Goal: Task Accomplishment & Management: Complete application form

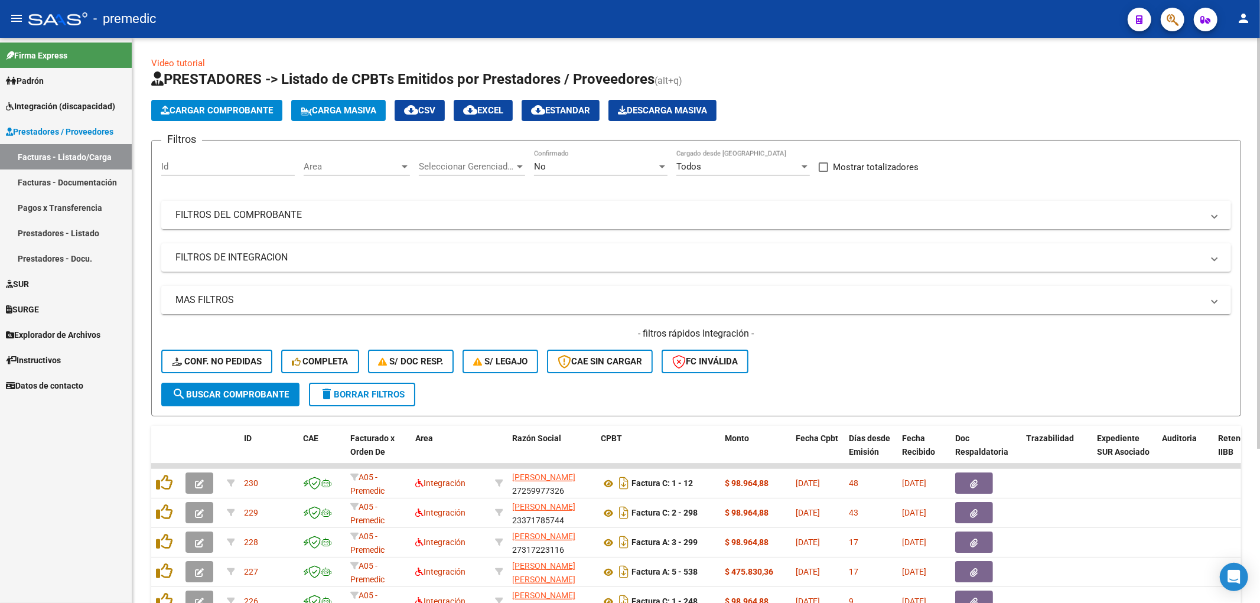
click at [196, 107] on span "Cargar Comprobante" at bounding box center [217, 110] width 112 height 11
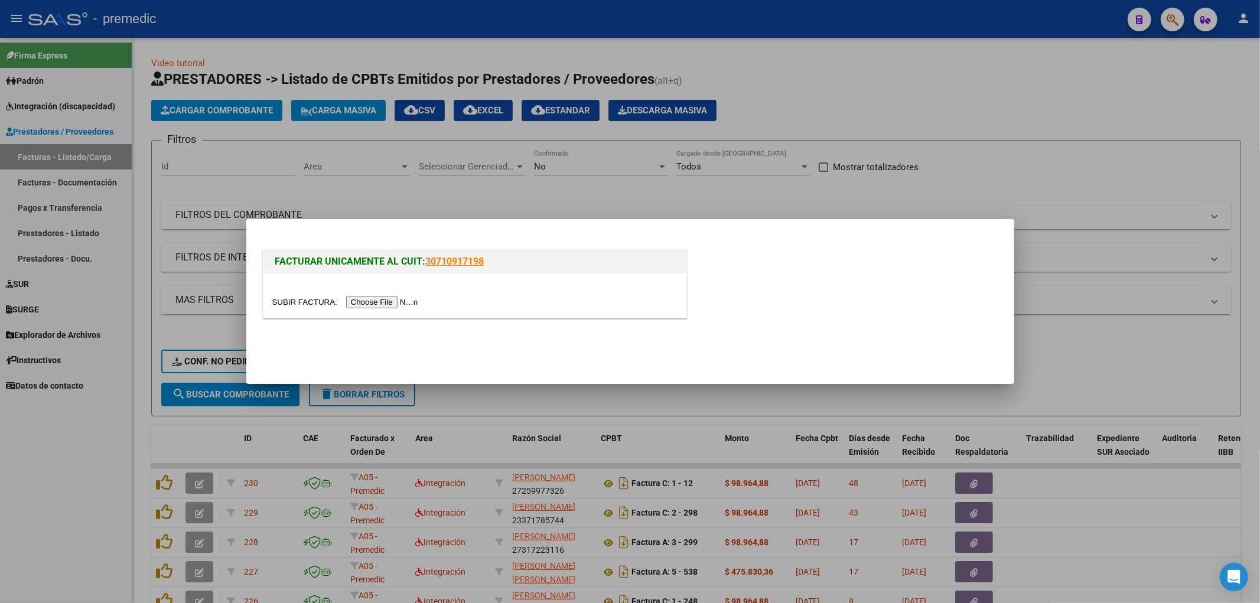
click at [380, 305] on input "file" at bounding box center [346, 302] width 149 height 12
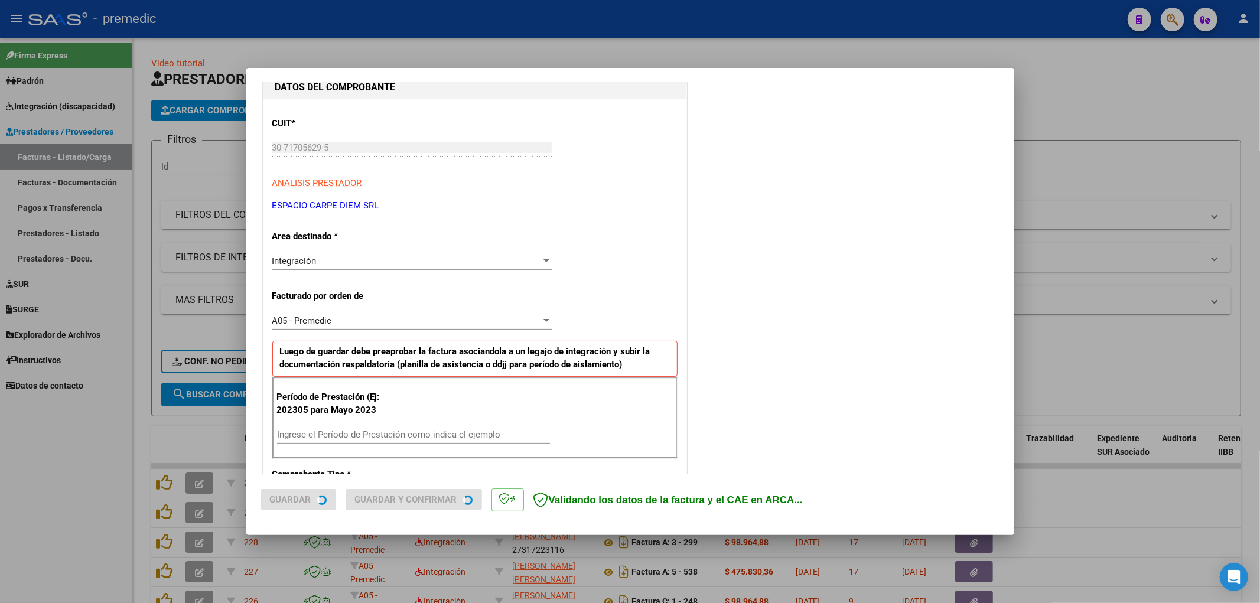
scroll to position [262, 0]
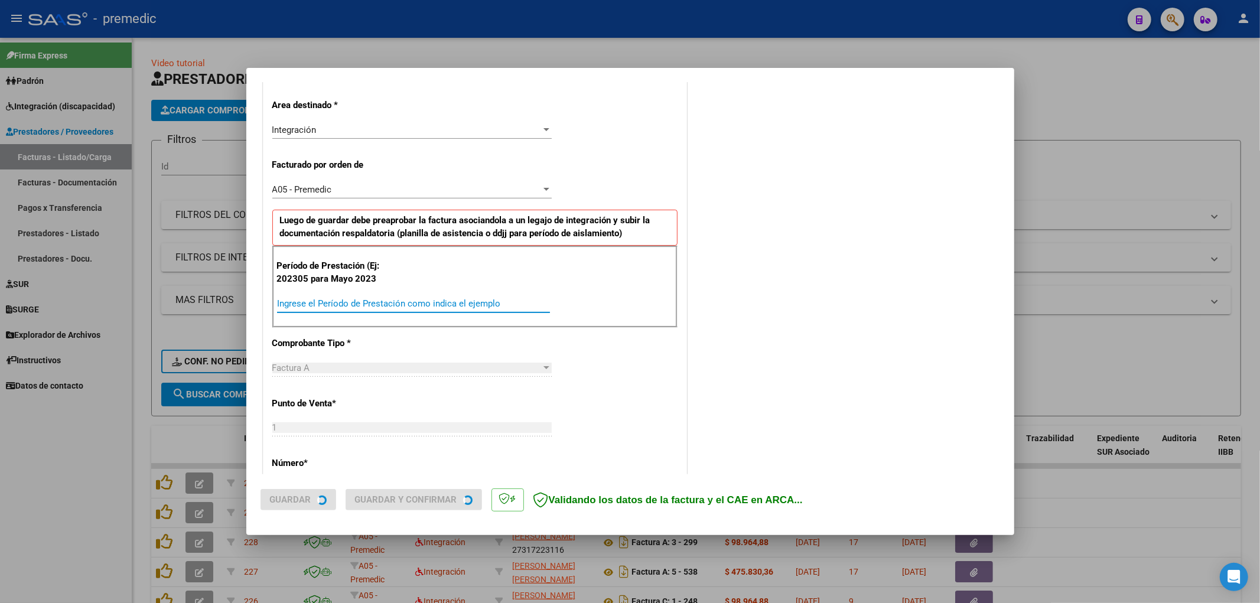
click at [378, 302] on input "Ingrese el Período de Prestación como indica el ejemplo" at bounding box center [413, 303] width 273 height 11
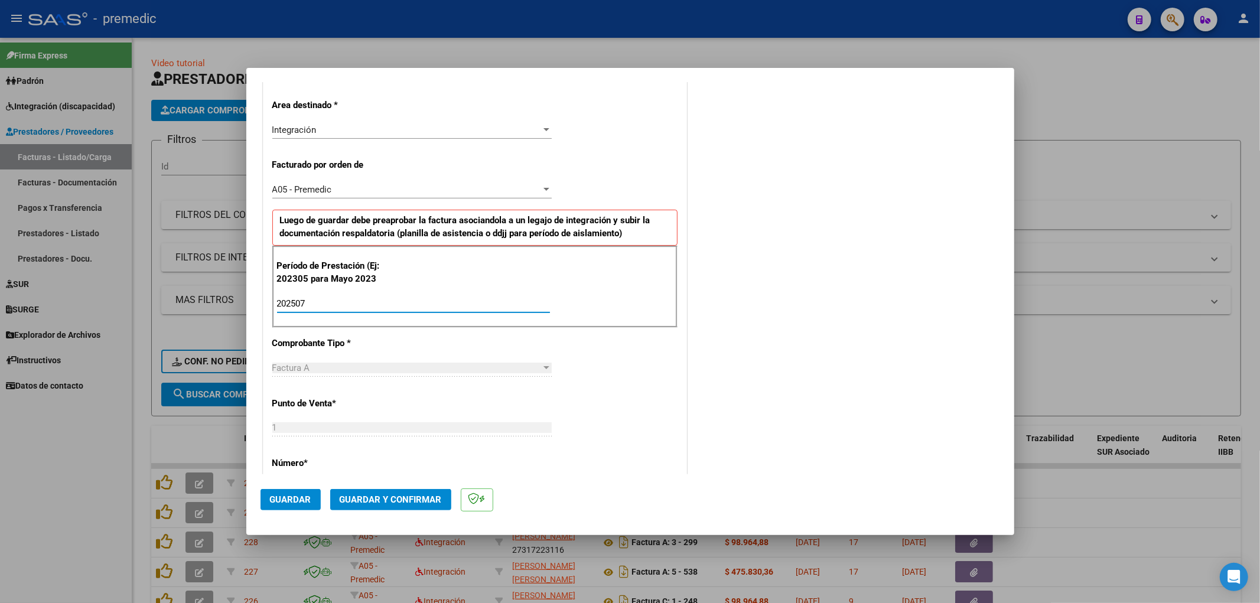
type input "202507"
click at [819, 404] on div "COMENTARIOS Comentarios De la Obra Social: Comentarios de la Obra Social (no vi…" at bounding box center [844, 409] width 311 height 1153
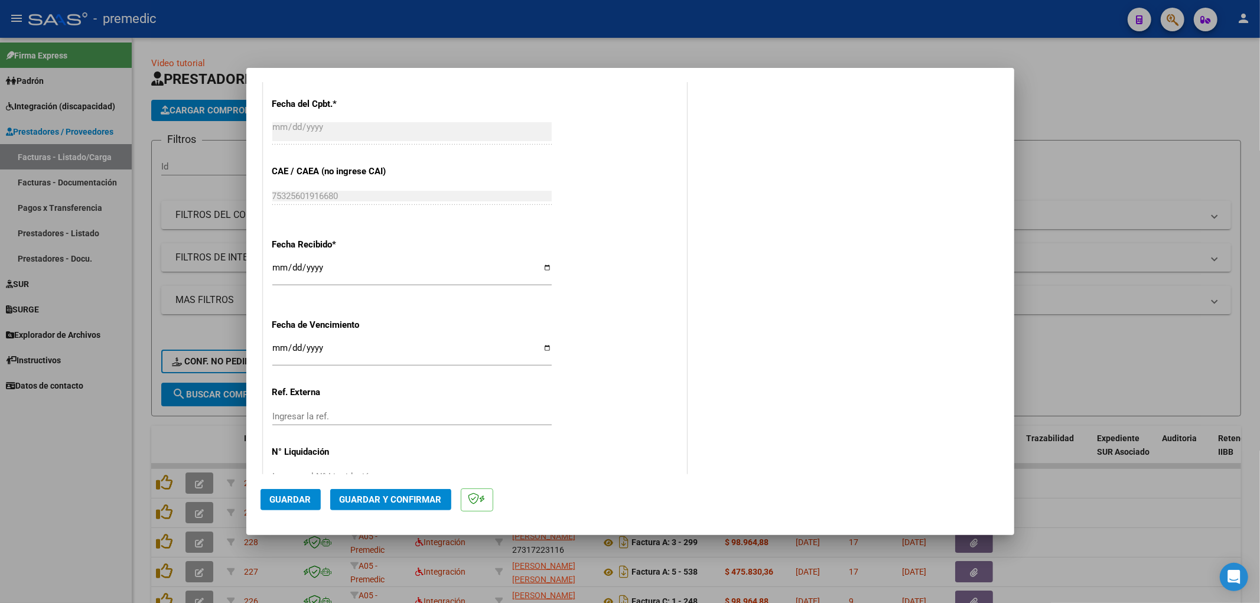
scroll to position [774, 0]
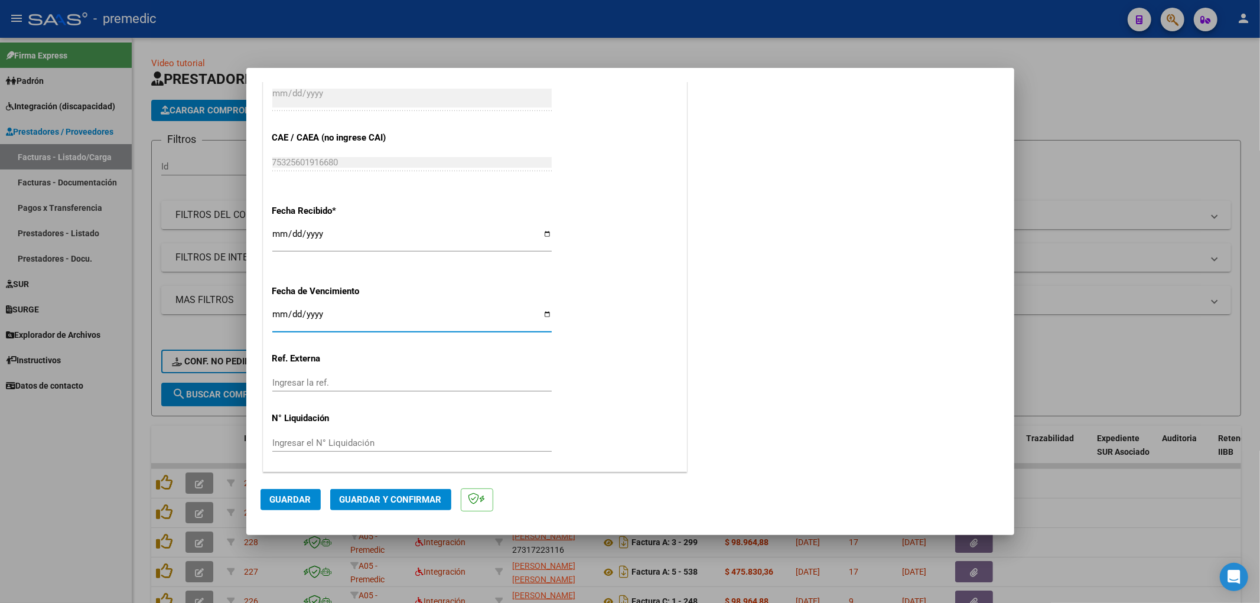
click at [278, 315] on input "Ingresar la fecha" at bounding box center [411, 318] width 279 height 19
type input "[DATE]"
click at [311, 500] on button "Guardar" at bounding box center [290, 499] width 60 height 21
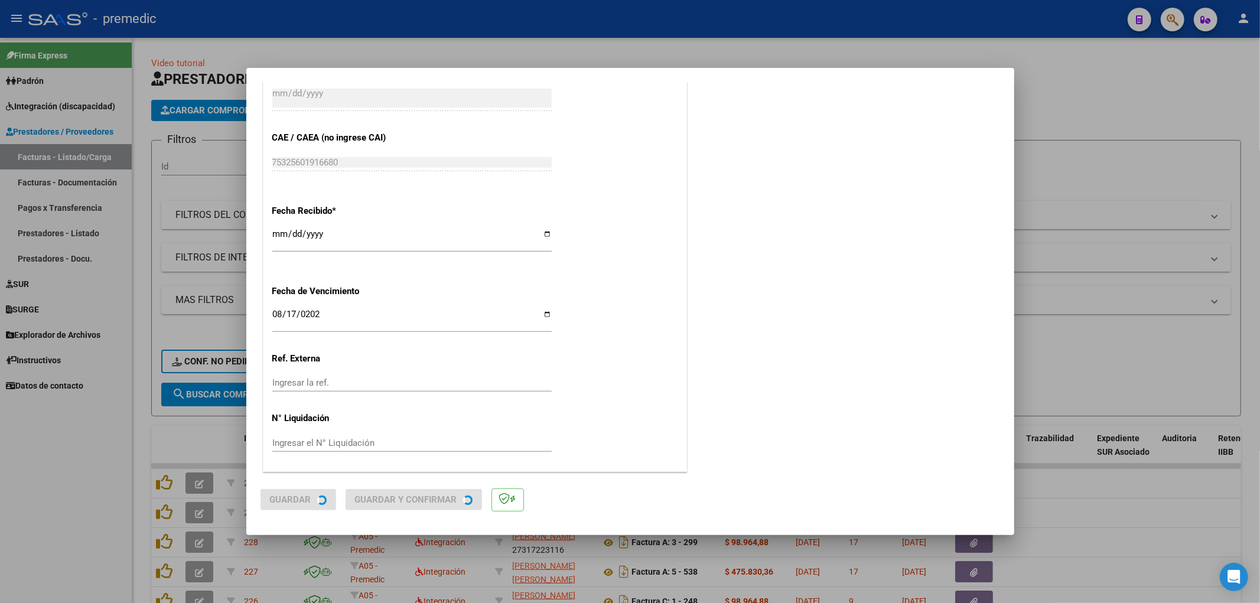
scroll to position [0, 0]
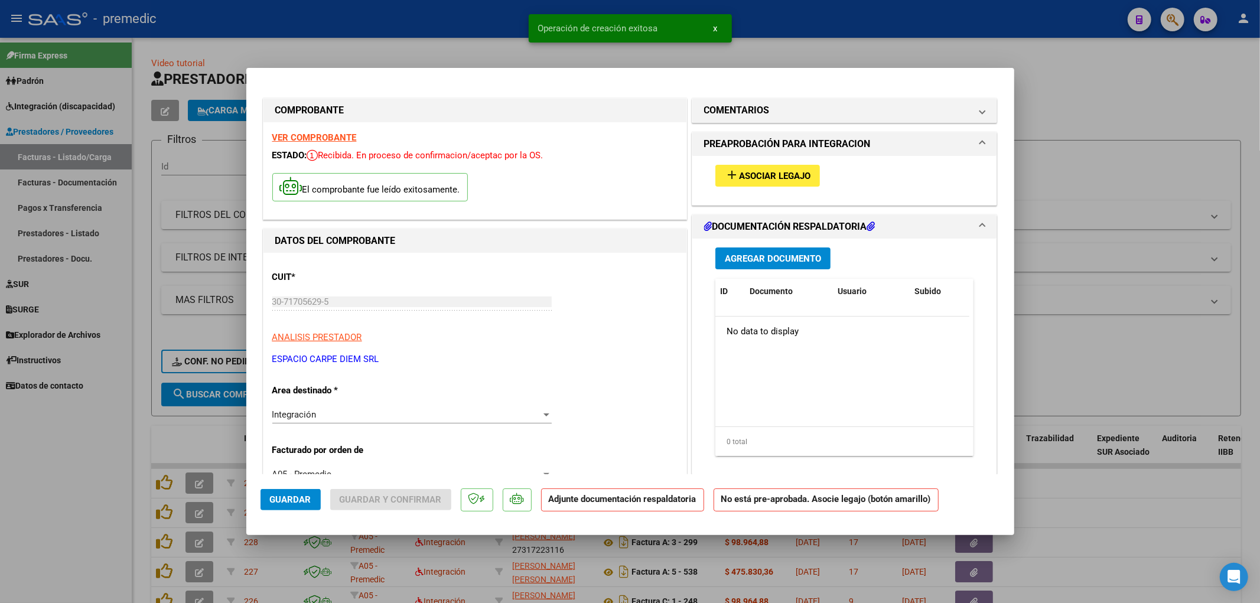
click at [758, 174] on span "Asociar Legajo" at bounding box center [774, 176] width 71 height 11
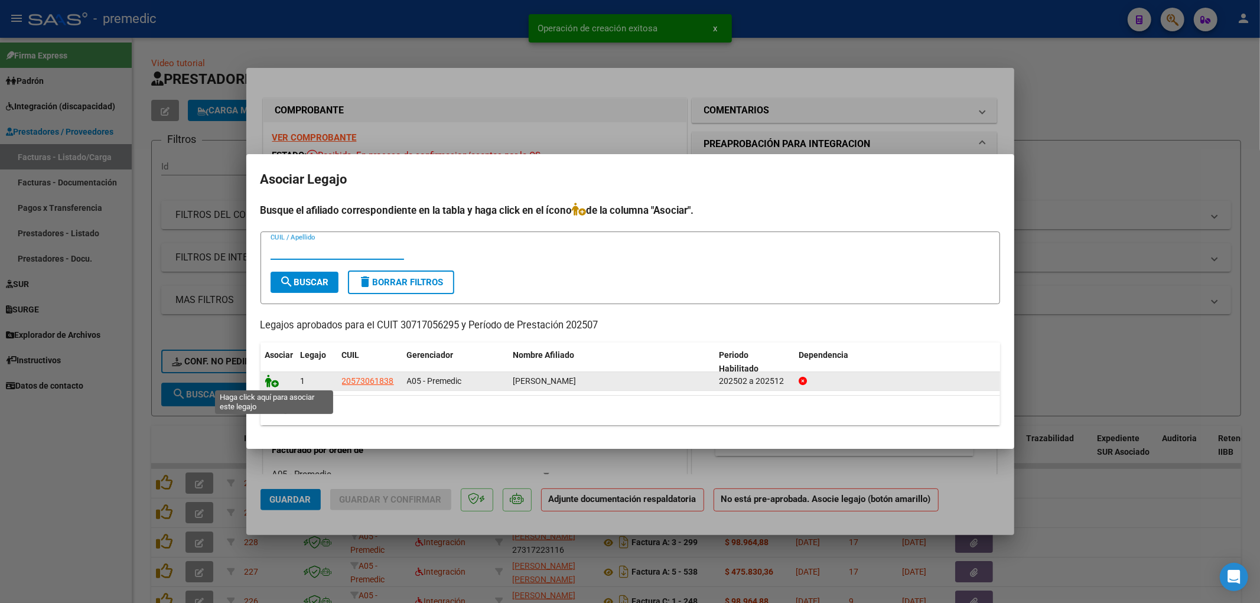
click at [269, 383] on icon at bounding box center [272, 380] width 14 height 13
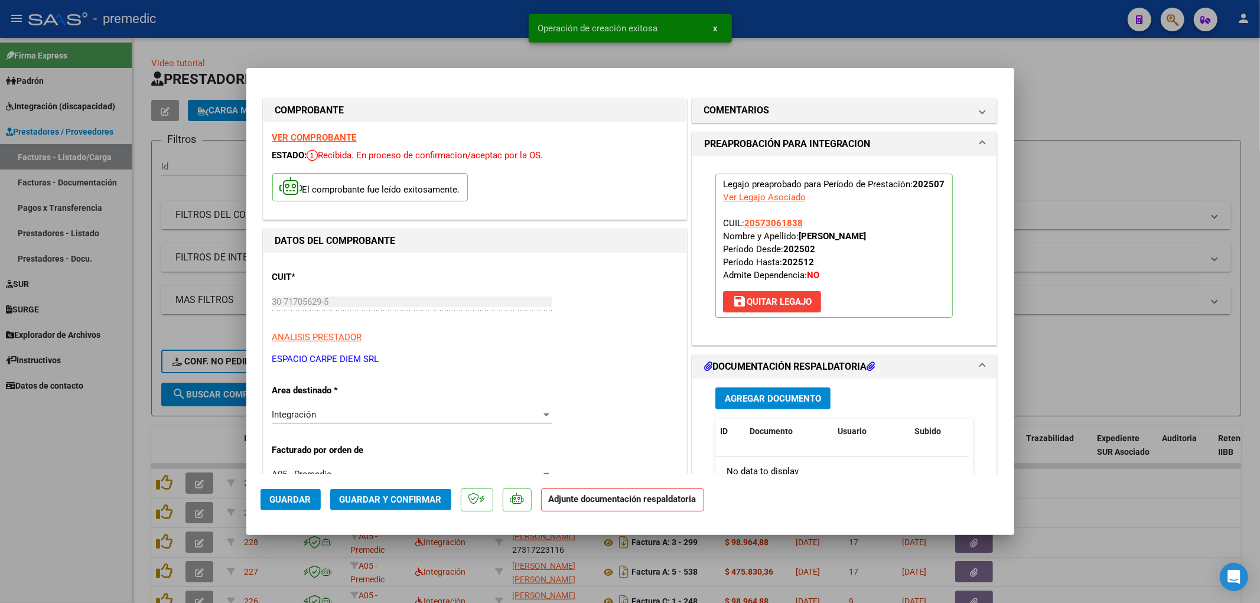
click at [789, 396] on span "Agregar Documento" at bounding box center [773, 398] width 96 height 11
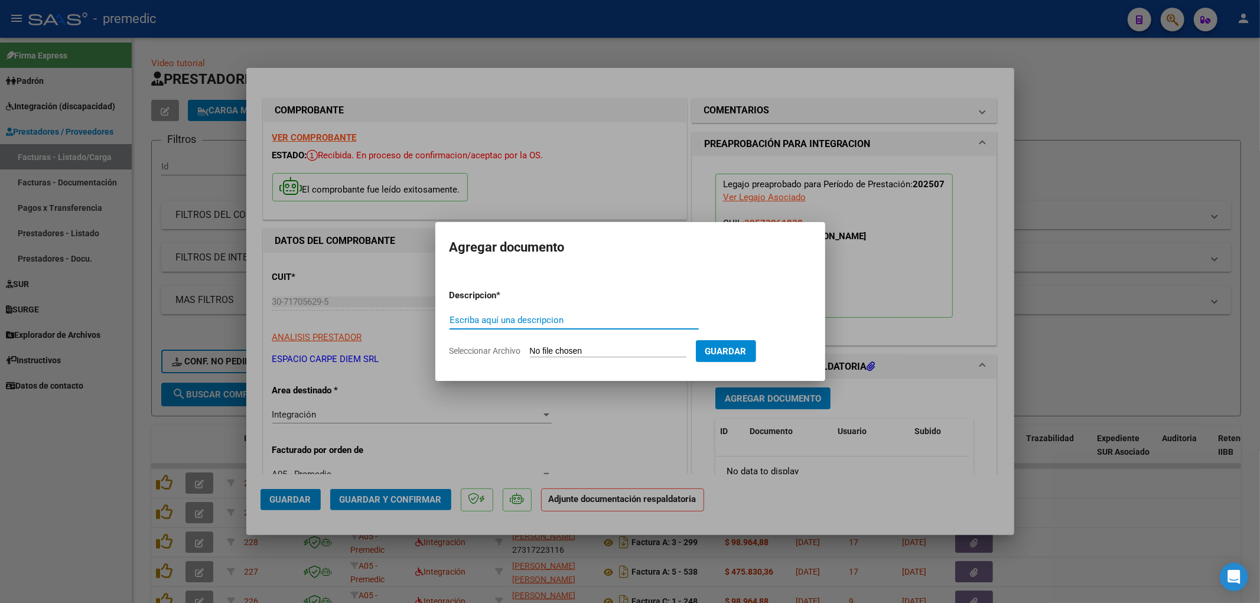
click at [609, 353] on input "Seleccionar Archivo" at bounding box center [608, 351] width 156 height 11
type input "C:\fakepath\ALEGRE - Presentismo [DATE].pdf"
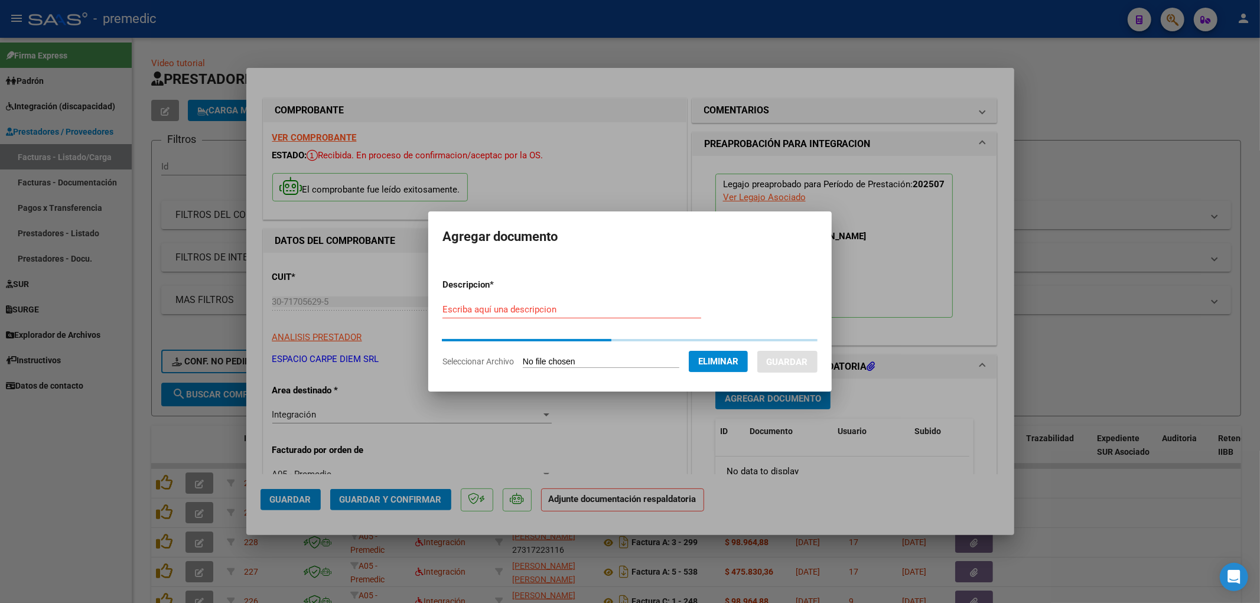
click at [482, 306] on input "Escriba aquí una descripcion" at bounding box center [571, 309] width 259 height 11
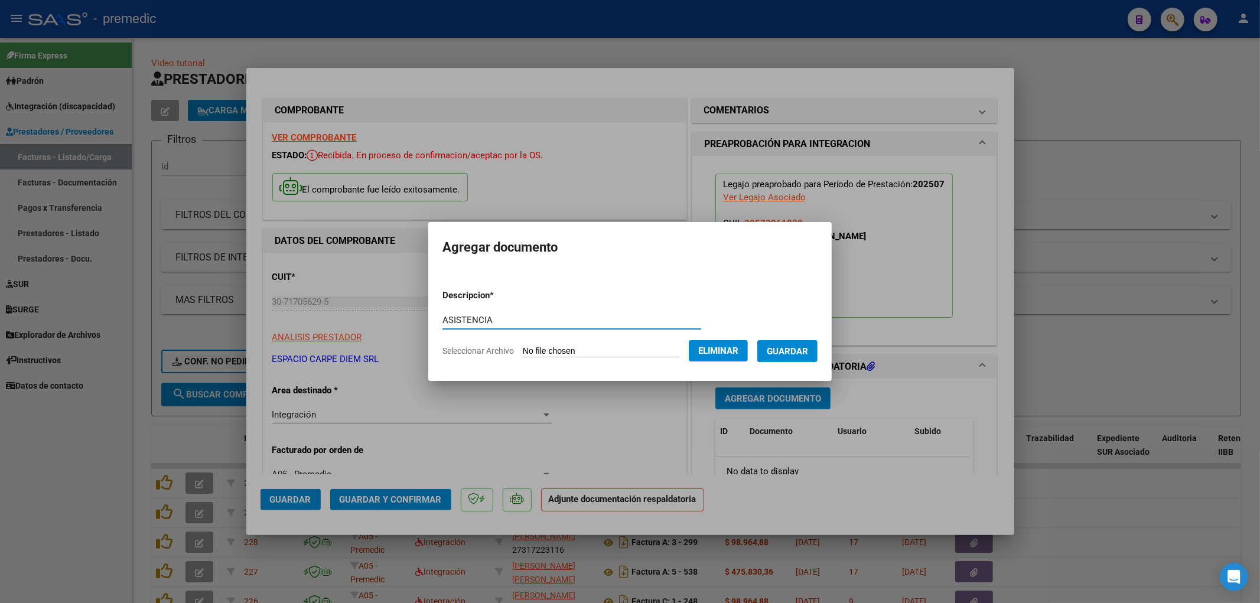
type input "ASISTENCIA"
click at [796, 347] on span "Guardar" at bounding box center [786, 351] width 41 height 11
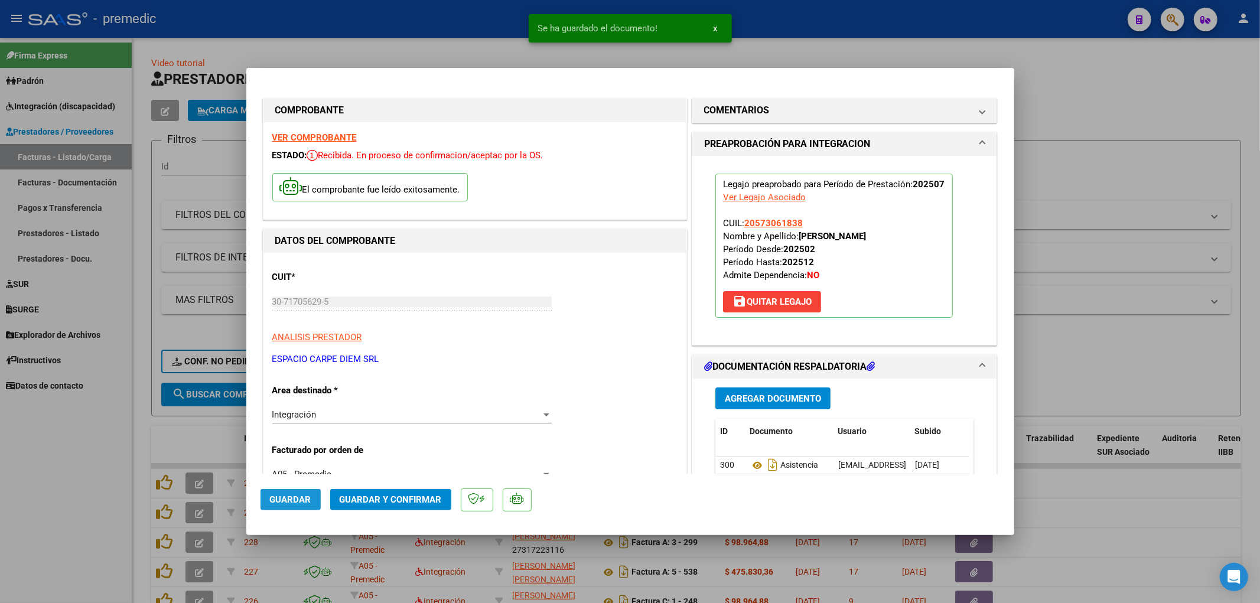
click at [291, 495] on span "Guardar" at bounding box center [290, 499] width 41 height 11
click at [1129, 333] on div at bounding box center [630, 301] width 1260 height 603
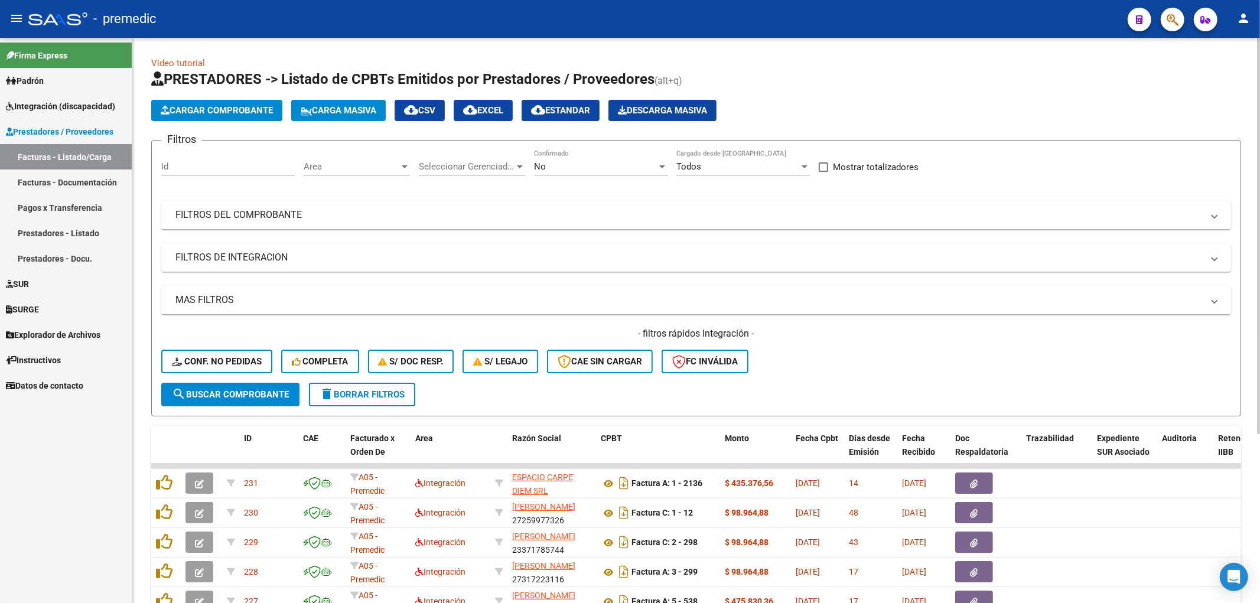
click at [231, 107] on span "Cargar Comprobante" at bounding box center [217, 110] width 112 height 11
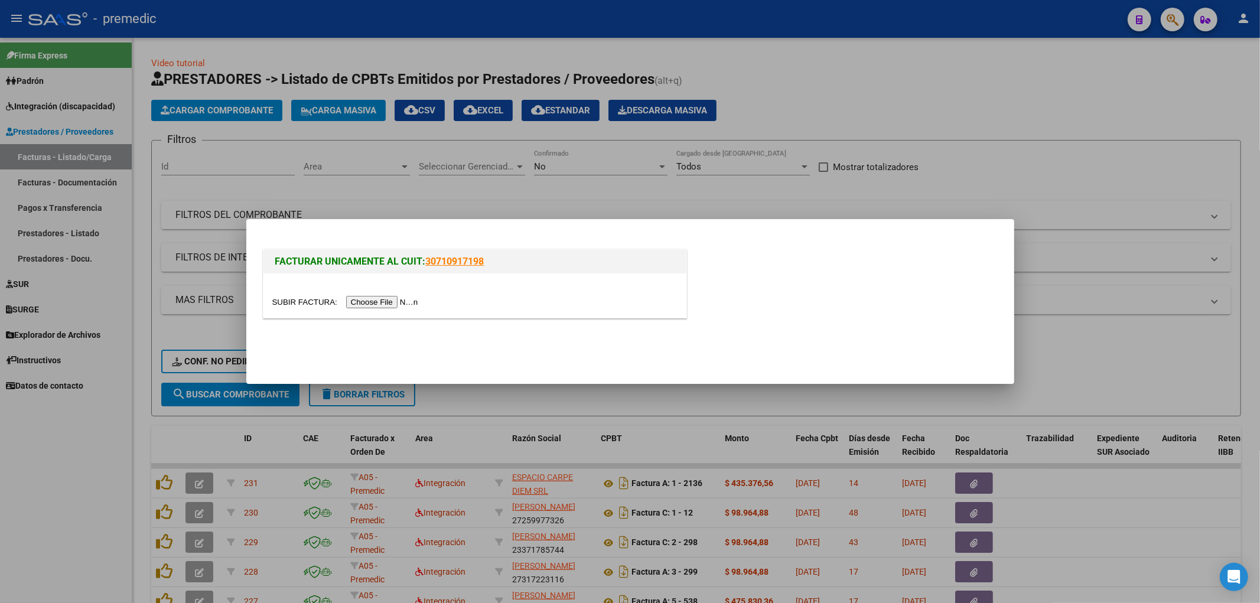
click at [403, 302] on input "file" at bounding box center [346, 302] width 149 height 12
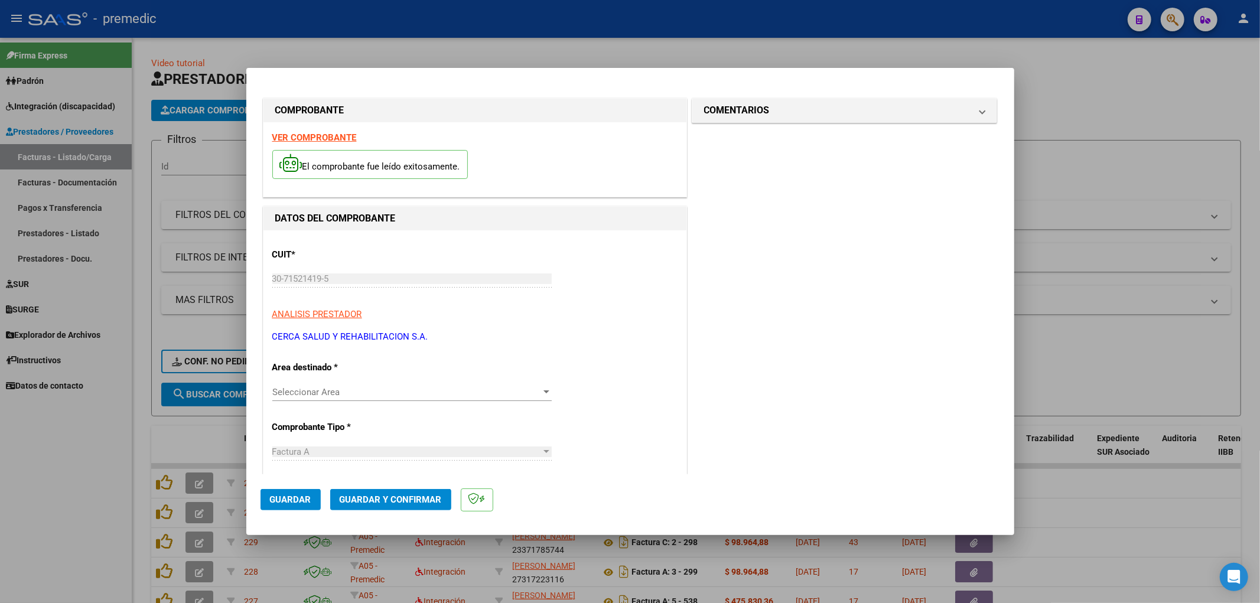
click at [532, 388] on span "Seleccionar Area" at bounding box center [406, 392] width 269 height 11
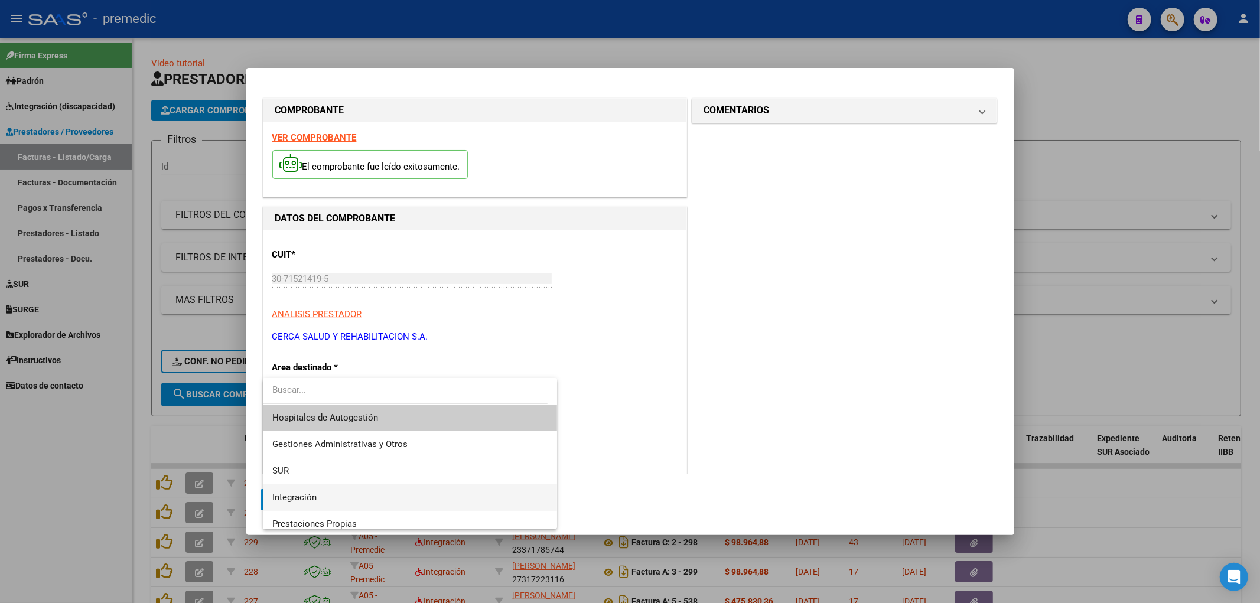
click at [341, 507] on span "Integración" at bounding box center [410, 497] width 276 height 27
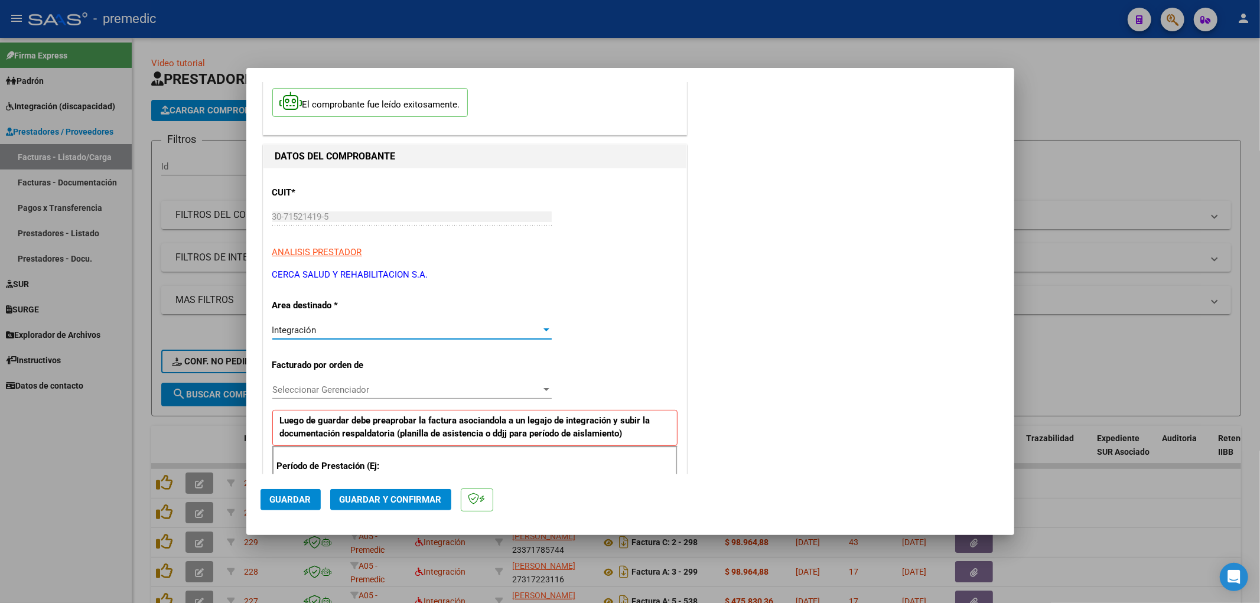
scroll to position [66, 0]
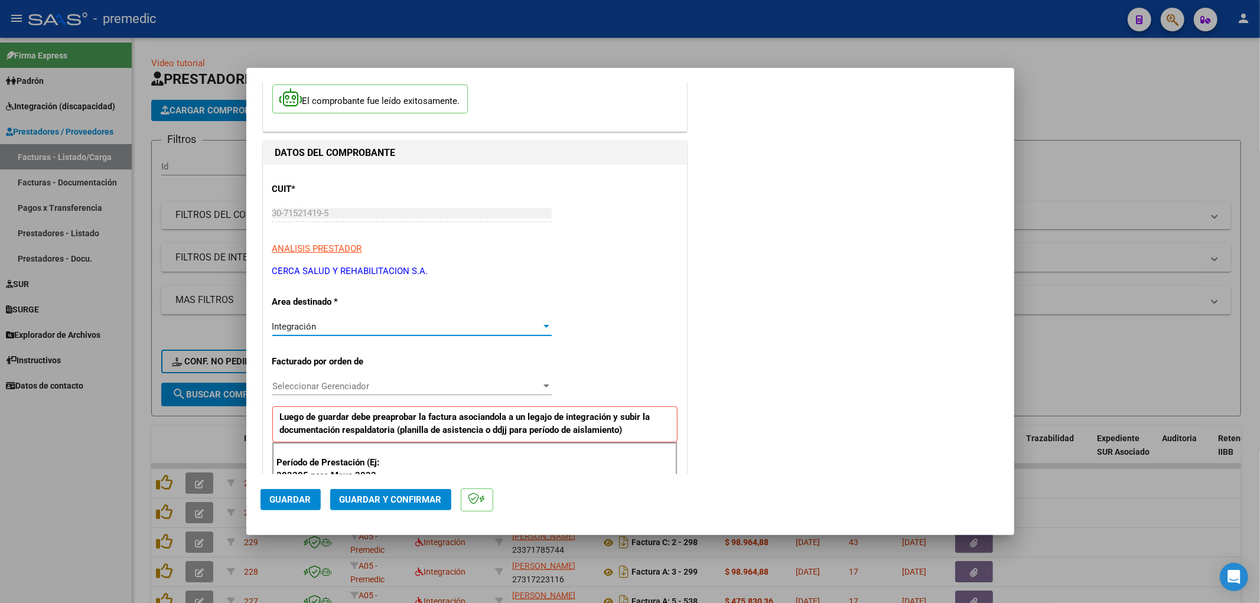
click at [511, 391] on div "Seleccionar Gerenciador Seleccionar Gerenciador" at bounding box center [411, 386] width 279 height 18
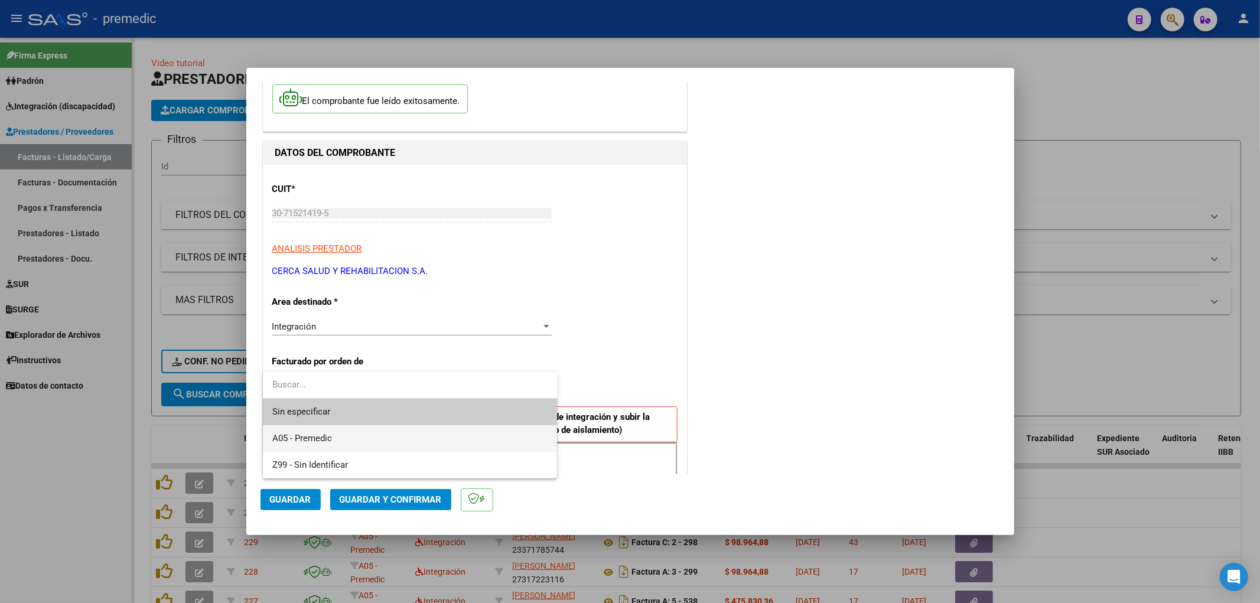
click at [344, 446] on span "A05 - Premedic" at bounding box center [410, 438] width 276 height 27
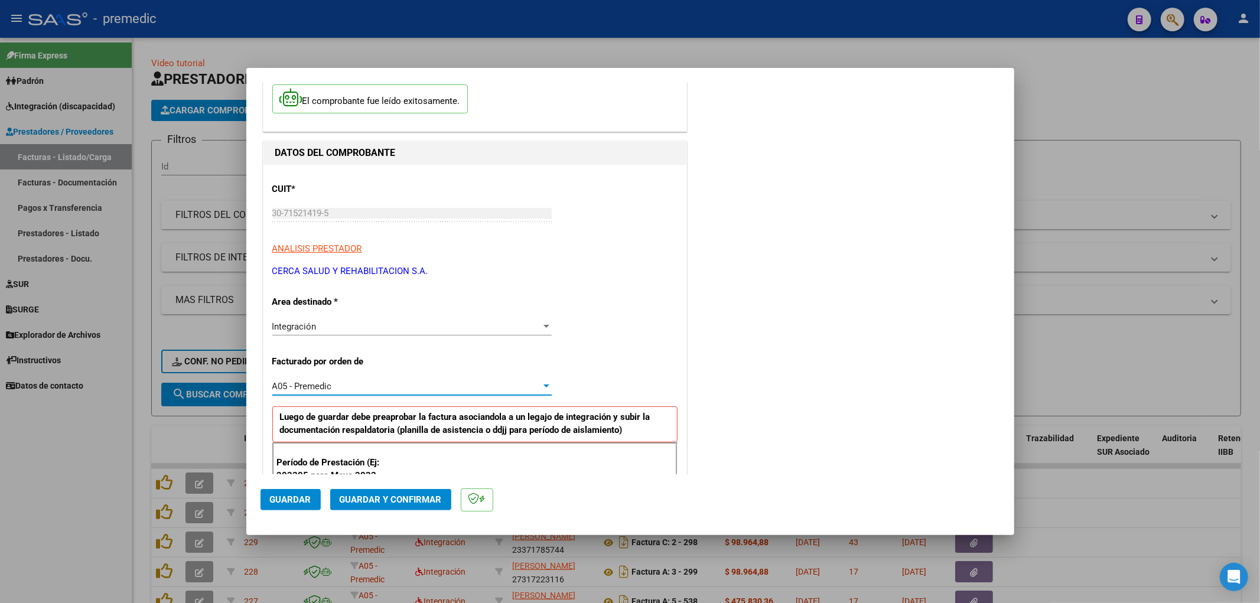
scroll to position [197, 0]
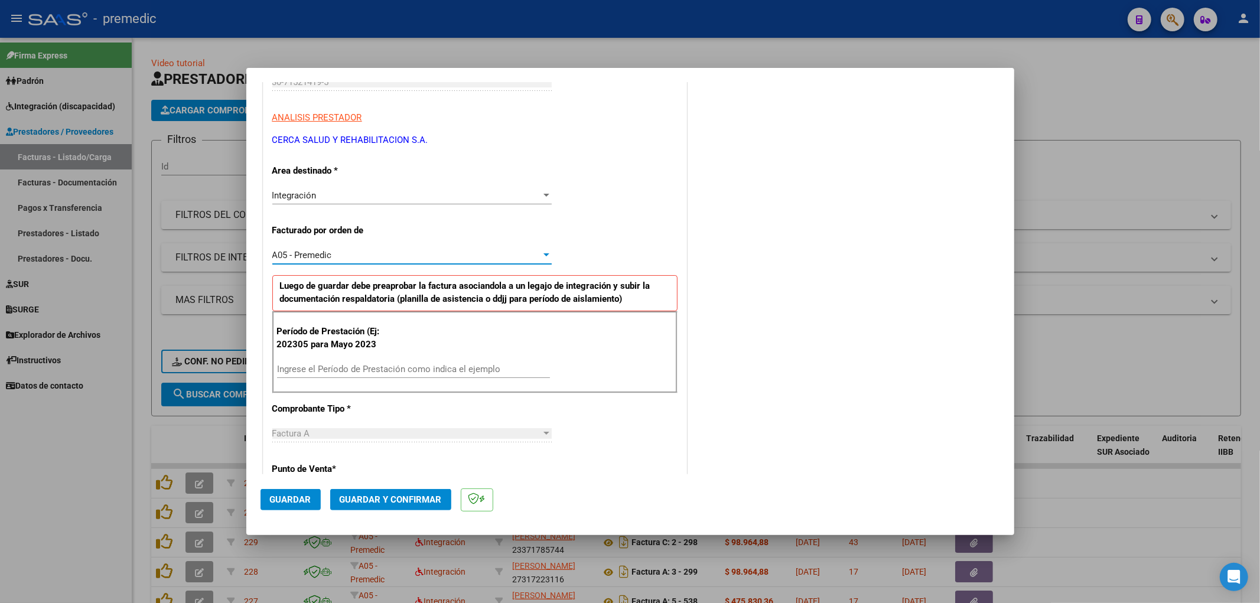
click at [373, 370] on input "Ingrese el Período de Prestación como indica el ejemplo" at bounding box center [413, 369] width 273 height 11
type input "202507"
click at [836, 312] on div "COMENTARIOS Comentarios De la Obra Social: Comentarios de la Obra Social (no vi…" at bounding box center [844, 475] width 311 height 1153
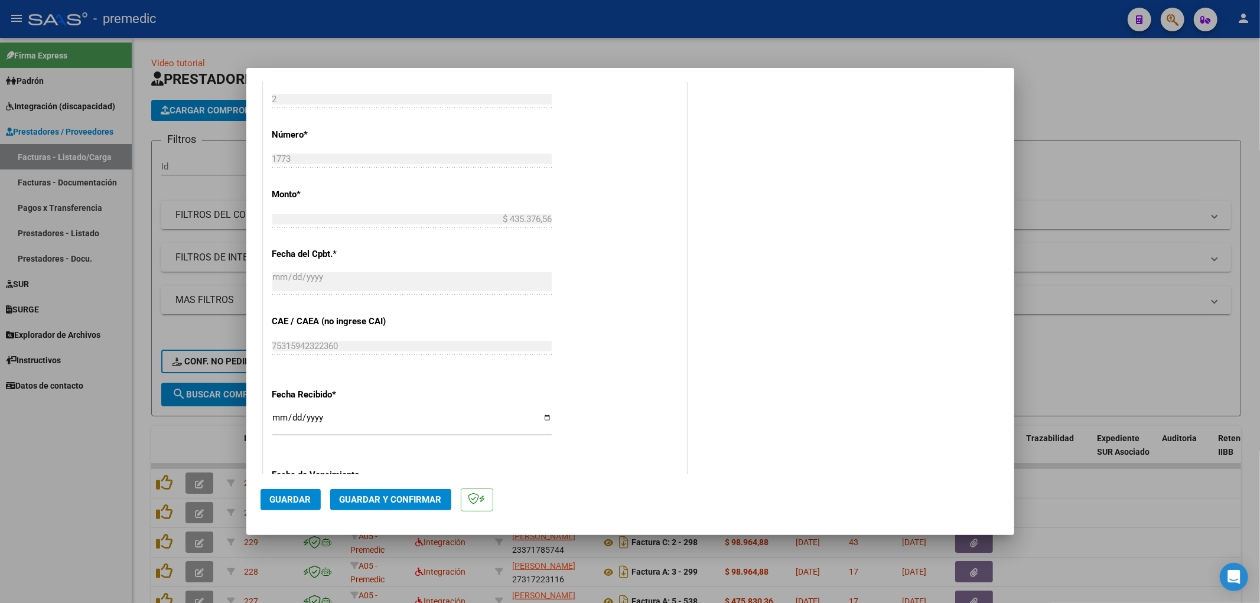
scroll to position [774, 0]
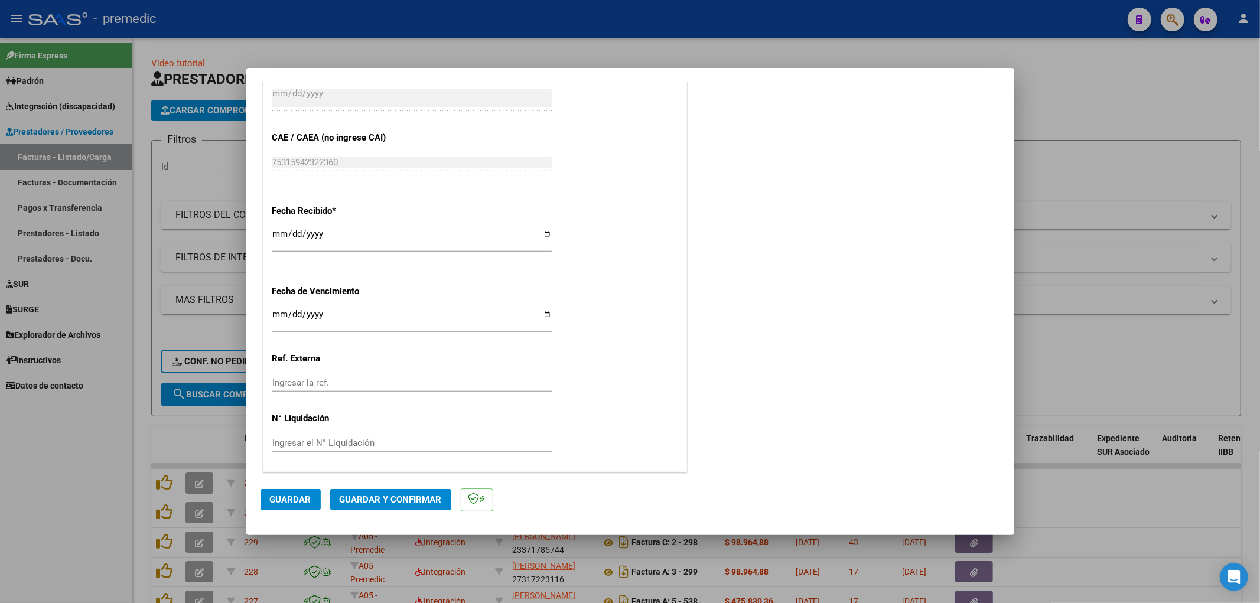
click at [278, 311] on input "Ingresar la fecha" at bounding box center [411, 318] width 279 height 19
type input "[DATE]"
click at [285, 500] on span "Guardar" at bounding box center [290, 499] width 41 height 11
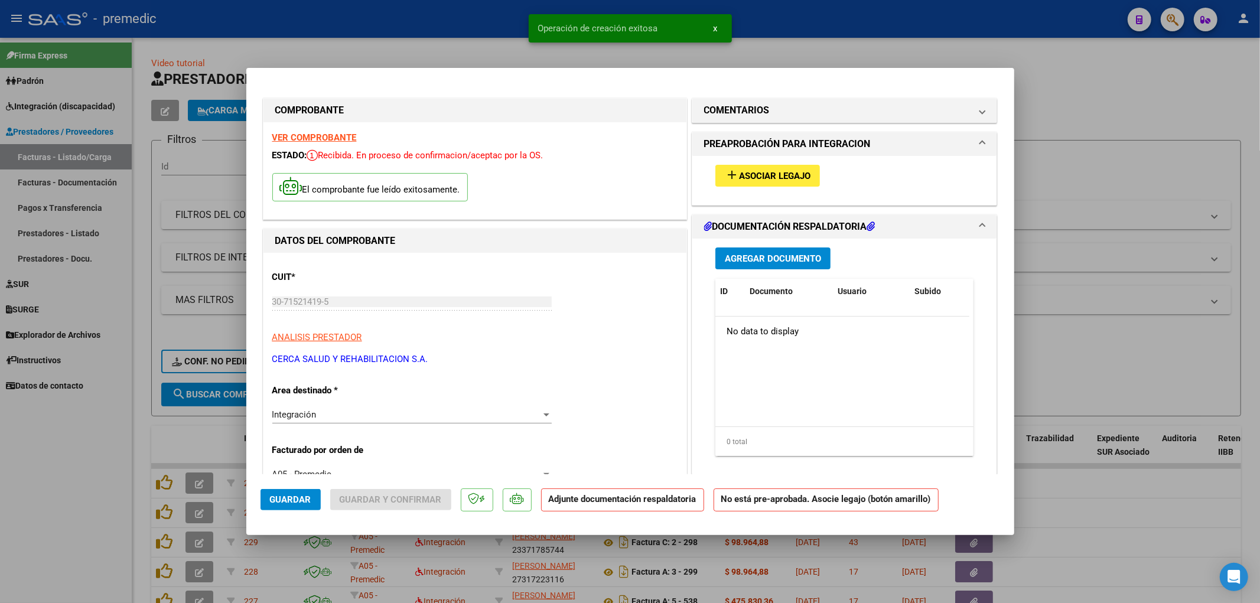
click at [756, 168] on button "add Asociar Legajo" at bounding box center [767, 176] width 105 height 22
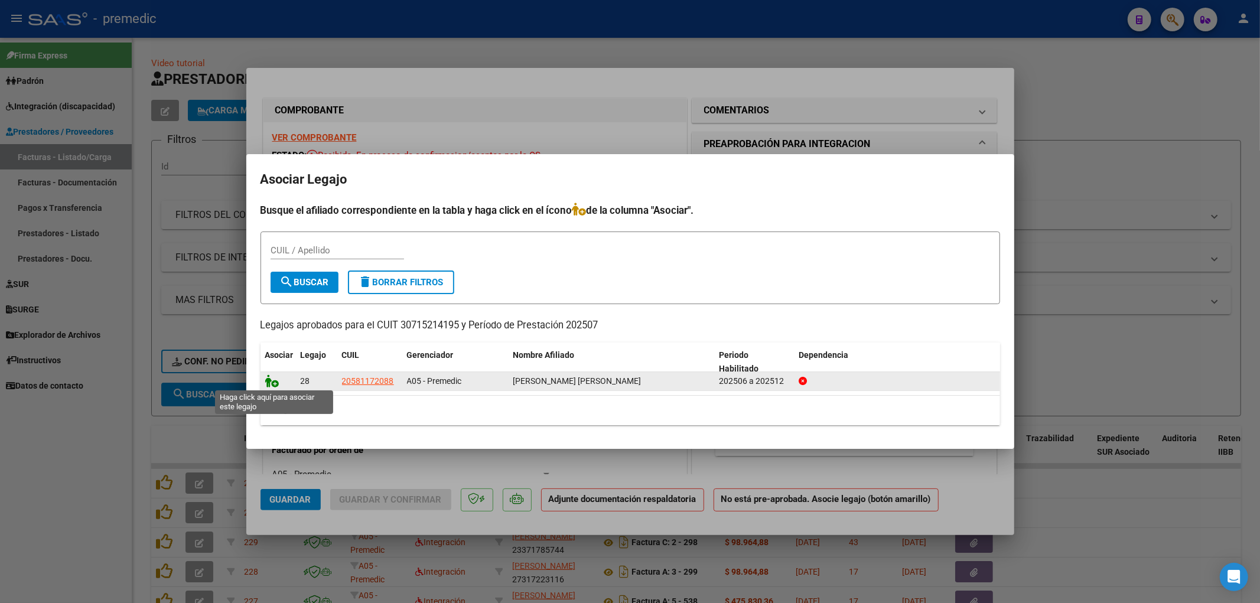
click at [273, 380] on icon at bounding box center [272, 380] width 14 height 13
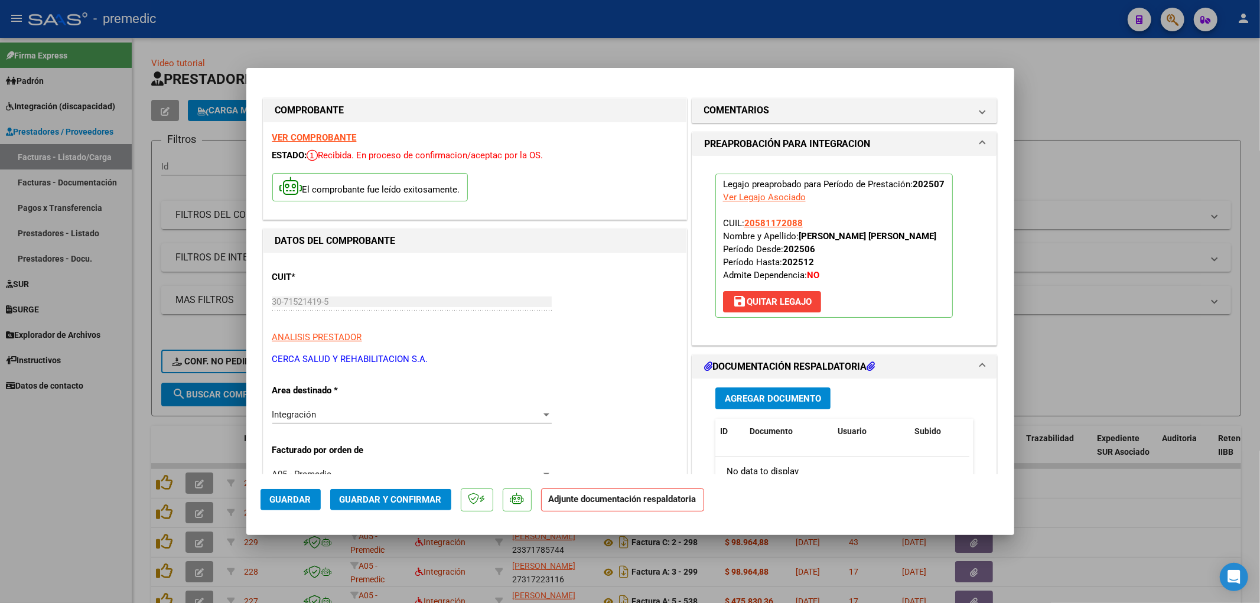
click at [761, 399] on span "Agregar Documento" at bounding box center [773, 398] width 96 height 11
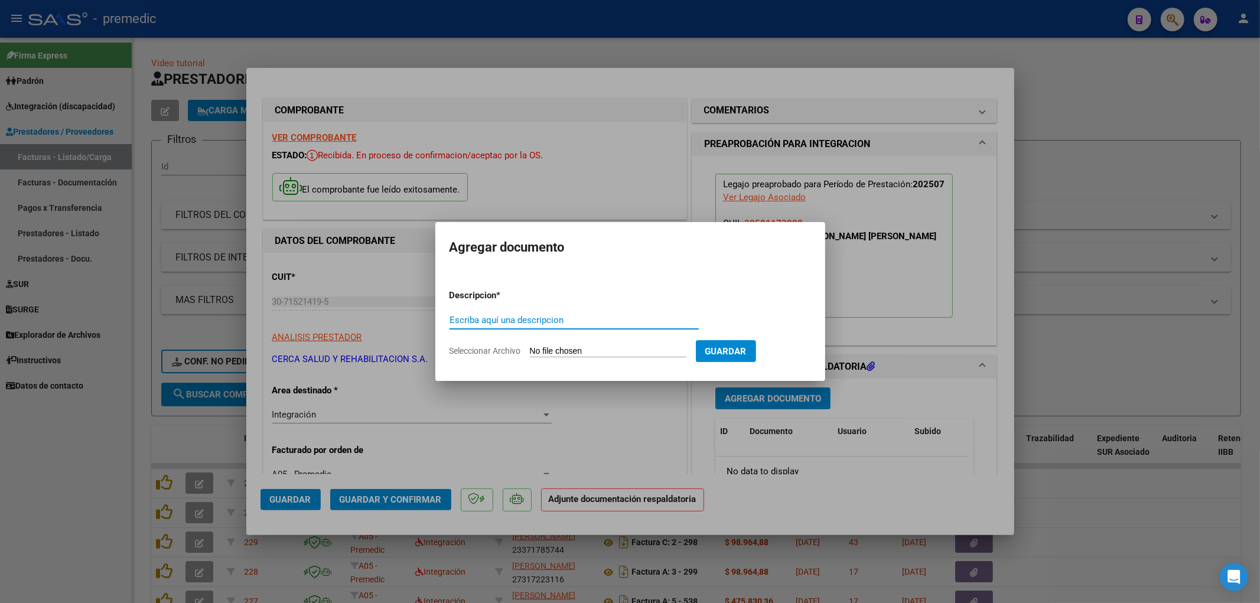
click at [628, 346] on input "Seleccionar Archivo" at bounding box center [608, 351] width 156 height 11
type input "C:\fakepath\7 planilla [PERSON_NAME] .pdf"
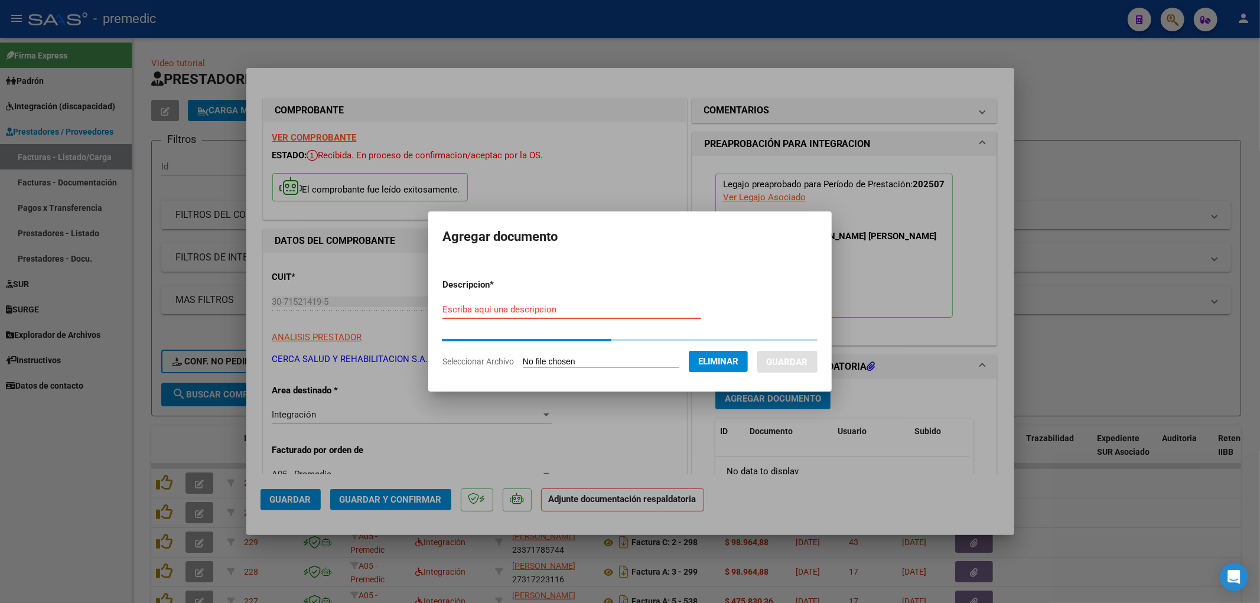
click at [544, 310] on input "Escriba aquí una descripcion" at bounding box center [571, 309] width 259 height 11
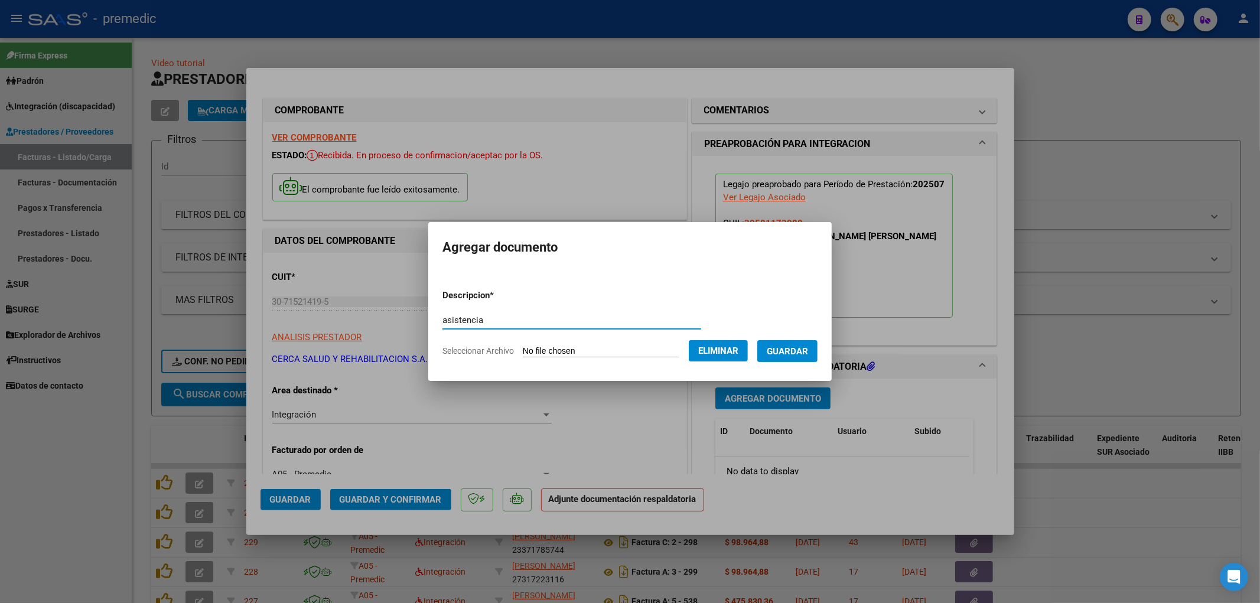
type input "asistencia"
click at [798, 353] on span "Guardar" at bounding box center [786, 351] width 41 height 11
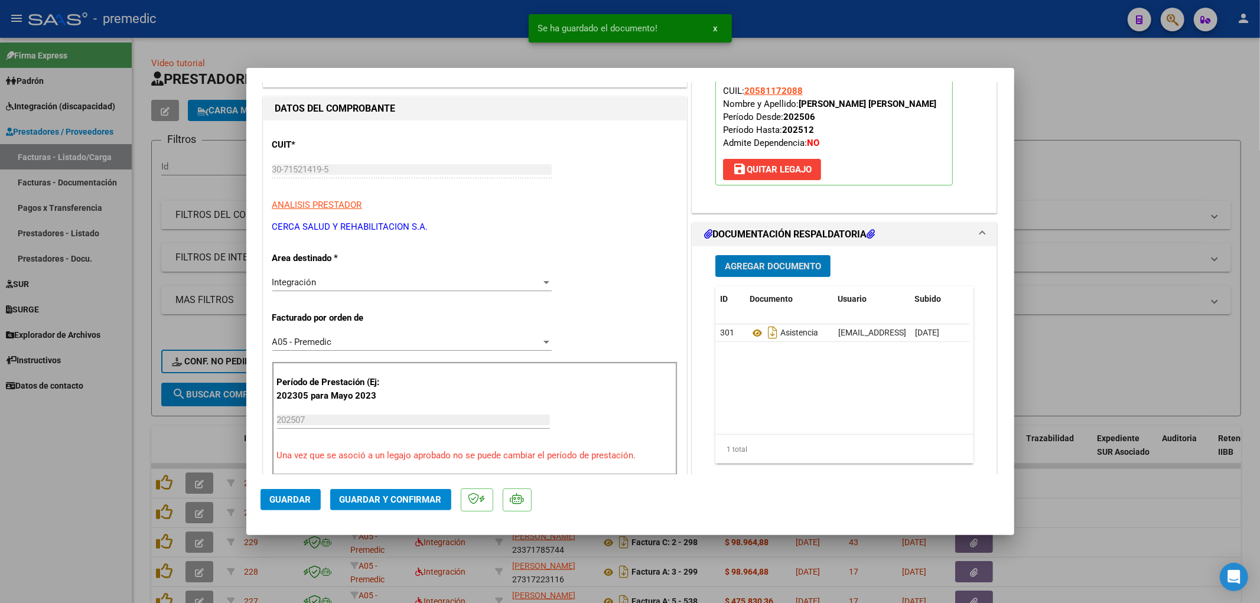
scroll to position [197, 0]
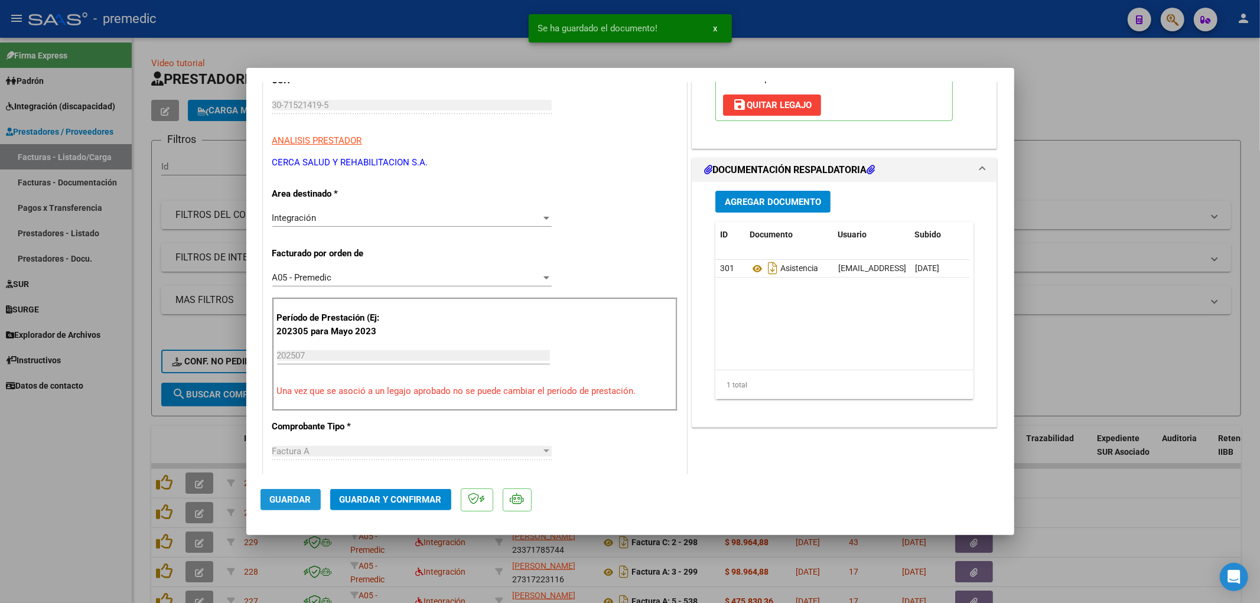
click at [297, 501] on span "Guardar" at bounding box center [290, 499] width 41 height 11
click at [1085, 514] on div at bounding box center [630, 301] width 1260 height 603
type input "$ 0,00"
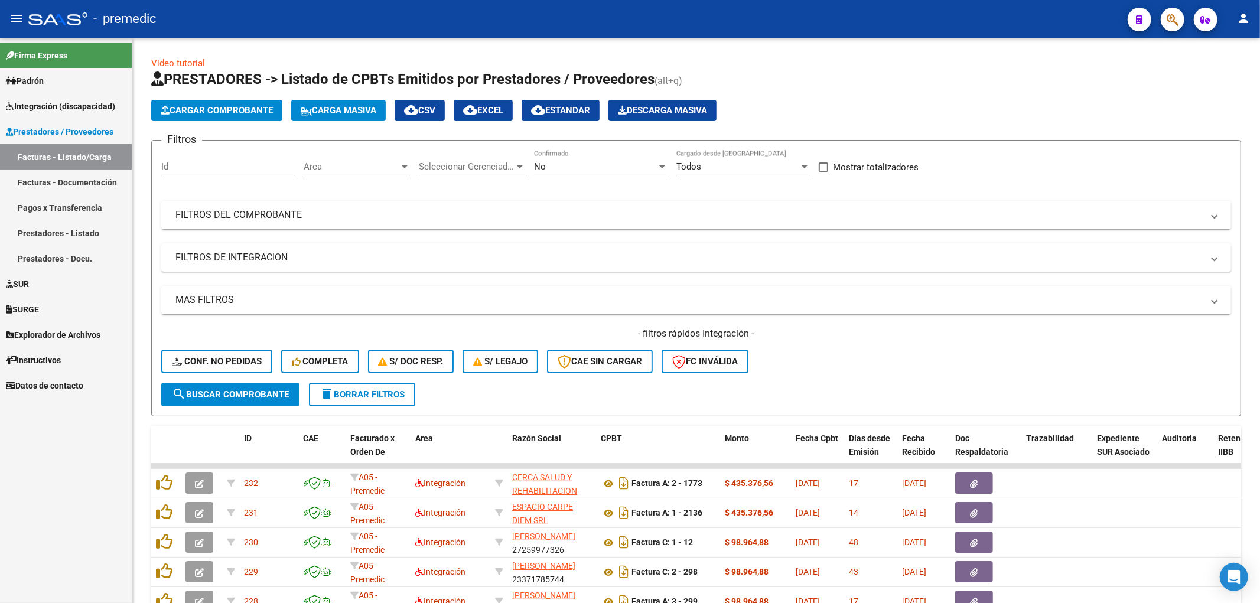
click at [37, 285] on link "SUR" at bounding box center [66, 283] width 132 height 25
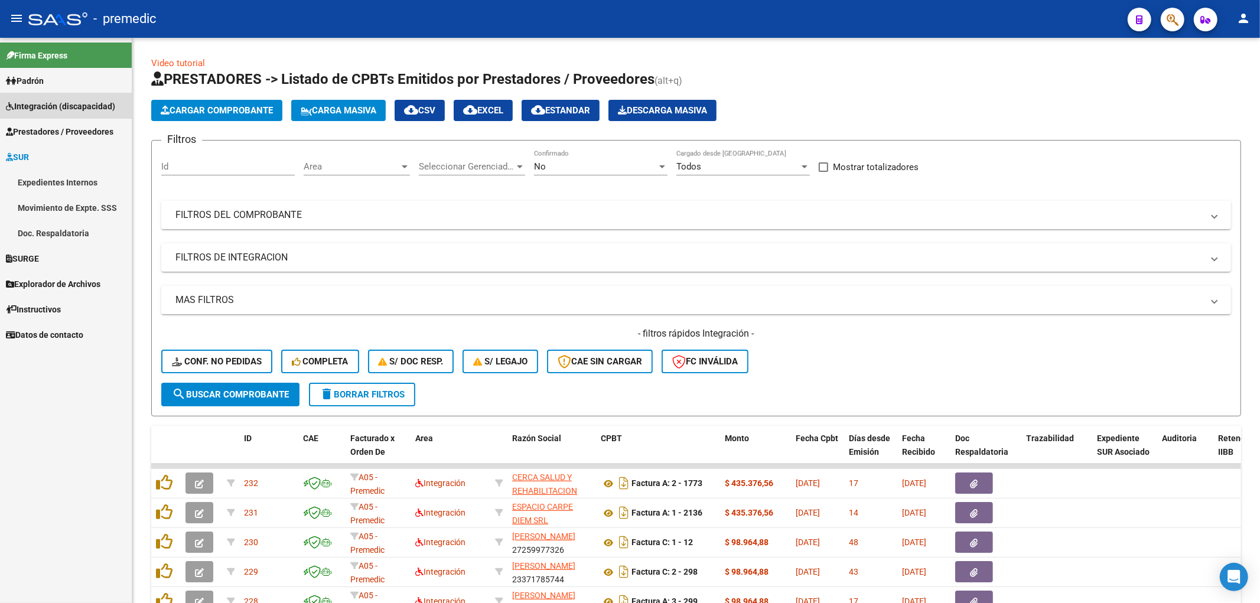
click at [56, 109] on span "Integración (discapacidad)" at bounding box center [60, 106] width 109 height 13
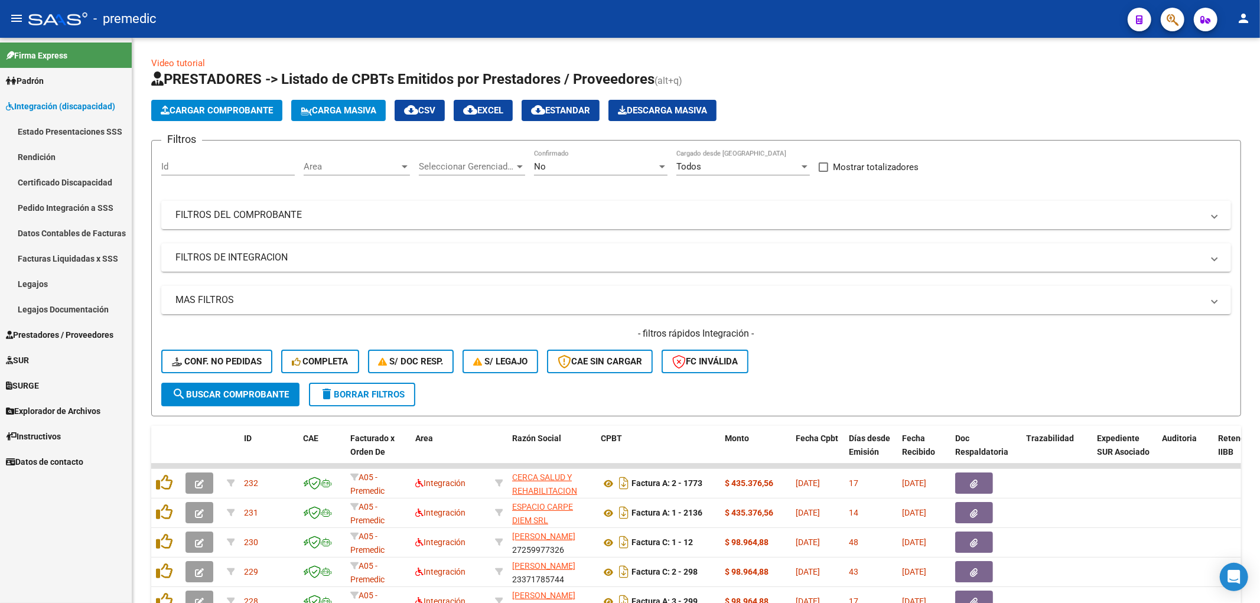
click at [66, 133] on link "Estado Presentaciones SSS" at bounding box center [66, 131] width 132 height 25
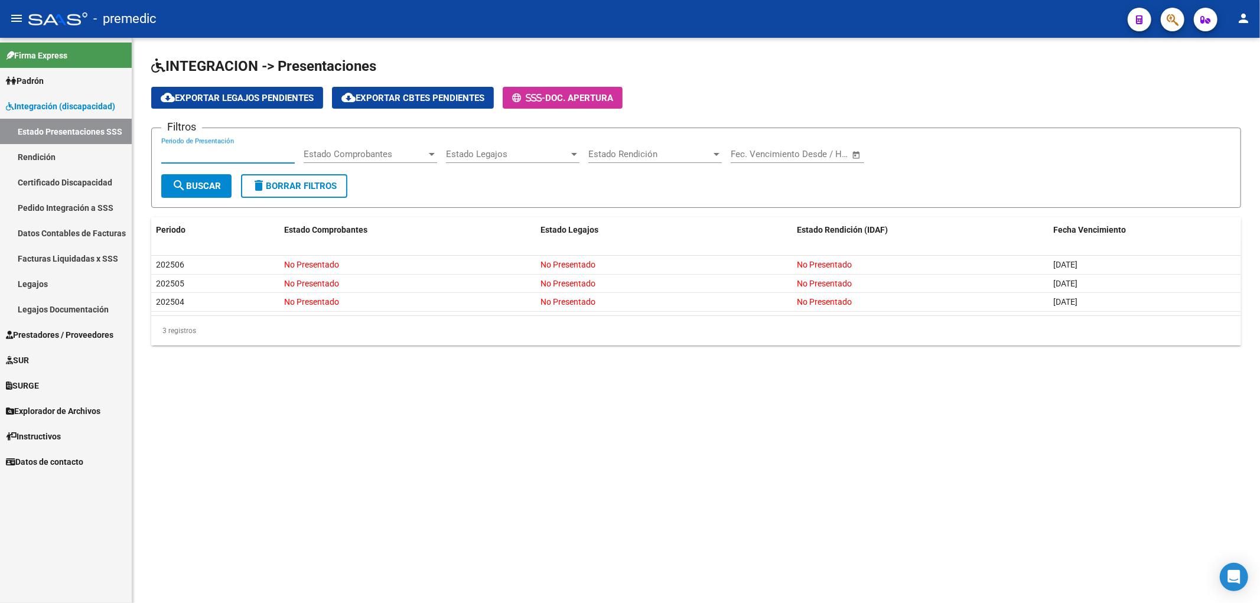
click at [203, 156] on input "Periodo de Presentación" at bounding box center [227, 154] width 133 height 11
type input "202504"
click at [208, 185] on span "search Buscar" at bounding box center [196, 186] width 49 height 11
drag, startPoint x: 205, startPoint y: 151, endPoint x: 116, endPoint y: 151, distance: 89.8
click at [116, 151] on mat-sidenav-container "Firma Express Padrón Análisis Afiliado Integración (discapacidad) Estado Presen…" at bounding box center [630, 320] width 1260 height 565
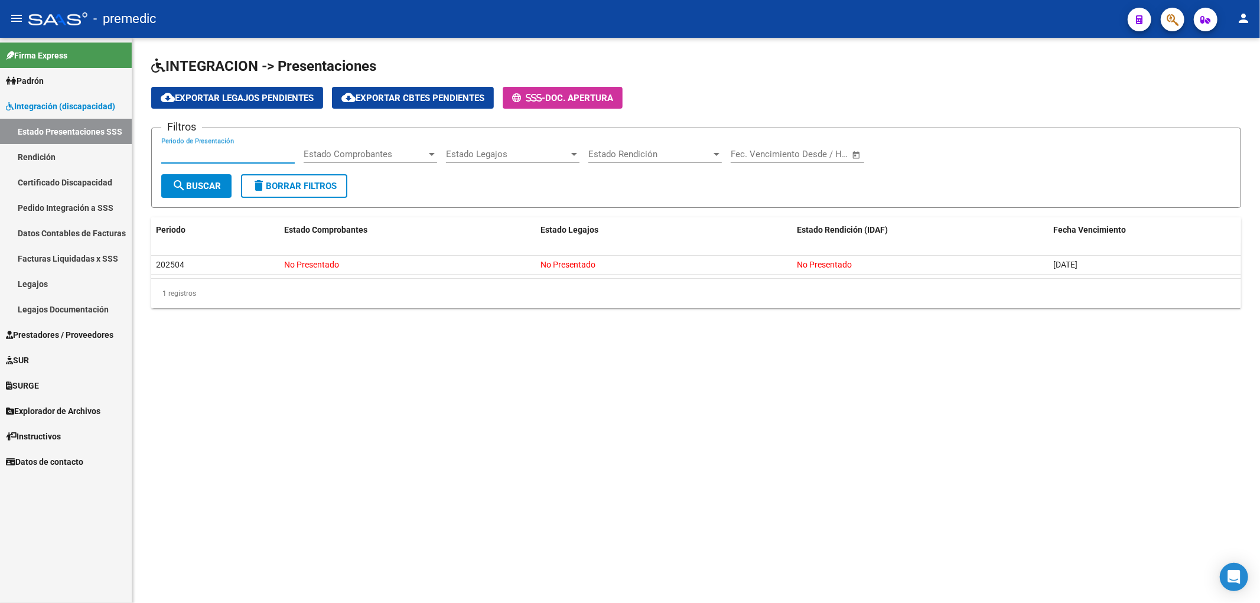
click at [675, 155] on span "Estado Rendición" at bounding box center [649, 154] width 123 height 11
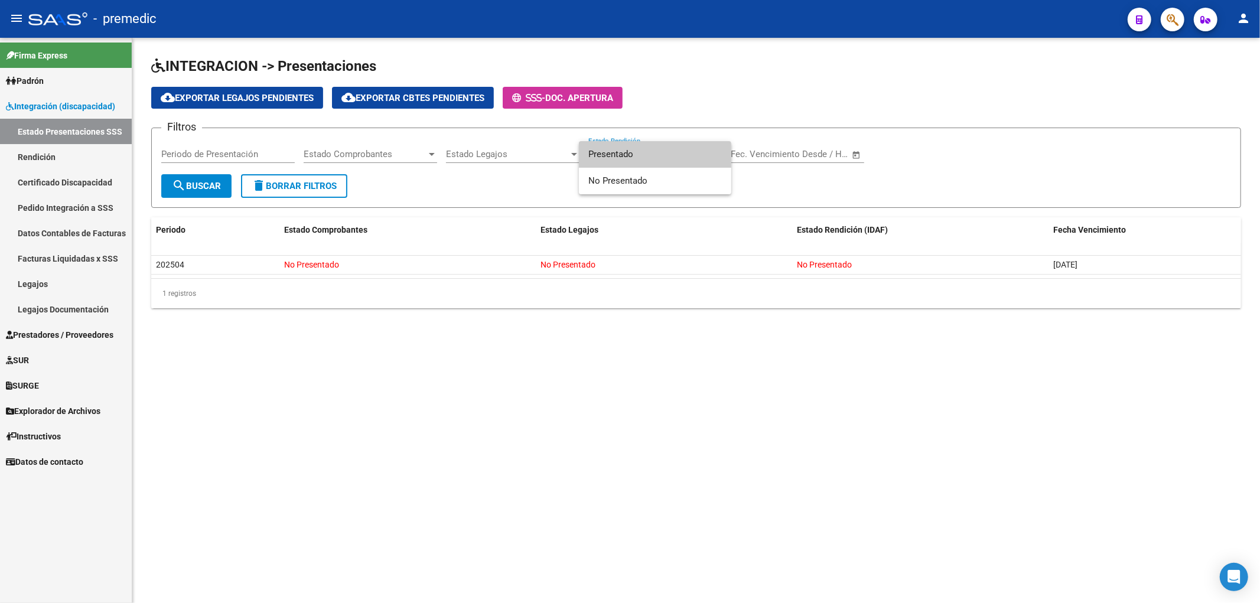
click at [675, 155] on span "Presentado" at bounding box center [654, 154] width 133 height 27
click at [1008, 92] on div "cloud_download Exportar Legajos Pendientes cloud_download Exportar Cbtes Pendie…" at bounding box center [695, 98] width 1089 height 22
click at [32, 154] on link "Rendición" at bounding box center [66, 156] width 132 height 25
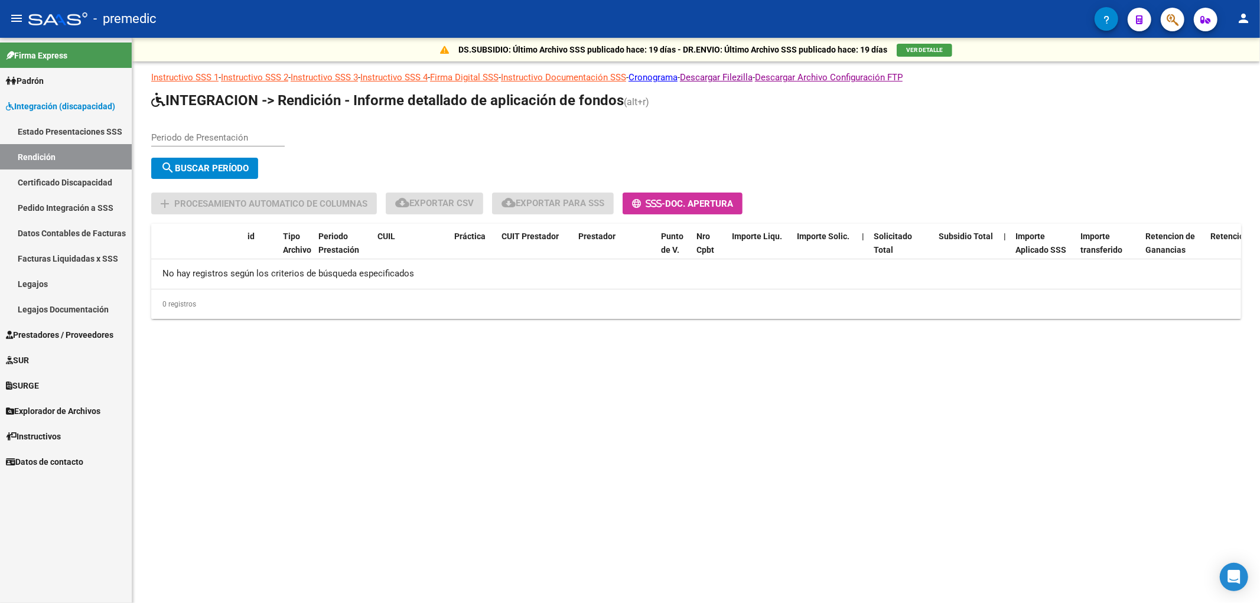
click at [205, 123] on div "Periodo de Presentación" at bounding box center [217, 133] width 133 height 25
type input "202504"
click at [244, 163] on span "search Buscar Período" at bounding box center [205, 168] width 88 height 11
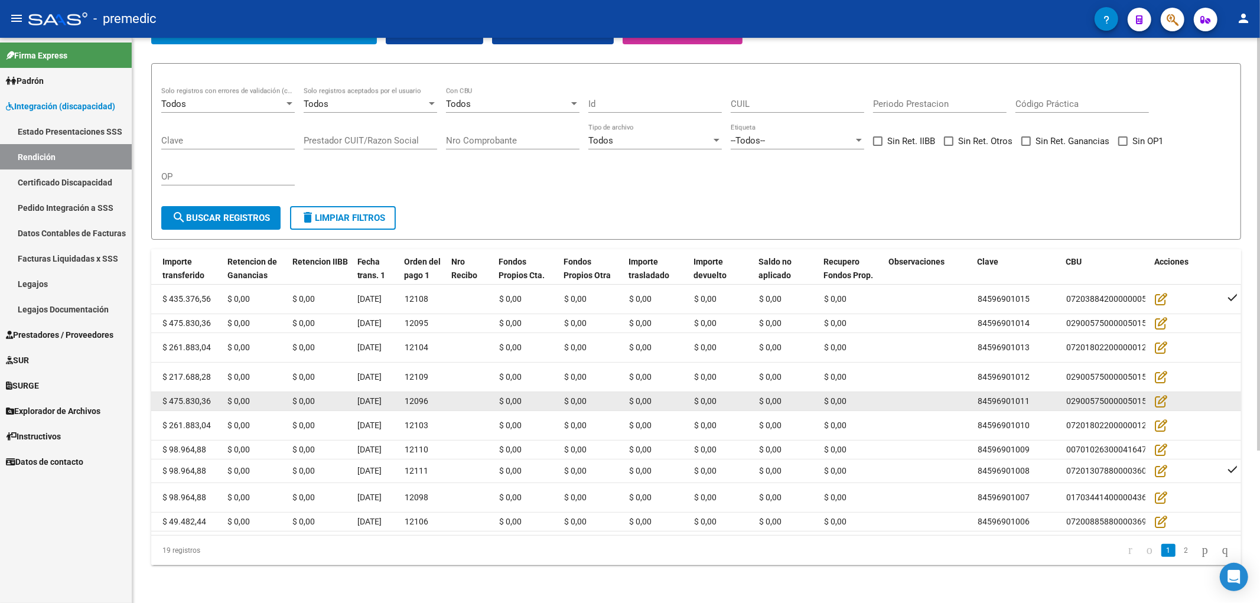
scroll to position [208, 0]
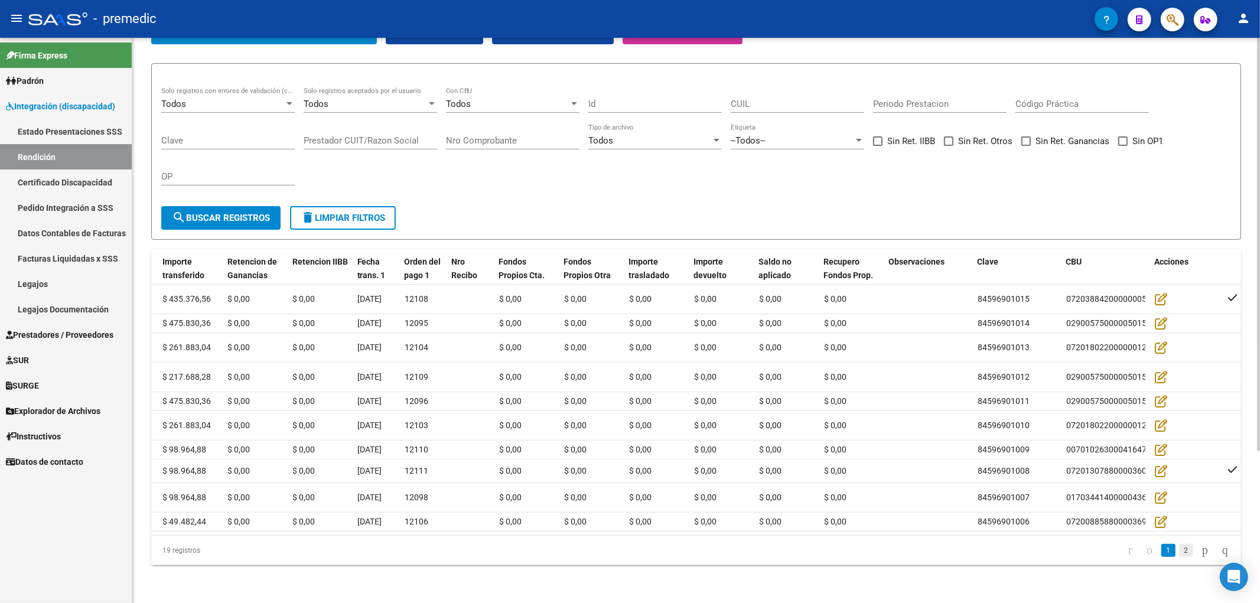
click at [1179, 550] on link "2" at bounding box center [1186, 550] width 14 height 13
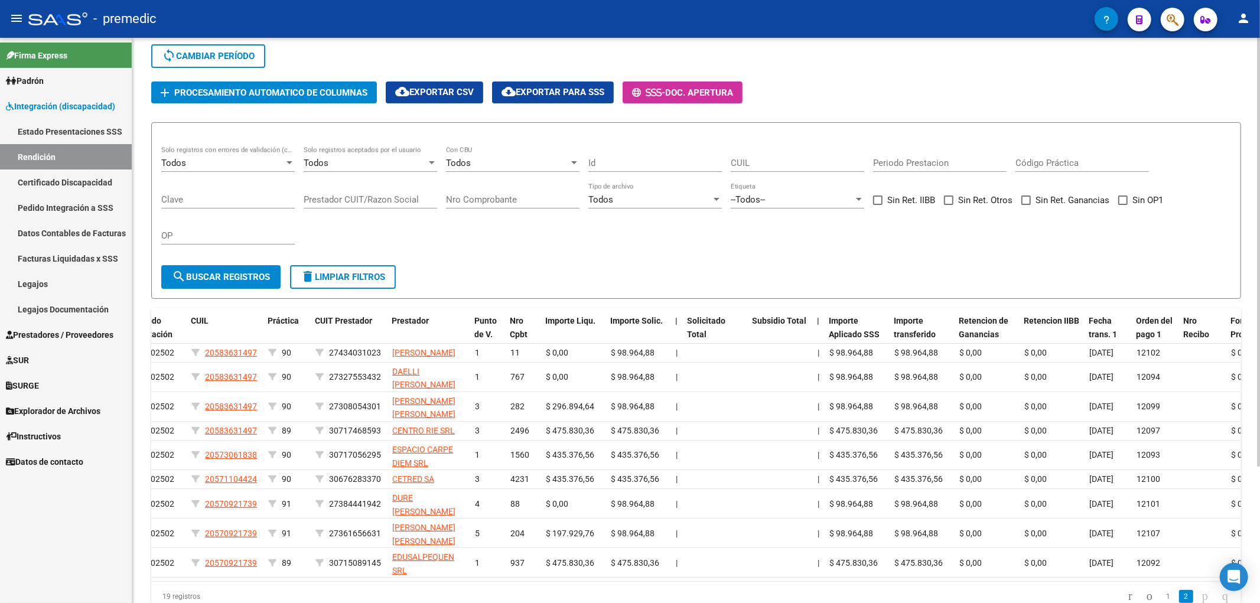
scroll to position [0, 0]
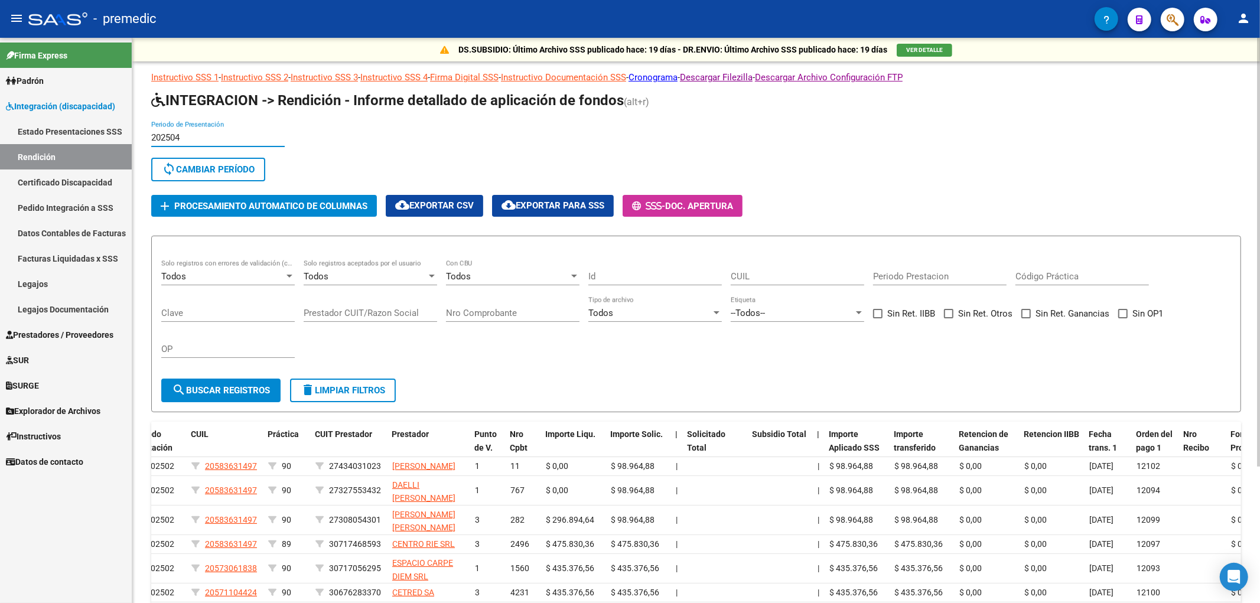
click at [190, 135] on input "202504" at bounding box center [217, 137] width 133 height 11
click at [190, 141] on input "202504" at bounding box center [217, 137] width 133 height 11
click at [204, 164] on span "sync Cambiar Período" at bounding box center [208, 169] width 93 height 11
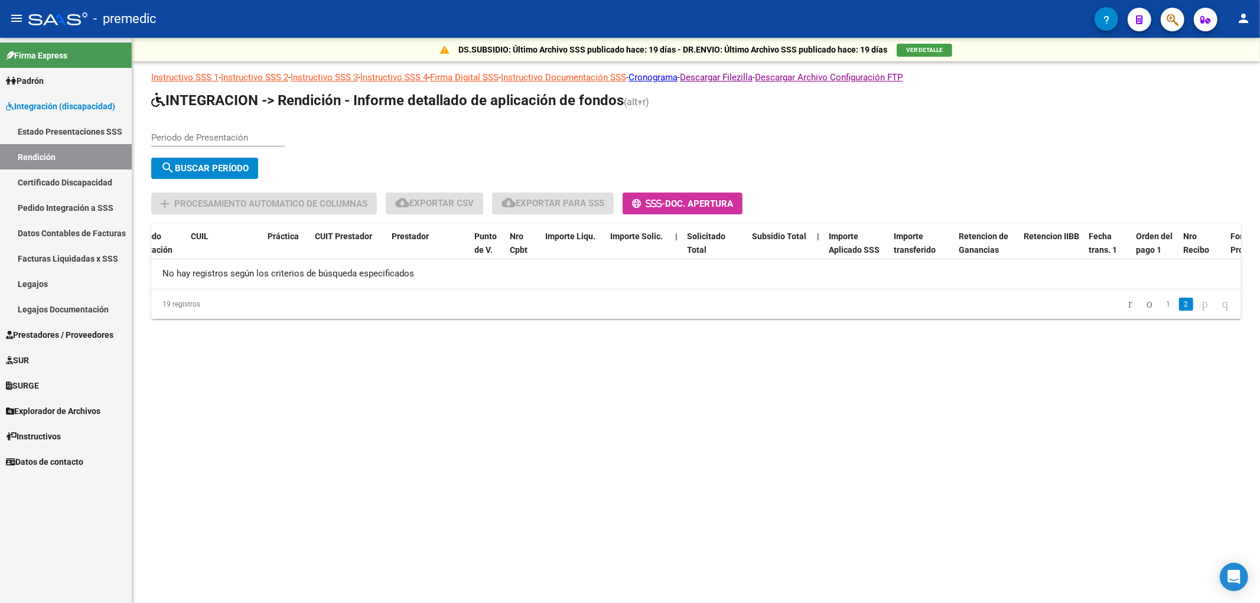
click at [186, 136] on input "Periodo de Presentación" at bounding box center [217, 137] width 133 height 11
type input "202505"
click at [207, 158] on button "search Buscar Período" at bounding box center [204, 168] width 107 height 21
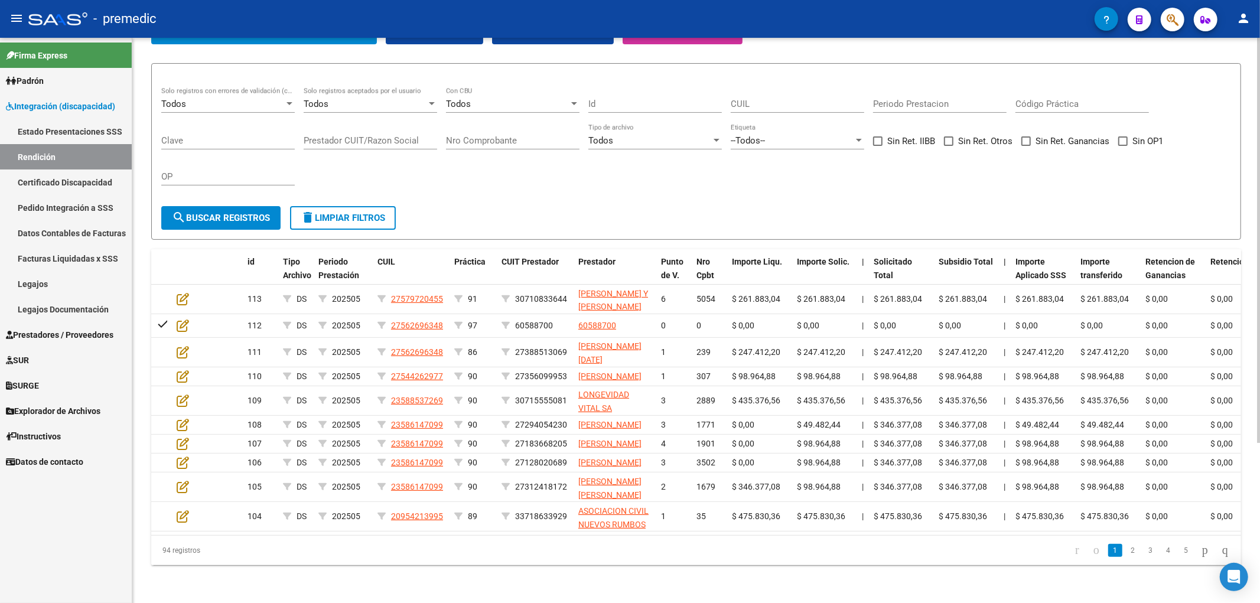
scroll to position [223, 0]
click at [648, 562] on div "94 registros 1 2 3 4 5" at bounding box center [695, 551] width 1089 height 30
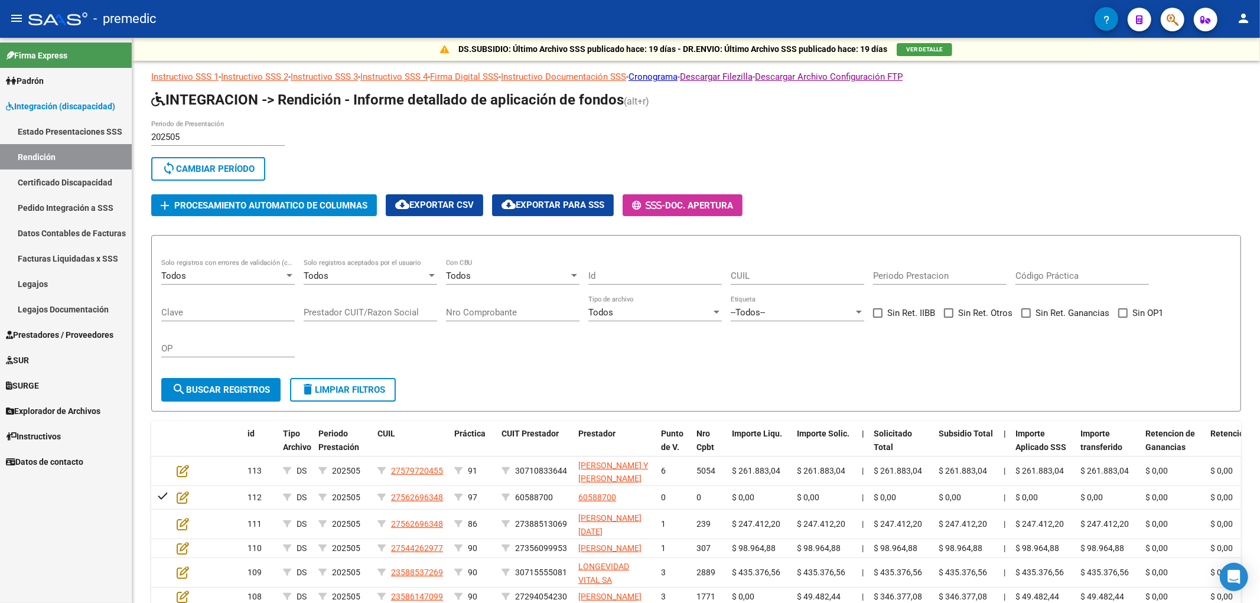
scroll to position [0, 0]
click at [48, 329] on span "Prestadores / Proveedores" at bounding box center [59, 334] width 107 height 13
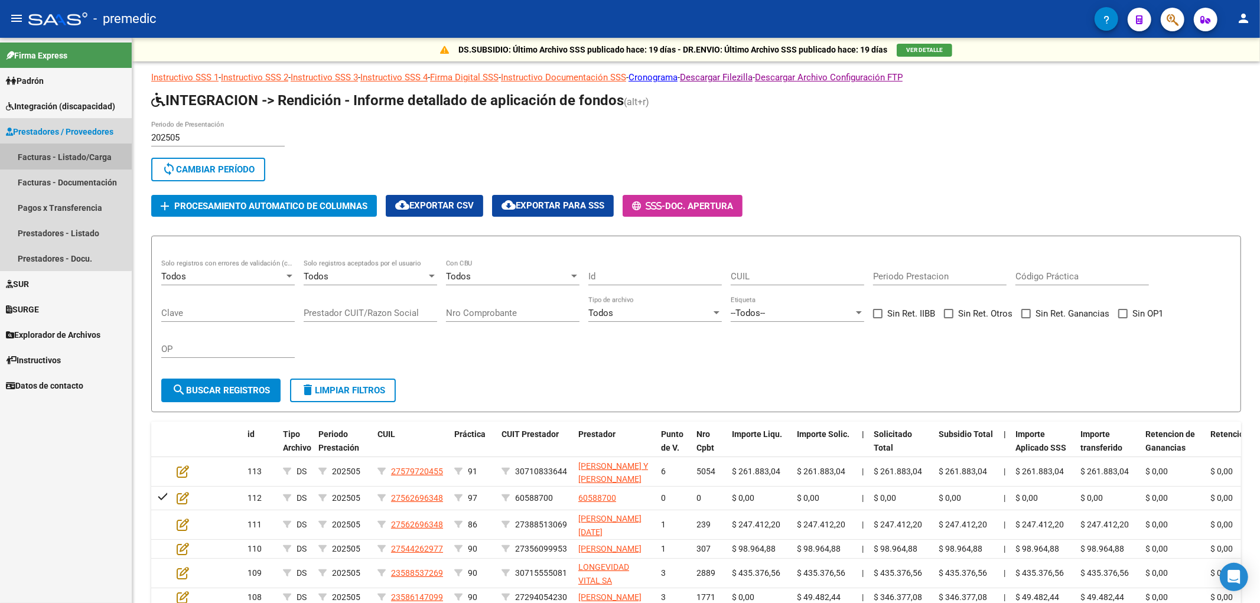
click at [62, 154] on link "Facturas - Listado/Carga" at bounding box center [66, 156] width 132 height 25
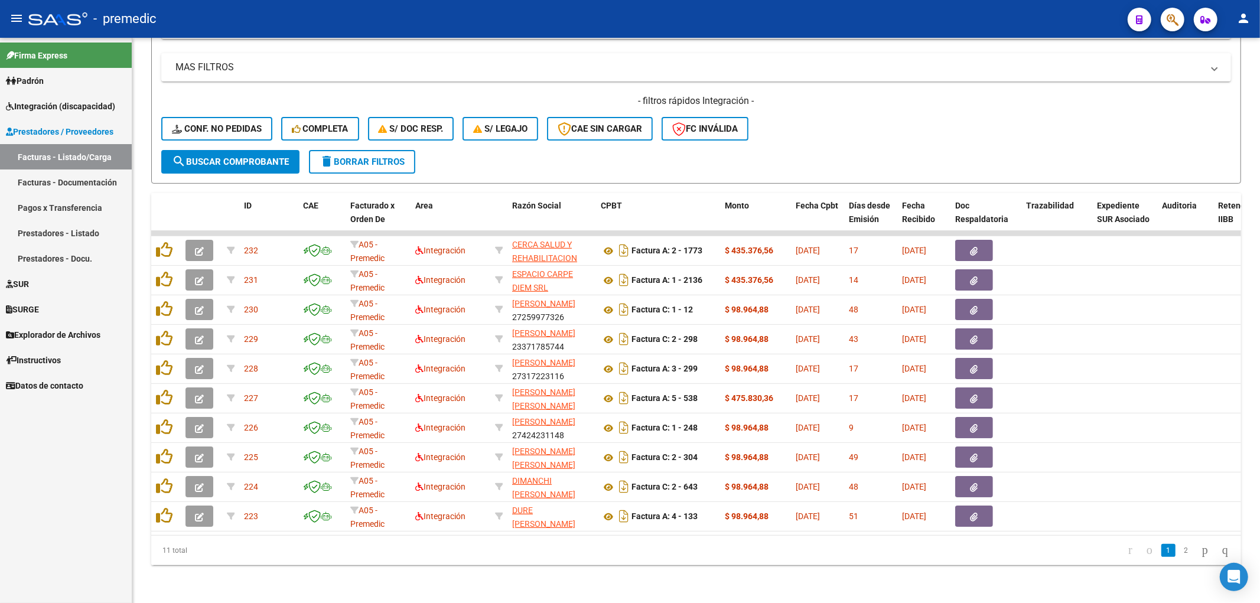
click at [62, 178] on link "Facturas - Documentación" at bounding box center [66, 181] width 132 height 25
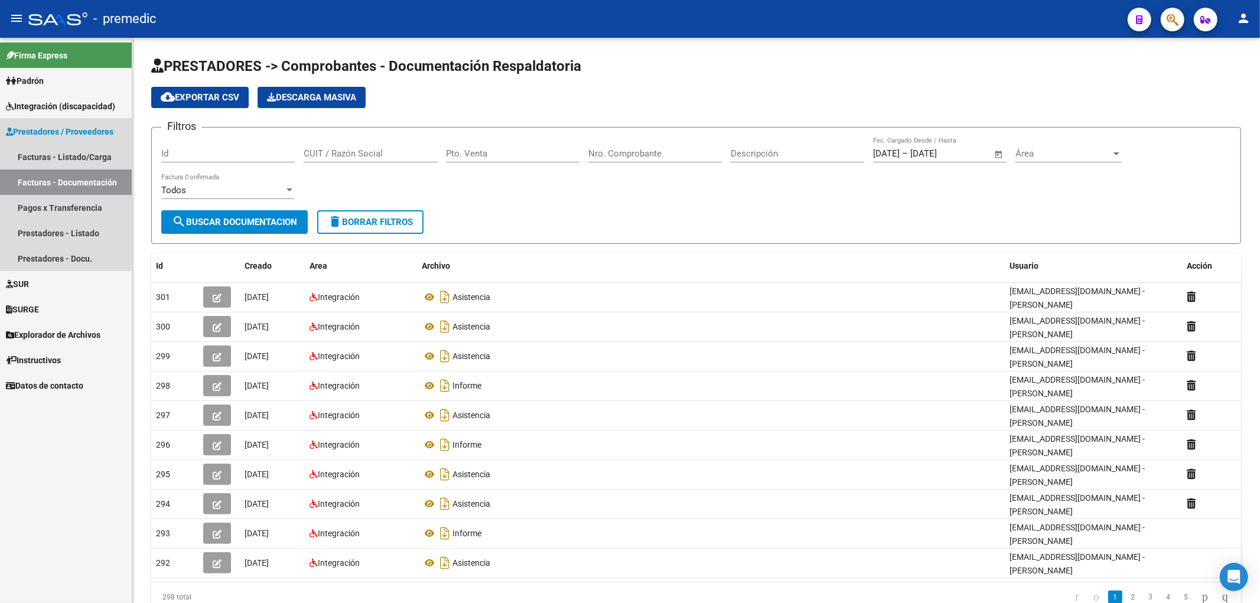
click at [55, 128] on span "Prestadores / Proveedores" at bounding box center [59, 131] width 107 height 13
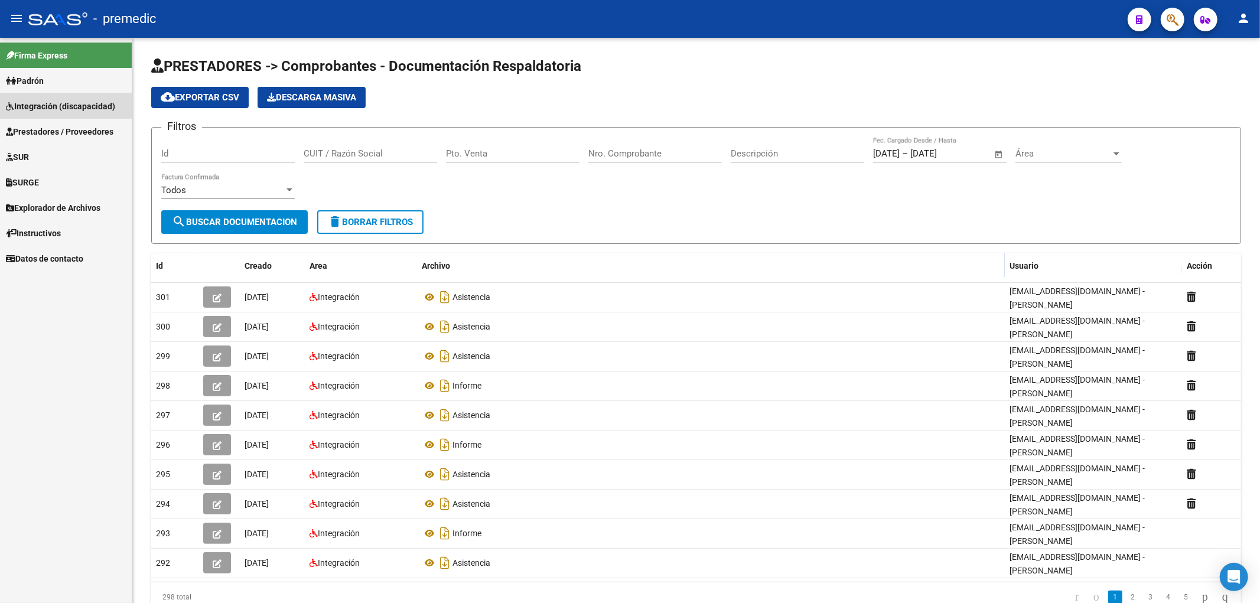
click at [54, 105] on span "Integración (discapacidad)" at bounding box center [60, 106] width 109 height 13
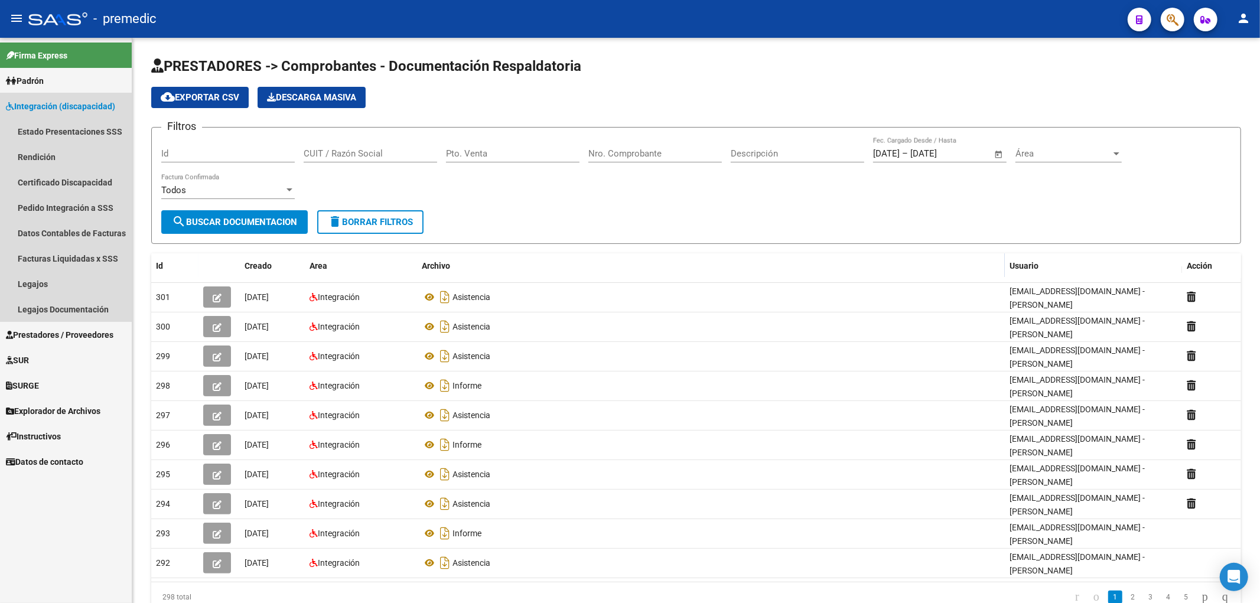
click at [54, 105] on span "Integración (discapacidad)" at bounding box center [60, 106] width 109 height 13
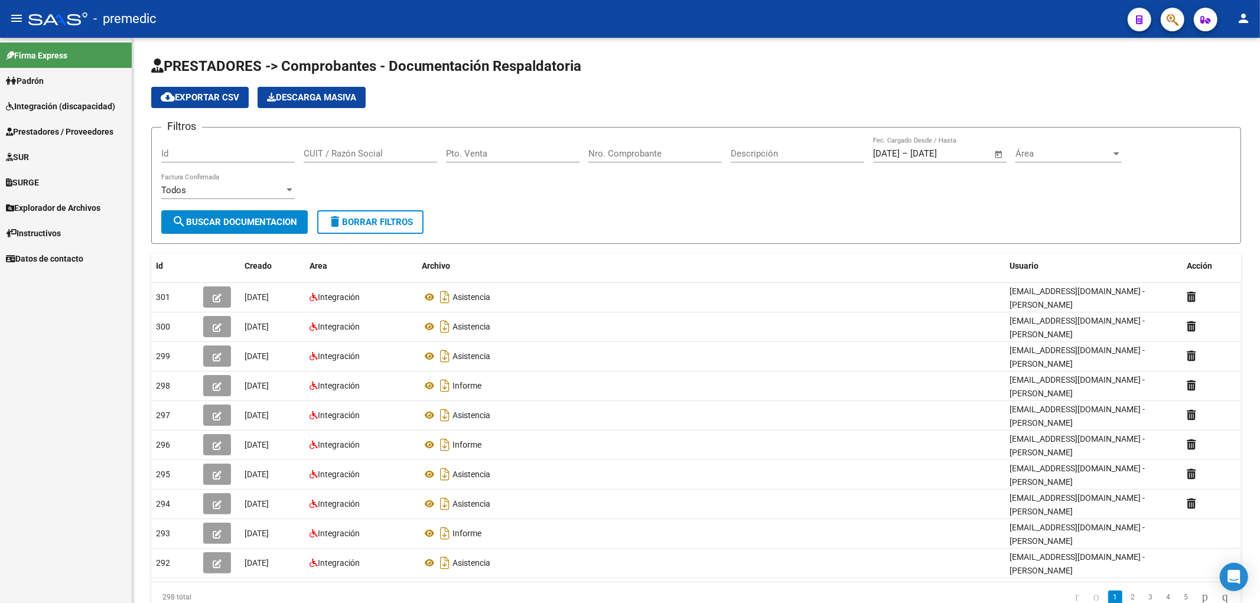
click at [44, 107] on span "Integración (discapacidad)" at bounding box center [60, 106] width 109 height 13
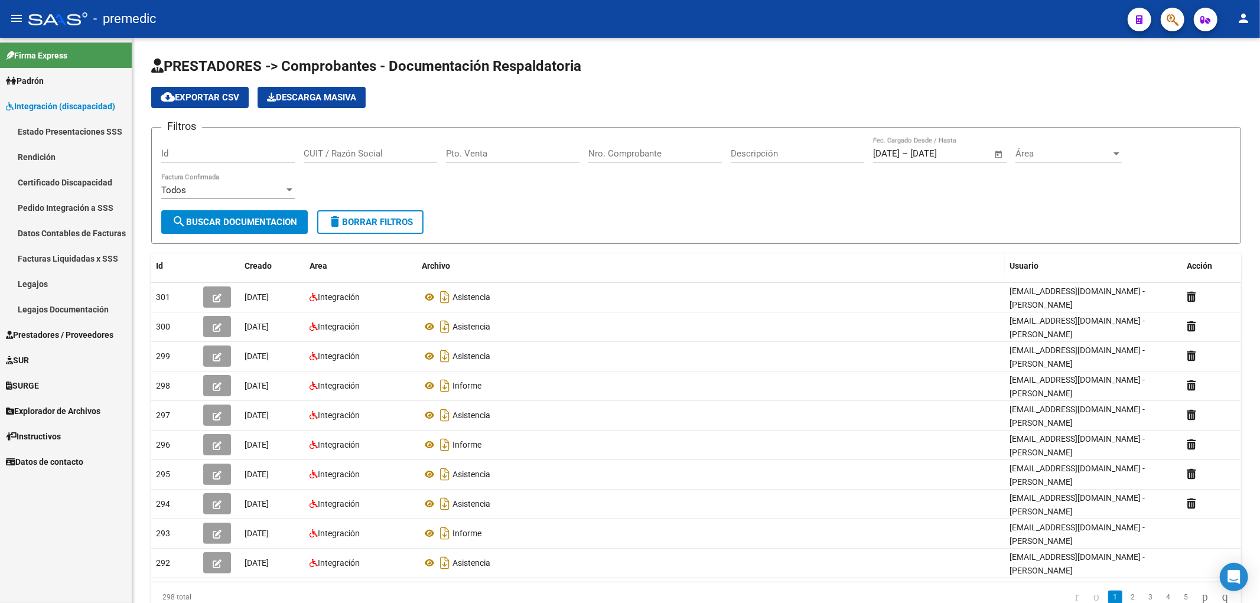
click at [44, 107] on span "Integración (discapacidad)" at bounding box center [60, 106] width 109 height 13
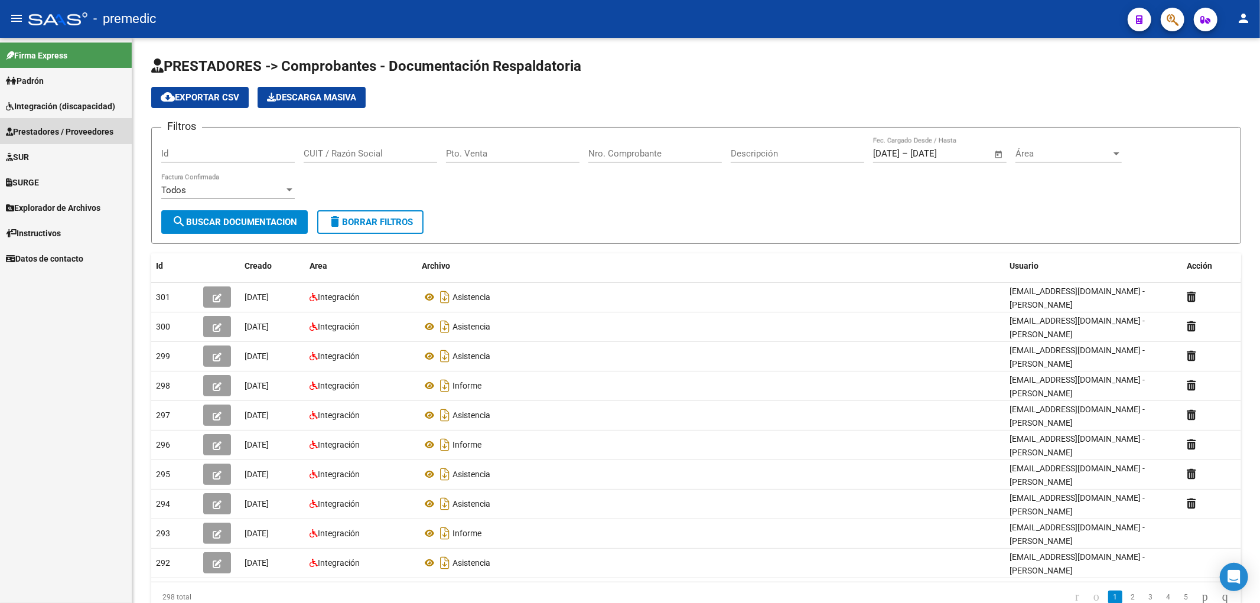
click at [45, 128] on span "Prestadores / Proveedores" at bounding box center [59, 131] width 107 height 13
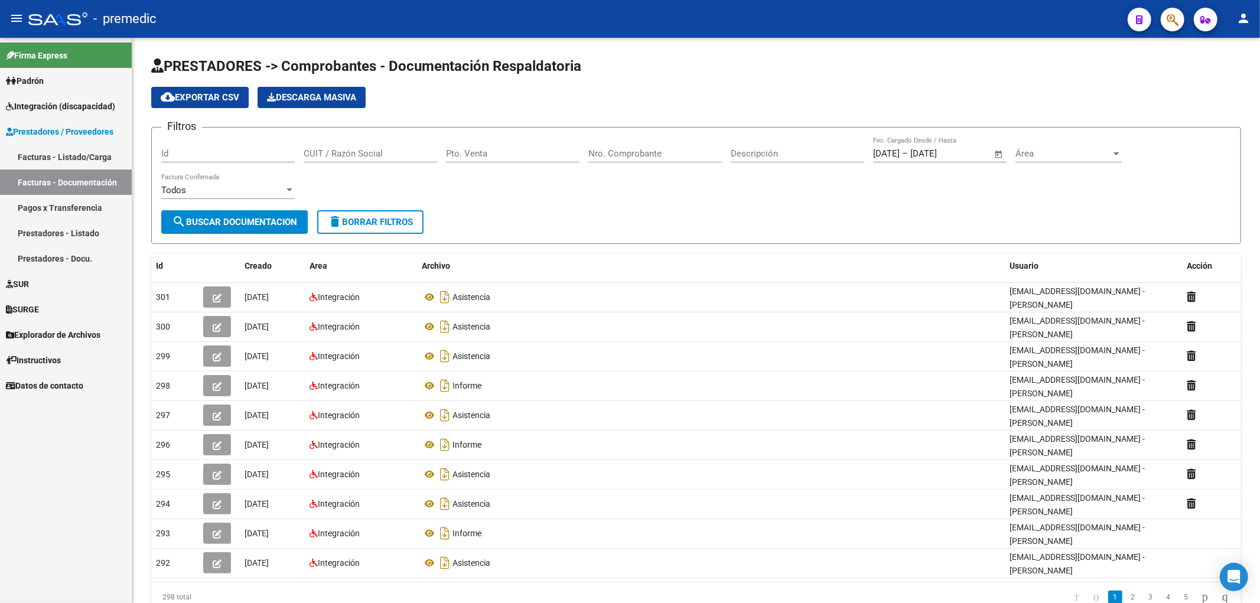
click at [54, 103] on span "Integración (discapacidad)" at bounding box center [60, 106] width 109 height 13
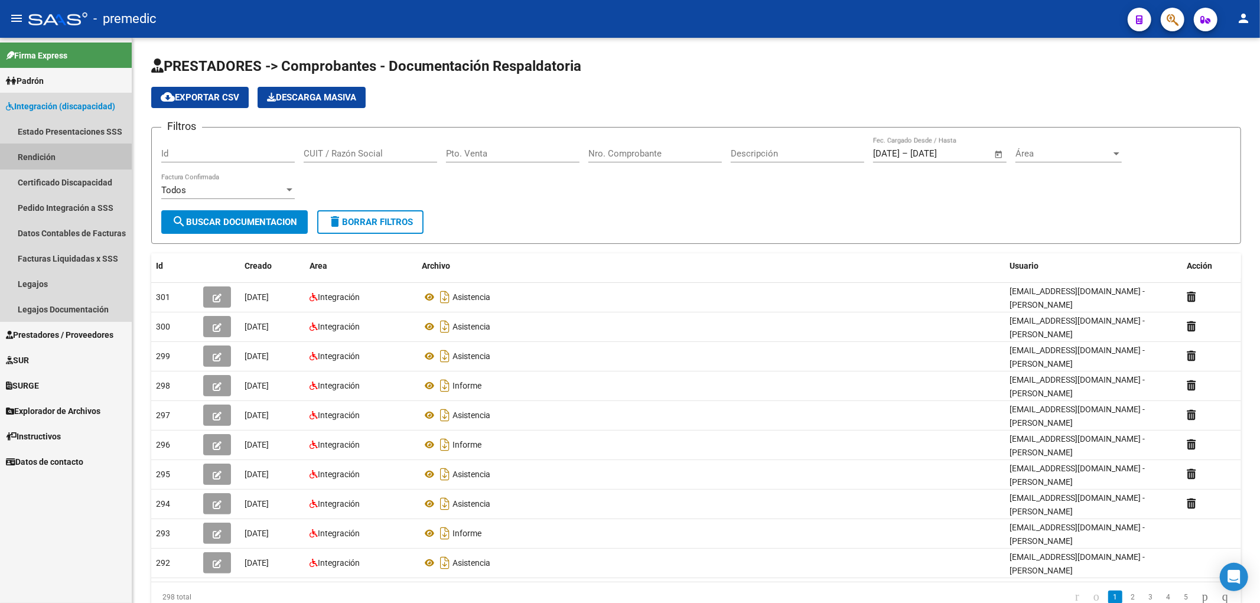
click at [59, 157] on link "Rendición" at bounding box center [66, 156] width 132 height 25
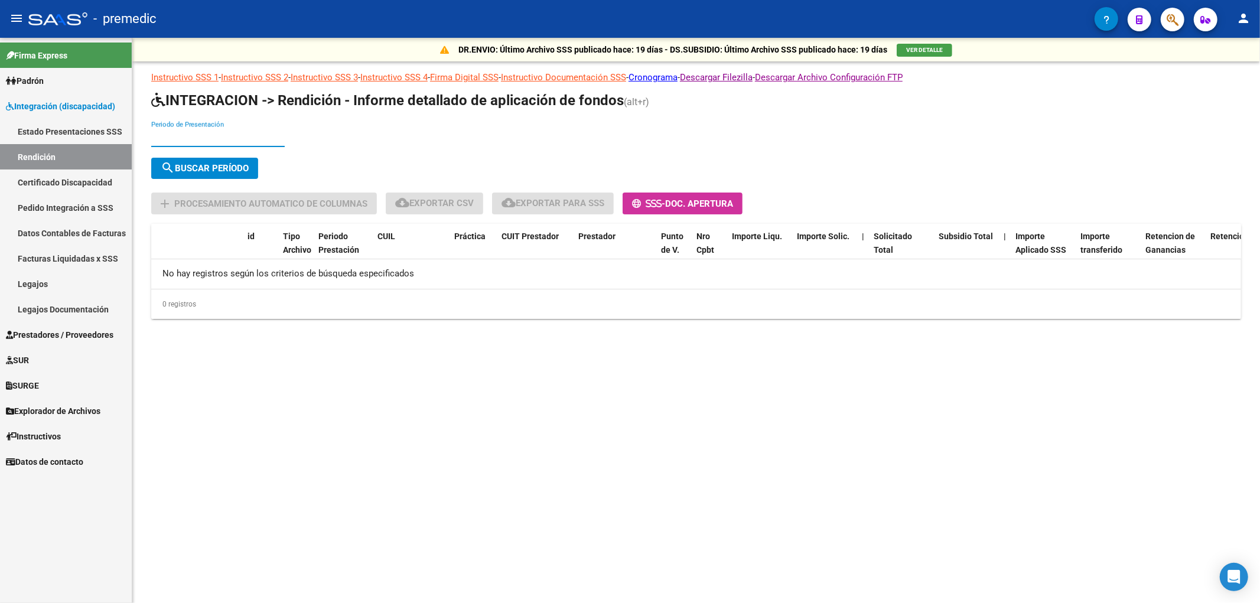
click at [204, 133] on input "Periodo de Presentación" at bounding box center [217, 137] width 133 height 11
type input "202"
click at [68, 234] on link "Datos Contables de Facturas" at bounding box center [66, 232] width 132 height 25
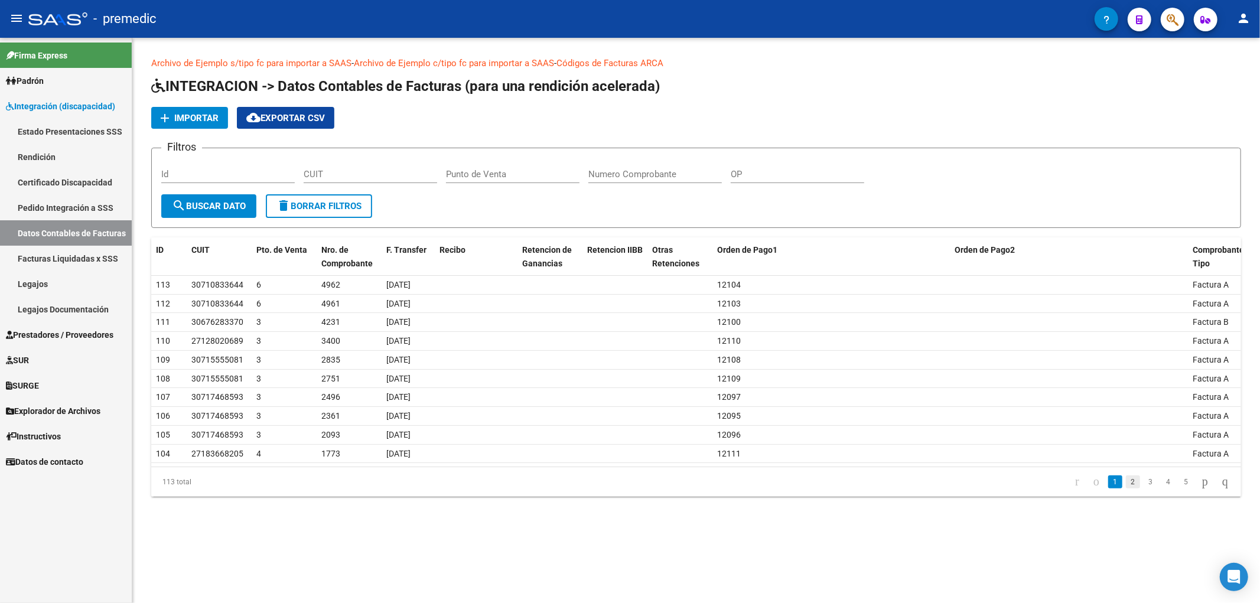
click at [1125, 481] on link "2" at bounding box center [1132, 481] width 14 height 13
click at [1143, 483] on link "3" at bounding box center [1150, 481] width 14 height 13
click at [1161, 482] on link "4" at bounding box center [1168, 481] width 14 height 13
click at [1161, 485] on link "5" at bounding box center [1168, 481] width 14 height 13
click at [69, 234] on link "Datos Contables de Facturas" at bounding box center [66, 232] width 132 height 25
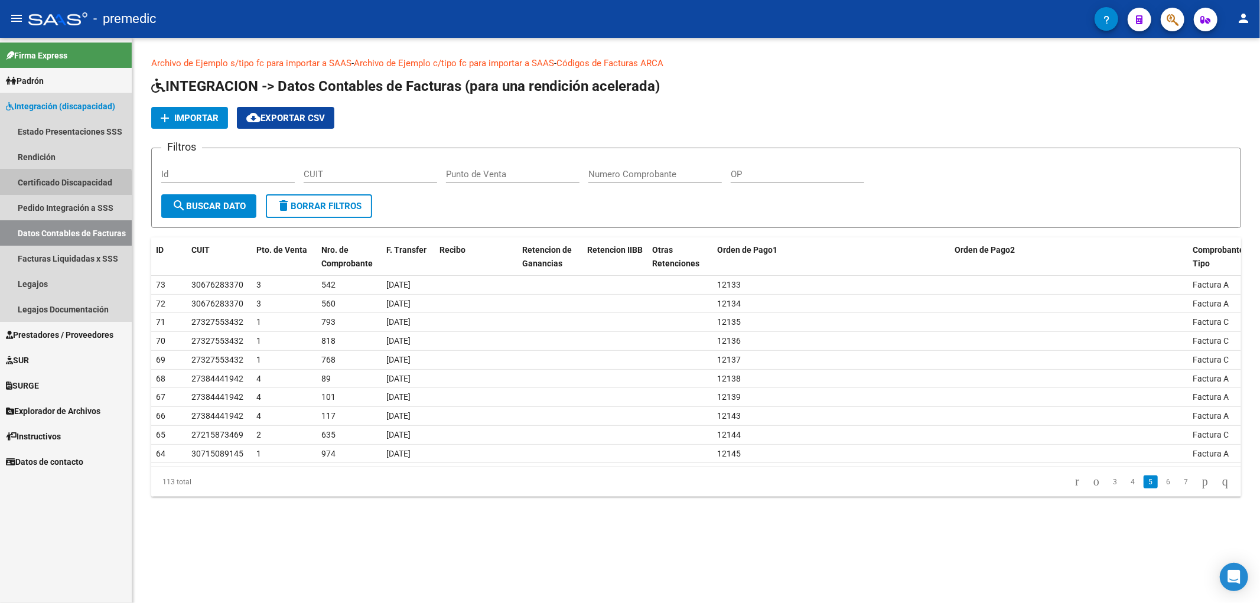
click at [65, 184] on link "Certificado Discapacidad" at bounding box center [66, 181] width 132 height 25
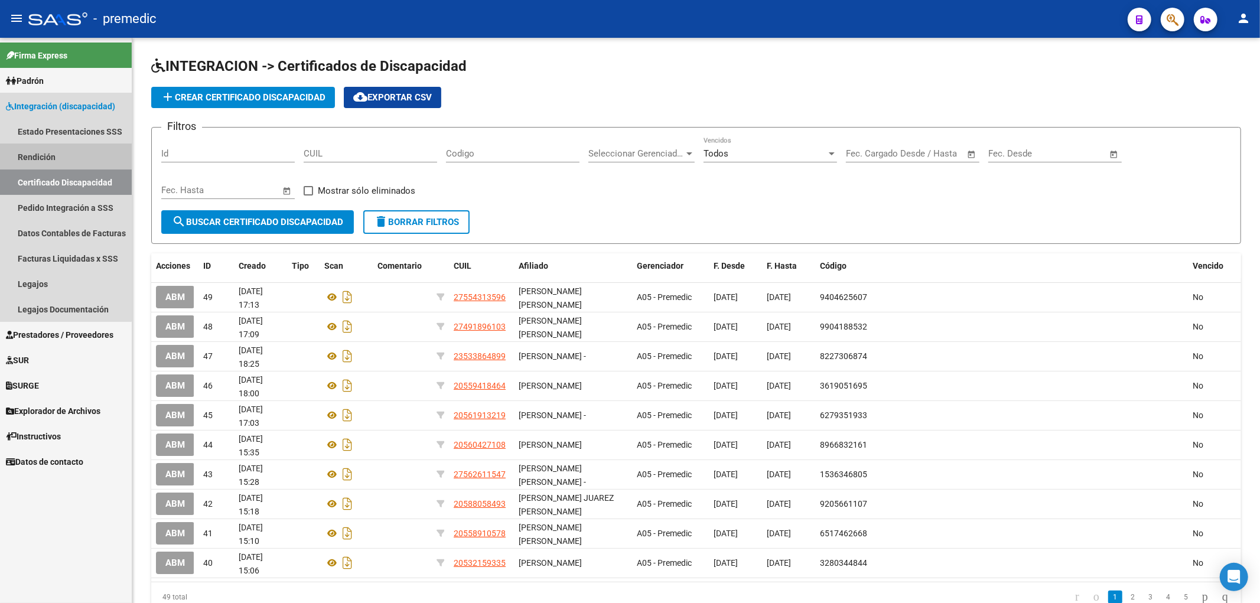
click at [44, 150] on link "Rendición" at bounding box center [66, 156] width 132 height 25
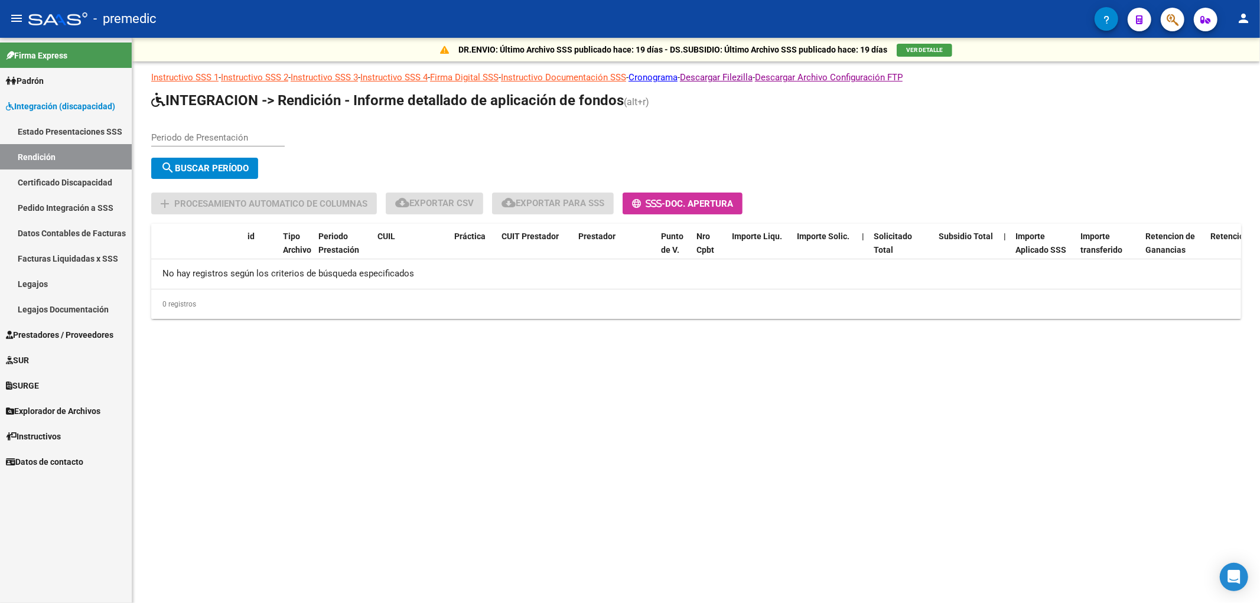
drag, startPoint x: 196, startPoint y: 137, endPoint x: 214, endPoint y: 135, distance: 17.9
click at [196, 137] on input "Periodo de Presentación" at bounding box center [217, 137] width 133 height 11
type input "202504"
click at [213, 161] on button "search Buscar Período" at bounding box center [204, 168] width 107 height 21
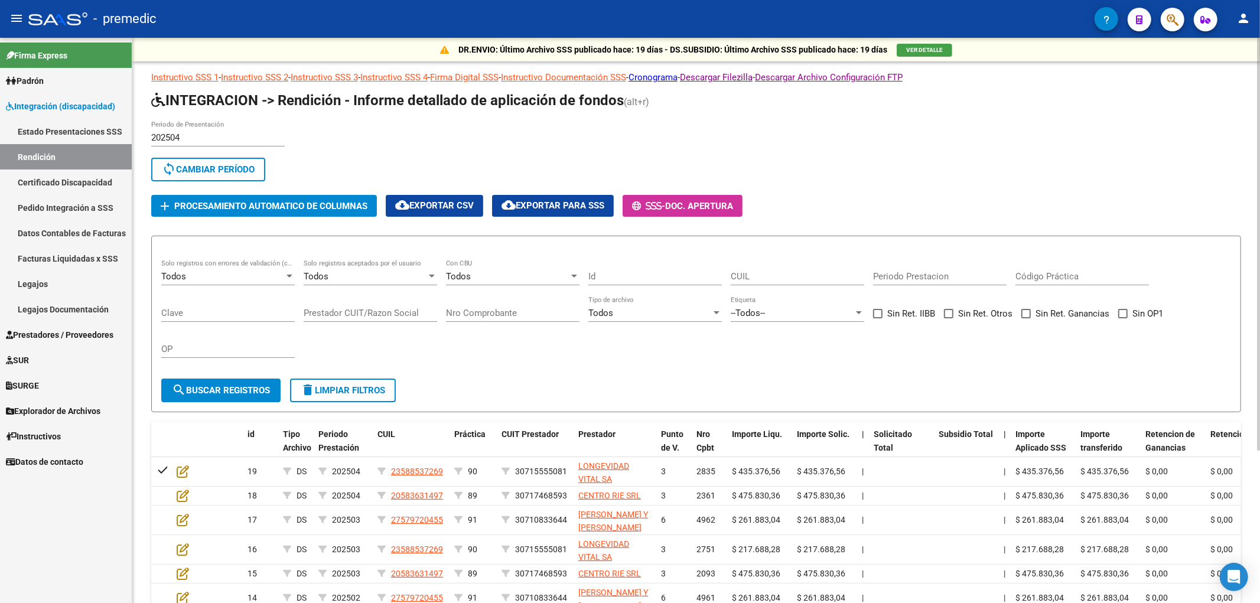
scroll to position [66, 0]
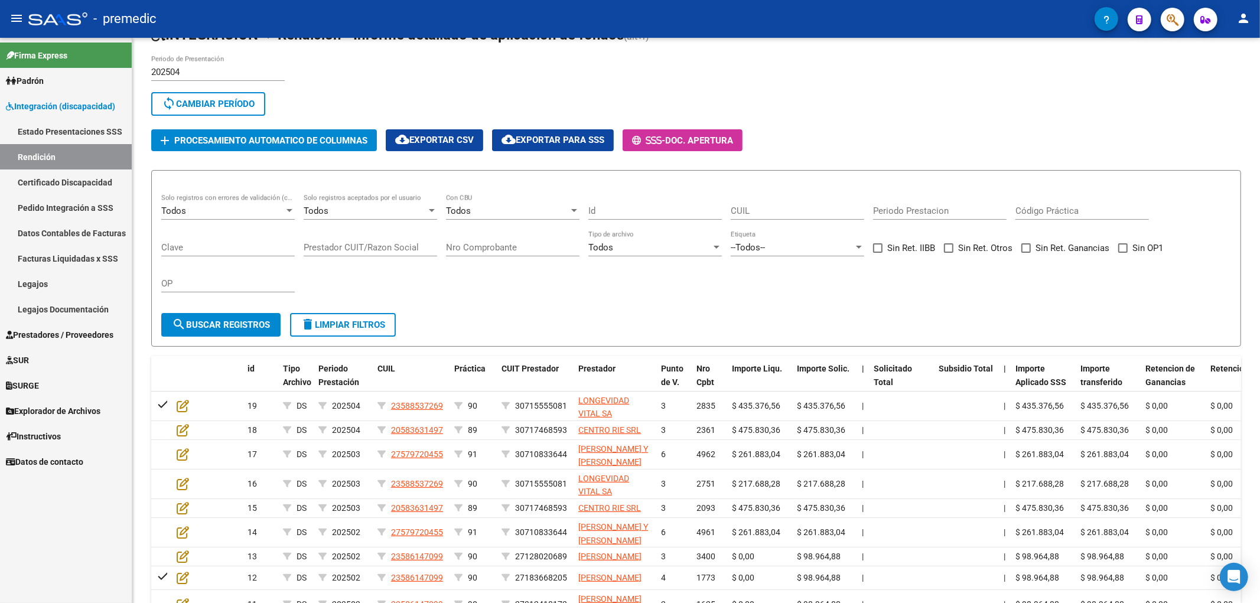
click at [56, 128] on link "Estado Presentaciones SSS" at bounding box center [66, 131] width 132 height 25
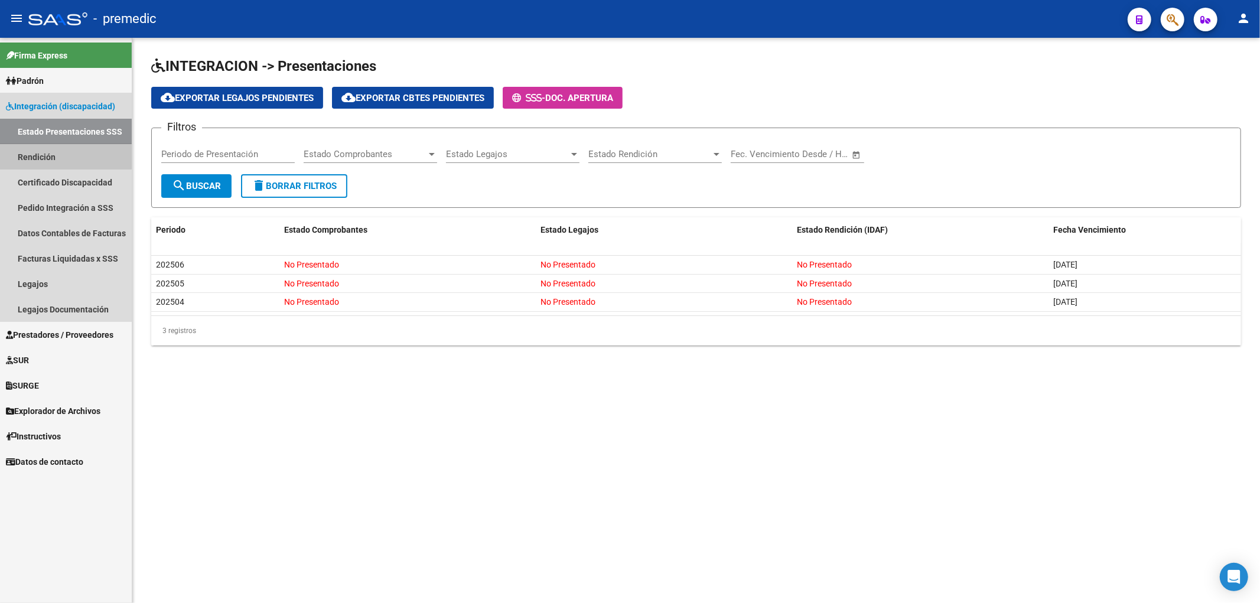
click at [55, 150] on link "Rendición" at bounding box center [66, 156] width 132 height 25
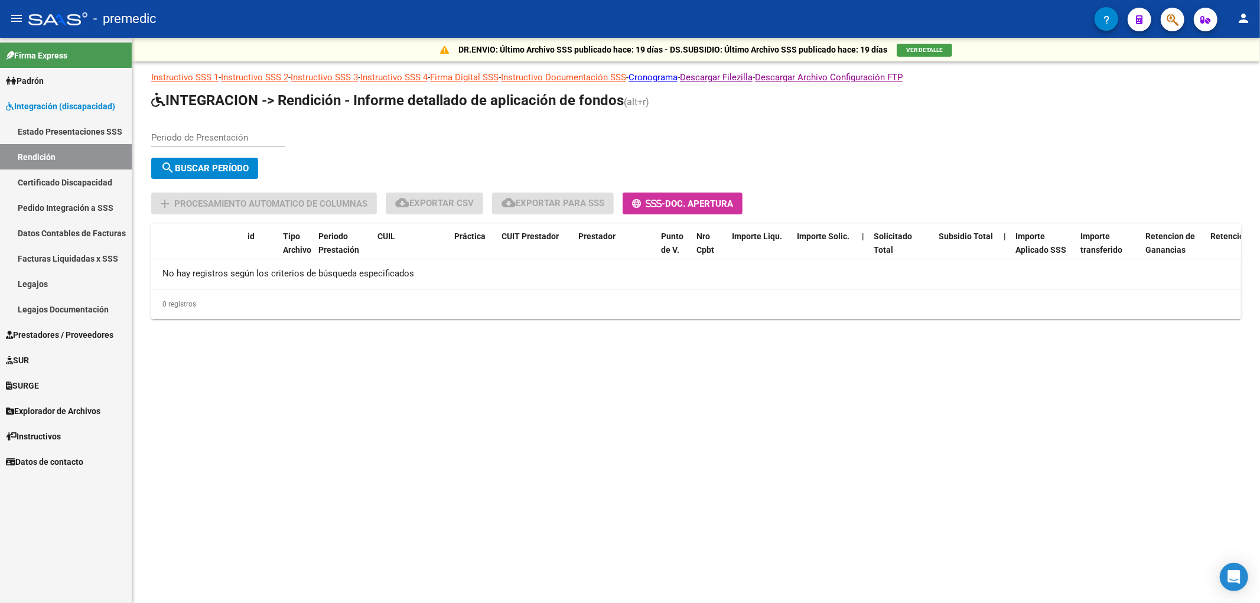
click at [61, 185] on link "Certificado Discapacidad" at bounding box center [66, 181] width 132 height 25
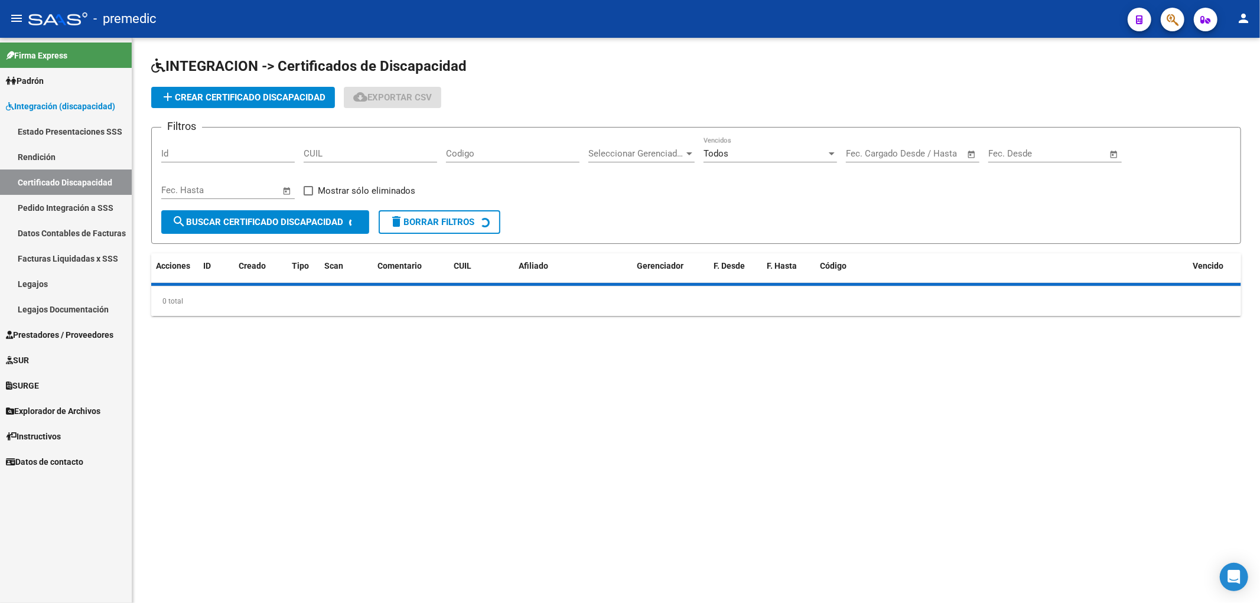
click at [53, 145] on link "Rendición" at bounding box center [66, 156] width 132 height 25
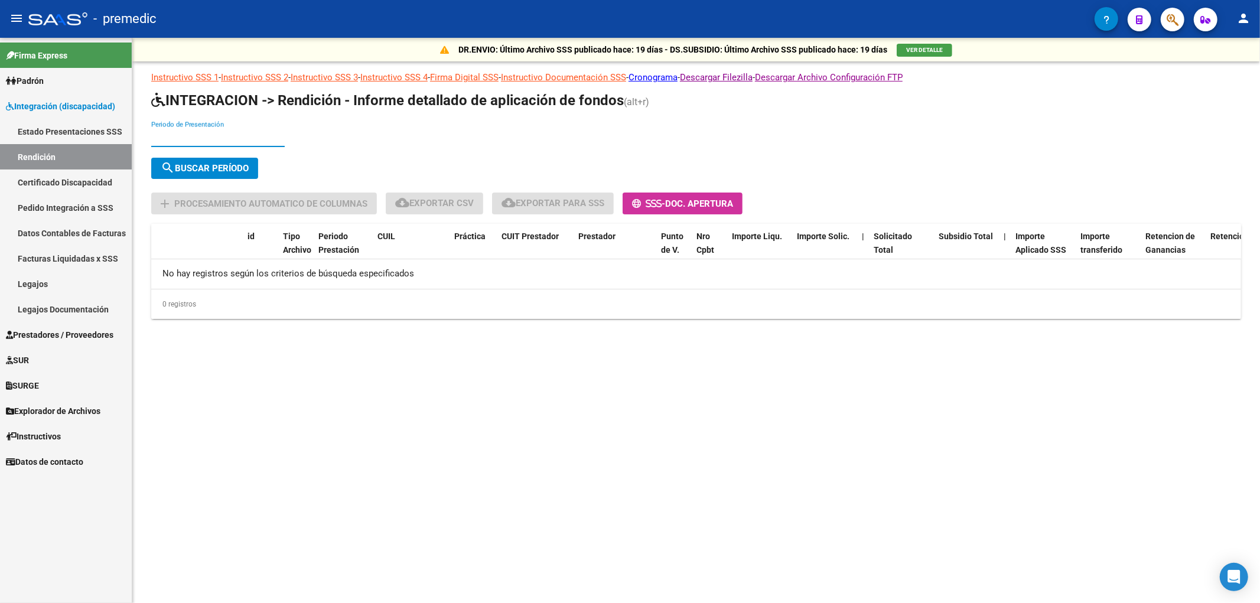
click at [190, 133] on input "Periodo de Presentación" at bounding box center [217, 137] width 133 height 11
type input "202504"
click at [199, 163] on span "search Buscar Período" at bounding box center [205, 168] width 88 height 11
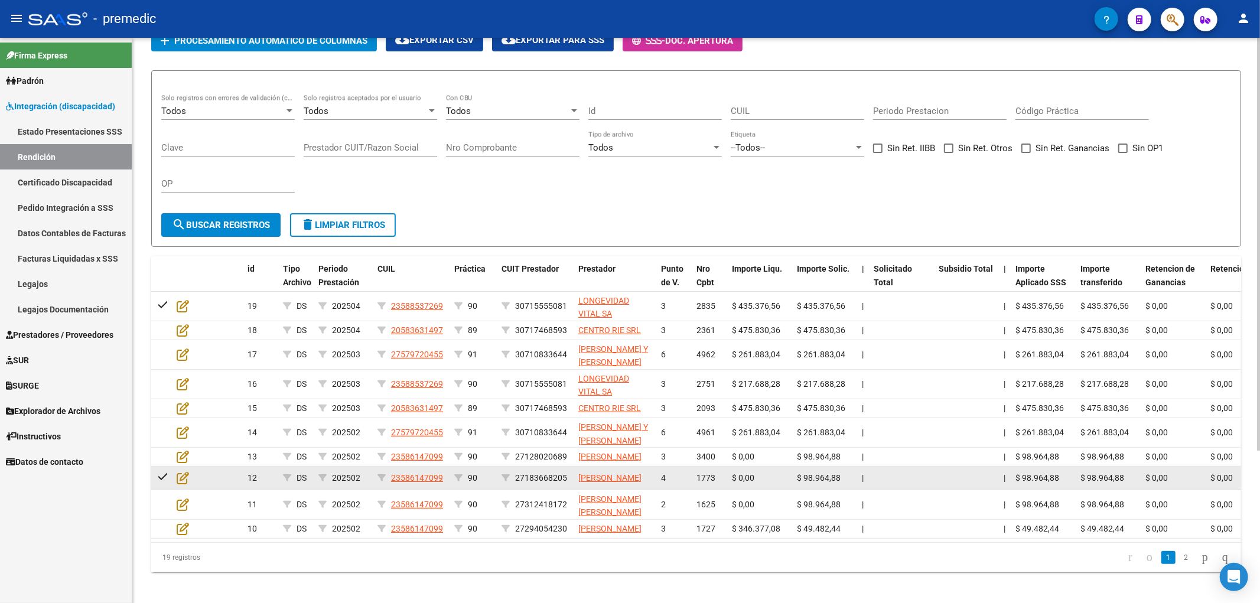
scroll to position [208, 0]
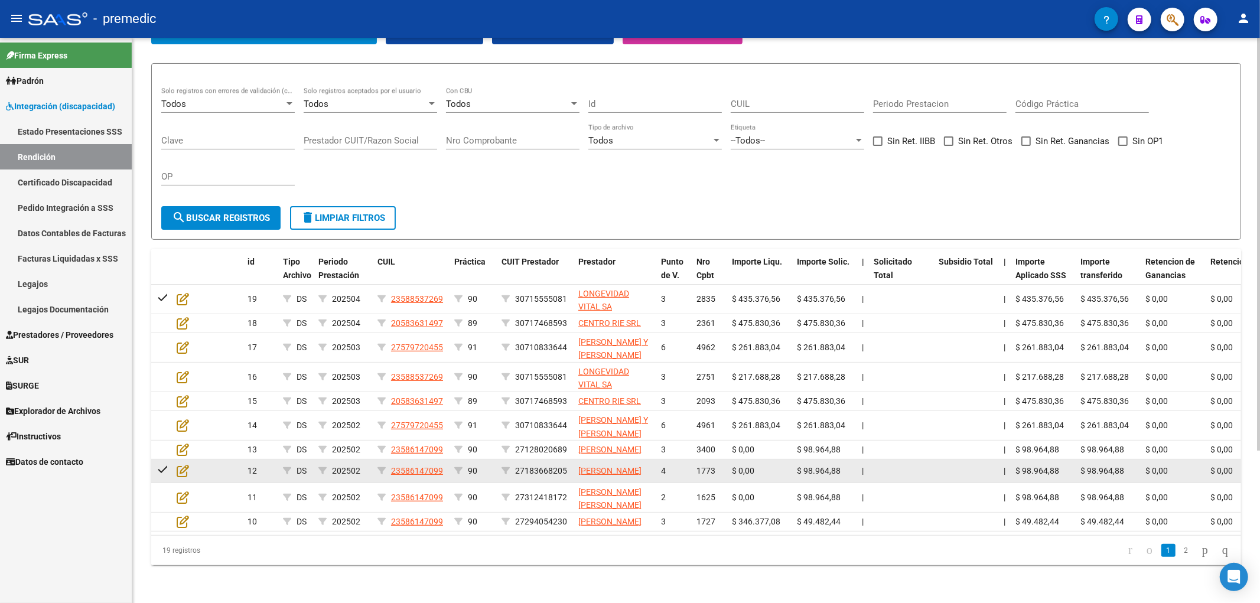
click at [734, 466] on span "$ 0,00" at bounding box center [743, 470] width 22 height 9
click at [739, 466] on span "$ 0,00" at bounding box center [743, 470] width 22 height 9
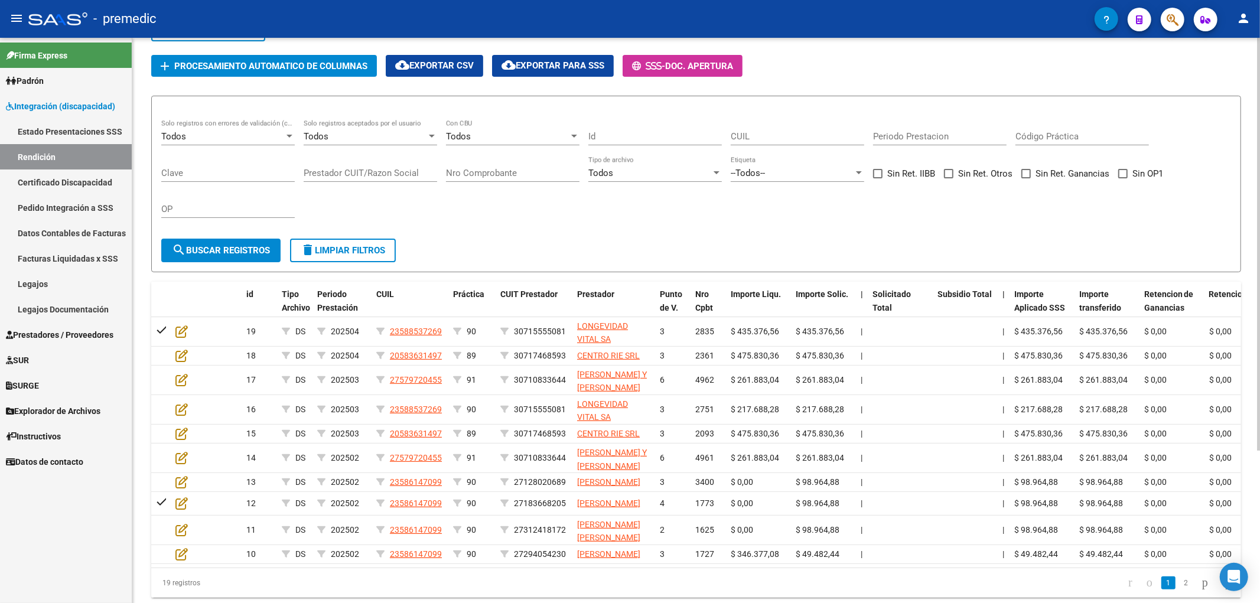
scroll to position [0, 0]
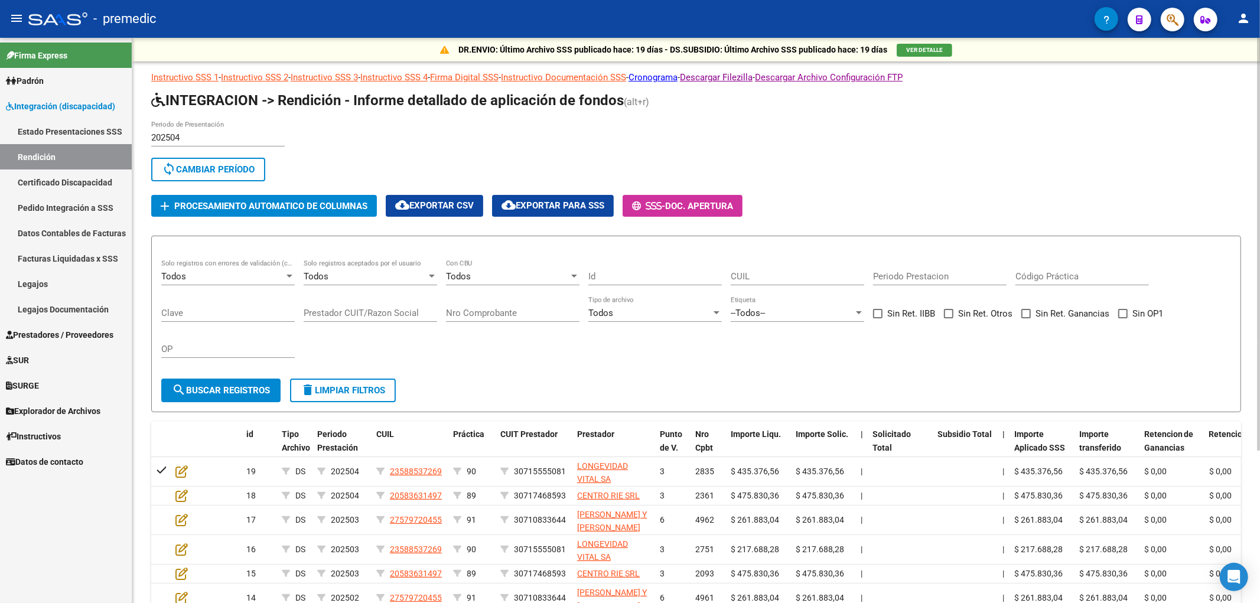
drag, startPoint x: 196, startPoint y: 172, endPoint x: 187, endPoint y: 145, distance: 28.6
click at [196, 170] on span "sync Cambiar Período" at bounding box center [208, 169] width 93 height 11
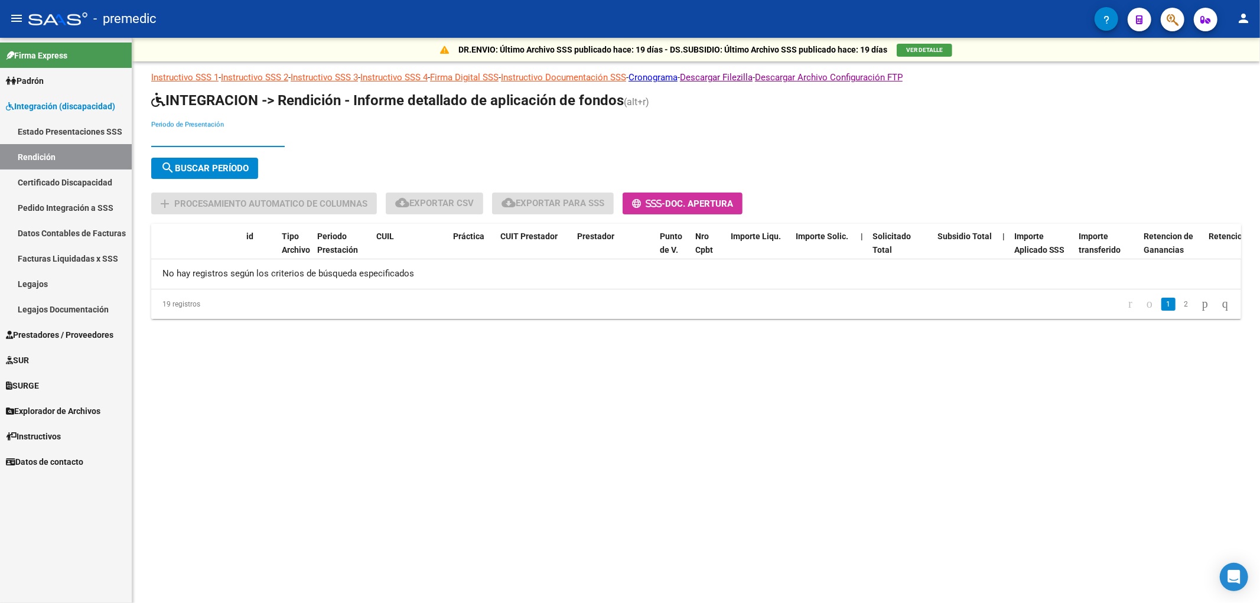
click at [171, 137] on input "Periodo de Presentación" at bounding box center [217, 137] width 133 height 11
type input "202505"
click at [194, 165] on span "search Buscar Período" at bounding box center [205, 168] width 88 height 11
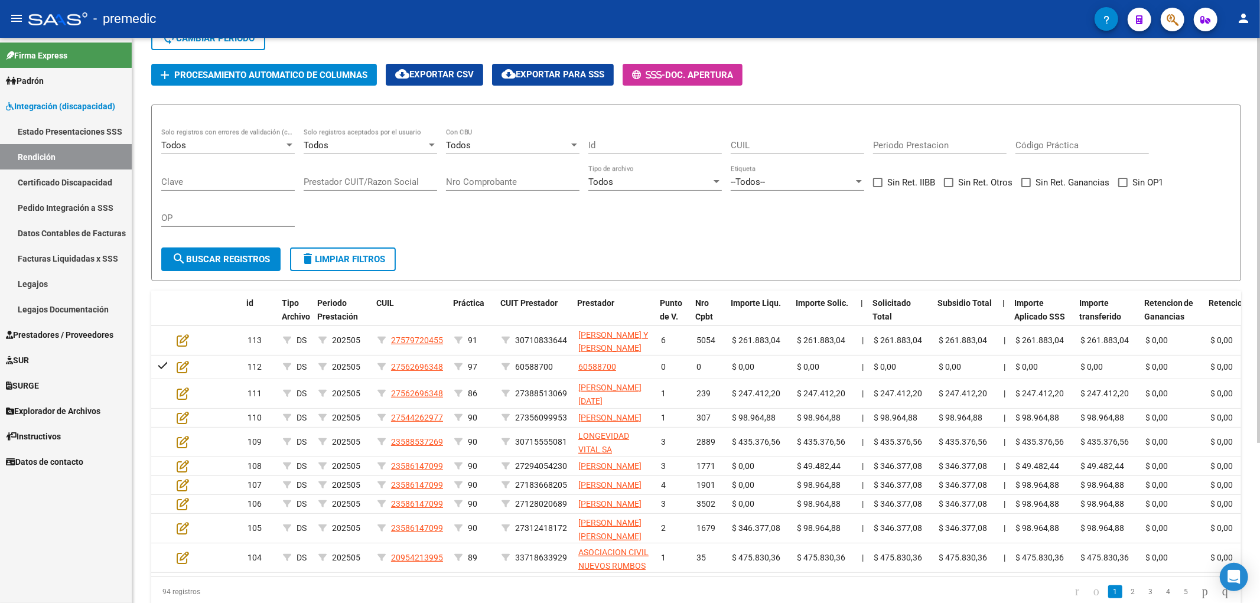
scroll to position [197, 0]
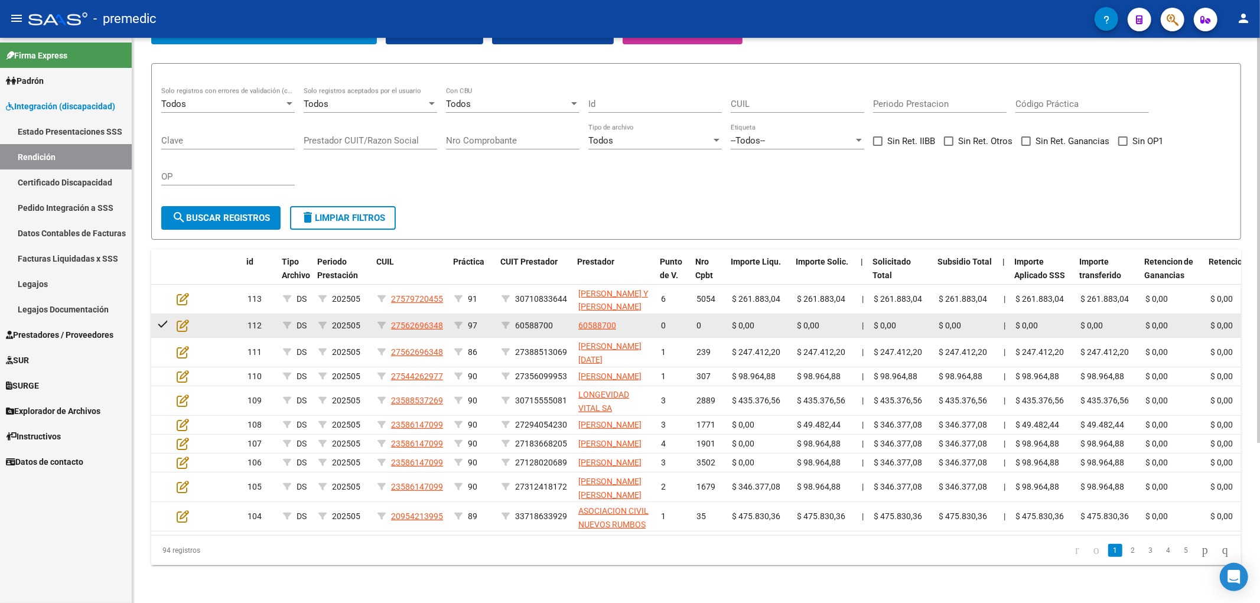
click at [744, 321] on span "$ 0,00" at bounding box center [743, 325] width 22 height 9
drag, startPoint x: 813, startPoint y: 301, endPoint x: 671, endPoint y: 293, distance: 142.5
click at [671, 314] on div "check 112 DS 202505 27562696348 97 60588700 60588700 0 0 $ 0,00 $ 0,00 | $ 0,00…" at bounding box center [1155, 326] width 2008 height 24
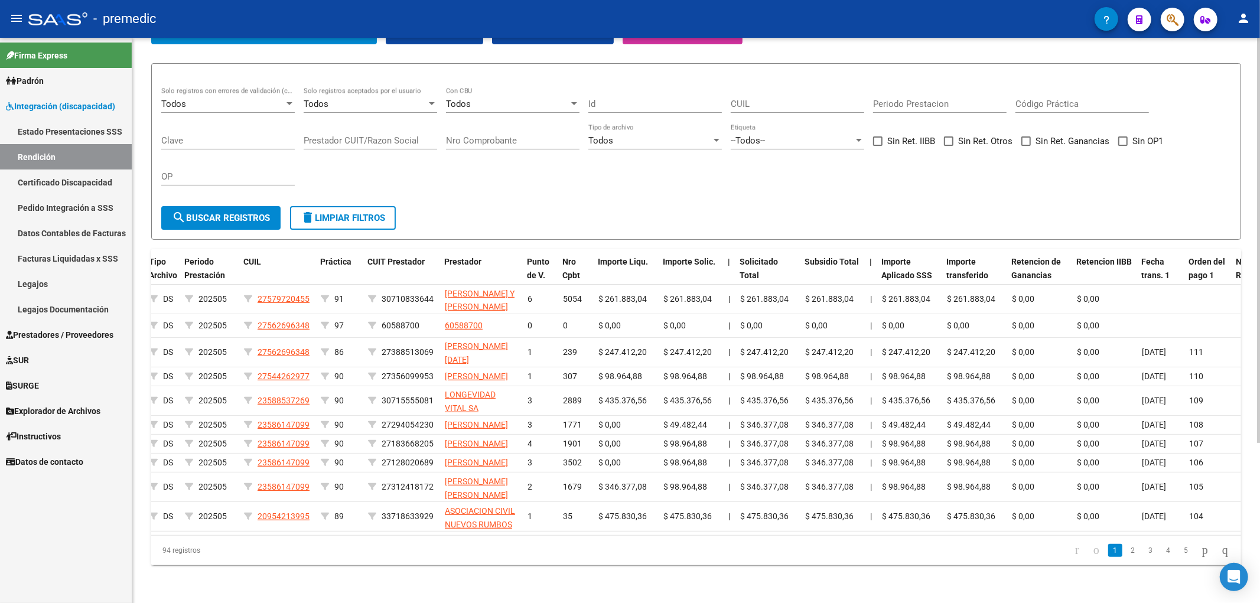
scroll to position [0, 0]
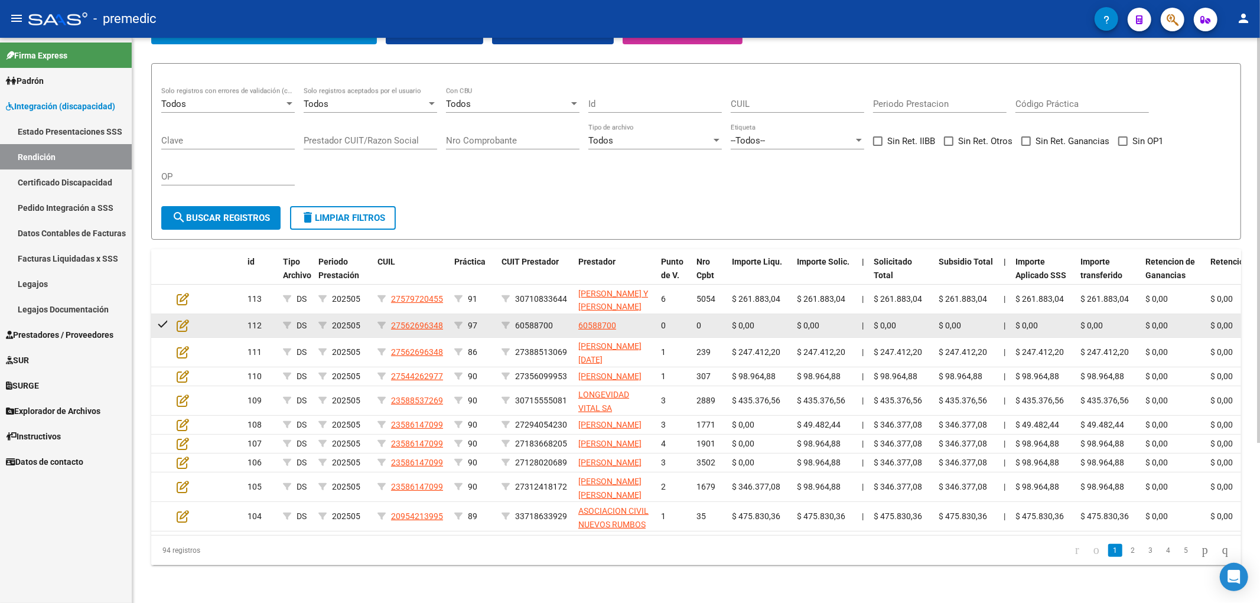
click at [958, 319] on div "$ 0,00" at bounding box center [966, 326] width 56 height 14
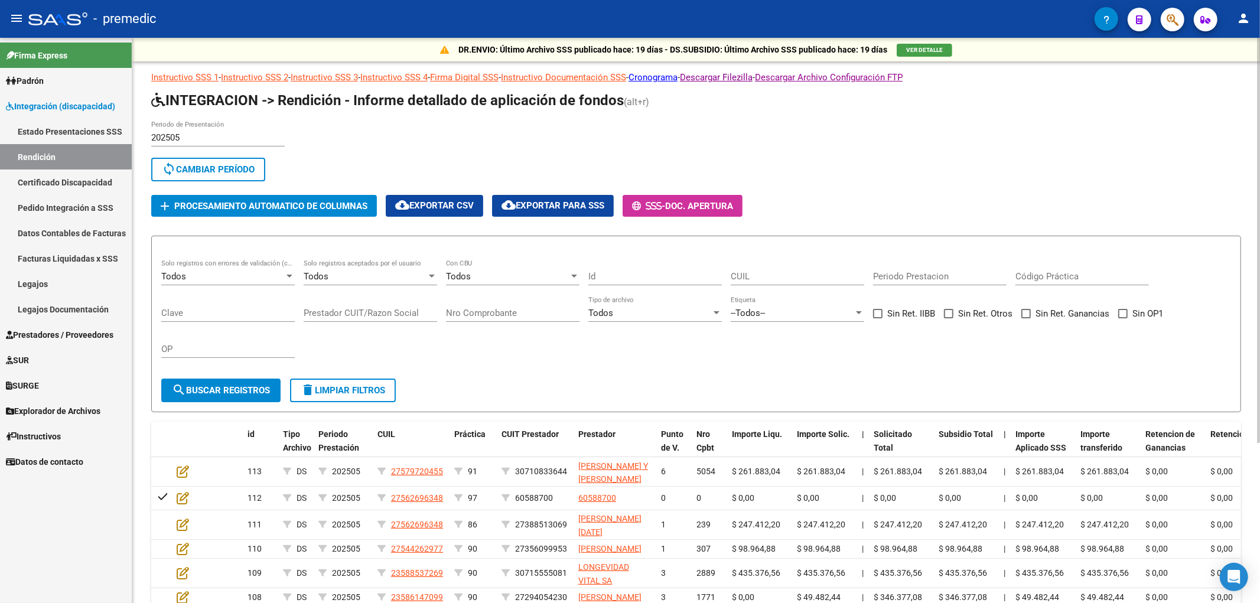
click at [203, 133] on input "202505" at bounding box center [217, 137] width 133 height 11
click at [193, 164] on span "sync Cambiar Período" at bounding box center [208, 169] width 93 height 11
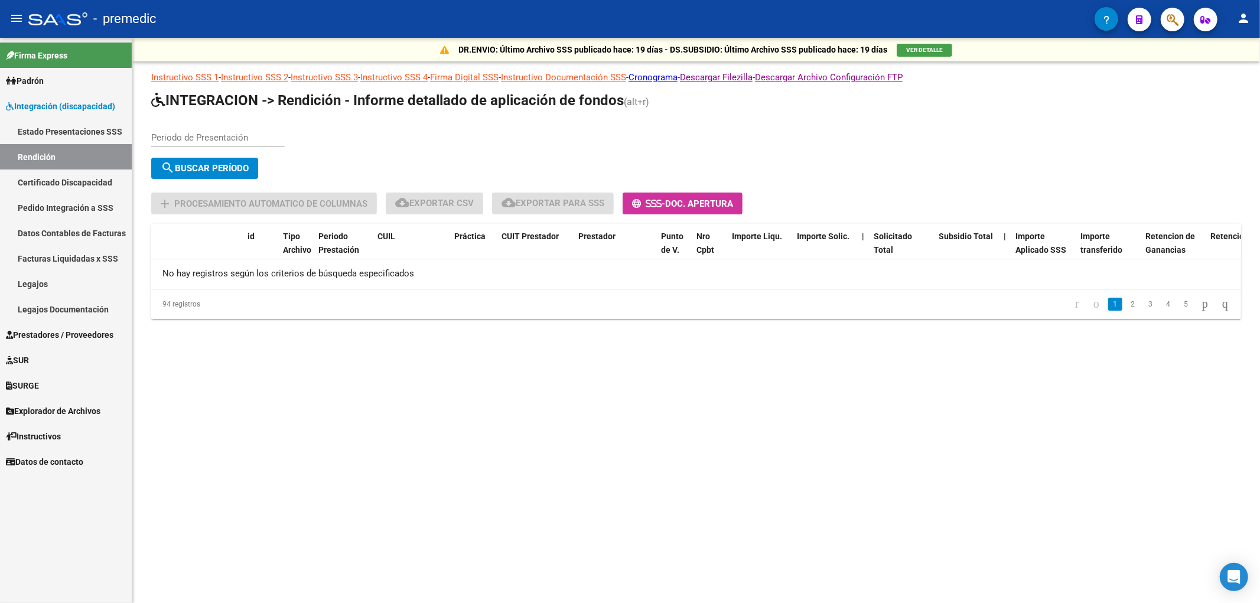
click at [201, 132] on input "Periodo de Presentación" at bounding box center [217, 137] width 133 height 11
type input "202504"
click at [213, 161] on button "search Buscar Período" at bounding box center [204, 168] width 107 height 21
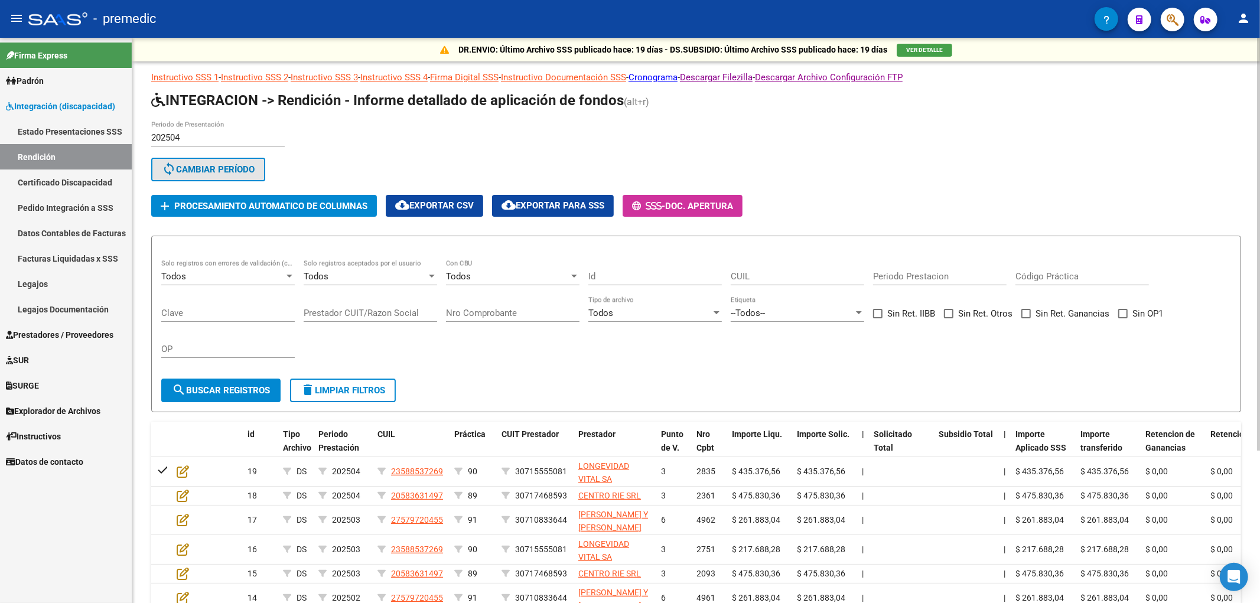
drag, startPoint x: 192, startPoint y: 165, endPoint x: 195, endPoint y: 139, distance: 26.1
click at [193, 162] on button "sync Cambiar Período" at bounding box center [208, 170] width 114 height 24
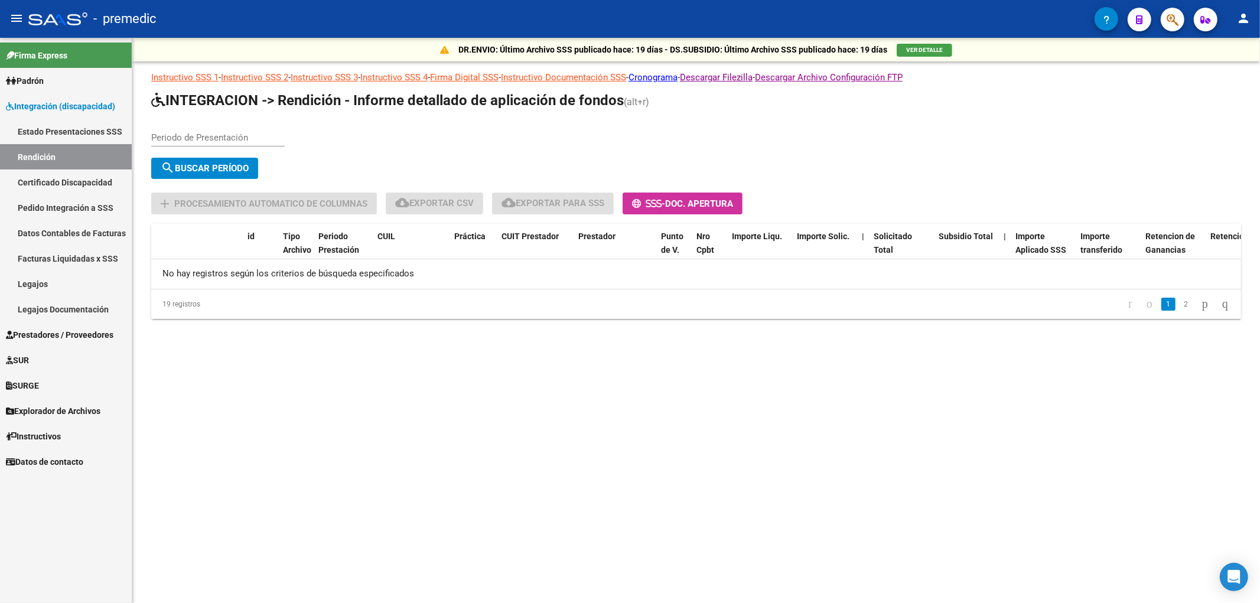
click at [196, 132] on input "Periodo de Presentación" at bounding box center [217, 137] width 133 height 11
type input "202505"
click at [211, 176] on div "search Buscar Período" at bounding box center [533, 171] width 765 height 26
click at [211, 170] on span "search Buscar Período" at bounding box center [205, 168] width 88 height 11
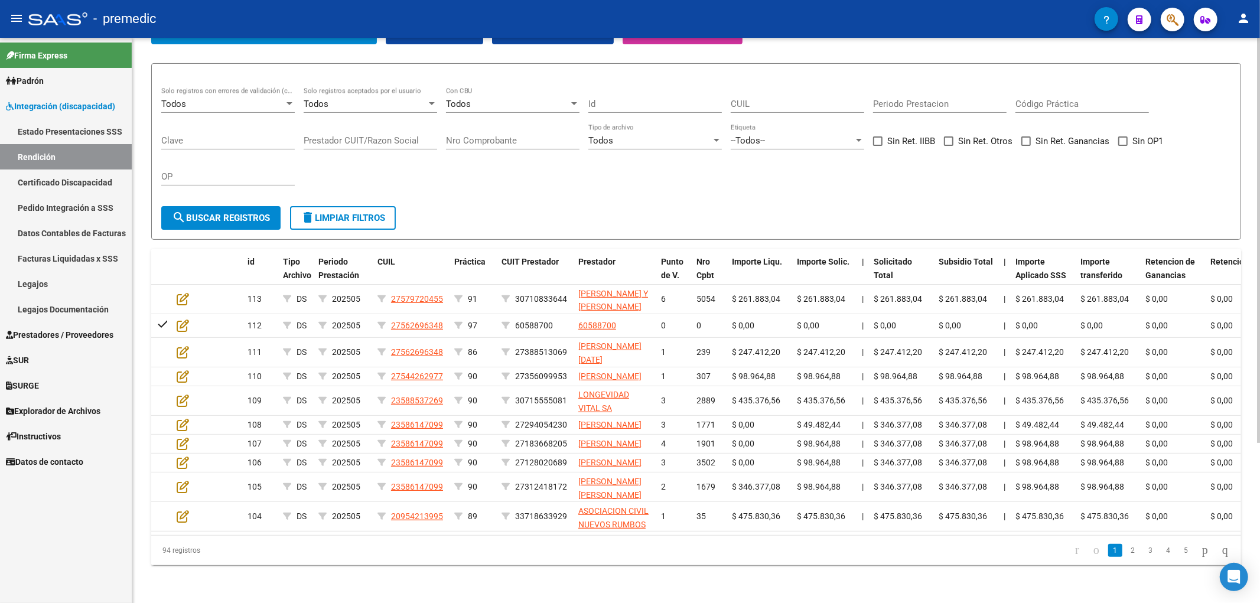
scroll to position [223, 0]
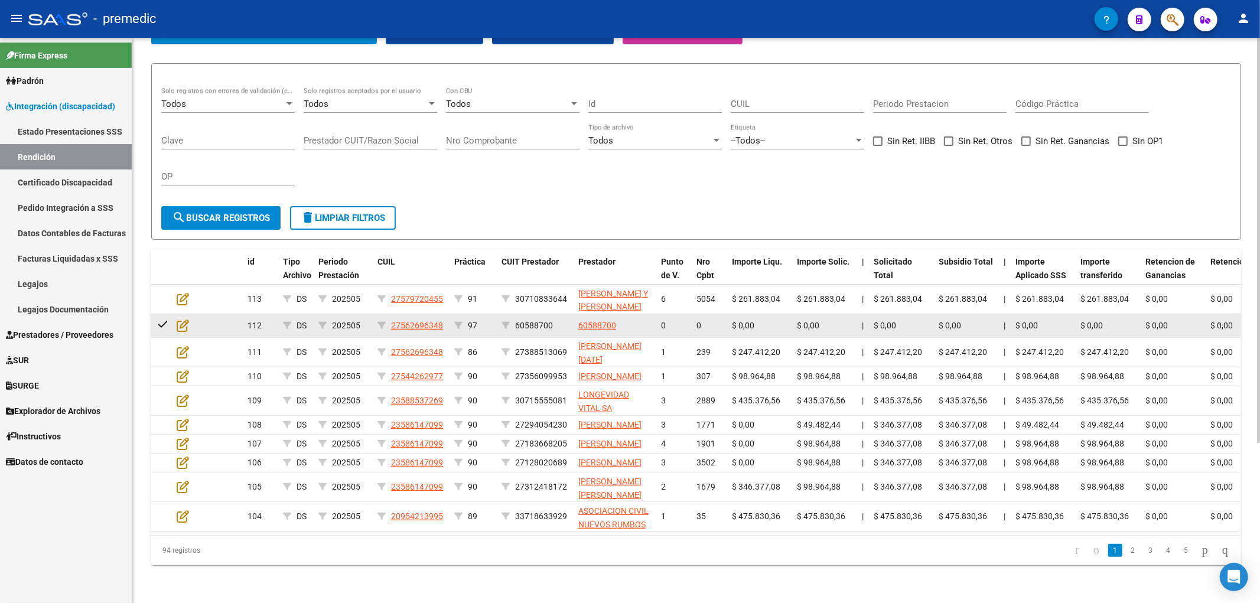
click at [915, 319] on div "$ 0,00" at bounding box center [901, 326] width 56 height 14
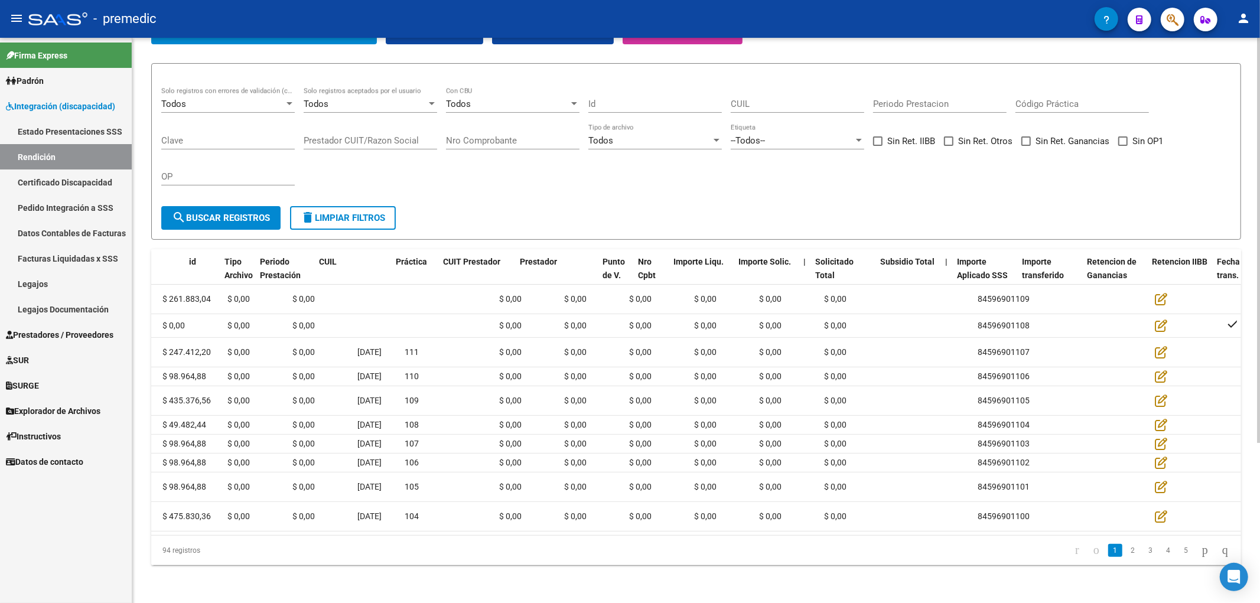
scroll to position [0, 0]
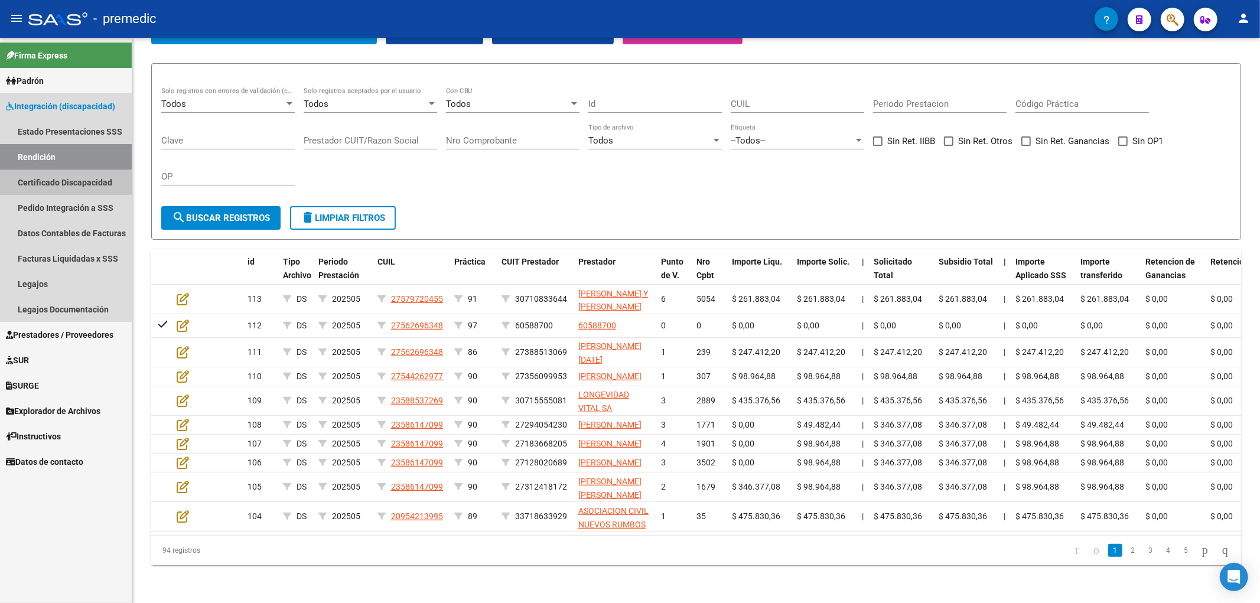
click at [60, 184] on link "Certificado Discapacidad" at bounding box center [66, 181] width 132 height 25
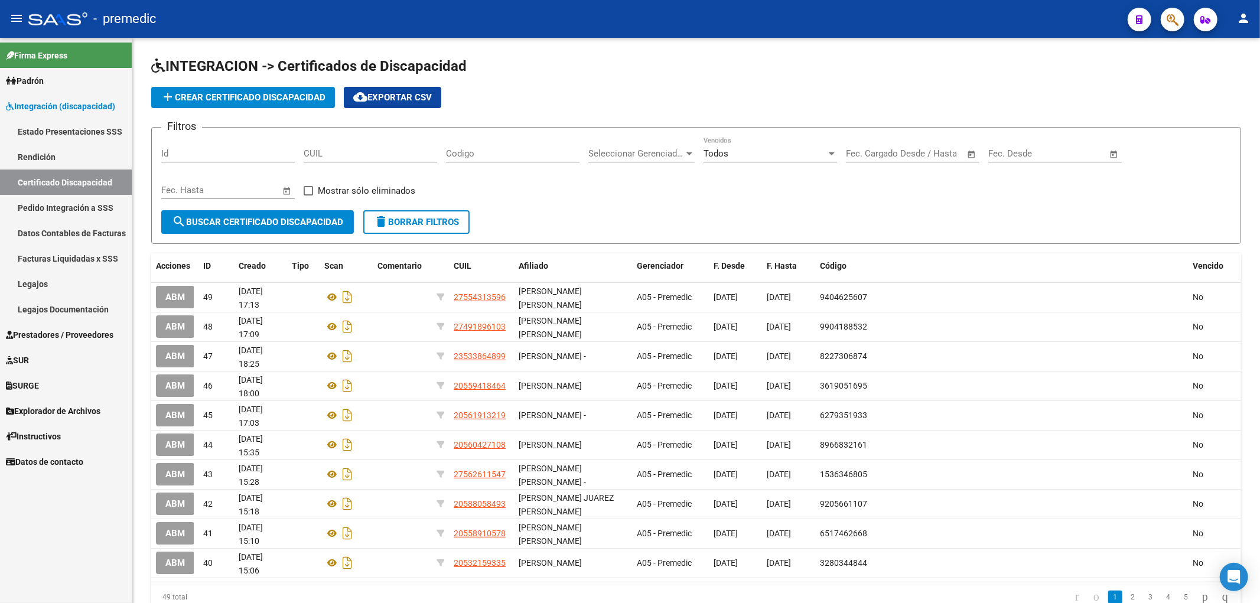
click at [57, 157] on link "Rendición" at bounding box center [66, 156] width 132 height 25
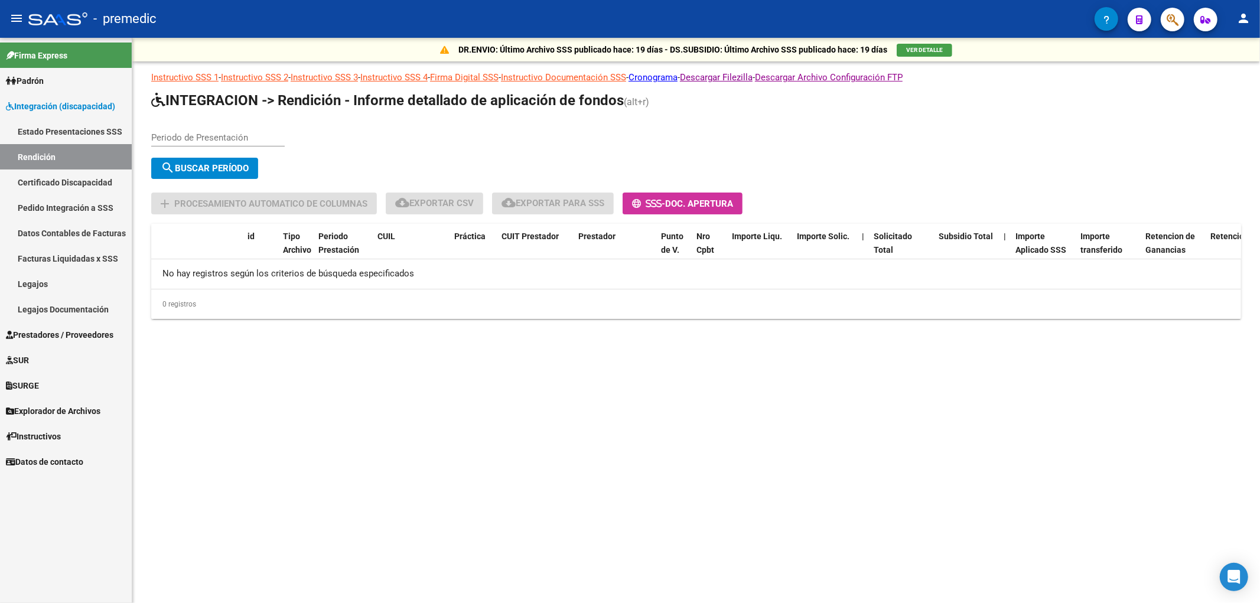
click at [54, 175] on link "Certificado Discapacidad" at bounding box center [66, 181] width 132 height 25
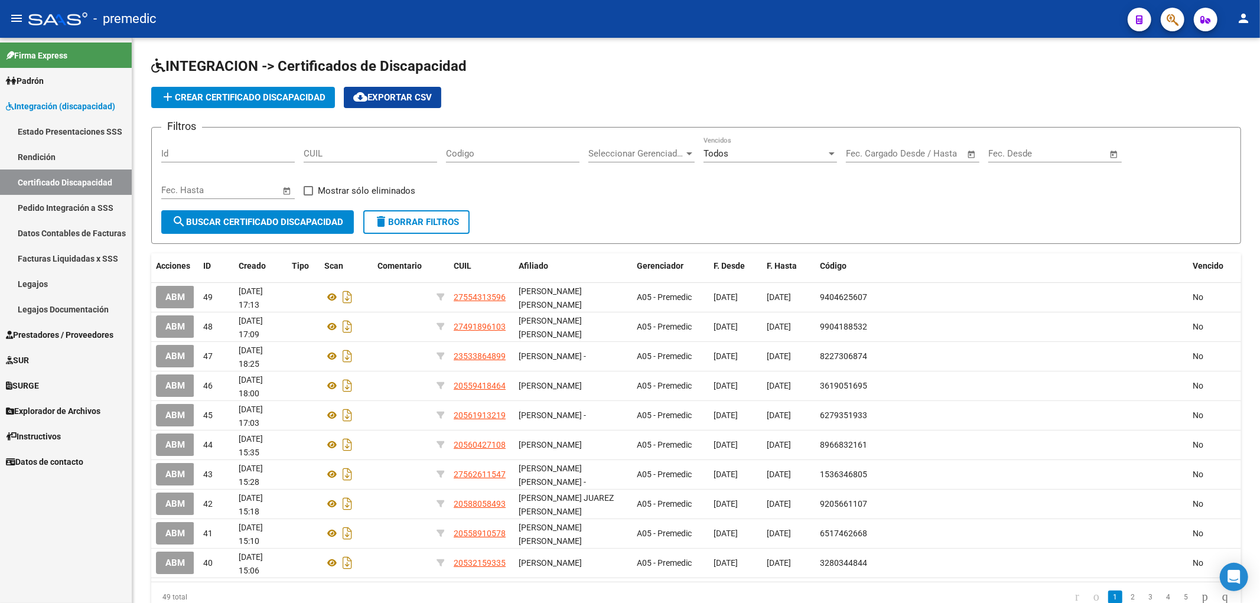
click at [40, 332] on span "Prestadores / Proveedores" at bounding box center [59, 334] width 107 height 13
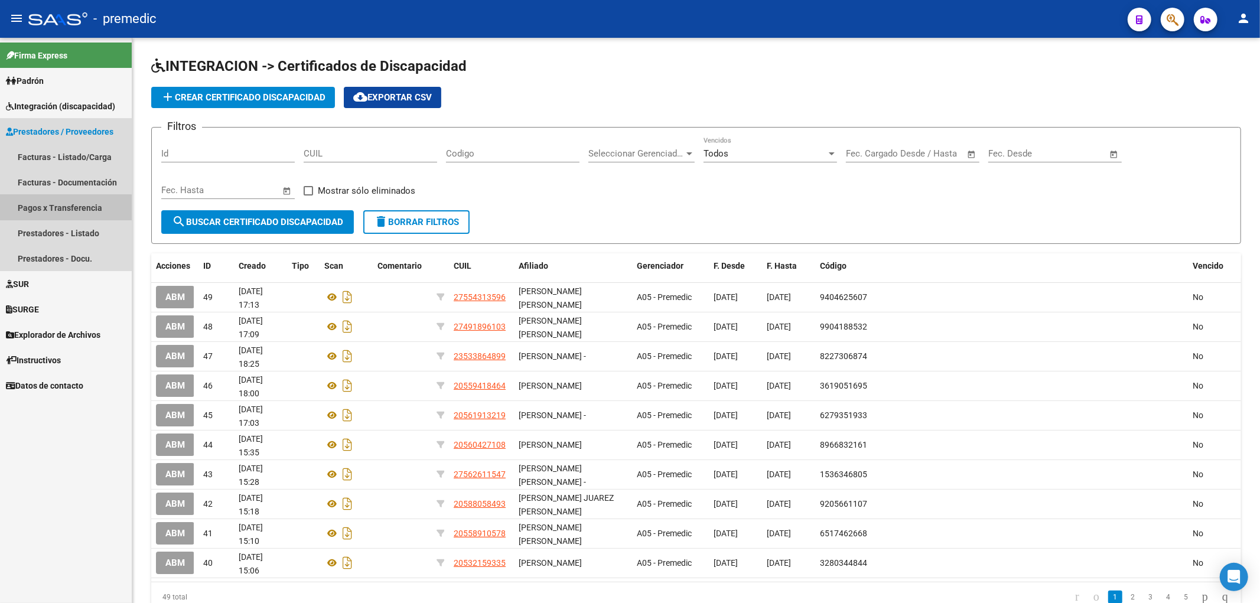
click at [51, 208] on link "Pagos x Transferencia" at bounding box center [66, 207] width 132 height 25
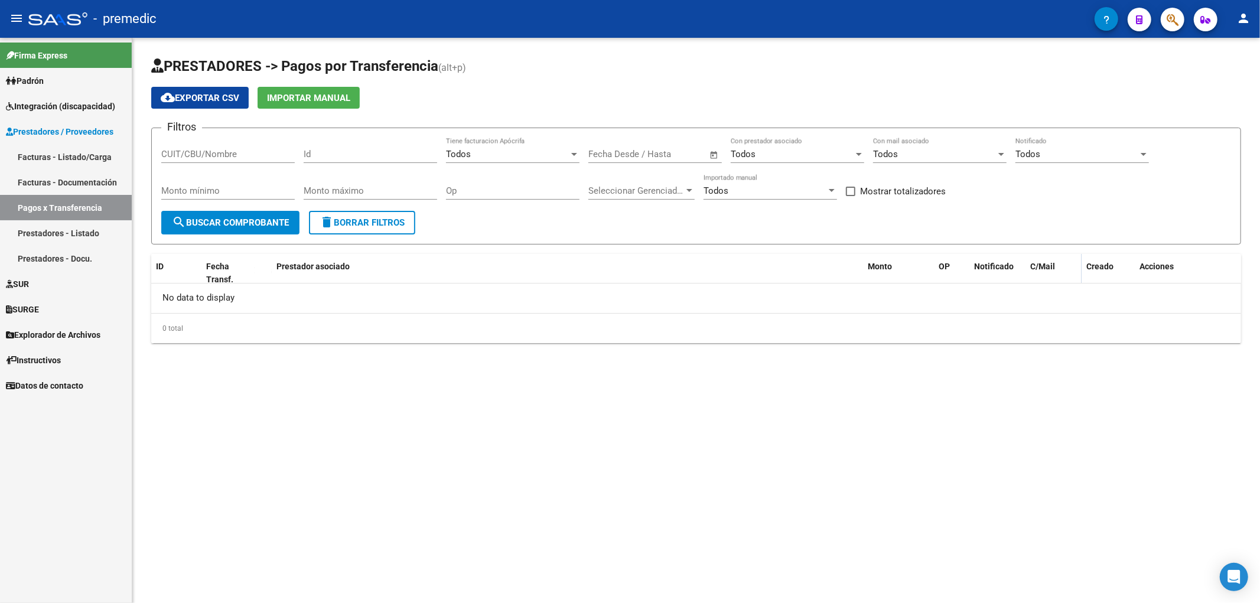
click at [191, 156] on input "CUIT/CBU/Nombre" at bounding box center [227, 154] width 133 height 11
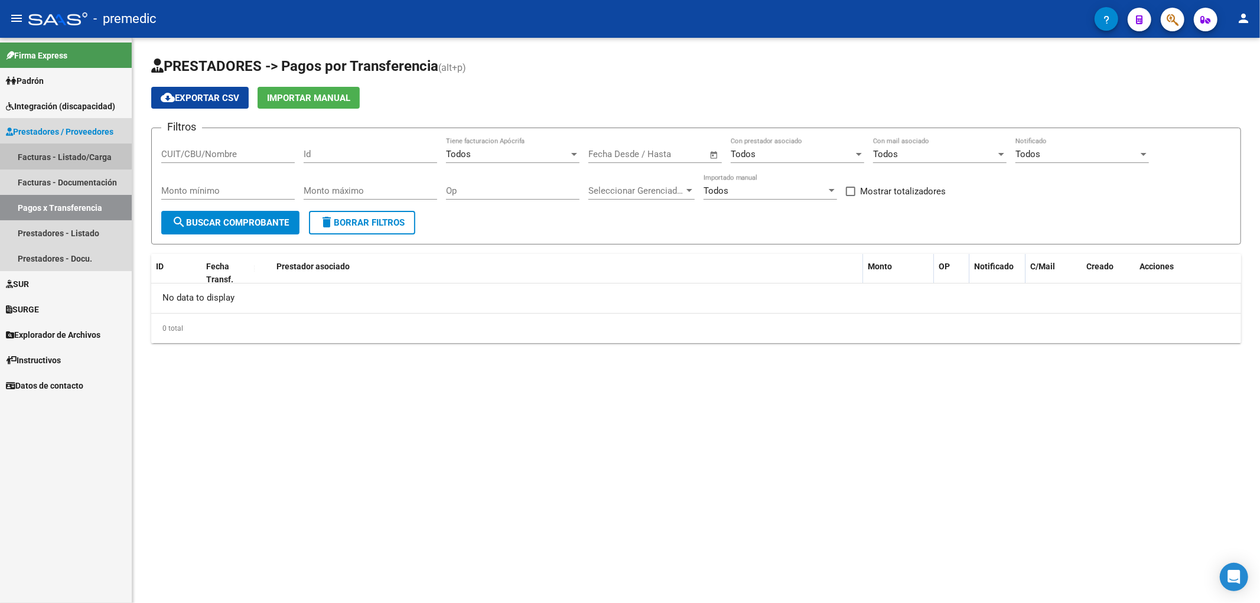
click at [49, 155] on link "Facturas - Listado/Carga" at bounding box center [66, 156] width 132 height 25
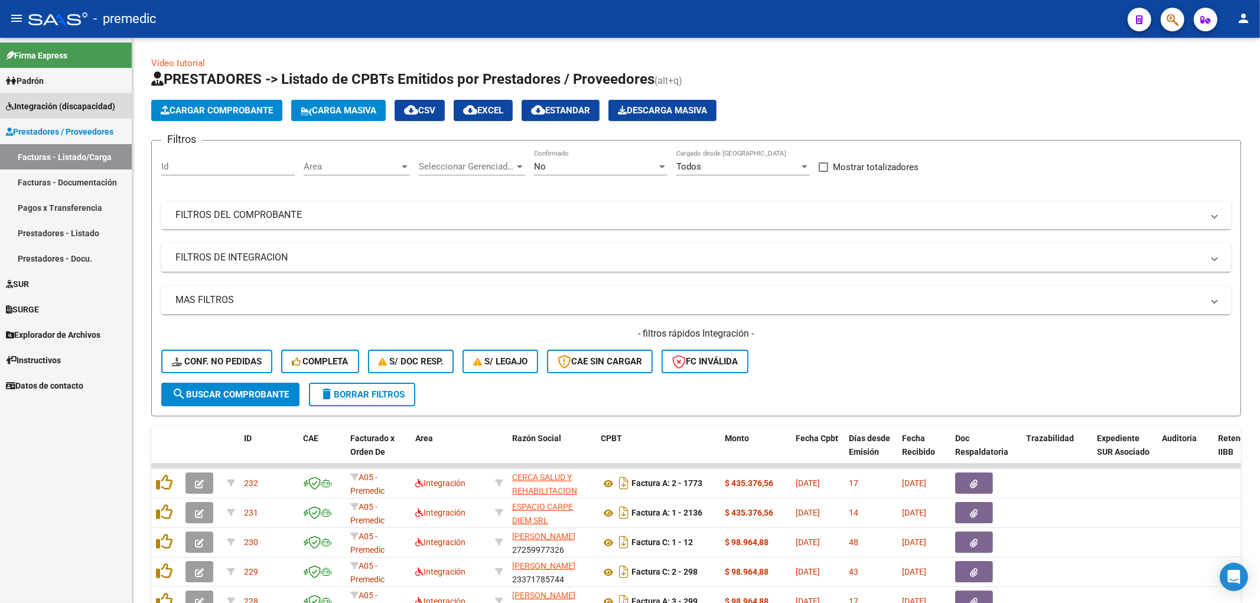
click at [26, 107] on span "Integración (discapacidad)" at bounding box center [60, 106] width 109 height 13
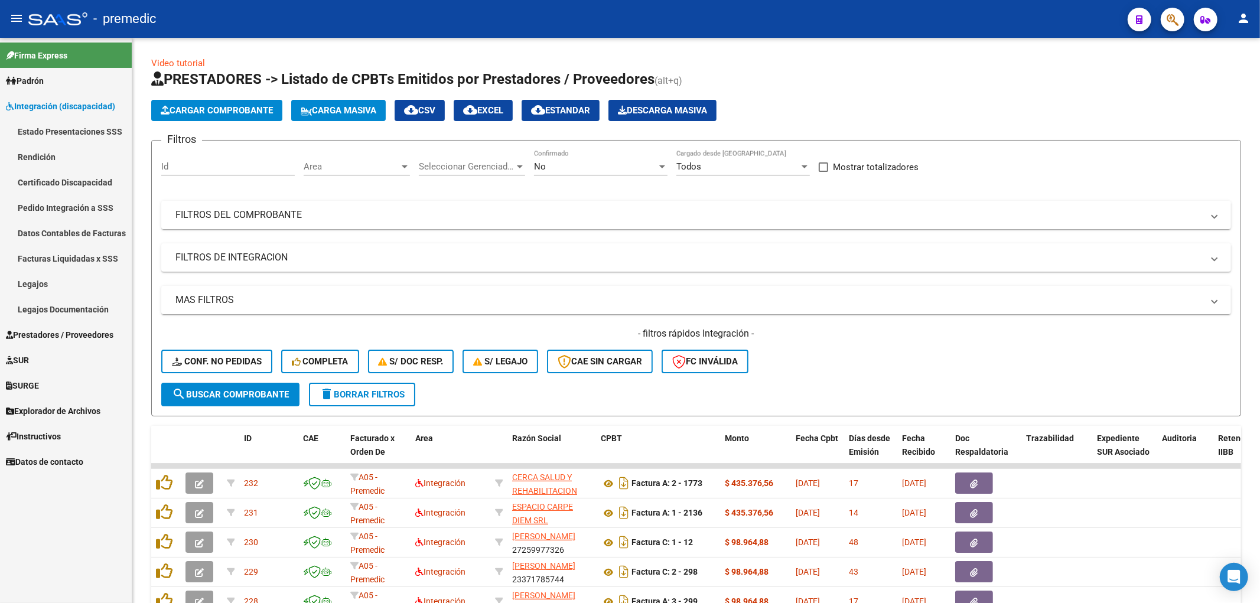
click at [69, 259] on link "Facturas Liquidadas x SSS" at bounding box center [66, 258] width 132 height 25
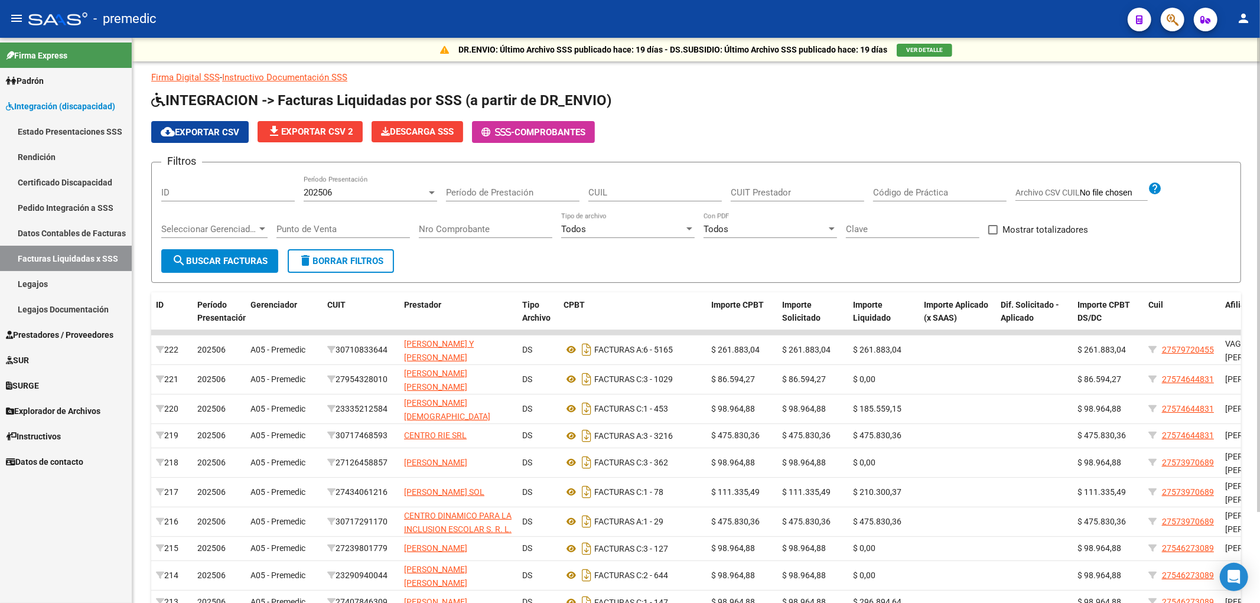
click at [430, 188] on div at bounding box center [431, 192] width 11 height 9
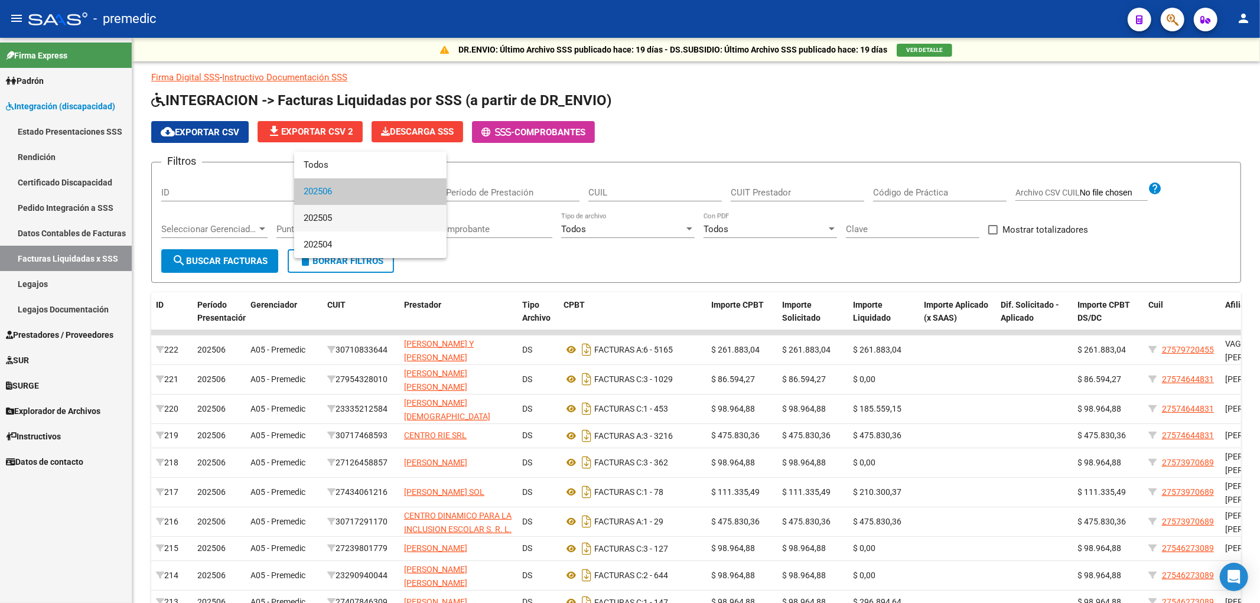
click at [334, 222] on span "202505" at bounding box center [370, 218] width 133 height 27
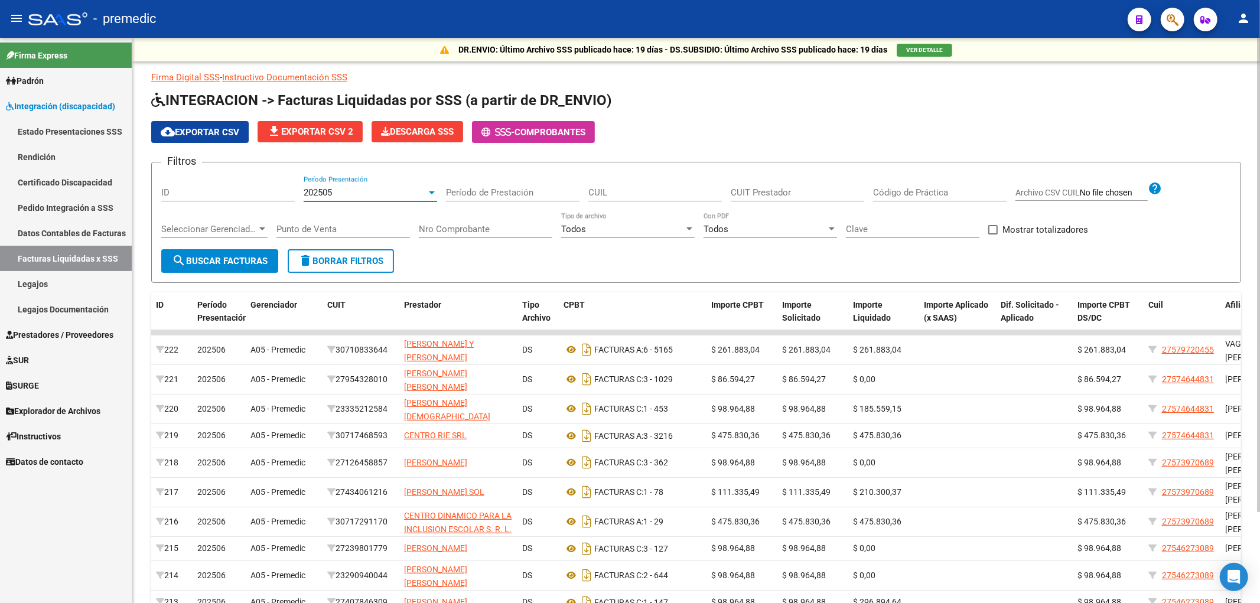
click at [241, 256] on span "search Buscar Facturas" at bounding box center [220, 261] width 96 height 11
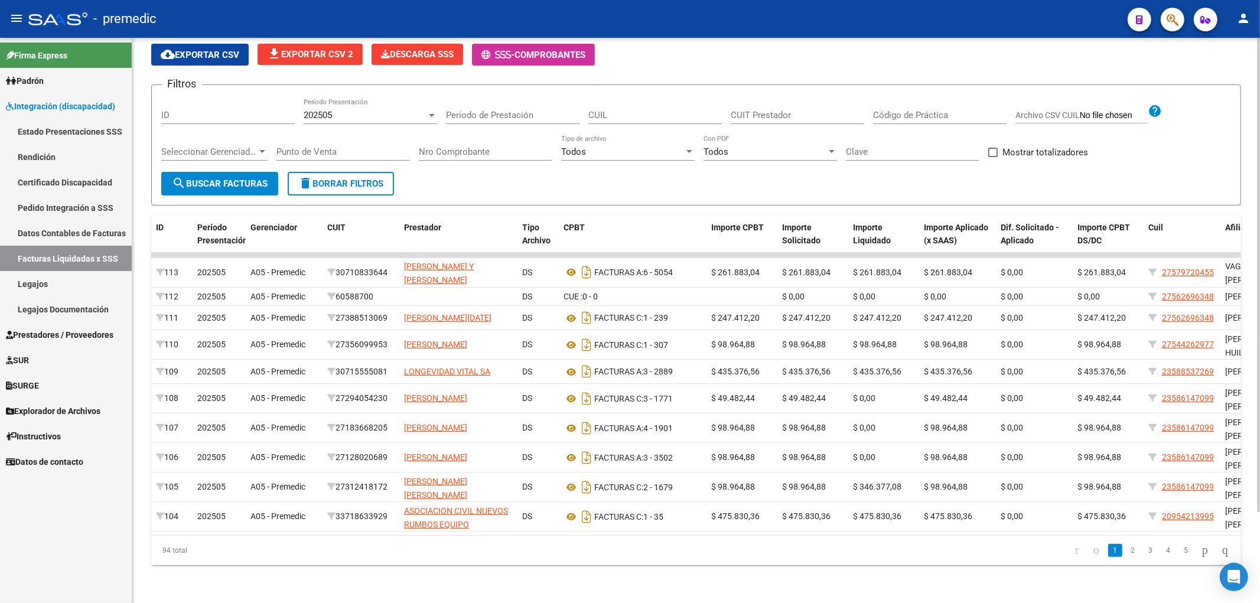
scroll to position [0, 239]
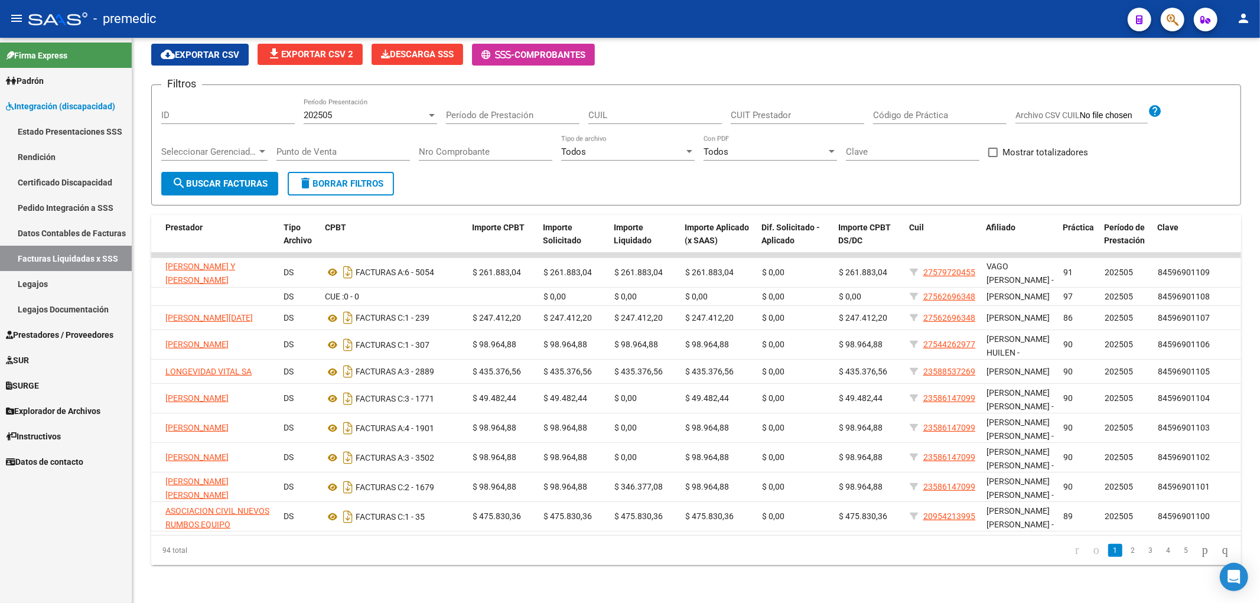
click at [57, 155] on link "Rendición" at bounding box center [66, 156] width 132 height 25
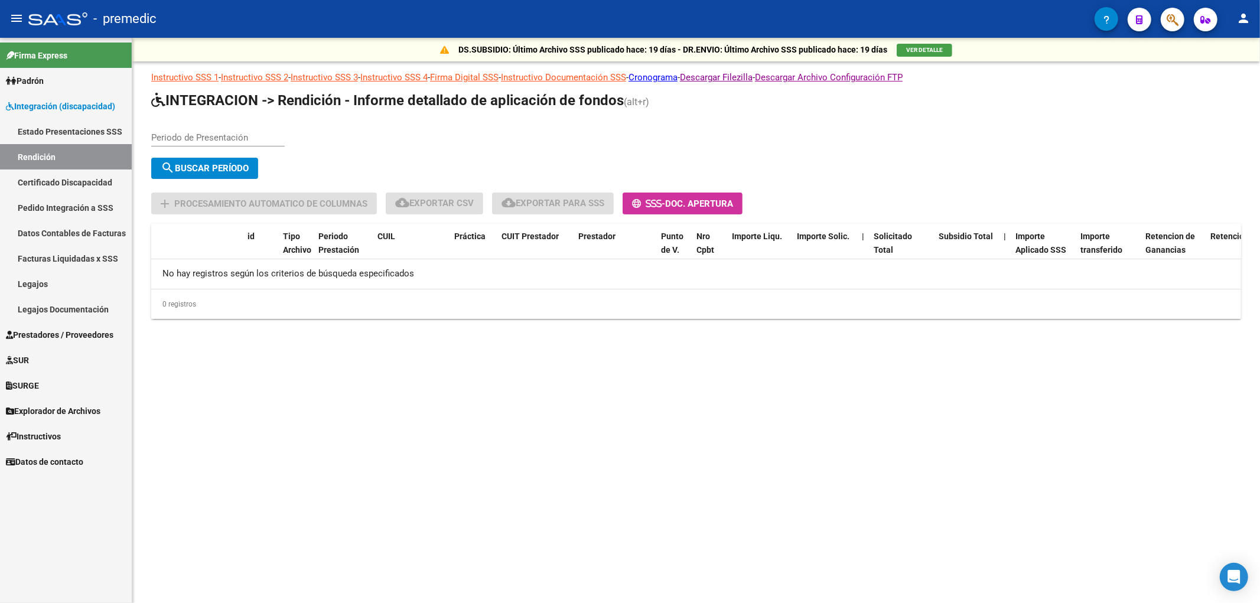
click at [193, 135] on input "Periodo de Presentación" at bounding box center [217, 137] width 133 height 11
type input "202504"
click at [197, 168] on span "search Buscar Período" at bounding box center [205, 168] width 88 height 11
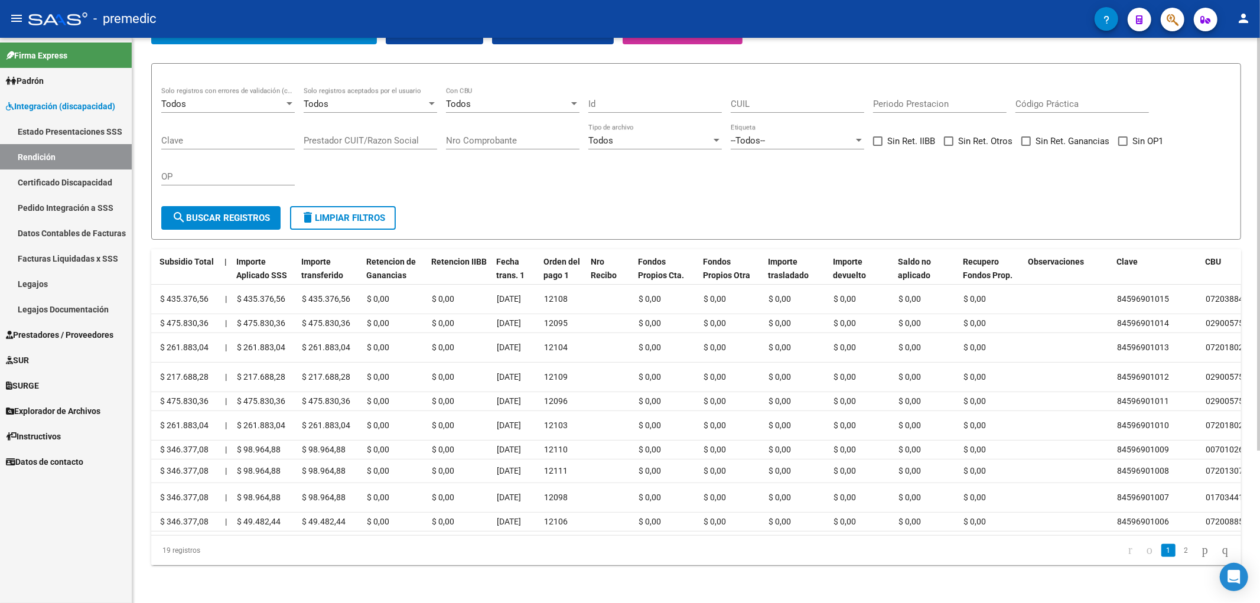
scroll to position [0, 918]
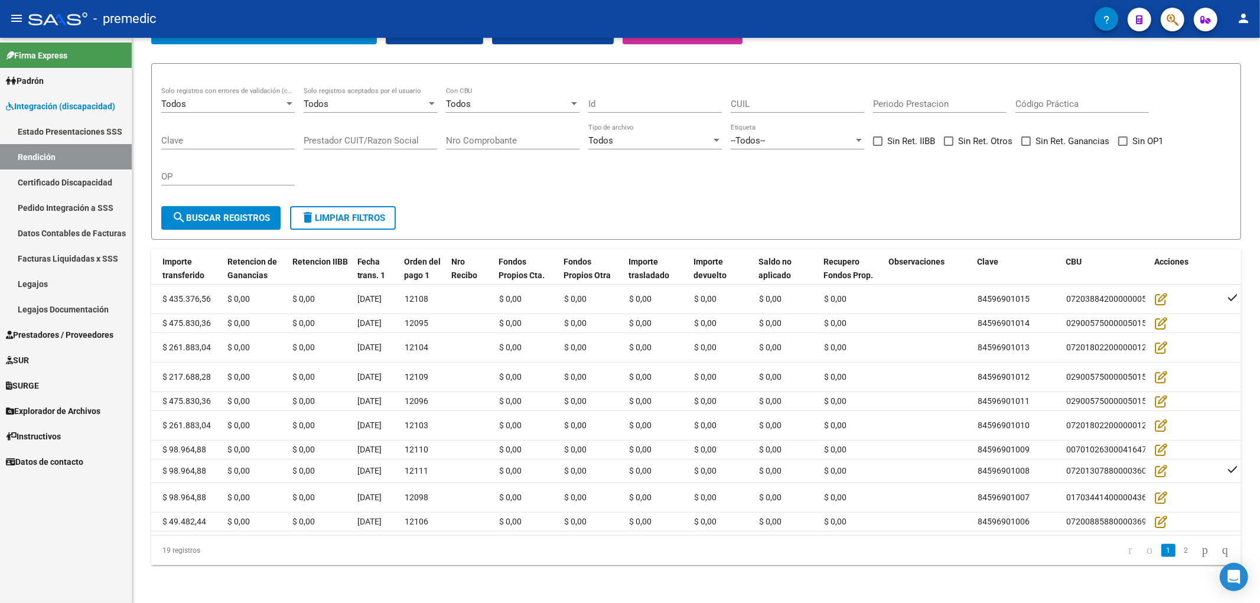
click at [45, 226] on link "Datos Contables de Facturas" at bounding box center [66, 232] width 132 height 25
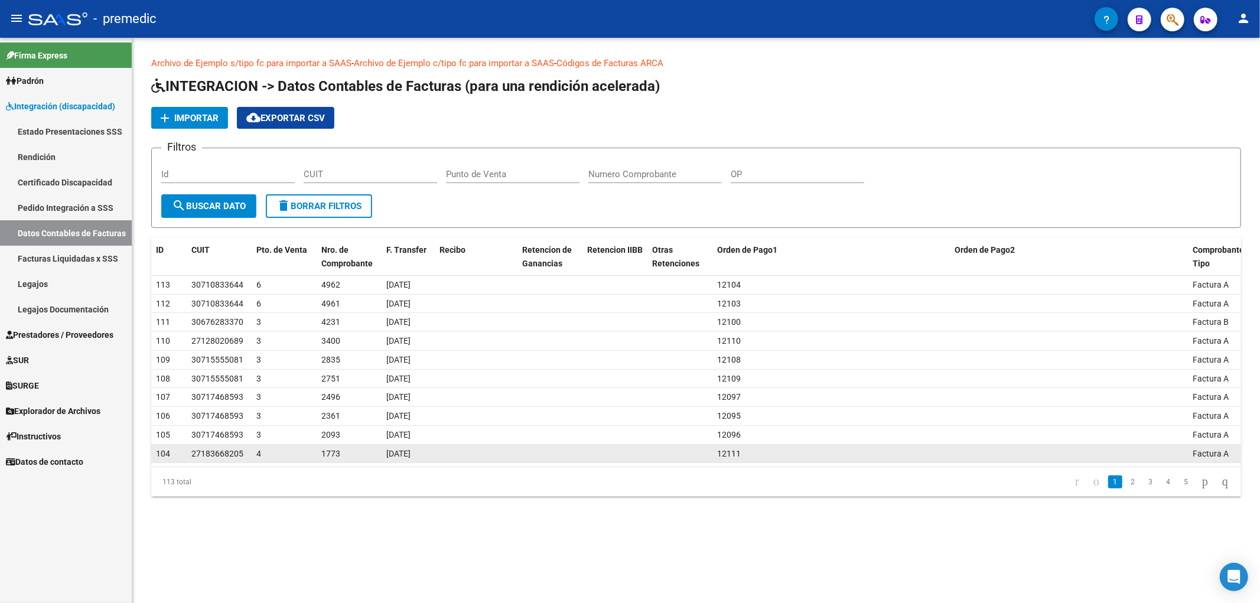
click at [735, 453] on span "12111" at bounding box center [729, 453] width 24 height 9
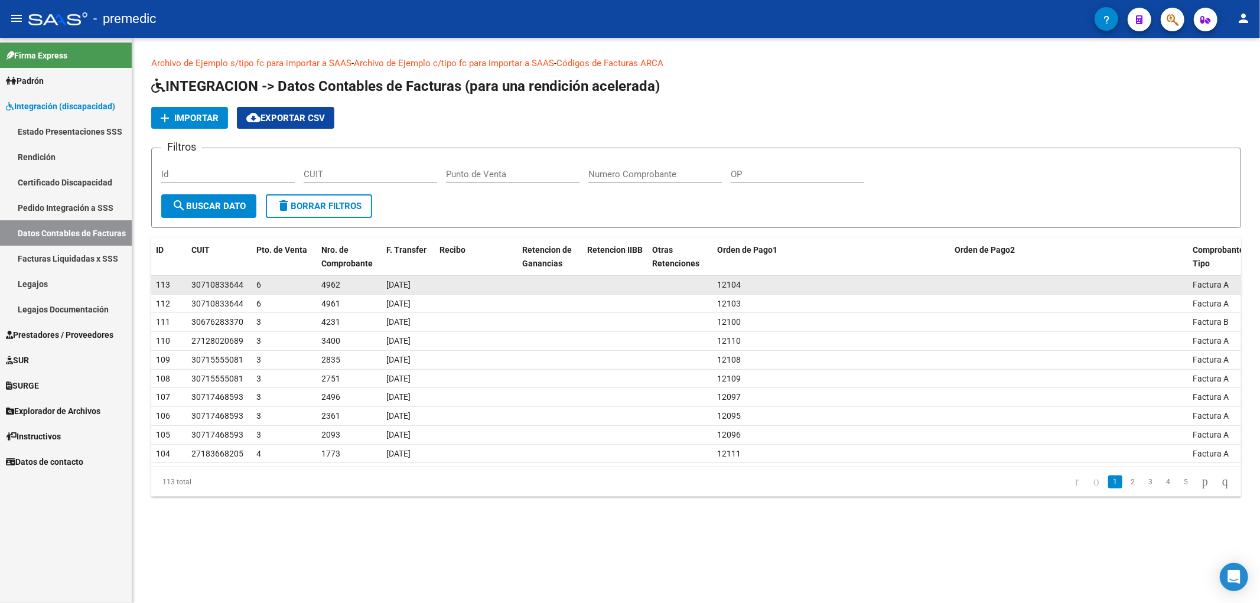
click at [735, 285] on span "12104" at bounding box center [729, 284] width 24 height 9
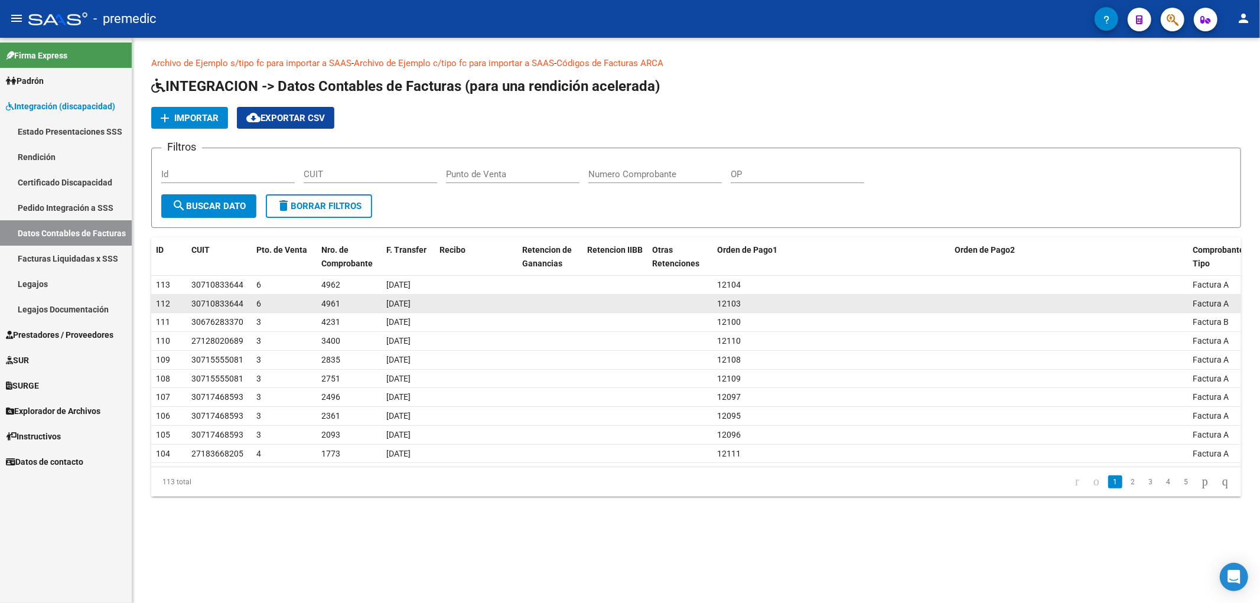
click at [589, 307] on datatable-body-cell at bounding box center [614, 304] width 65 height 18
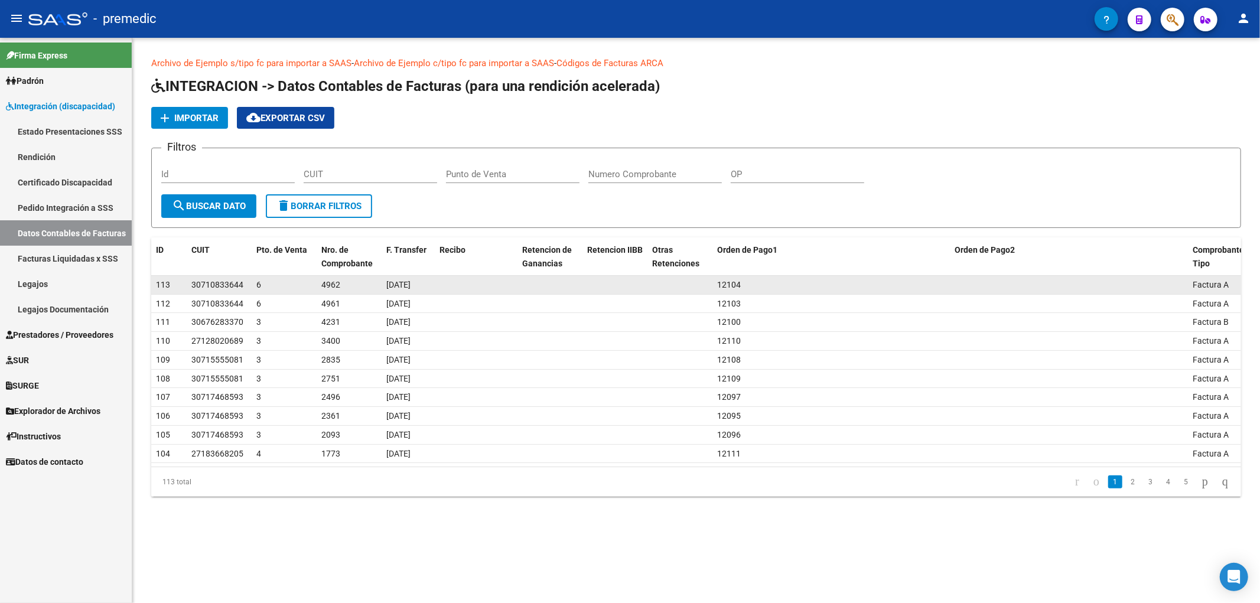
click at [185, 292] on datatable-body-cell "113" at bounding box center [168, 285] width 35 height 18
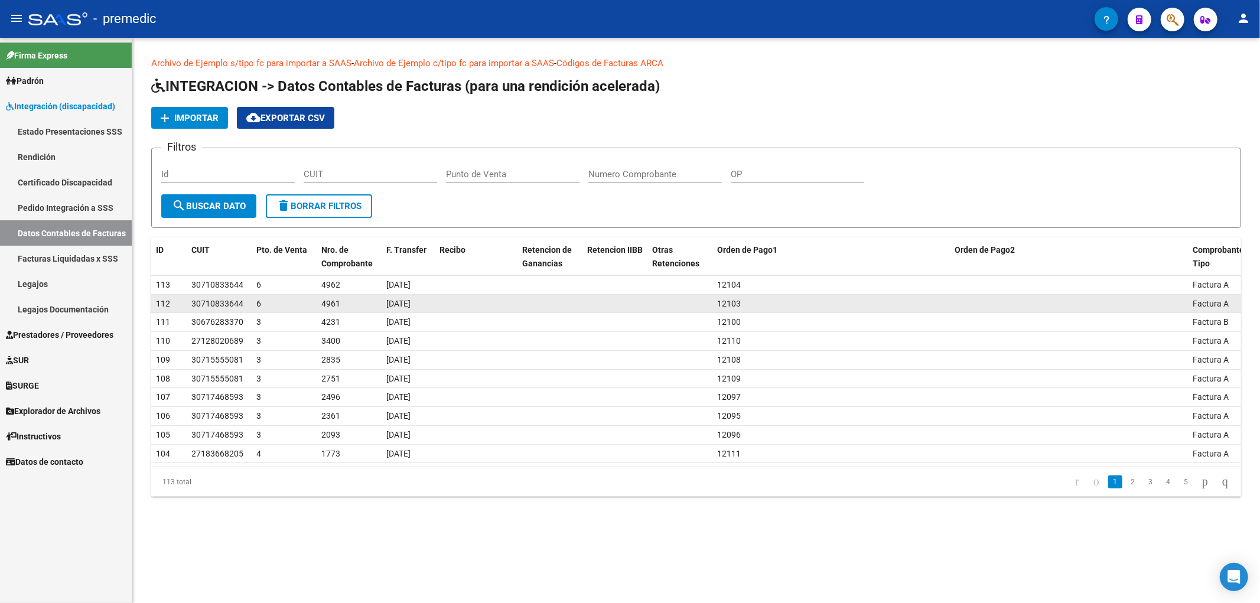
click at [205, 305] on span "30710833644" at bounding box center [217, 303] width 52 height 9
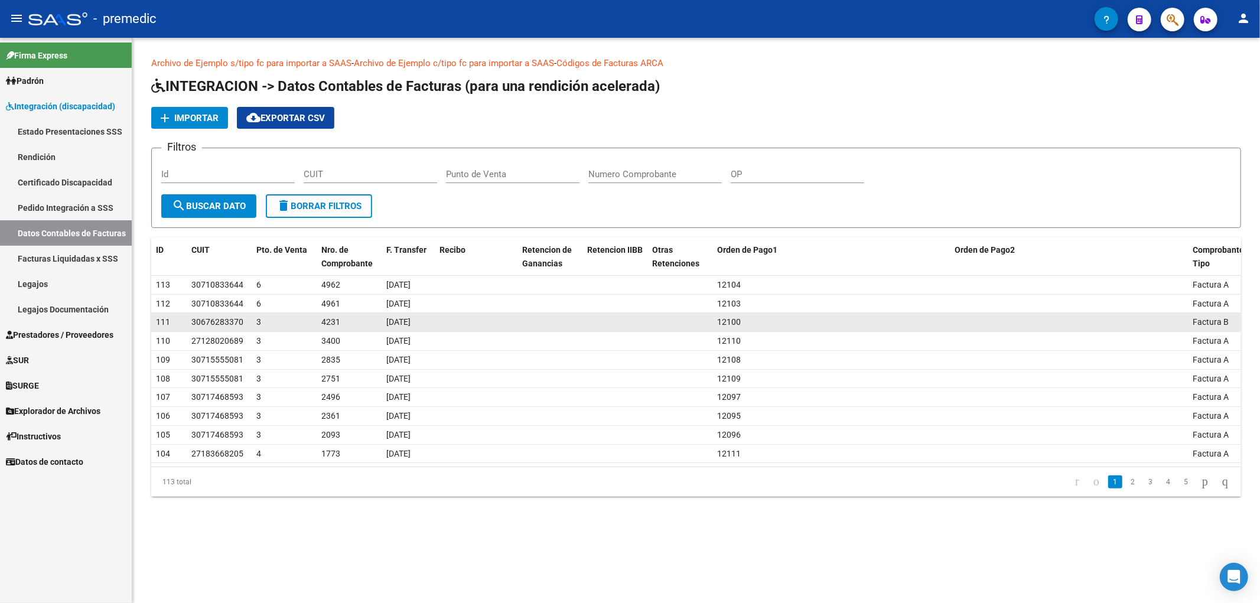
click at [207, 321] on span "30676283370" at bounding box center [217, 321] width 52 height 9
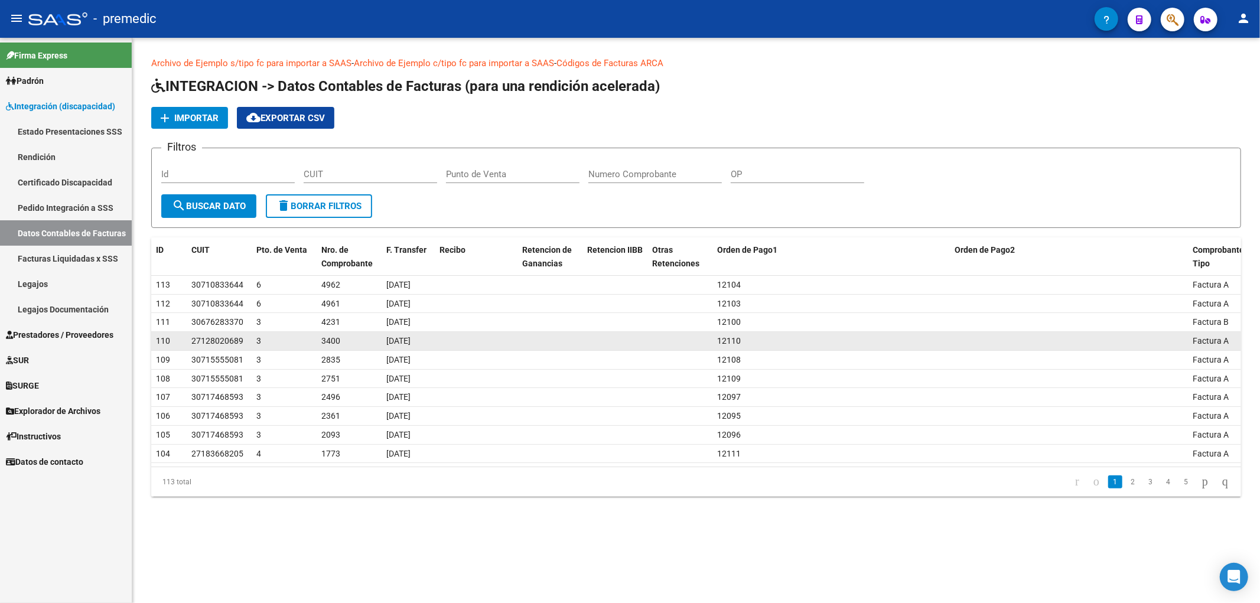
drag, startPoint x: 225, startPoint y: 332, endPoint x: 609, endPoint y: 360, distance: 384.9
click at [226, 332] on datatable-scroller "113 30710833644 6 4962 [DATE] 12104 Factura A 112 30710833644 6 4961 [DATE] 121…" at bounding box center [695, 370] width 1089 height 188
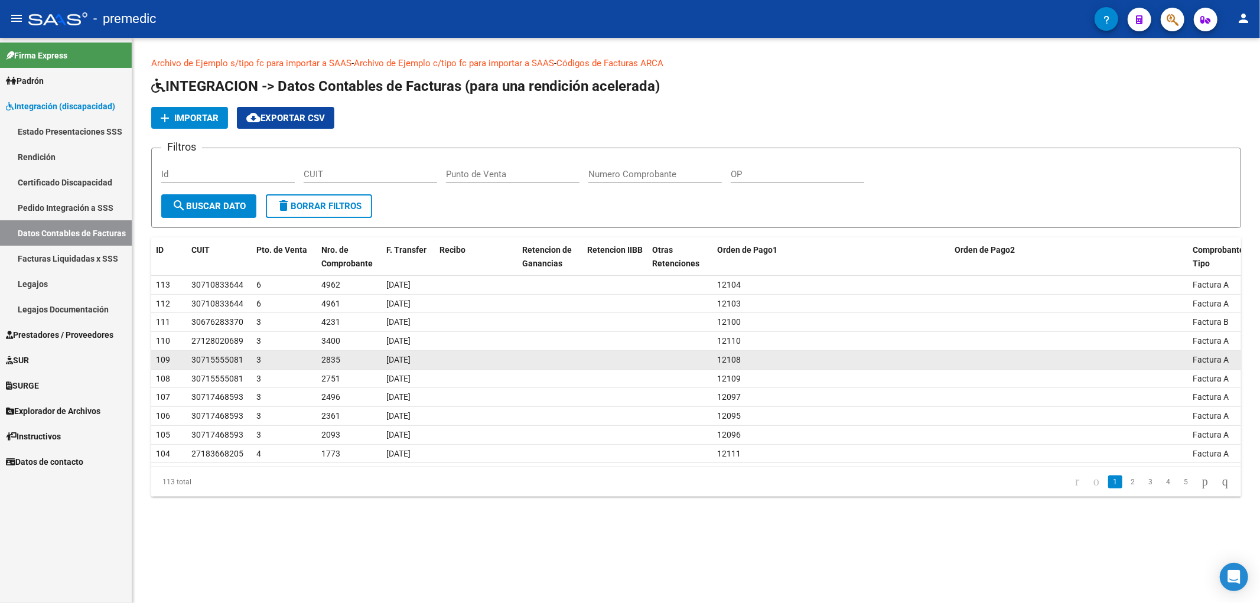
click at [611, 358] on datatable-body-cell at bounding box center [614, 360] width 65 height 18
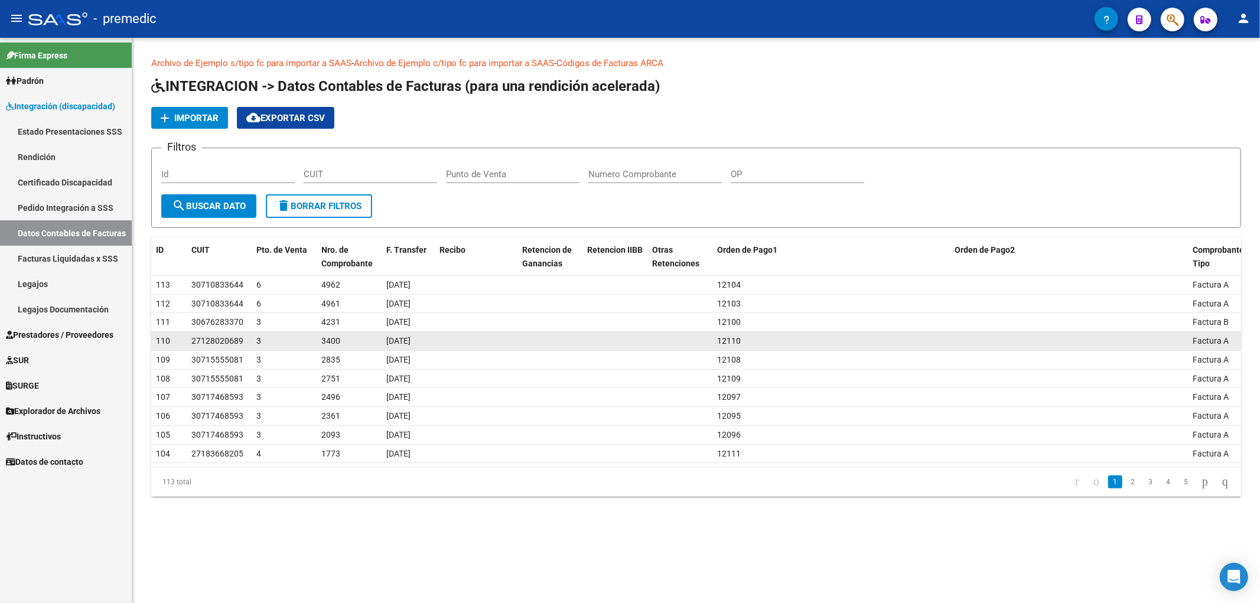
click at [768, 332] on datatable-body-cell "12110" at bounding box center [831, 341] width 238 height 18
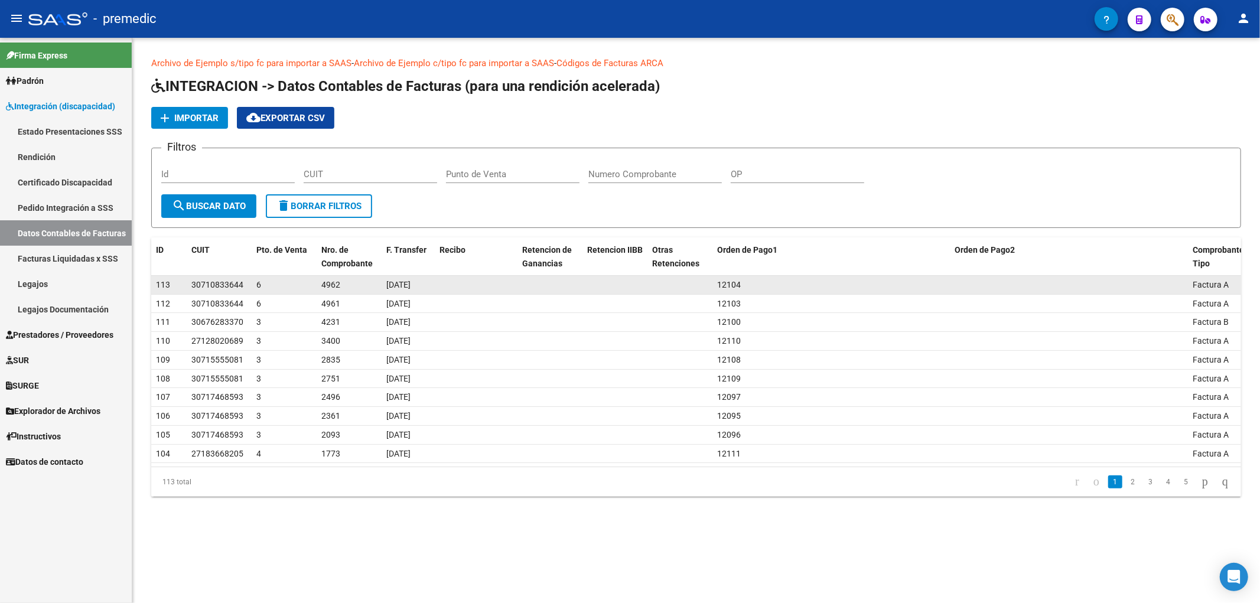
click at [754, 288] on div "12104" at bounding box center [831, 285] width 229 height 14
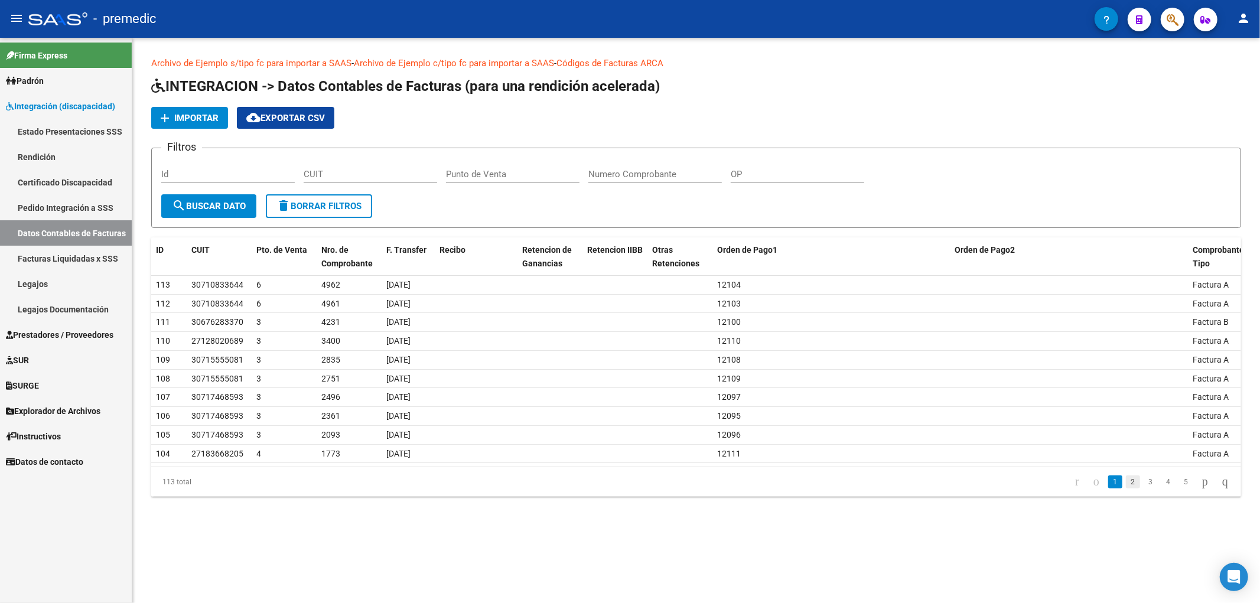
click at [1125, 486] on link "2" at bounding box center [1132, 481] width 14 height 13
click at [1143, 479] on link "3" at bounding box center [1150, 481] width 14 height 13
click at [1161, 481] on link "4" at bounding box center [1168, 481] width 14 height 13
click at [1179, 483] on link "6" at bounding box center [1186, 481] width 14 height 13
click at [1196, 483] on link "go to next page" at bounding box center [1204, 481] width 17 height 13
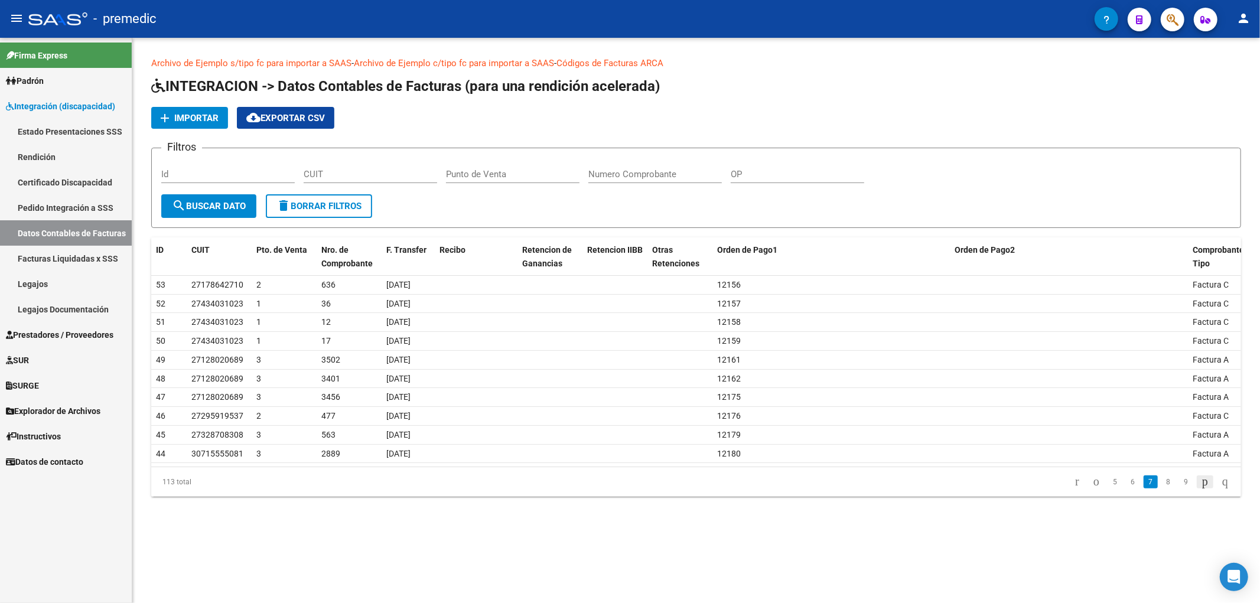
click at [1200, 486] on icon "go to next page" at bounding box center [1204, 481] width 9 height 14
click at [1072, 483] on icon "go to first page" at bounding box center [1076, 481] width 8 height 14
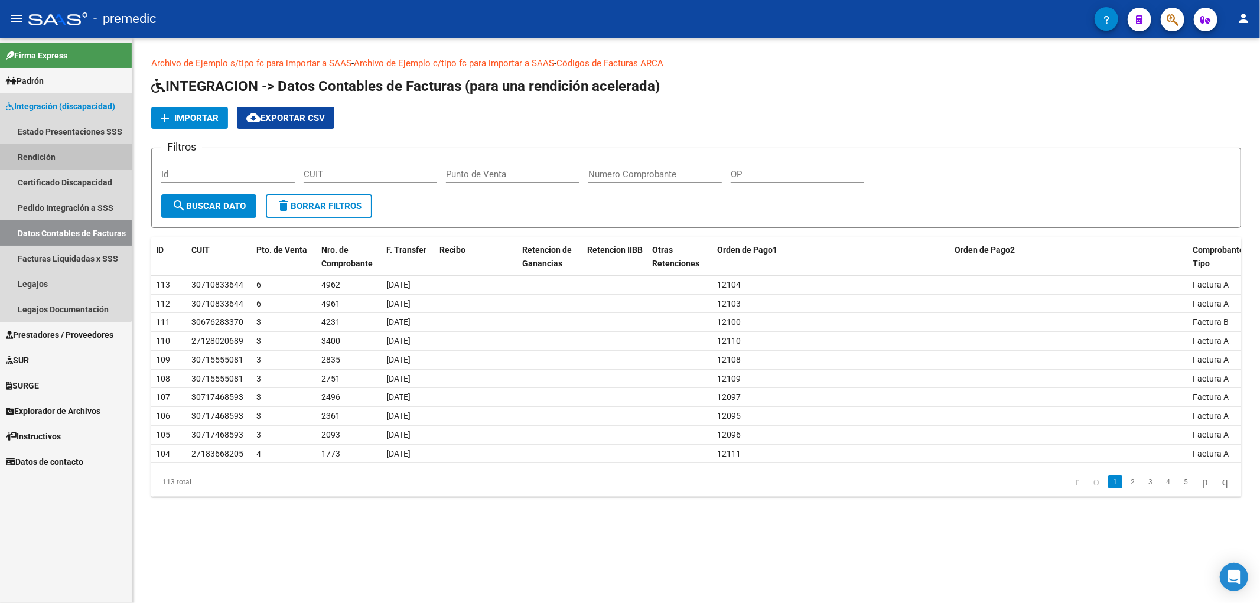
click at [28, 148] on link "Rendición" at bounding box center [66, 156] width 132 height 25
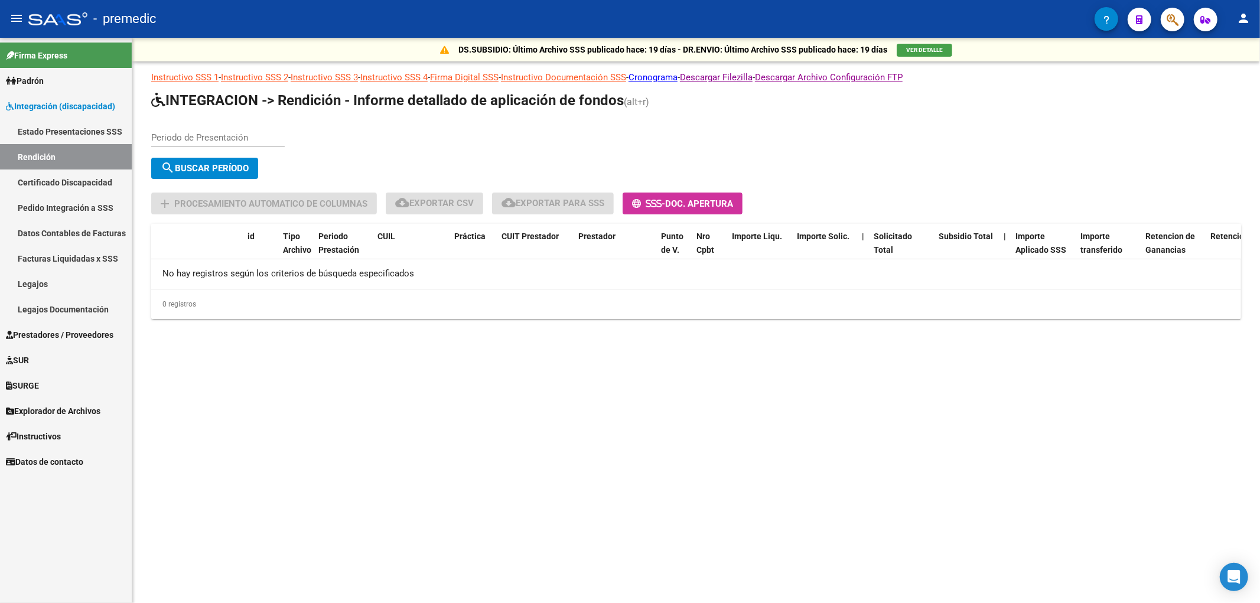
click at [210, 130] on div "Periodo de Presentación" at bounding box center [217, 133] width 133 height 25
type input "202504"
click at [224, 160] on button "search Buscar Período" at bounding box center [204, 168] width 107 height 21
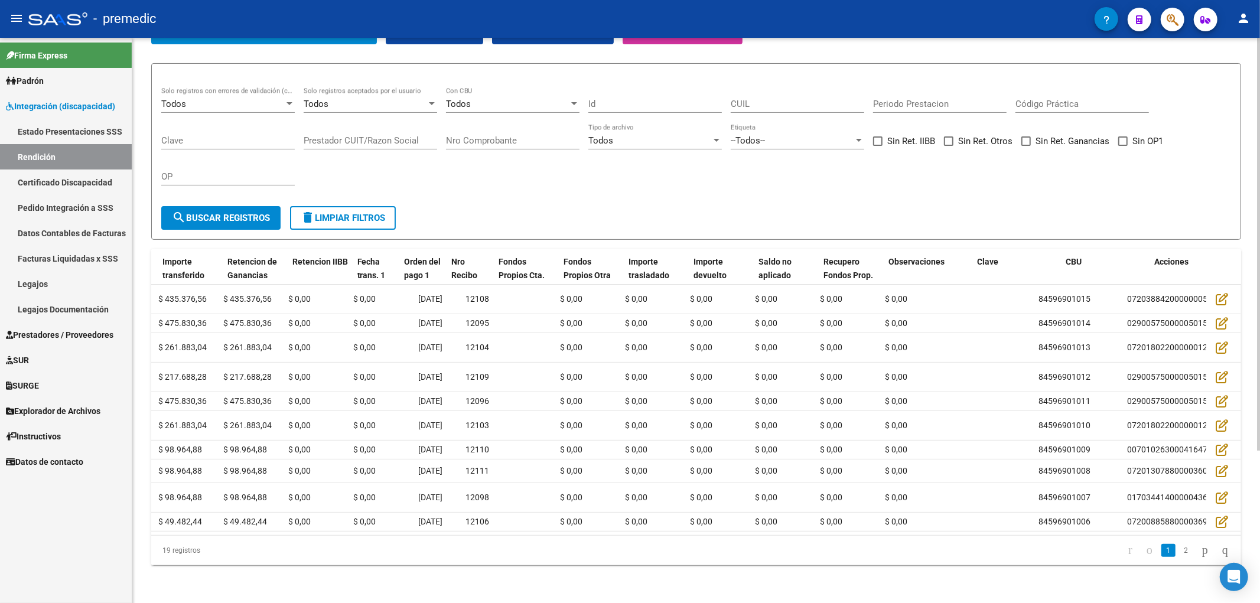
scroll to position [0, 918]
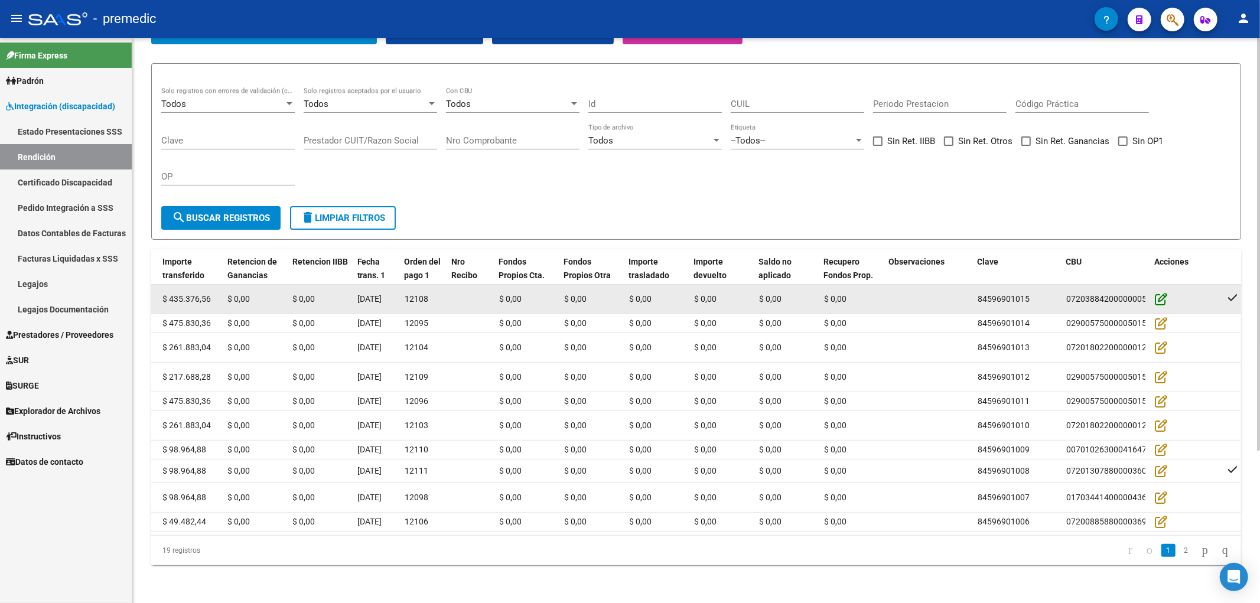
click at [1158, 292] on icon at bounding box center [1160, 298] width 12 height 13
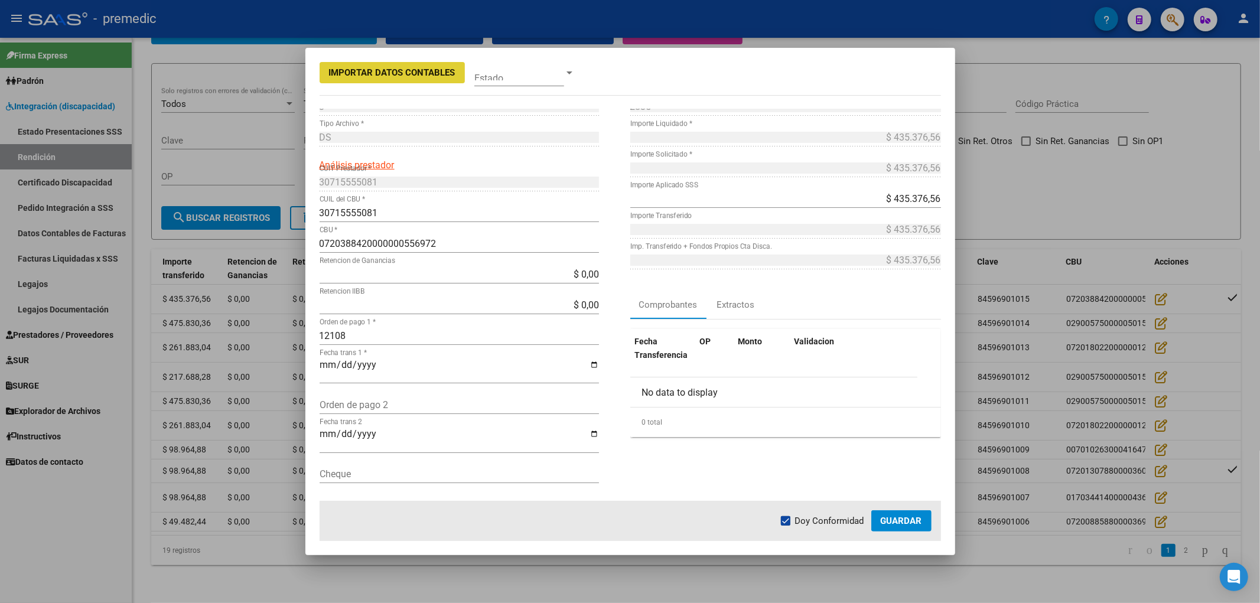
scroll to position [0, 0]
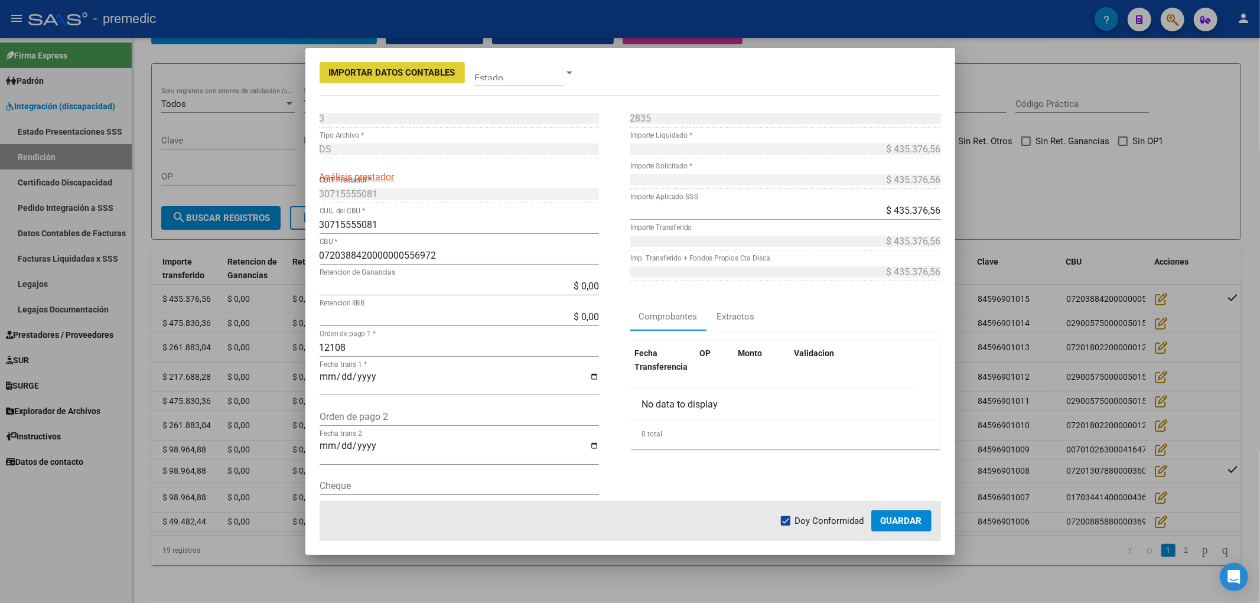
click at [1082, 97] on div at bounding box center [630, 301] width 1260 height 603
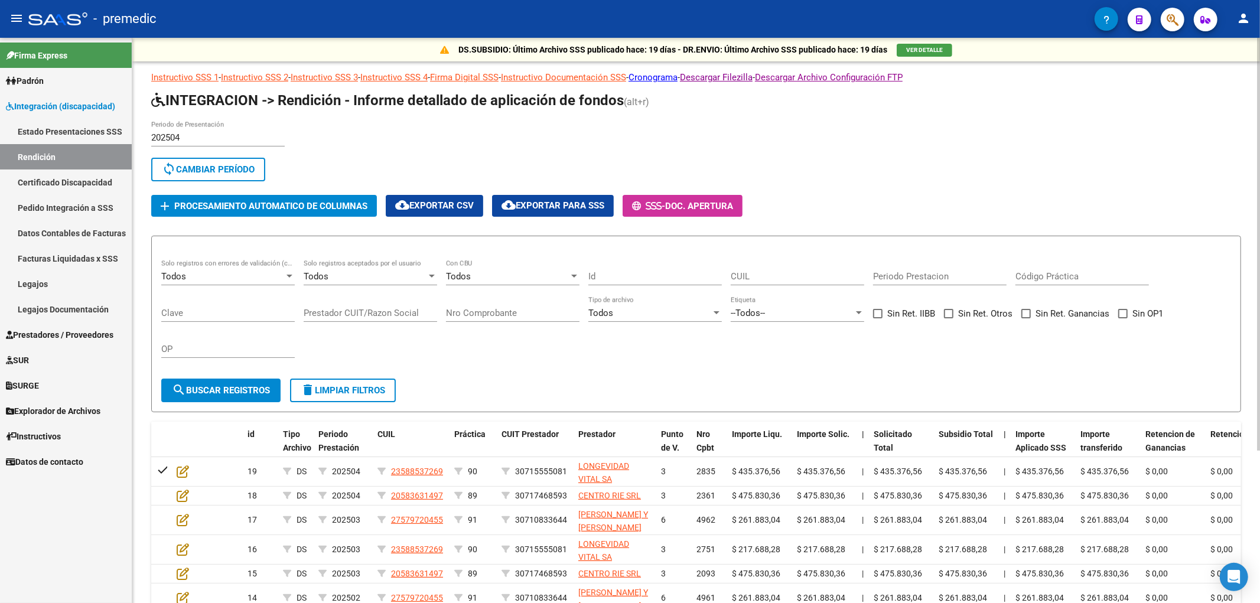
click at [203, 138] on input "202504" at bounding box center [217, 137] width 133 height 11
click at [178, 137] on input "202504" at bounding box center [217, 137] width 133 height 11
click at [205, 167] on span "sync Cambiar Período" at bounding box center [208, 169] width 93 height 11
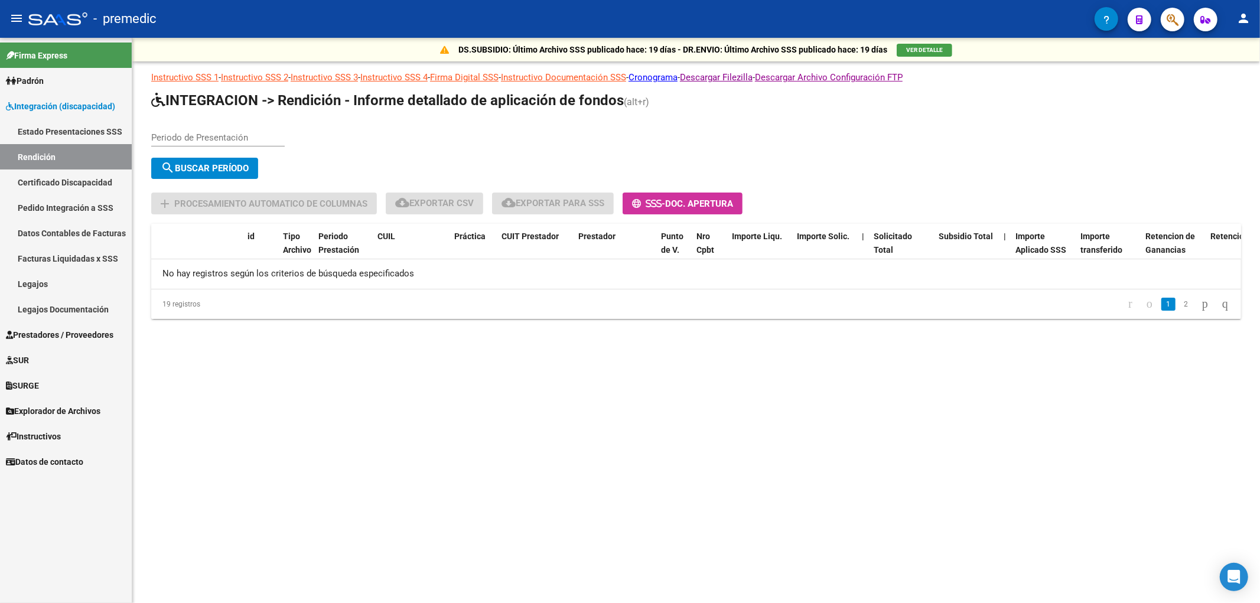
click at [240, 136] on input "Periodo de Presentación" at bounding box center [217, 137] width 133 height 11
type input "202505"
click at [229, 163] on span "search Buscar Período" at bounding box center [205, 168] width 88 height 11
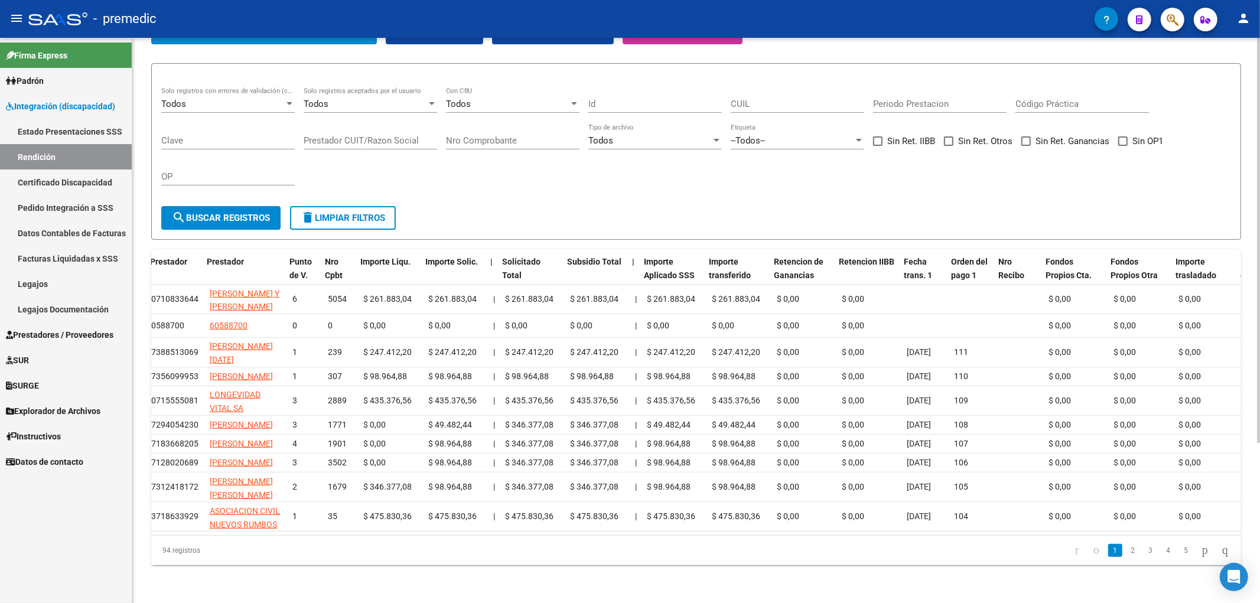
scroll to position [0, 521]
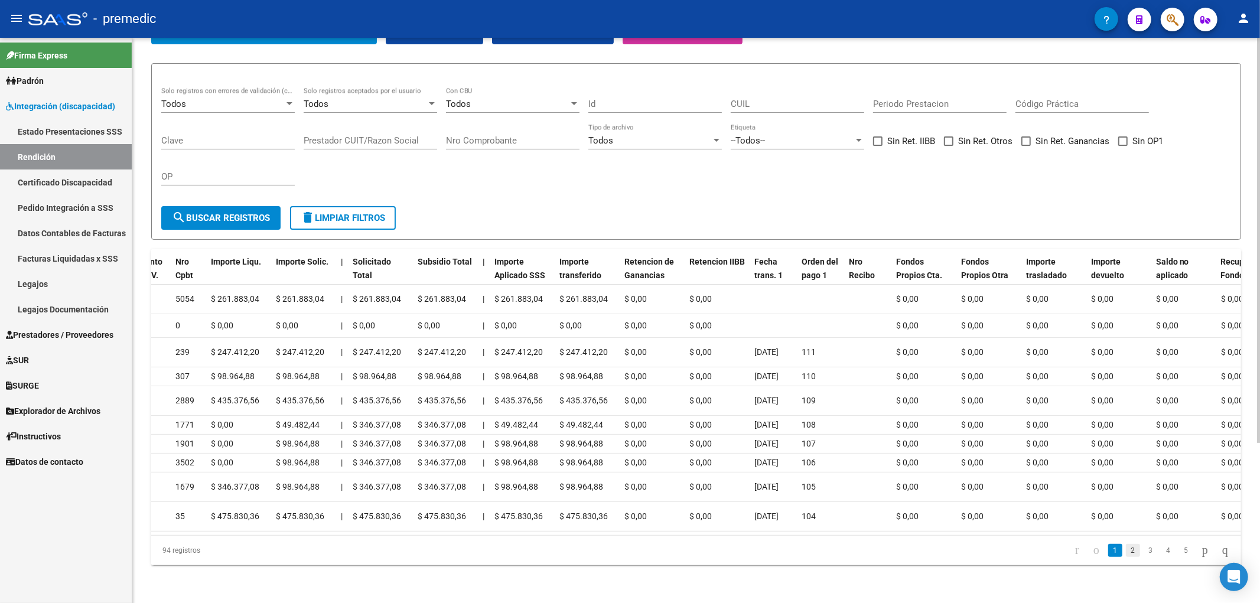
click at [1125, 547] on link "2" at bounding box center [1132, 550] width 14 height 13
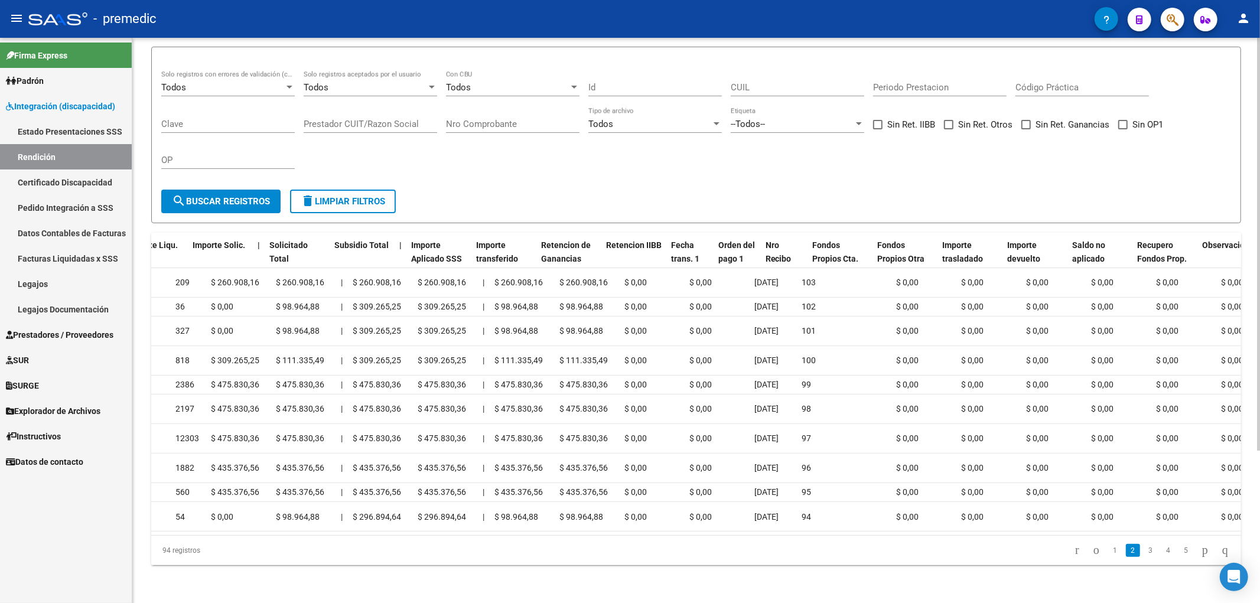
scroll to position [0, 609]
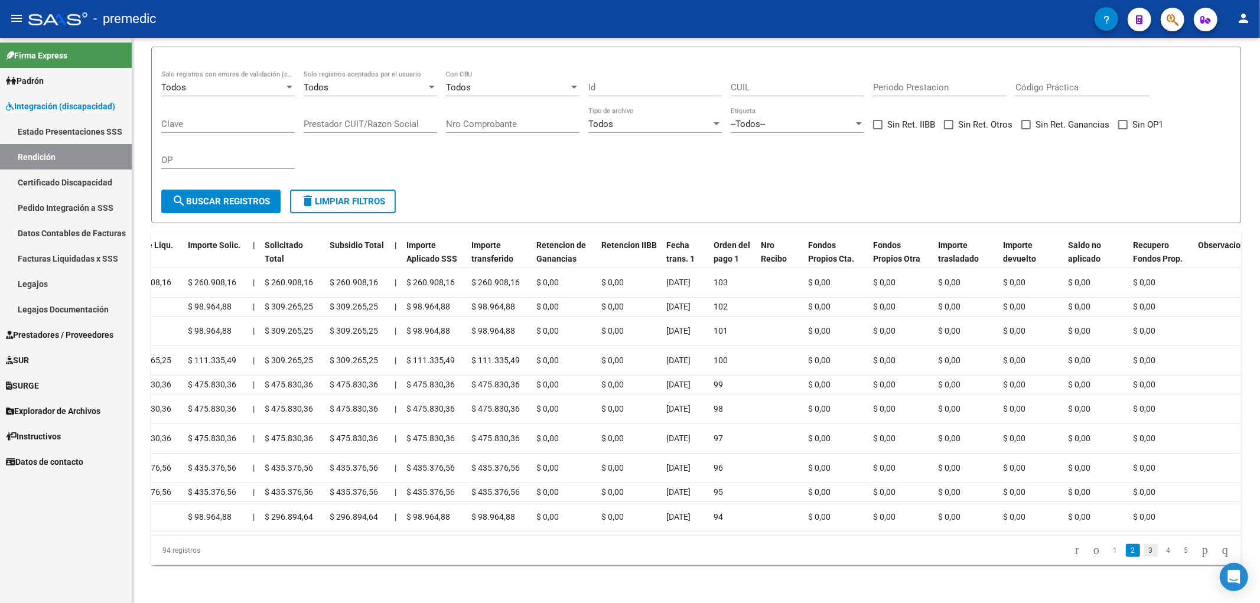
click at [1143, 550] on link "3" at bounding box center [1150, 550] width 14 height 13
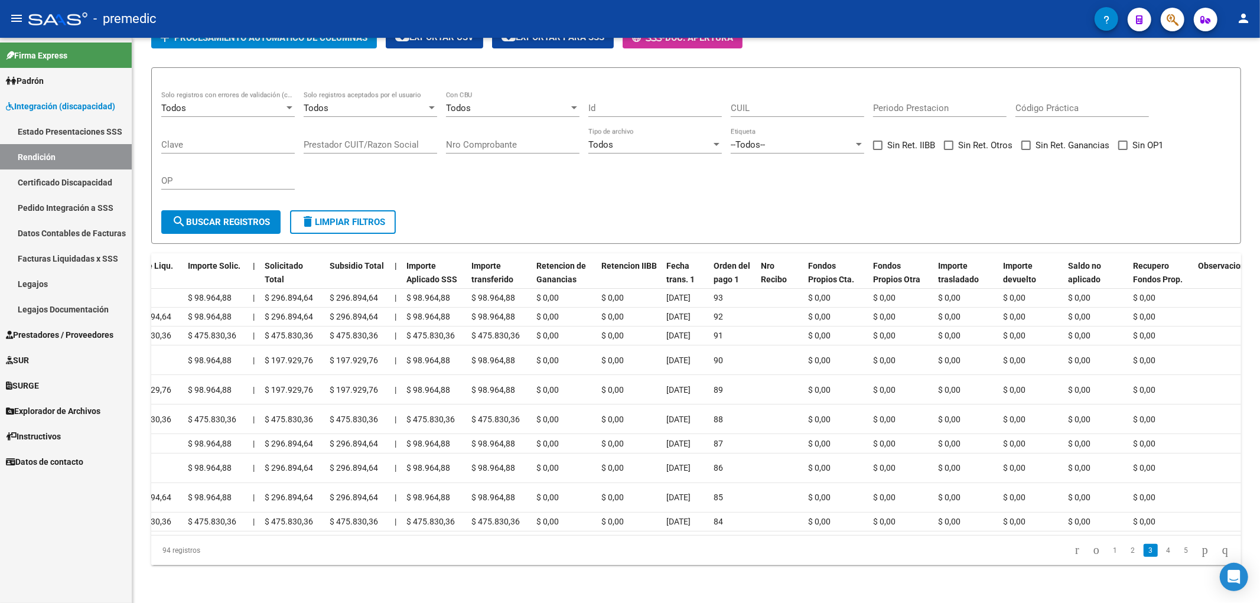
scroll to position [198, 0]
click at [1161, 550] on link "4" at bounding box center [1168, 550] width 14 height 13
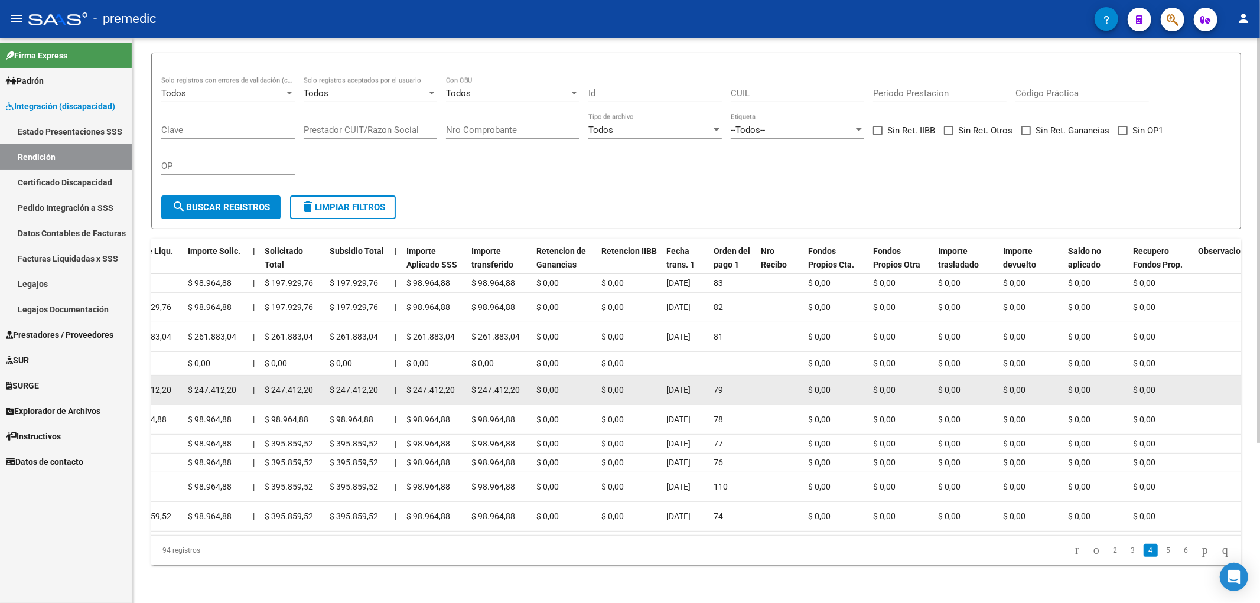
scroll to position [223, 0]
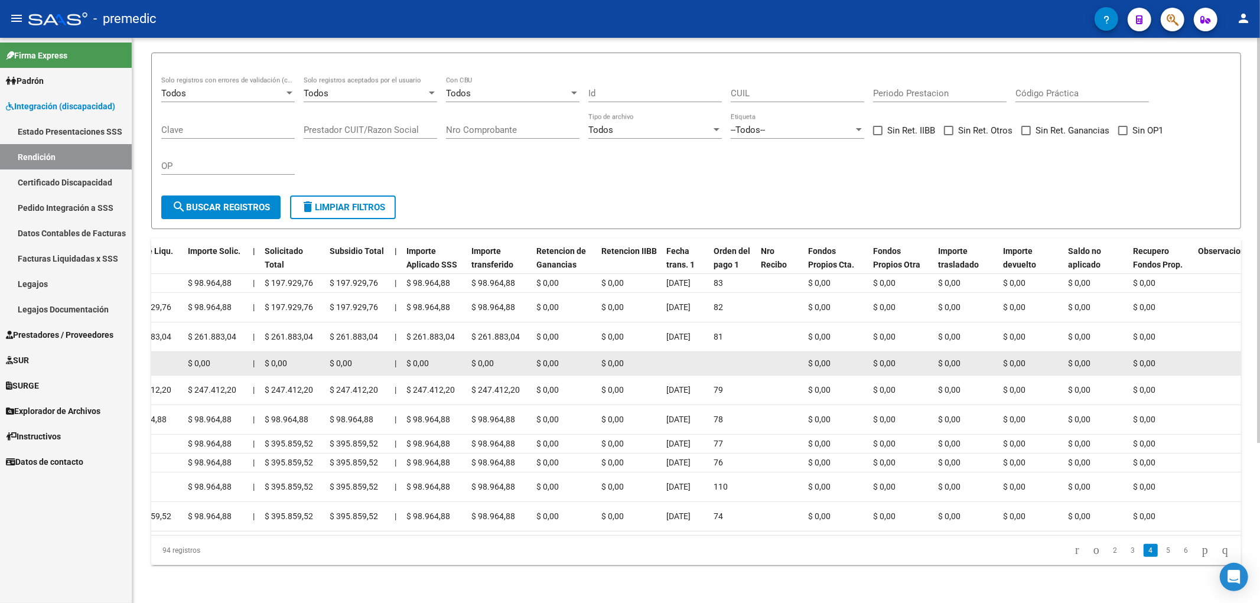
click at [686, 352] on datatable-body-cell at bounding box center [684, 363] width 47 height 23
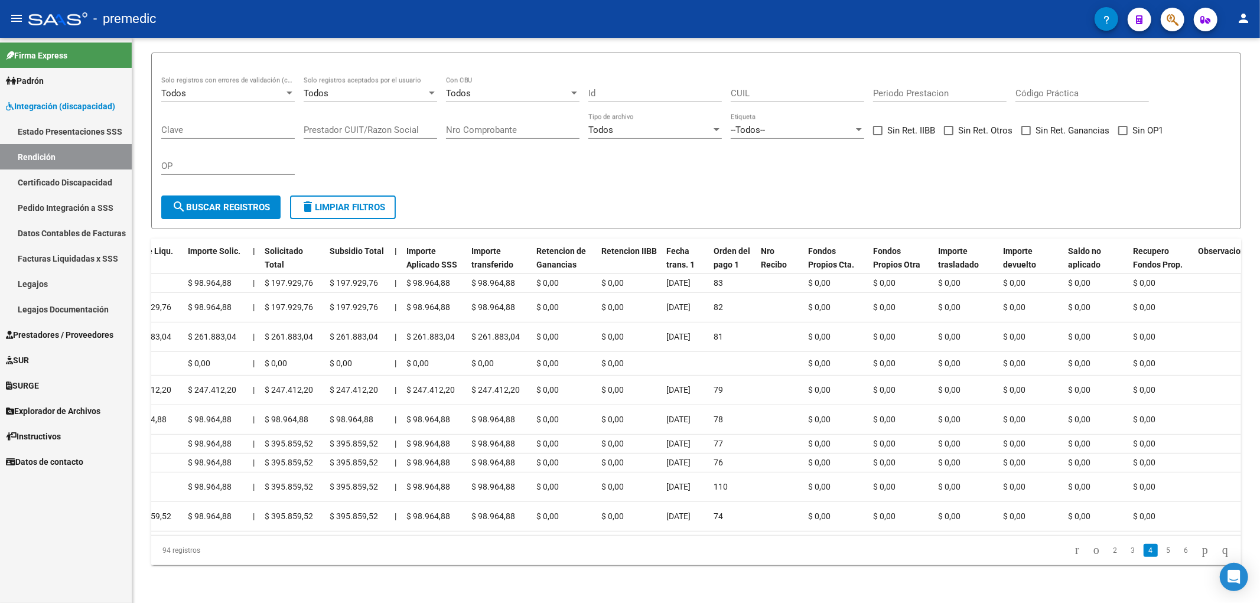
click at [1161, 550] on link "5" at bounding box center [1168, 550] width 14 height 13
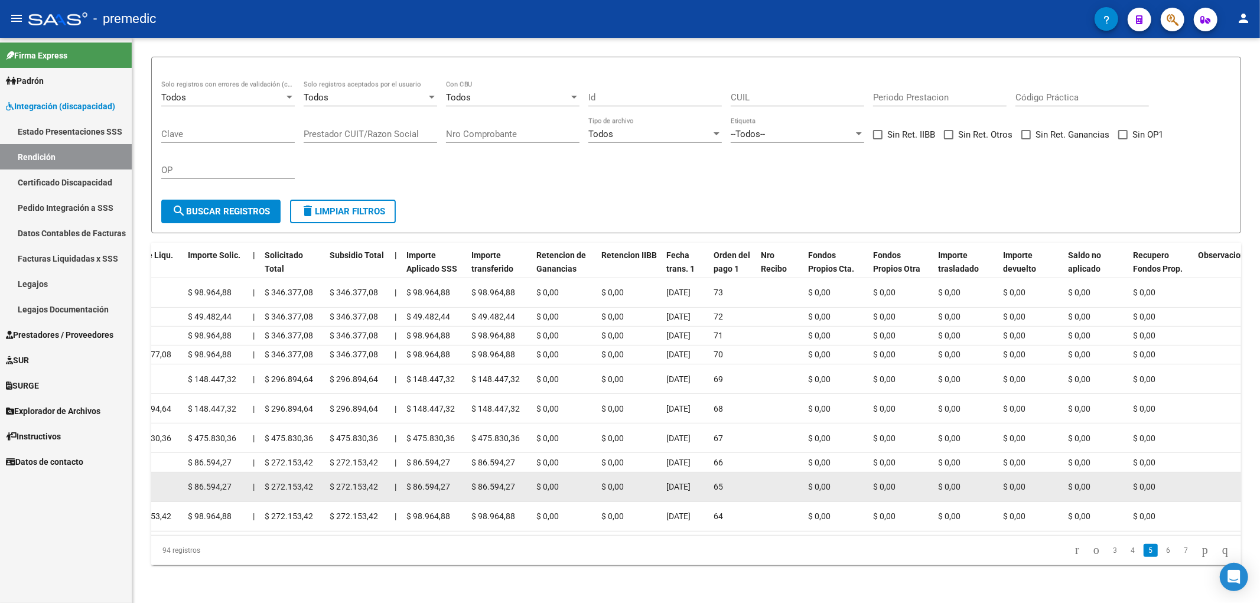
click at [681, 482] on span "[DATE]" at bounding box center [678, 486] width 24 height 9
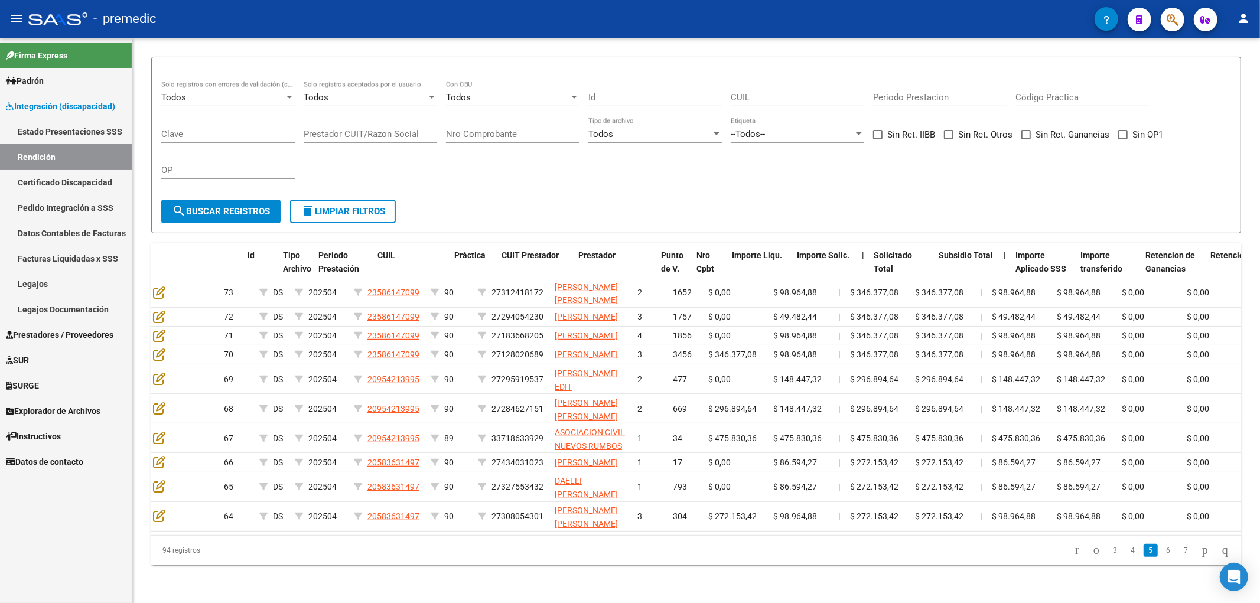
scroll to position [0, 0]
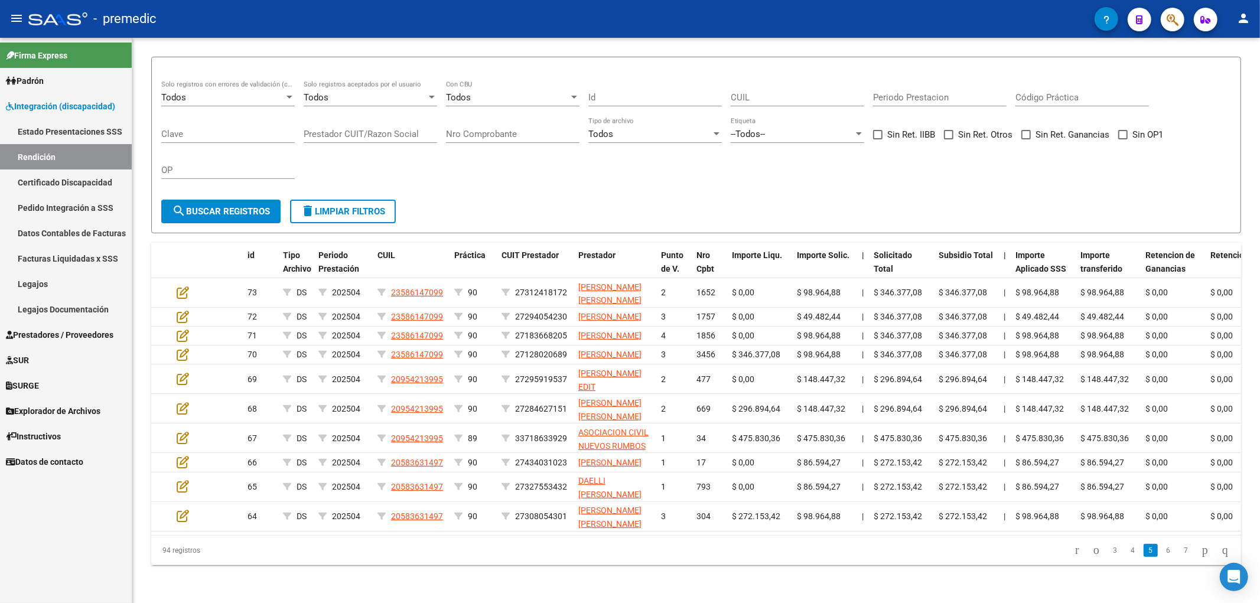
click at [39, 181] on link "Certificado Discapacidad" at bounding box center [66, 181] width 132 height 25
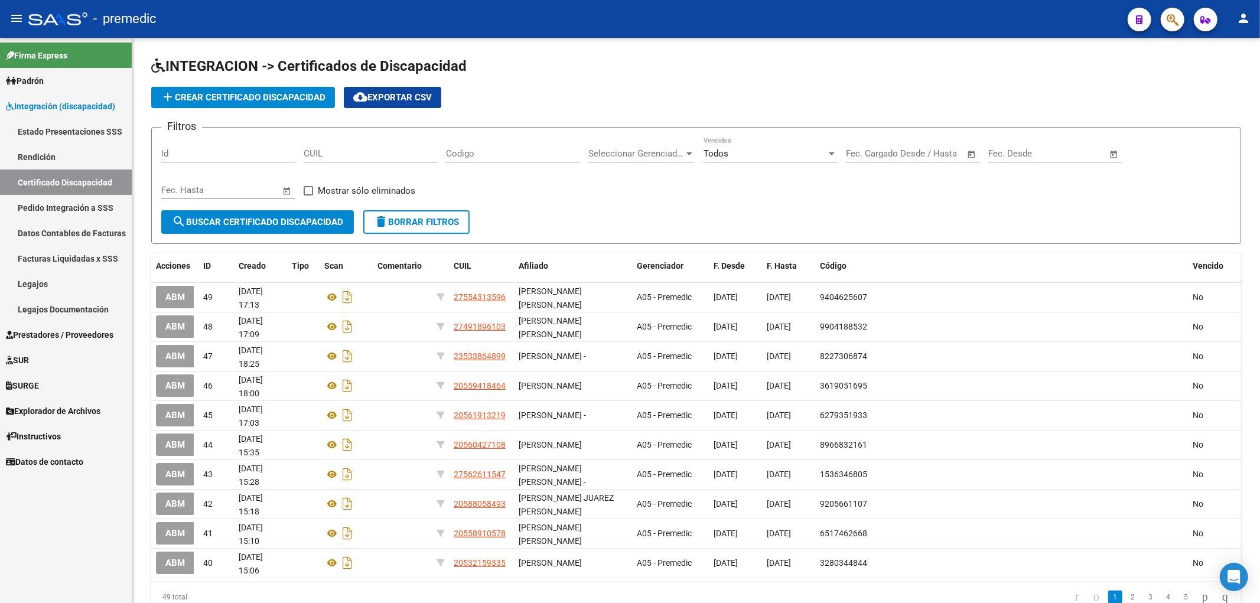
click at [46, 213] on link "Pedido Integración a SSS" at bounding box center [66, 207] width 132 height 25
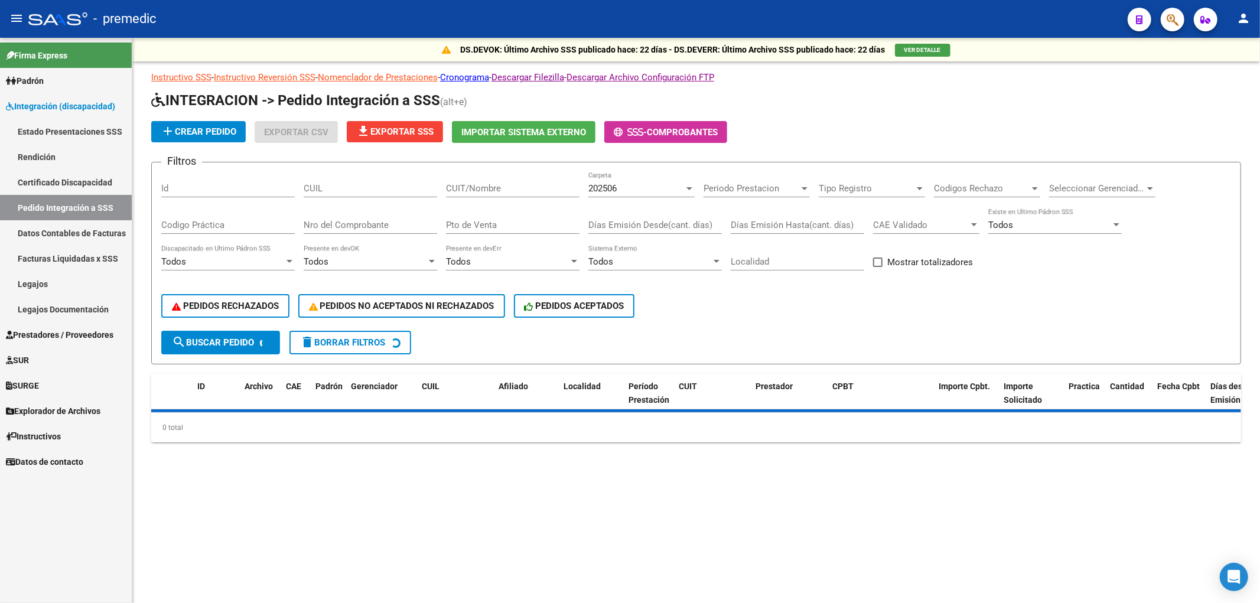
click at [60, 185] on link "Certificado Discapacidad" at bounding box center [66, 181] width 132 height 25
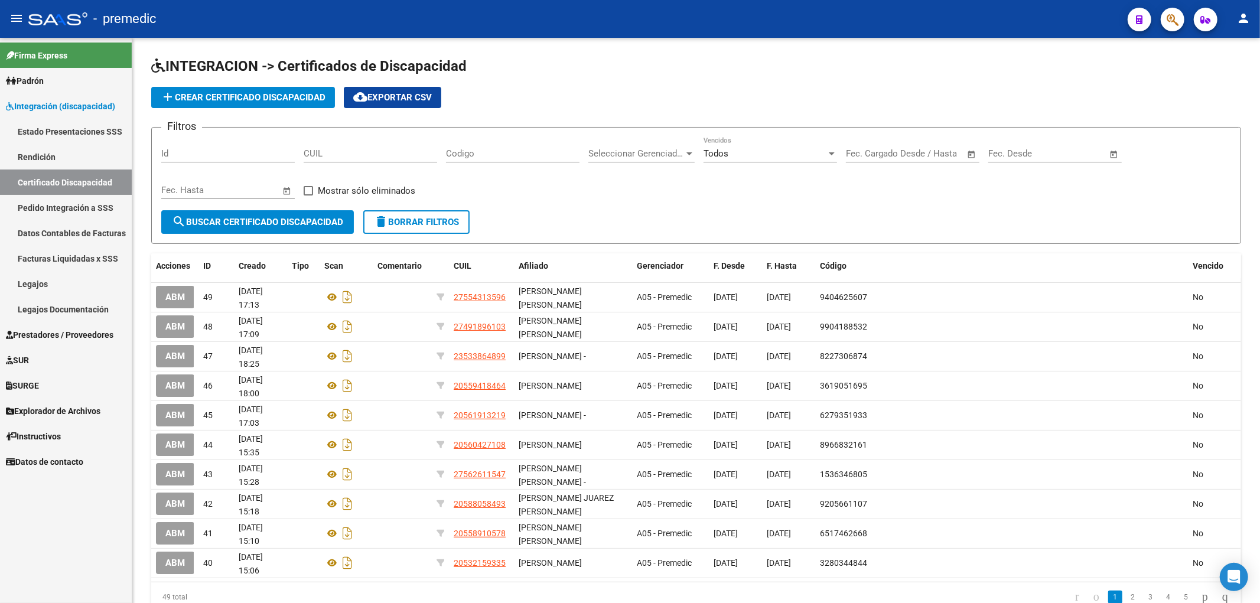
click at [39, 255] on link "Facturas Liquidadas x SSS" at bounding box center [66, 258] width 132 height 25
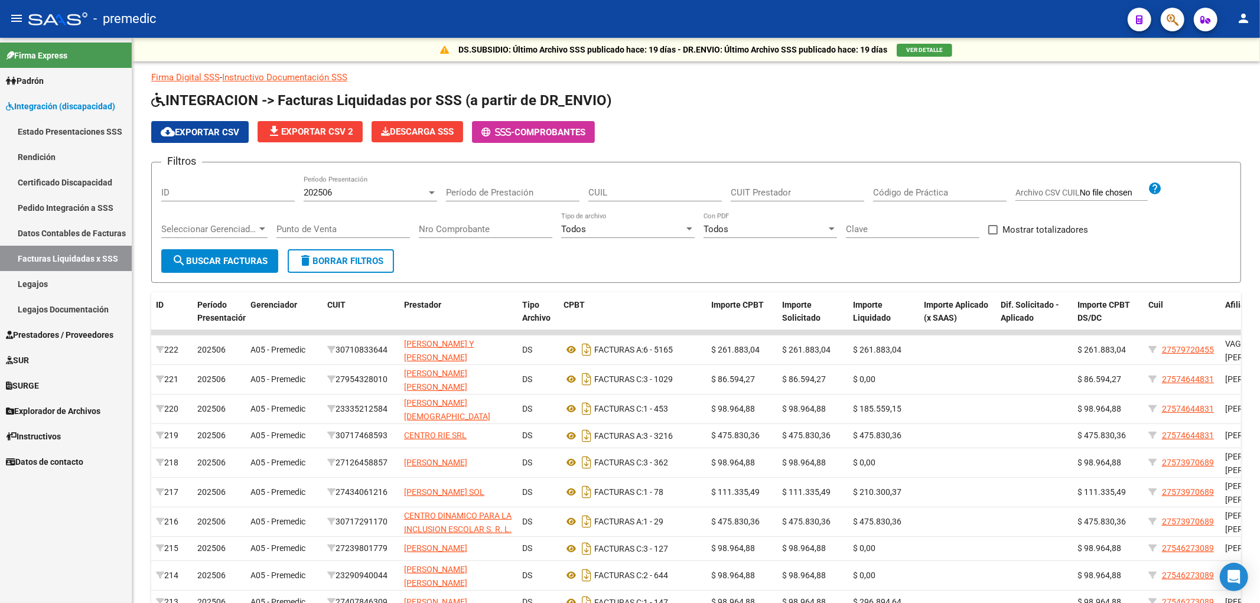
click at [32, 383] on span "SURGE" at bounding box center [22, 385] width 33 height 13
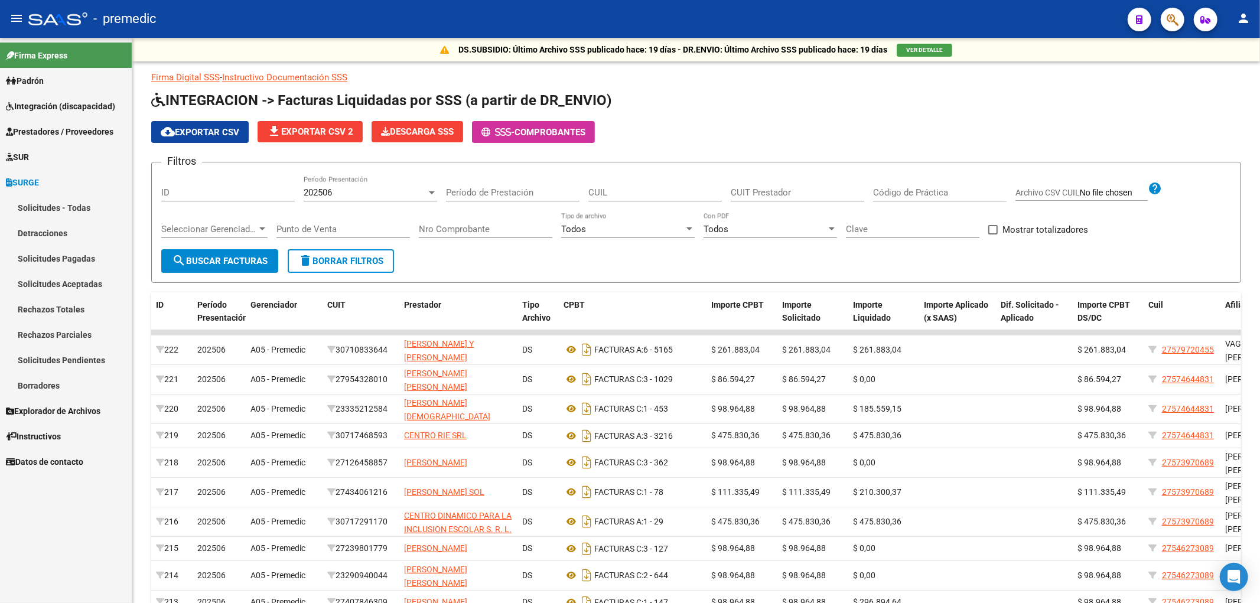
click at [33, 174] on link "SURGE" at bounding box center [66, 181] width 132 height 25
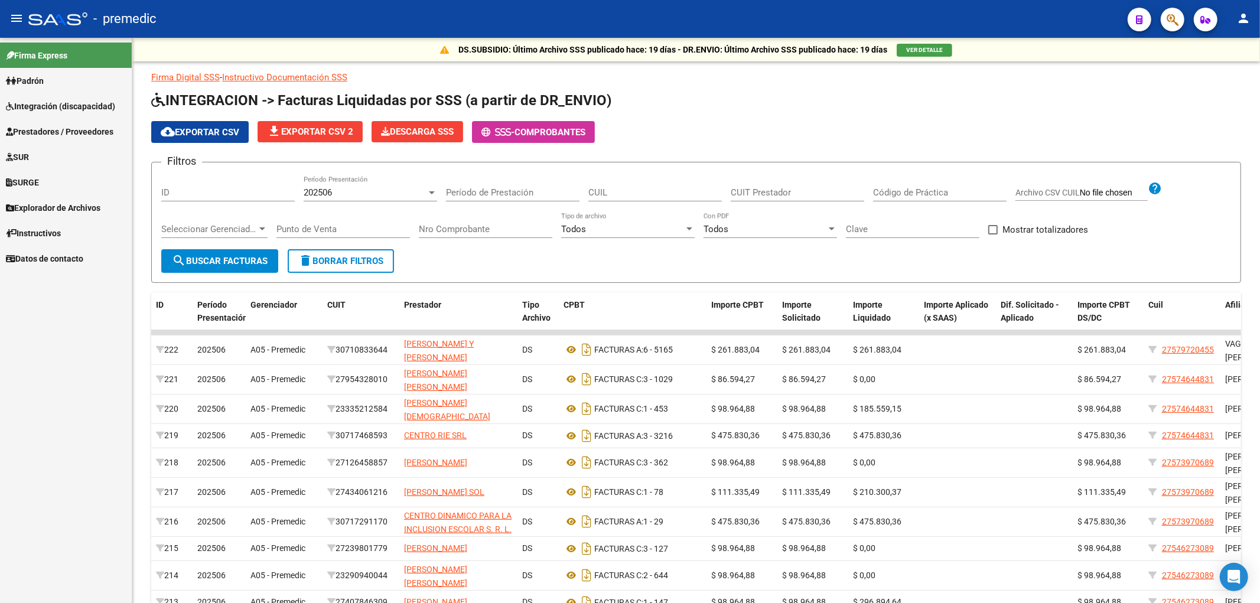
click at [40, 136] on span "Prestadores / Proveedores" at bounding box center [59, 131] width 107 height 13
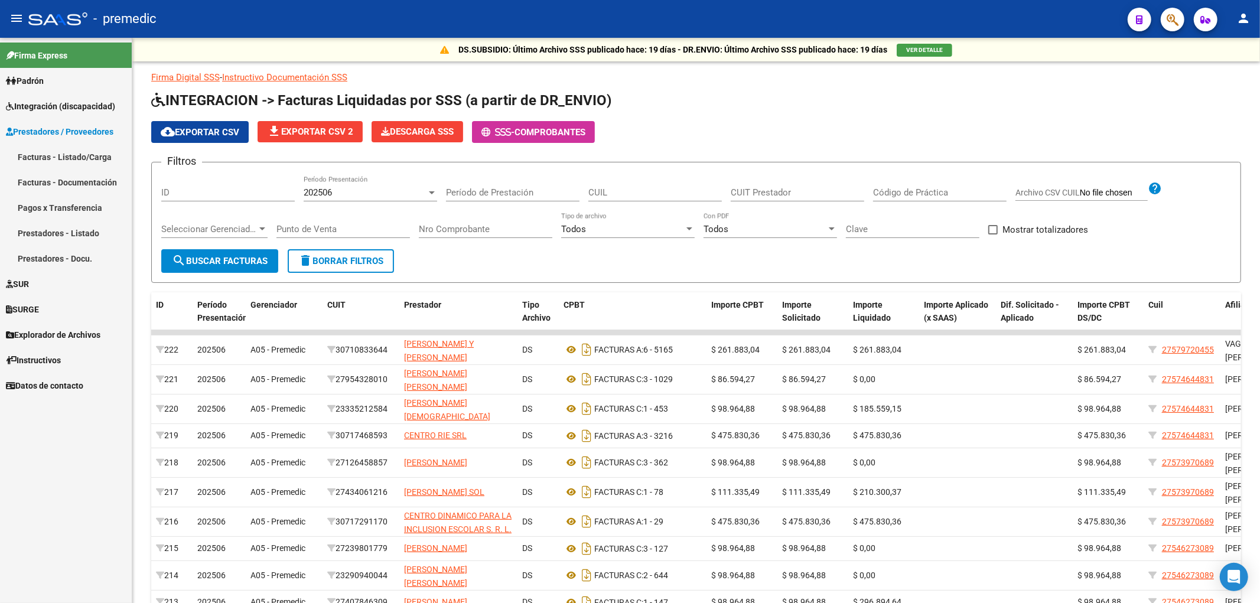
click at [57, 205] on link "Pagos x Transferencia" at bounding box center [66, 207] width 132 height 25
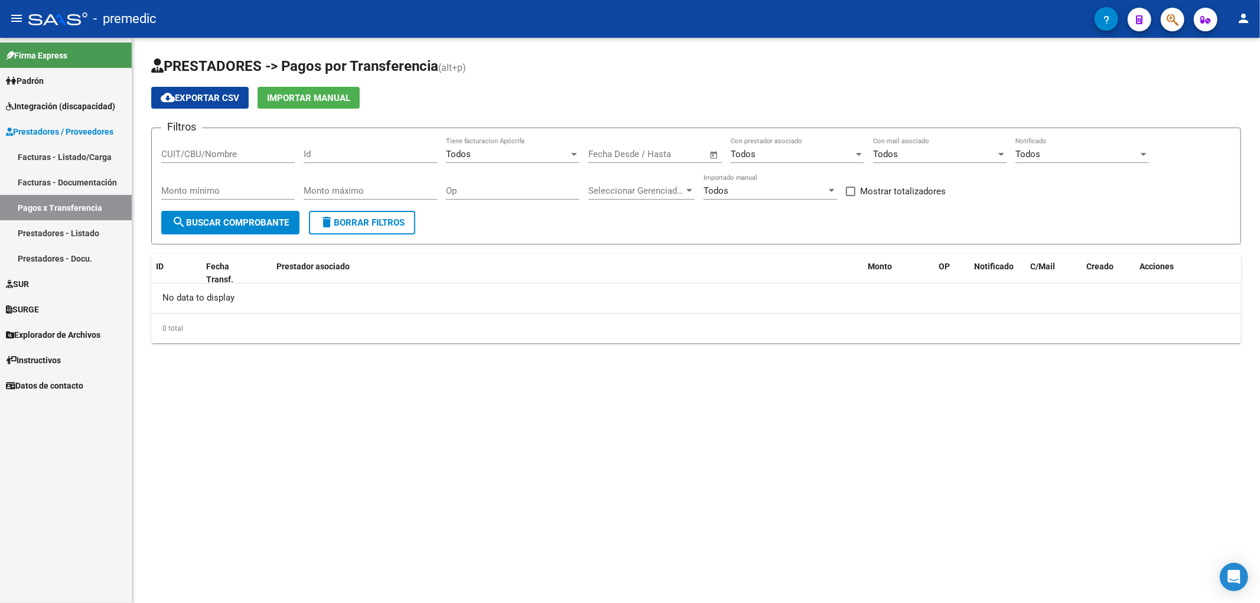
click at [240, 155] on input "CUIT/CBU/Nombre" at bounding box center [227, 154] width 133 height 11
click at [45, 105] on span "Integración (discapacidad)" at bounding box center [60, 106] width 109 height 13
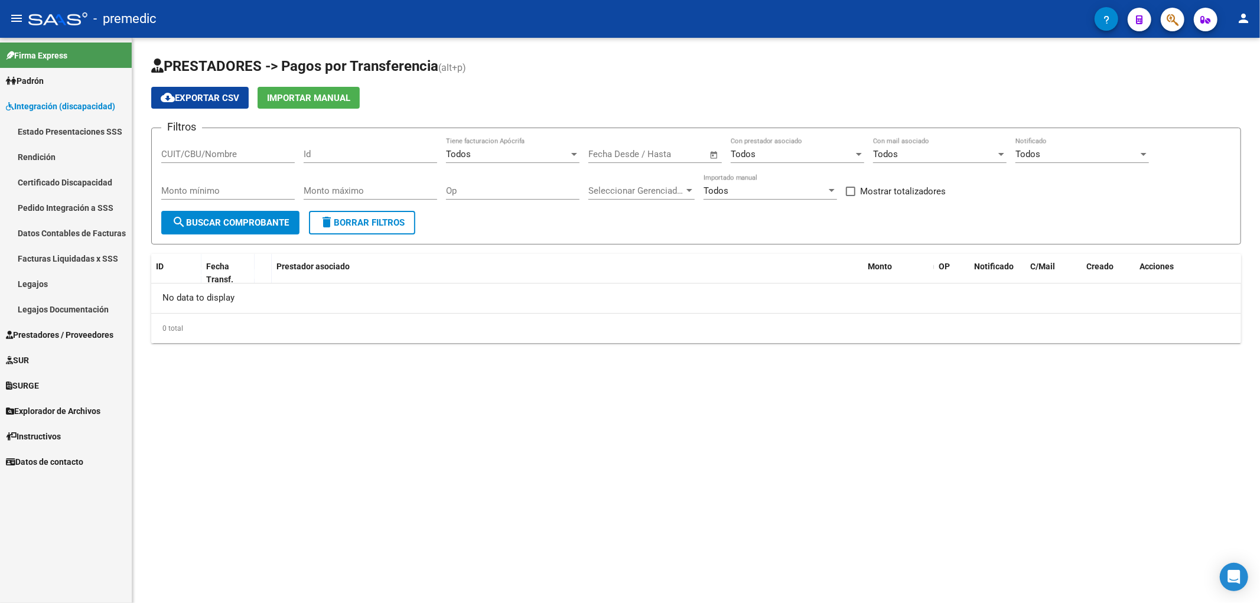
click at [49, 126] on link "Estado Presentaciones SSS" at bounding box center [66, 131] width 132 height 25
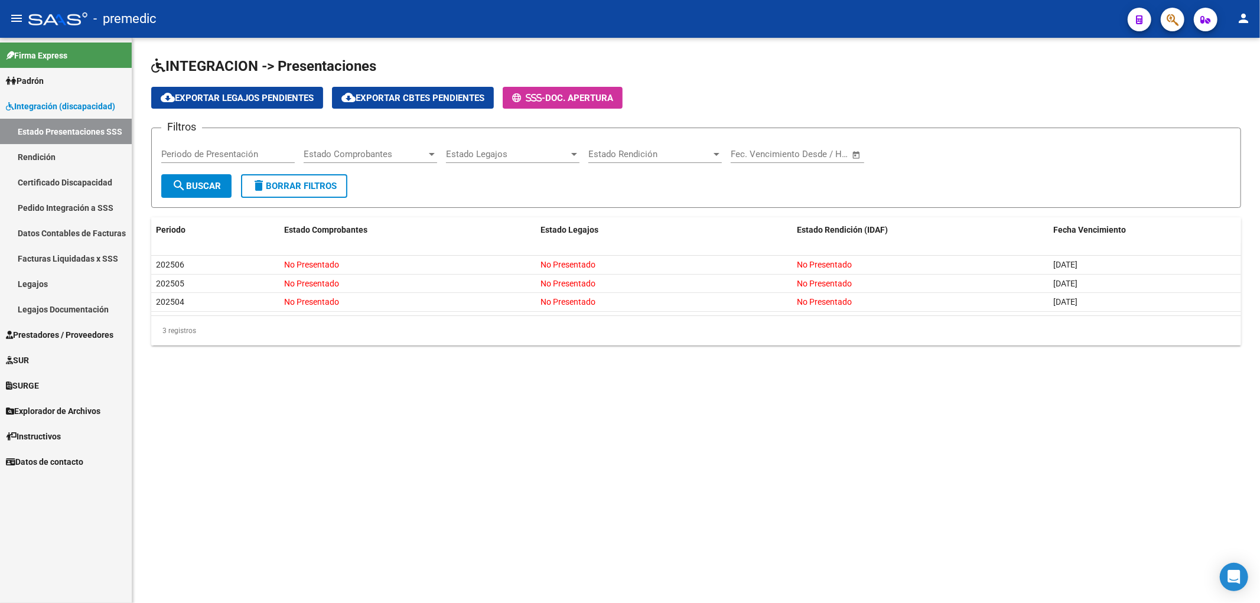
click at [47, 19] on div at bounding box center [57, 18] width 59 height 13
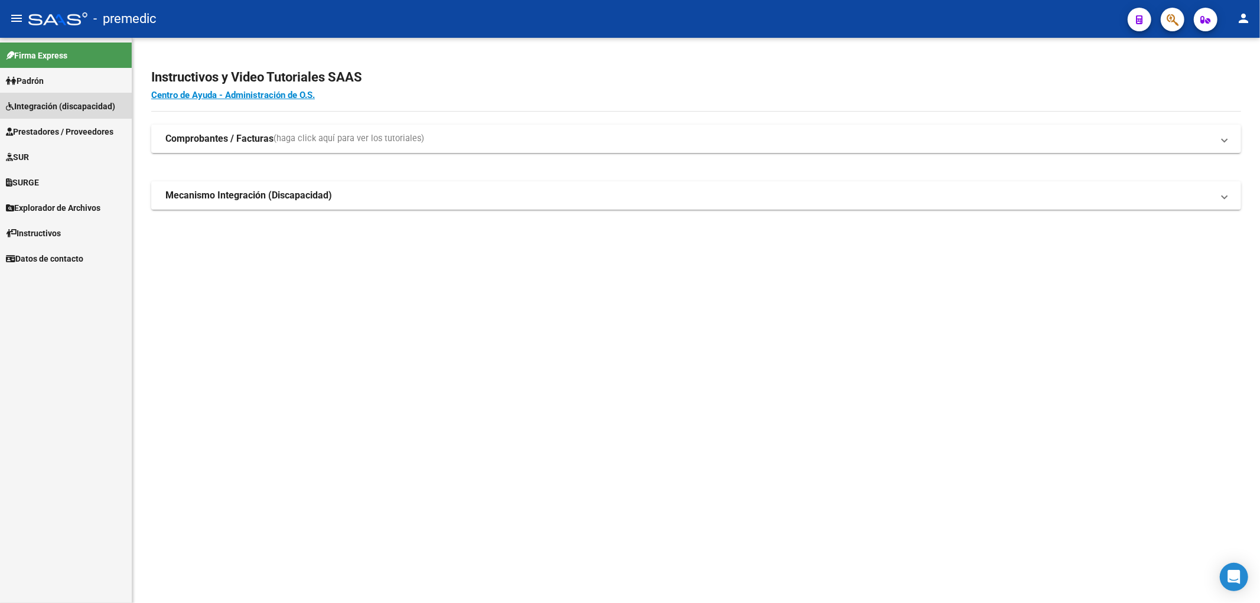
click at [51, 105] on span "Integración (discapacidad)" at bounding box center [60, 106] width 109 height 13
click at [44, 120] on link "Prestadores / Proveedores" at bounding box center [66, 131] width 132 height 25
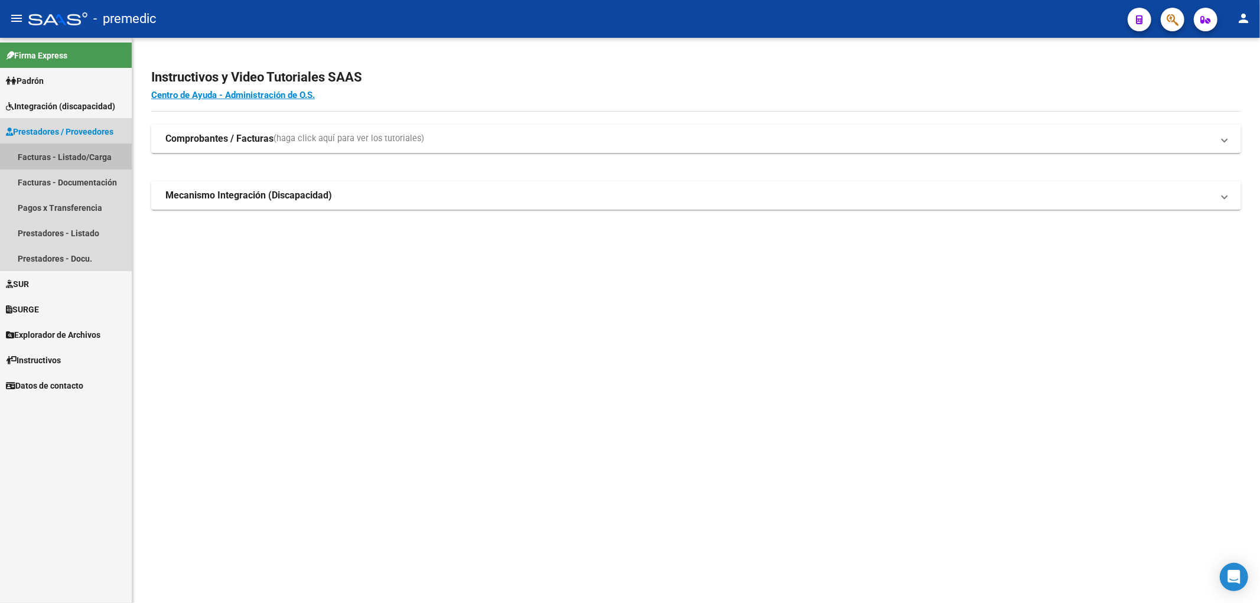
click at [47, 152] on link "Facturas - Listado/Carga" at bounding box center [66, 156] width 132 height 25
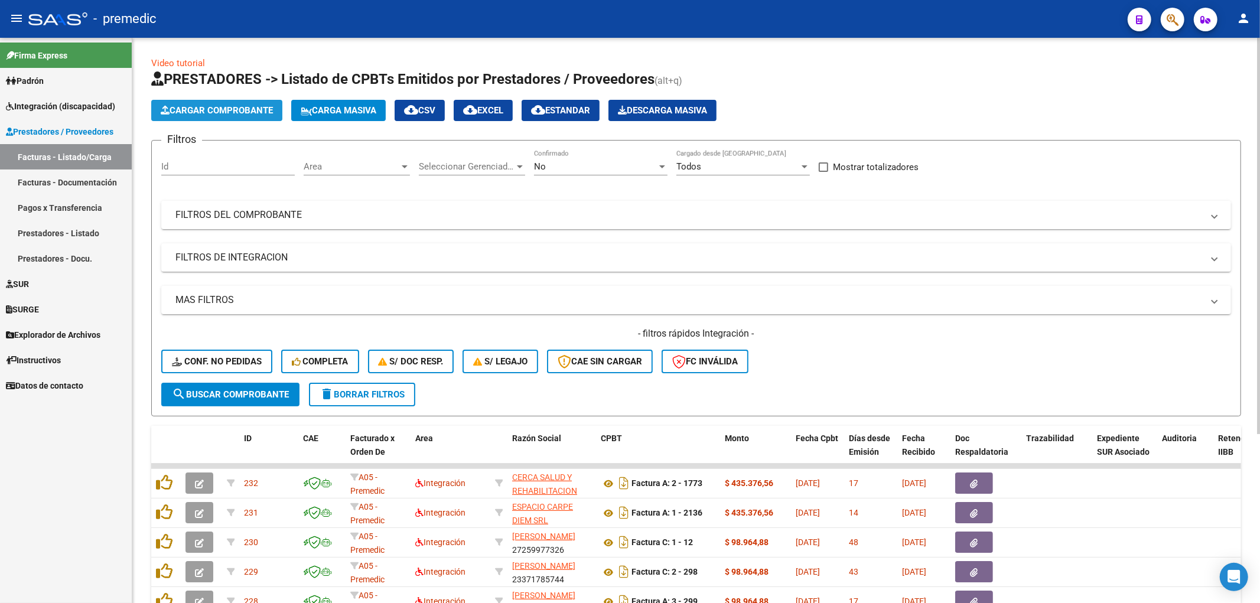
click at [239, 110] on span "Cargar Comprobante" at bounding box center [217, 110] width 112 height 11
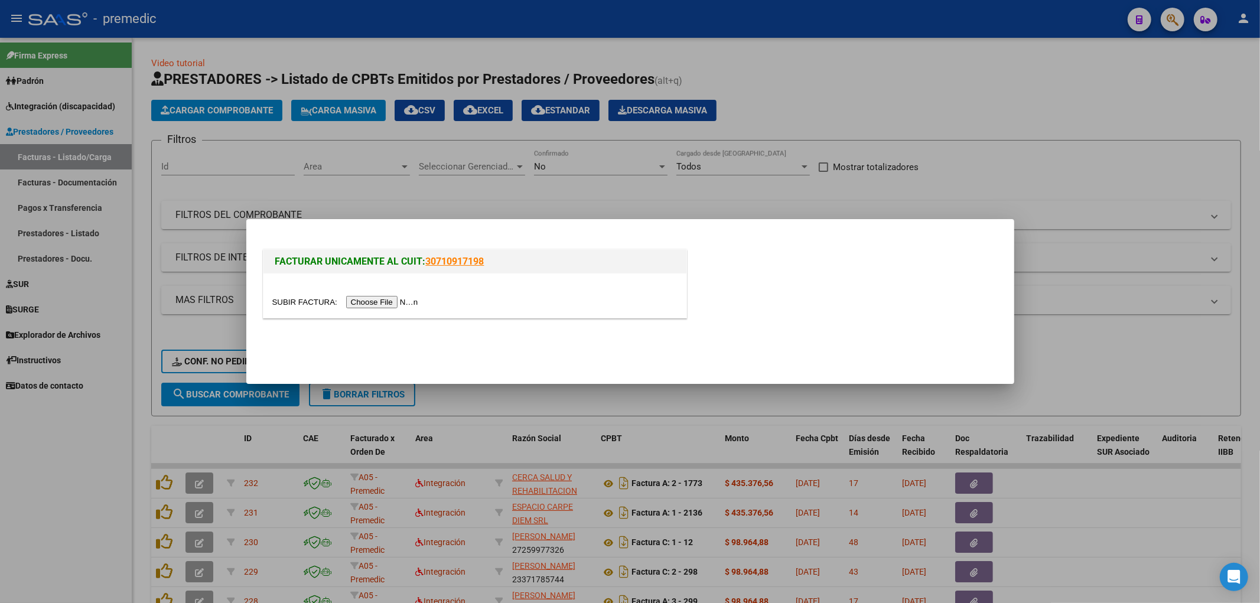
click at [390, 307] on input "file" at bounding box center [346, 302] width 149 height 12
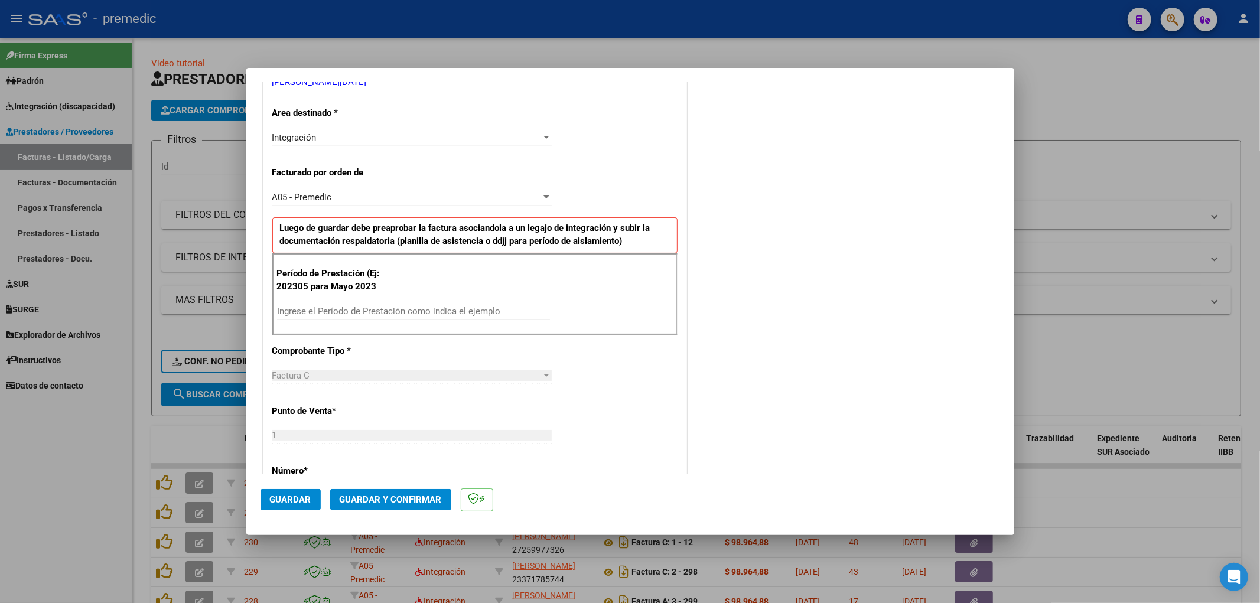
scroll to position [262, 0]
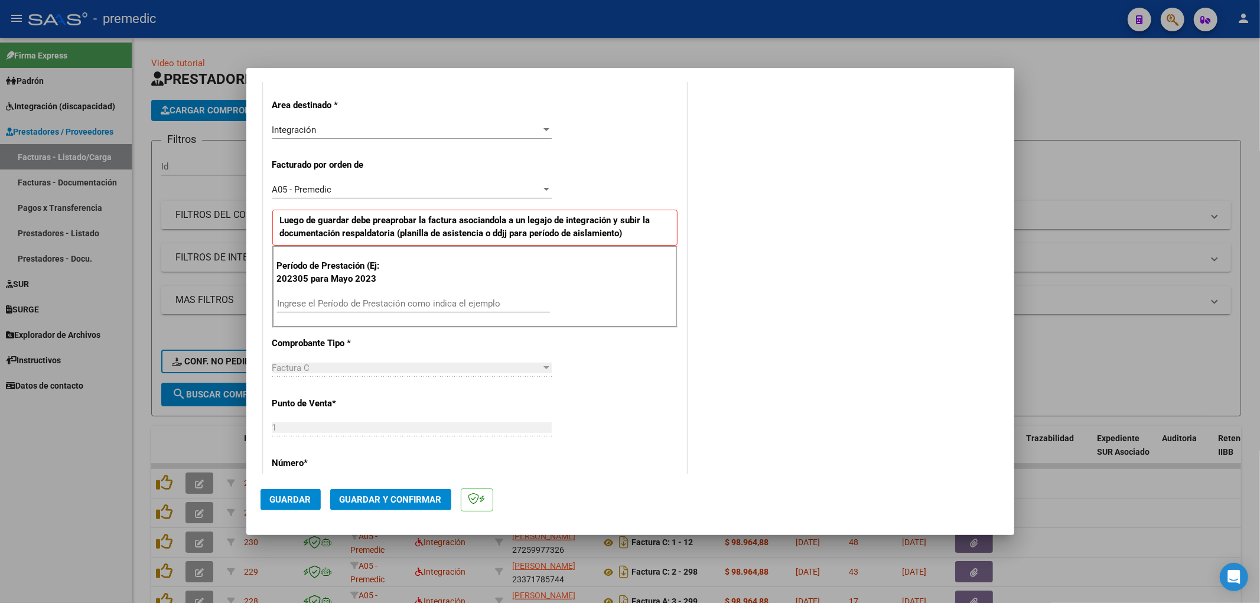
click at [379, 306] on input "Ingrese el Período de Prestación como indica el ejemplo" at bounding box center [413, 303] width 273 height 11
type input "202507"
click at [752, 350] on div "COMENTARIOS Comentarios De la Obra Social: Comentarios de la Obra Social (no vi…" at bounding box center [844, 409] width 311 height 1153
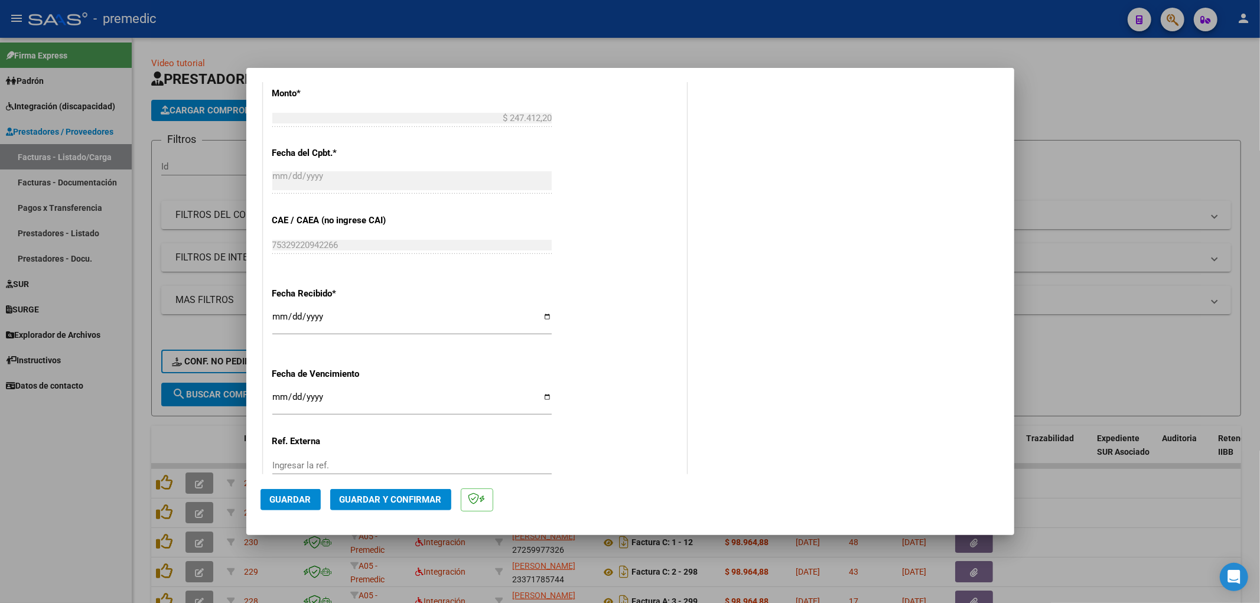
scroll to position [774, 0]
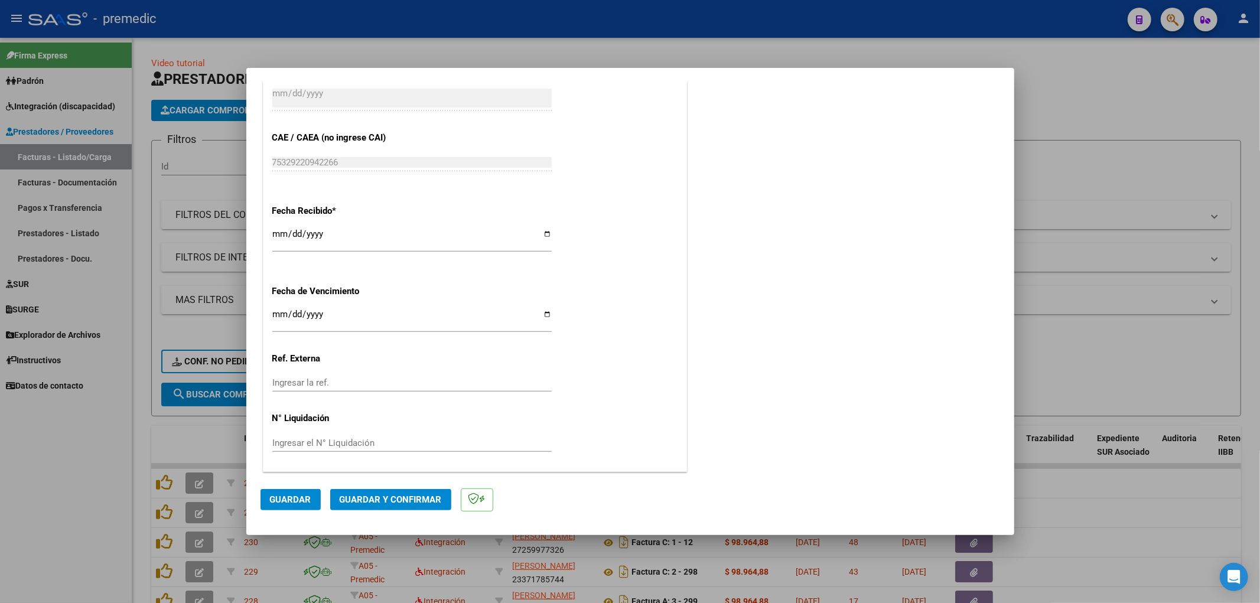
click at [279, 316] on input "Ingresar la fecha" at bounding box center [411, 318] width 279 height 19
type input "[DATE]"
click at [294, 497] on span "Guardar" at bounding box center [290, 499] width 41 height 11
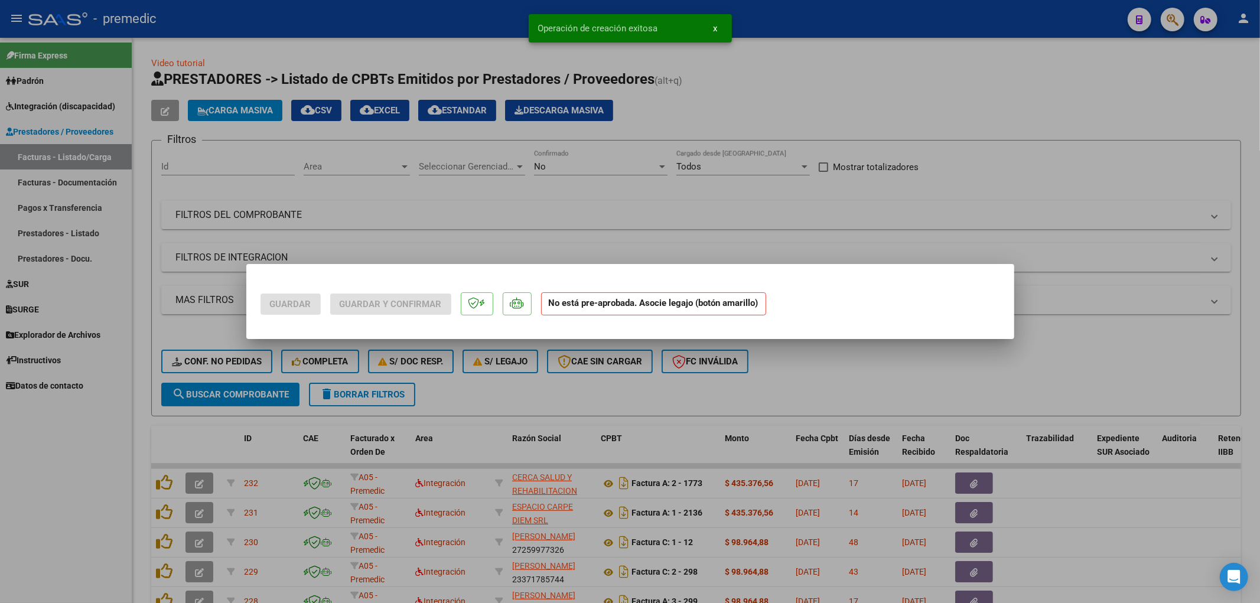
scroll to position [0, 0]
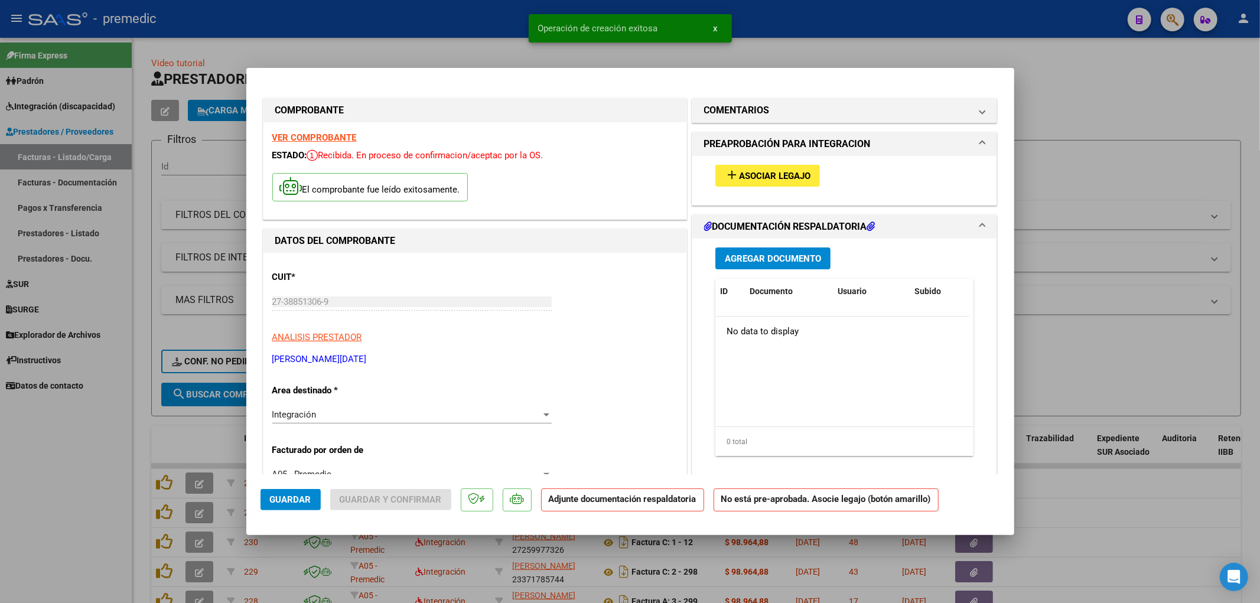
click at [756, 174] on span "Asociar Legajo" at bounding box center [774, 176] width 71 height 11
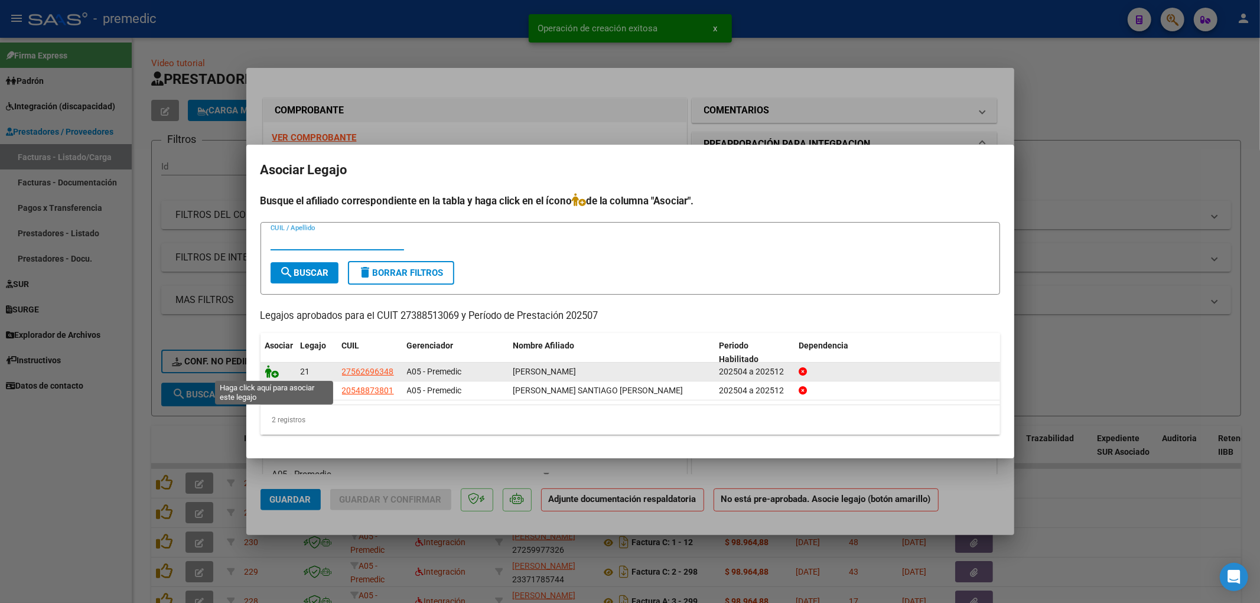
click at [275, 375] on icon at bounding box center [272, 371] width 14 height 13
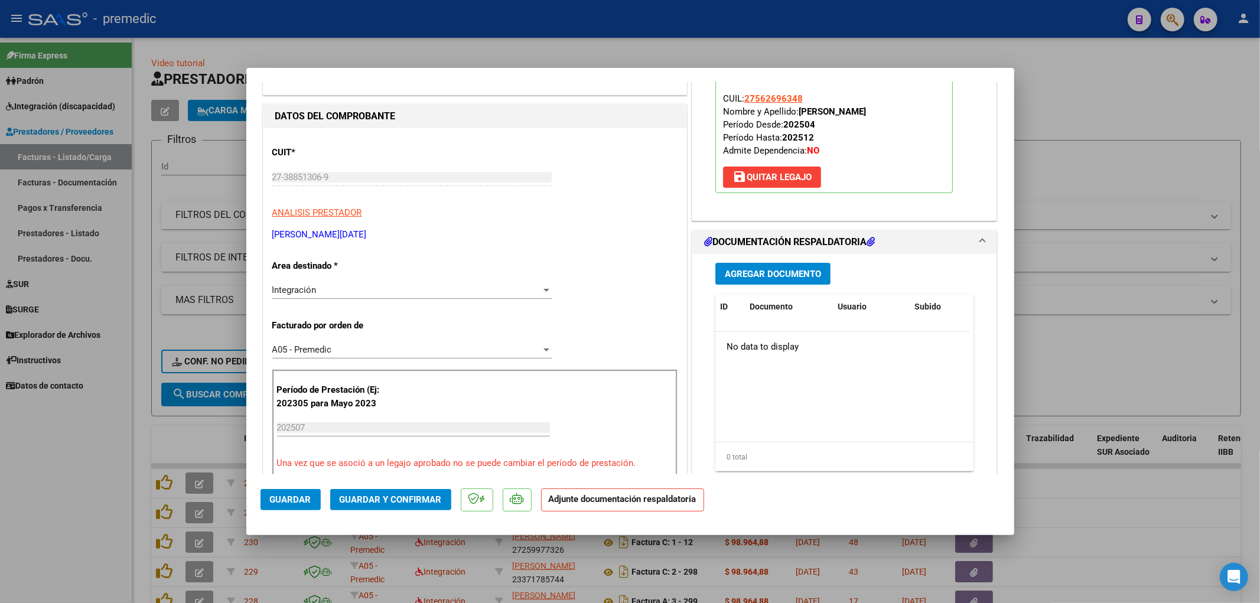
scroll to position [197, 0]
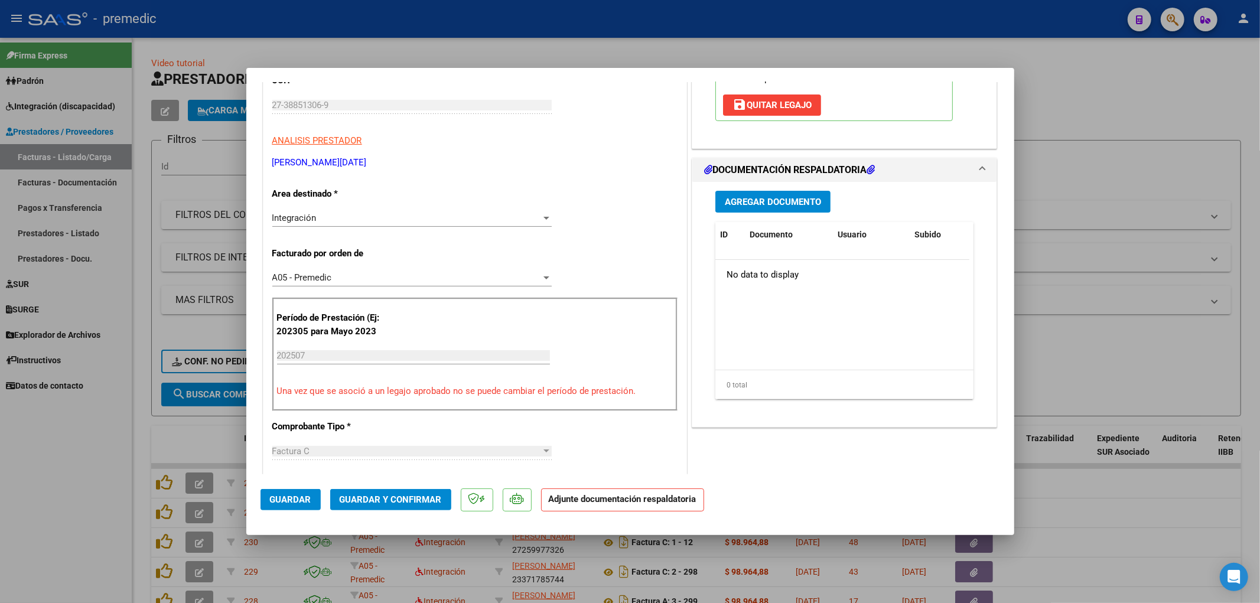
click at [788, 203] on span "Agregar Documento" at bounding box center [773, 202] width 96 height 11
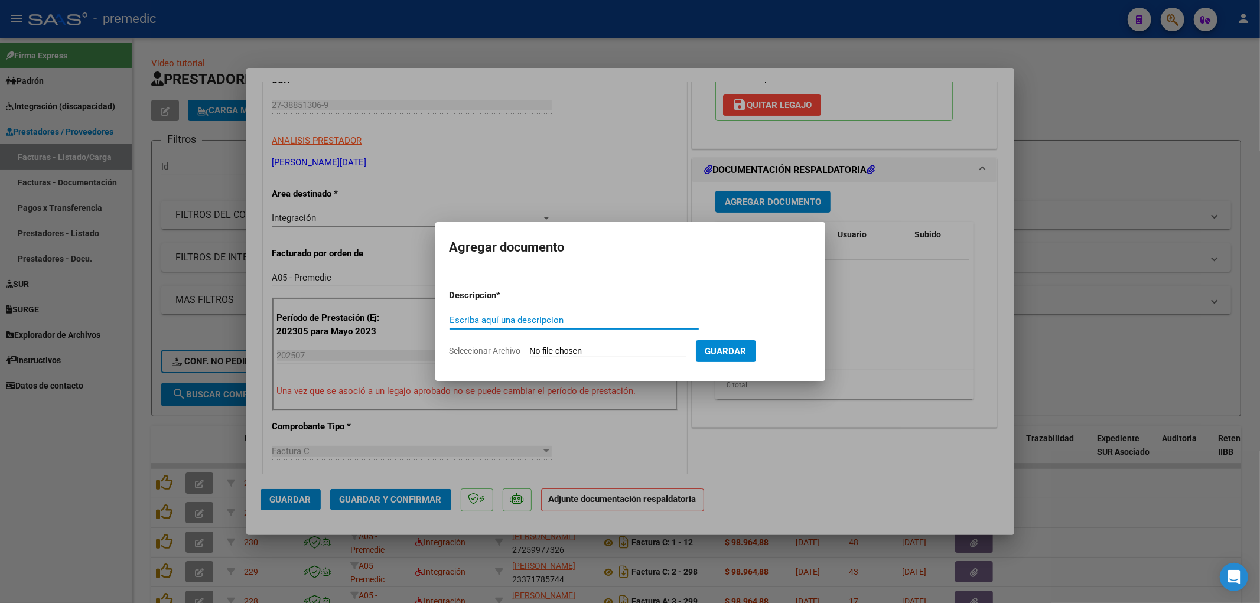
click at [533, 315] on input "Escriba aquí una descripcion" at bounding box center [573, 320] width 249 height 11
click at [565, 348] on input "Seleccionar Archivo" at bounding box center [608, 351] width 156 height 11
type input "C:\fakepath\Asistencia [PERSON_NAME].pdf"
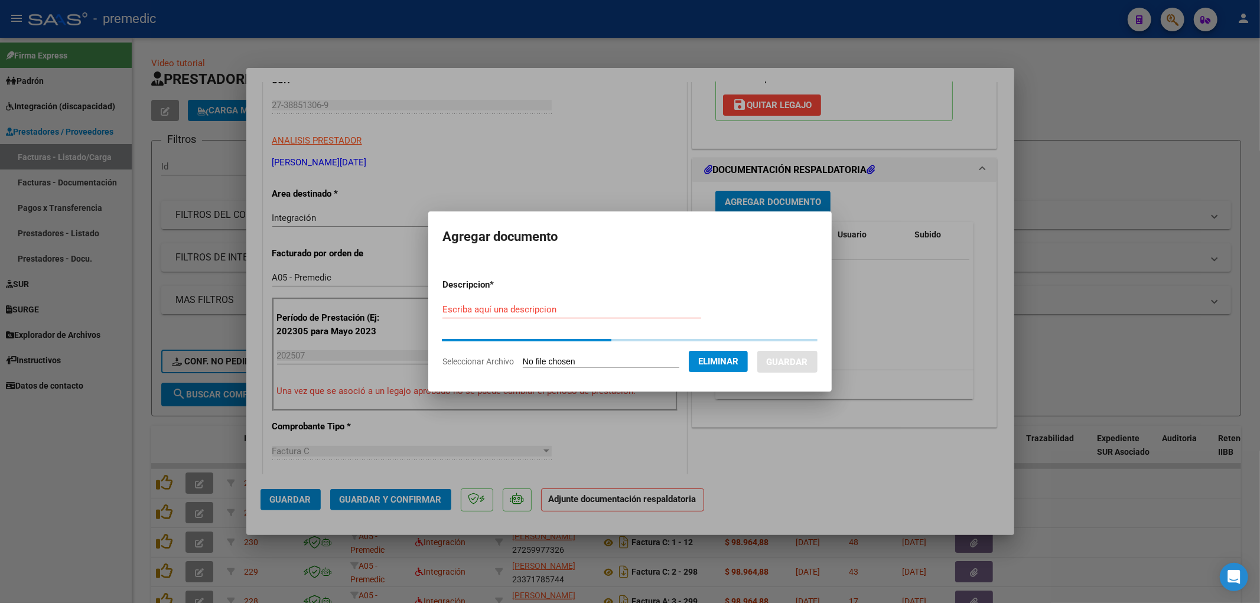
click at [458, 313] on input "Escriba aquí una descripcion" at bounding box center [571, 309] width 259 height 11
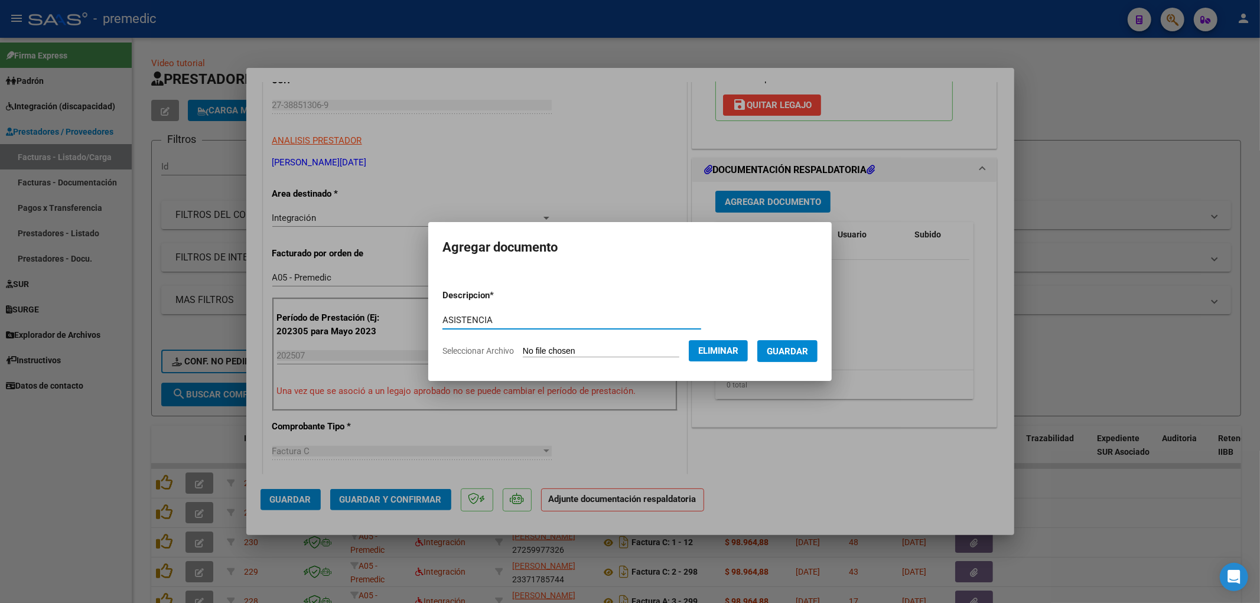
type input "ASISTENCIA"
click at [805, 350] on span "Guardar" at bounding box center [786, 351] width 41 height 11
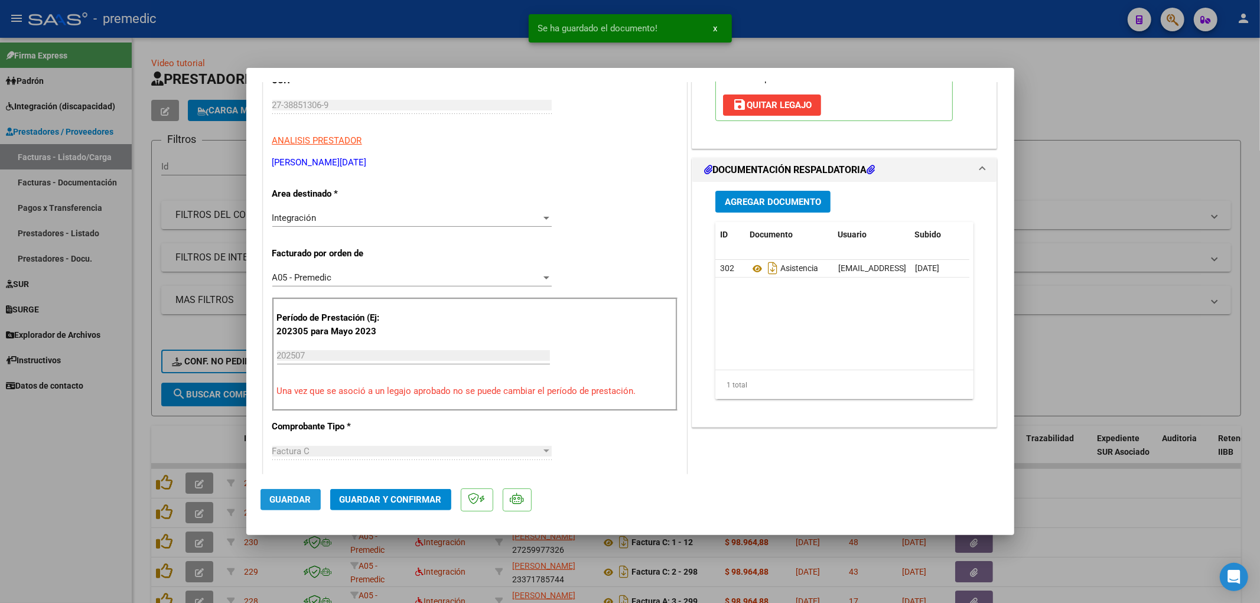
click at [285, 508] on button "Guardar" at bounding box center [290, 499] width 60 height 21
click at [1076, 416] on div at bounding box center [630, 301] width 1260 height 603
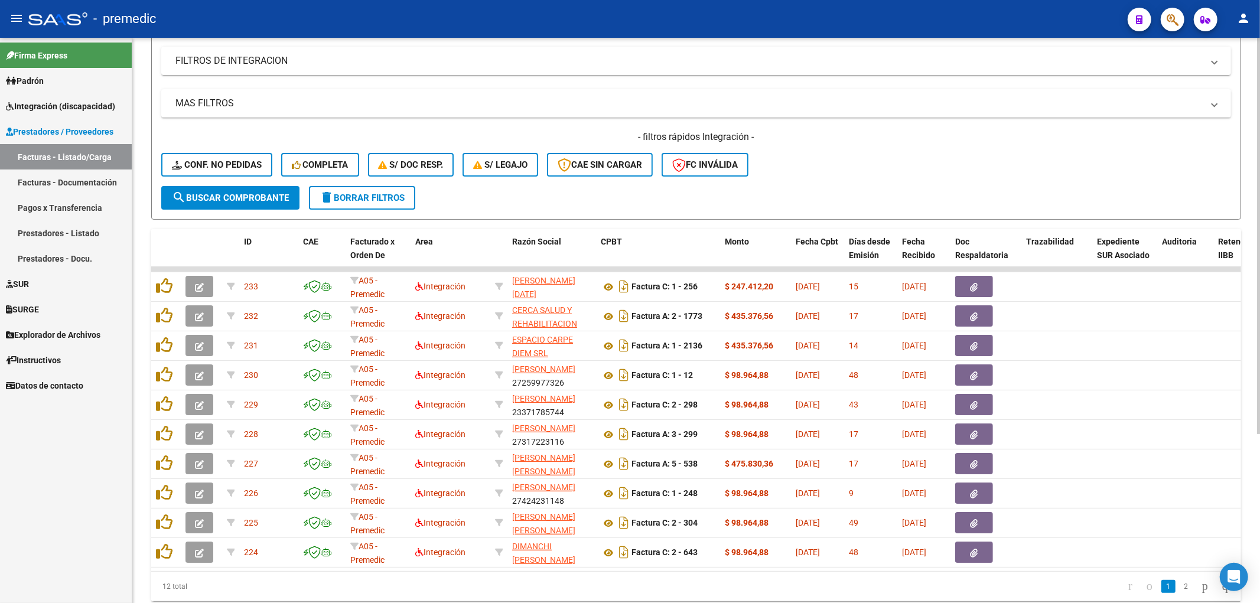
drag, startPoint x: 535, startPoint y: 580, endPoint x: 621, endPoint y: 574, distance: 85.8
click at [828, 576] on div "ID CAE Facturado x Orden De Area Razón Social CPBT Monto Fecha Cpbt Días desde …" at bounding box center [695, 415] width 1089 height 372
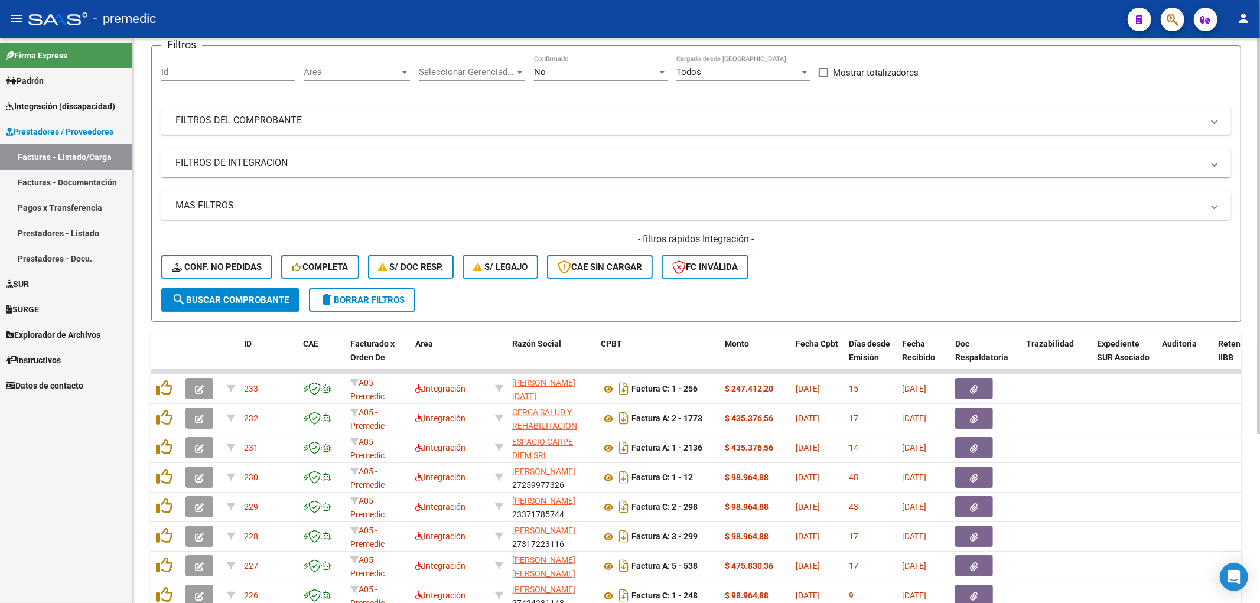
scroll to position [0, 0]
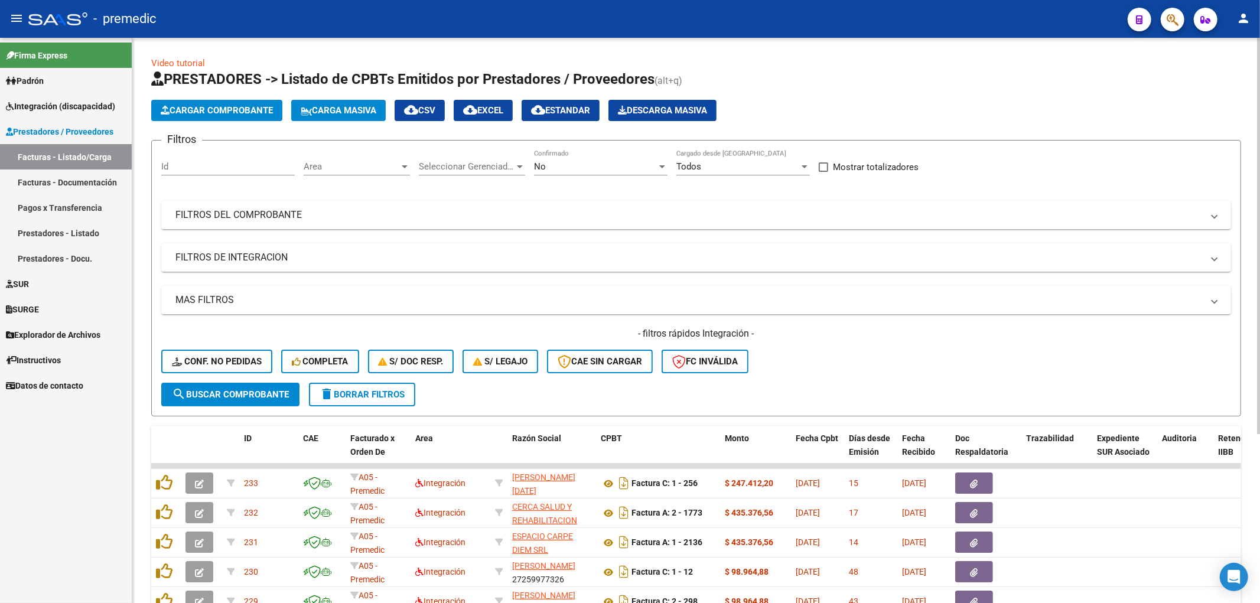
click at [205, 111] on span "Cargar Comprobante" at bounding box center [217, 110] width 112 height 11
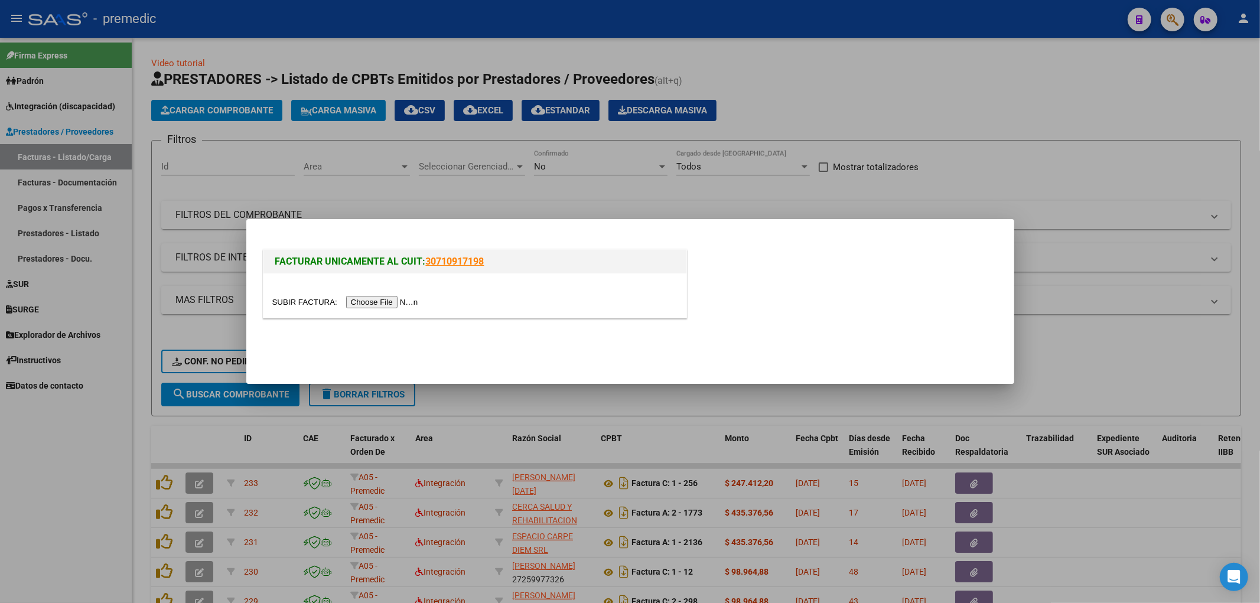
click at [393, 308] on input "file" at bounding box center [346, 302] width 149 height 12
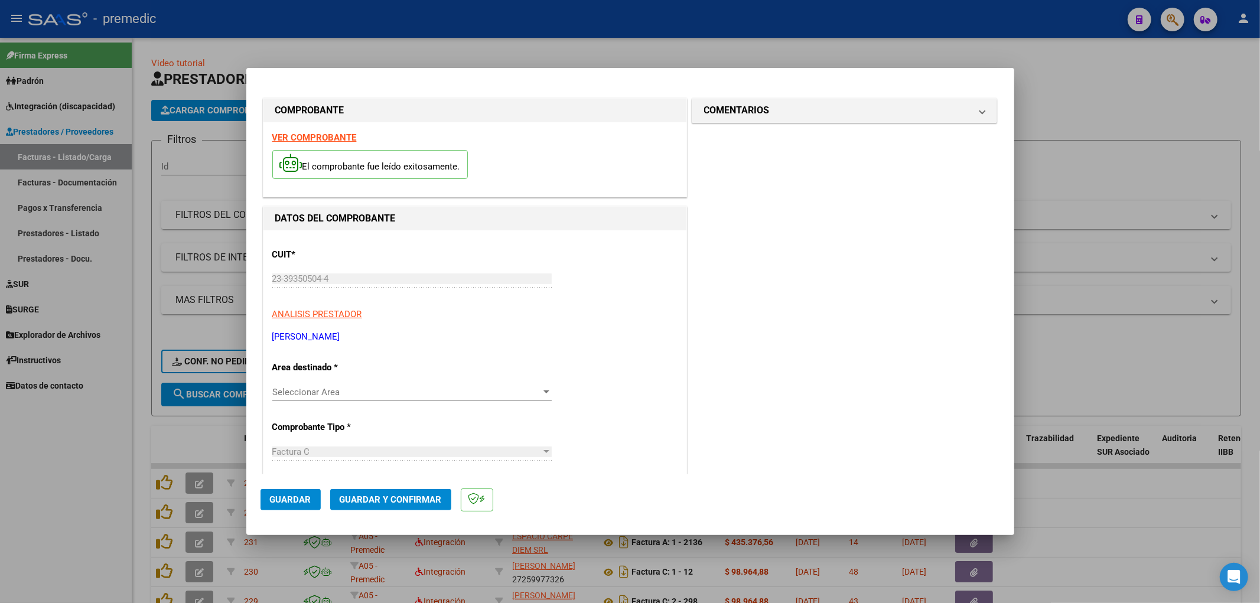
click at [422, 388] on span "Seleccionar Area" at bounding box center [406, 392] width 269 height 11
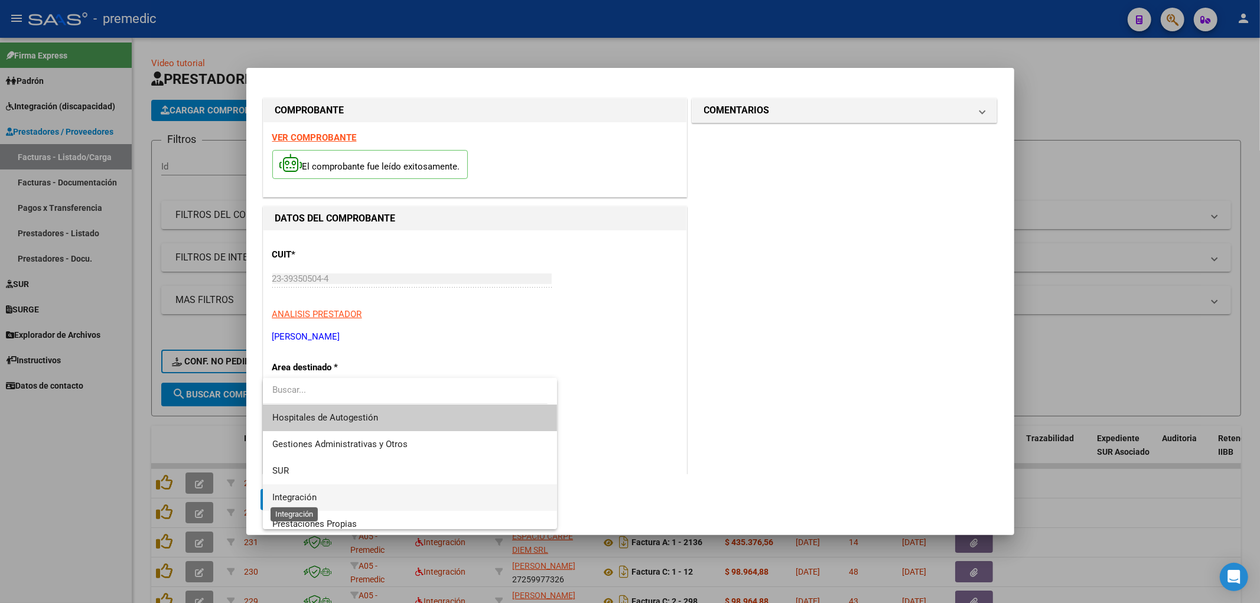
click at [315, 492] on span "Integración" at bounding box center [294, 497] width 44 height 11
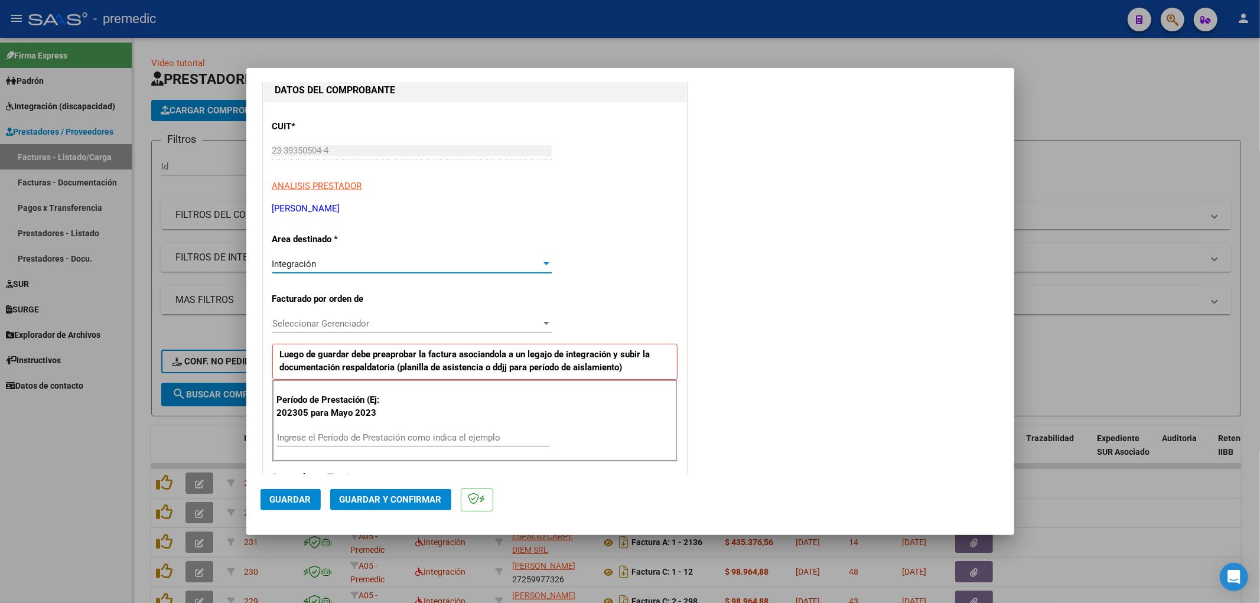
scroll to position [131, 0]
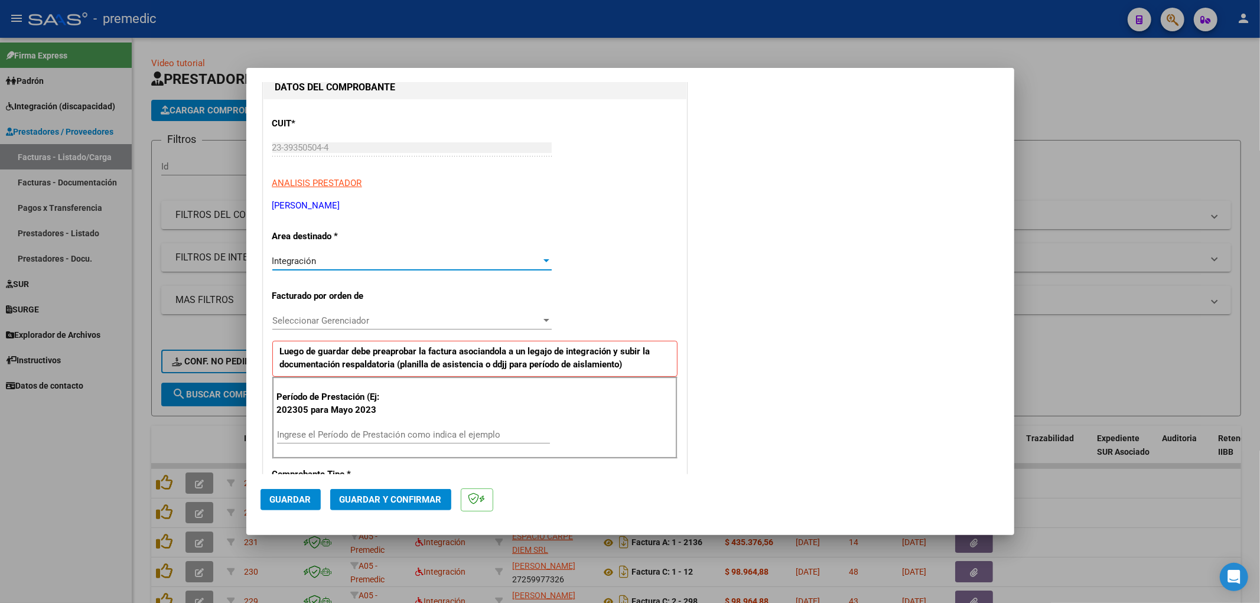
click at [451, 321] on span "Seleccionar Gerenciador" at bounding box center [406, 320] width 269 height 11
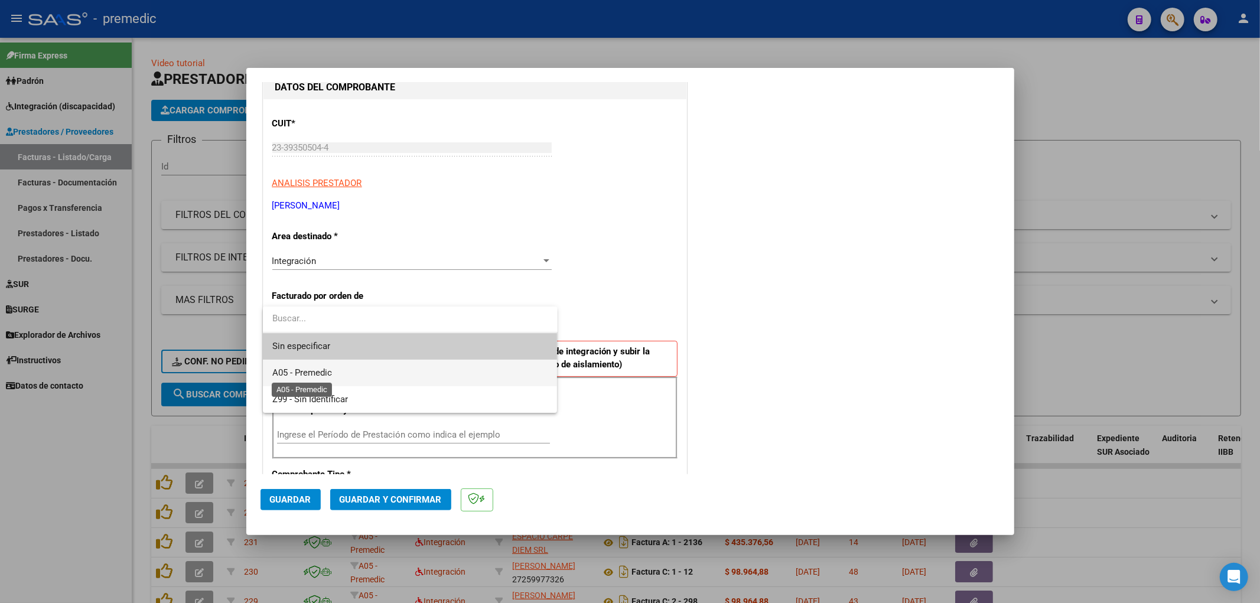
click at [308, 368] on span "A05 - Premedic" at bounding box center [302, 372] width 60 height 11
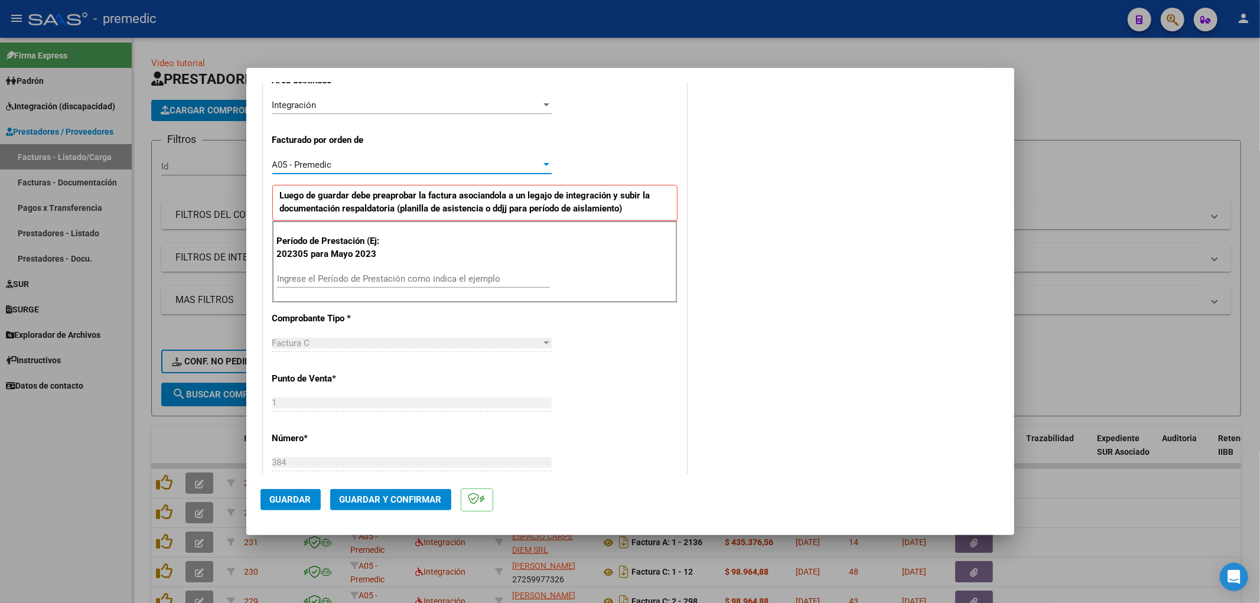
scroll to position [328, 0]
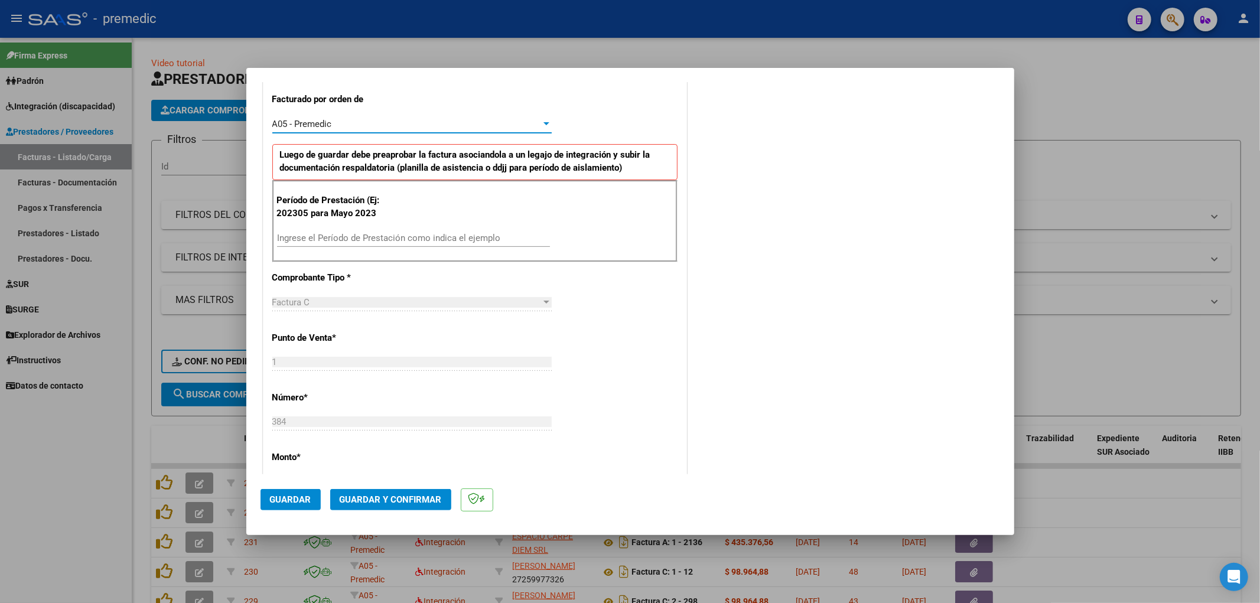
click at [331, 239] on input "Ingrese el Período de Prestación como indica el ejemplo" at bounding box center [413, 238] width 273 height 11
type input "202507"
click at [691, 393] on div "COMENTARIOS Comentarios De la Obra Social: Comentarios de la Obra Social (no vi…" at bounding box center [844, 344] width 311 height 1153
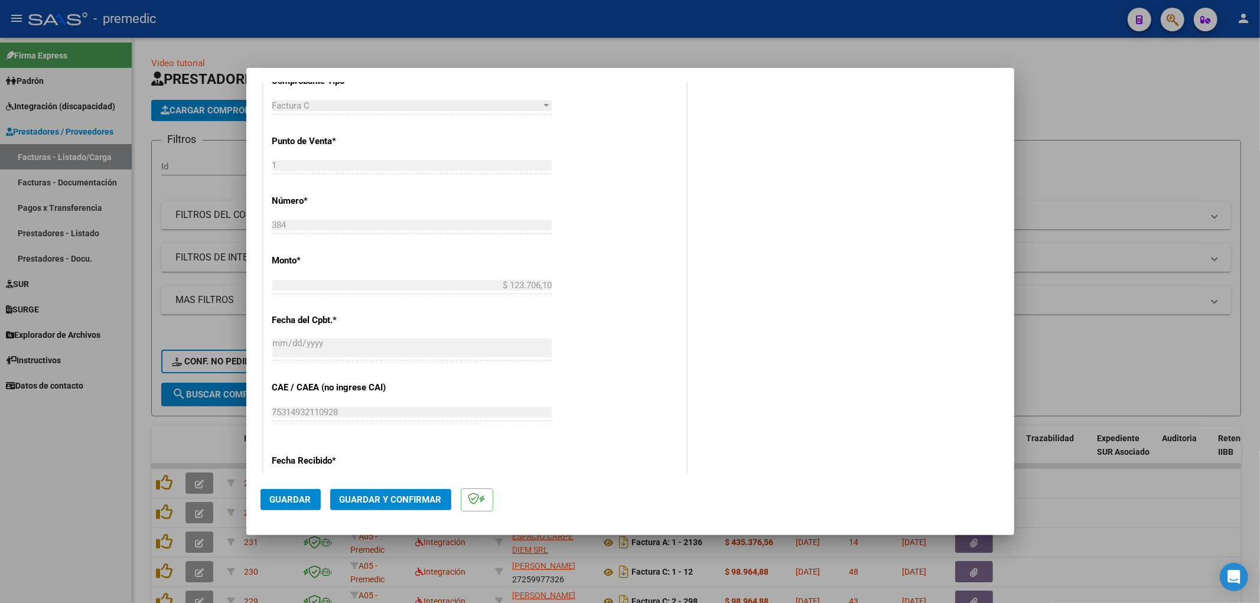
scroll to position [722, 0]
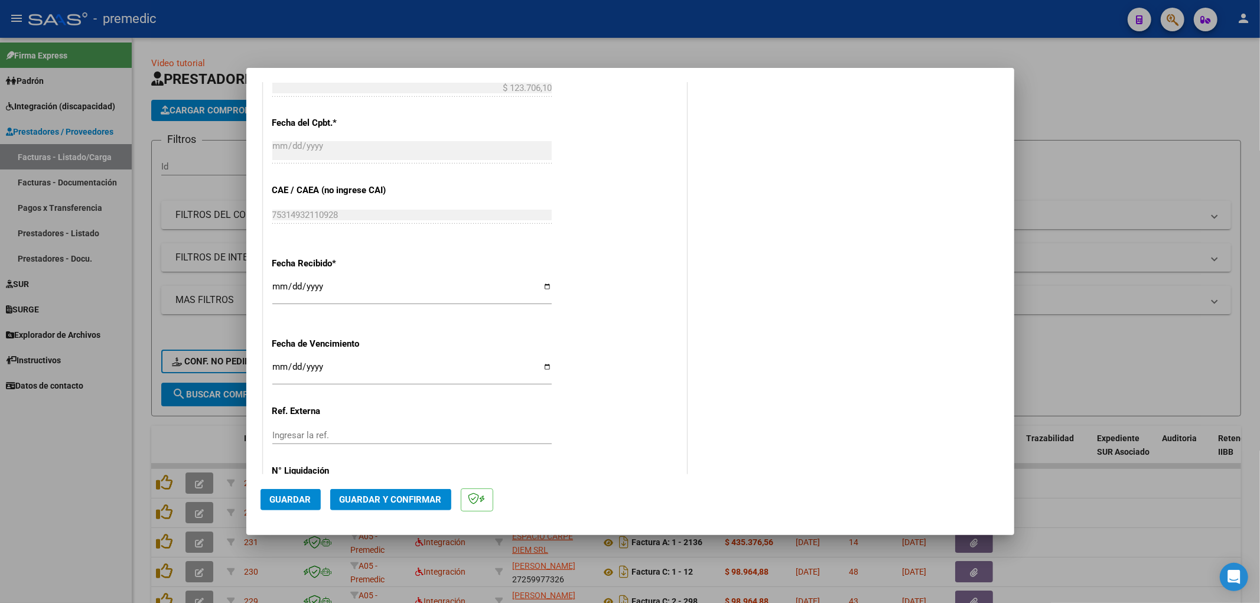
click at [276, 368] on input "Ingresar la fecha" at bounding box center [411, 371] width 279 height 19
type input "[DATE]"
click at [295, 494] on span "Guardar" at bounding box center [290, 499] width 41 height 11
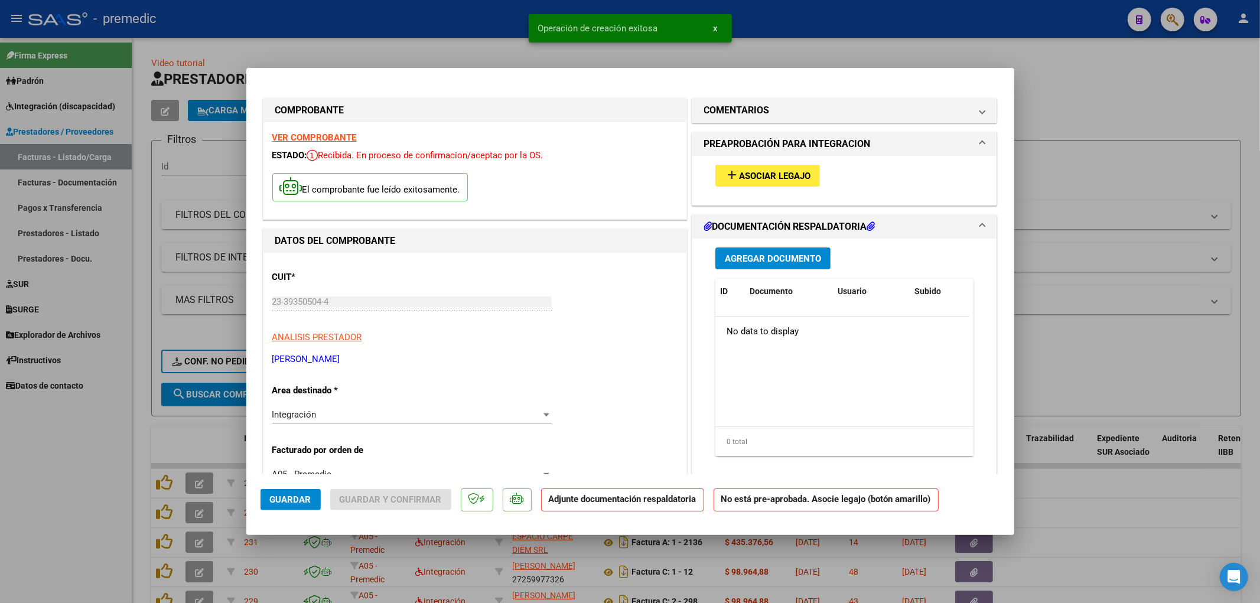
click at [775, 167] on button "add Asociar Legajo" at bounding box center [767, 176] width 105 height 22
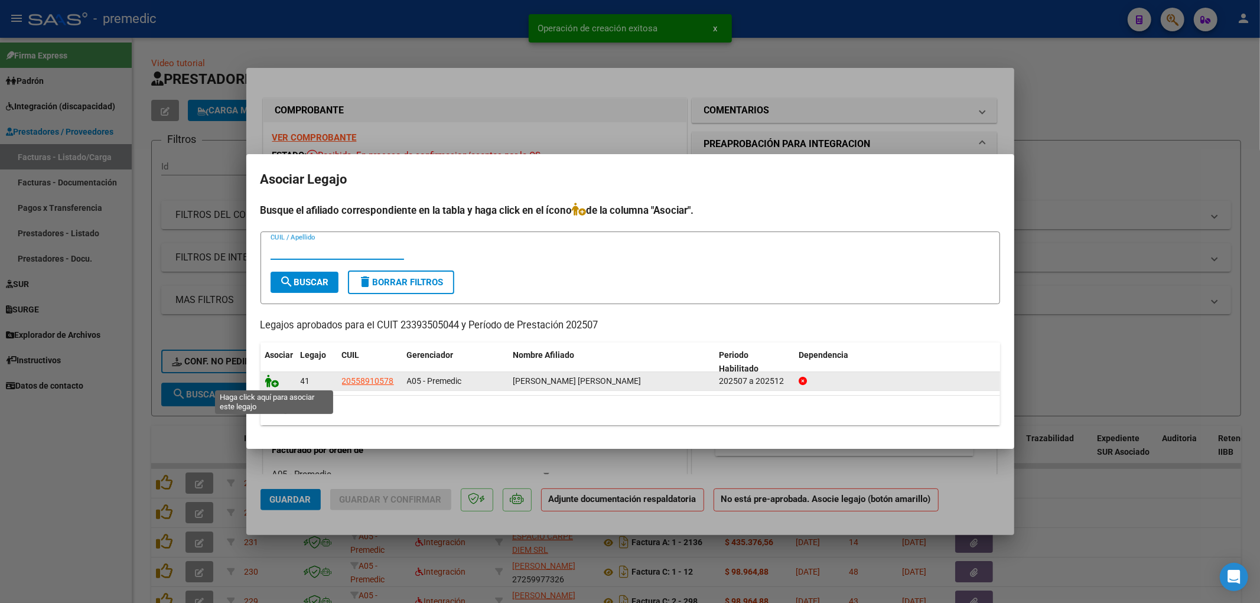
click at [272, 379] on icon at bounding box center [272, 380] width 14 height 13
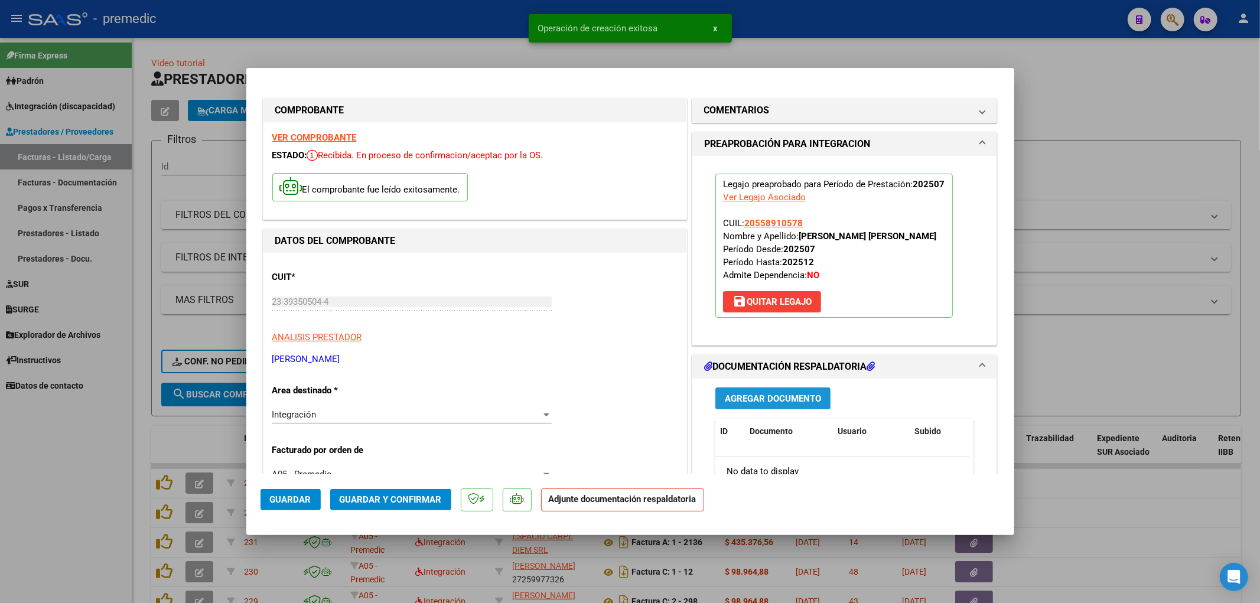
click at [760, 396] on span "Agregar Documento" at bounding box center [773, 398] width 96 height 11
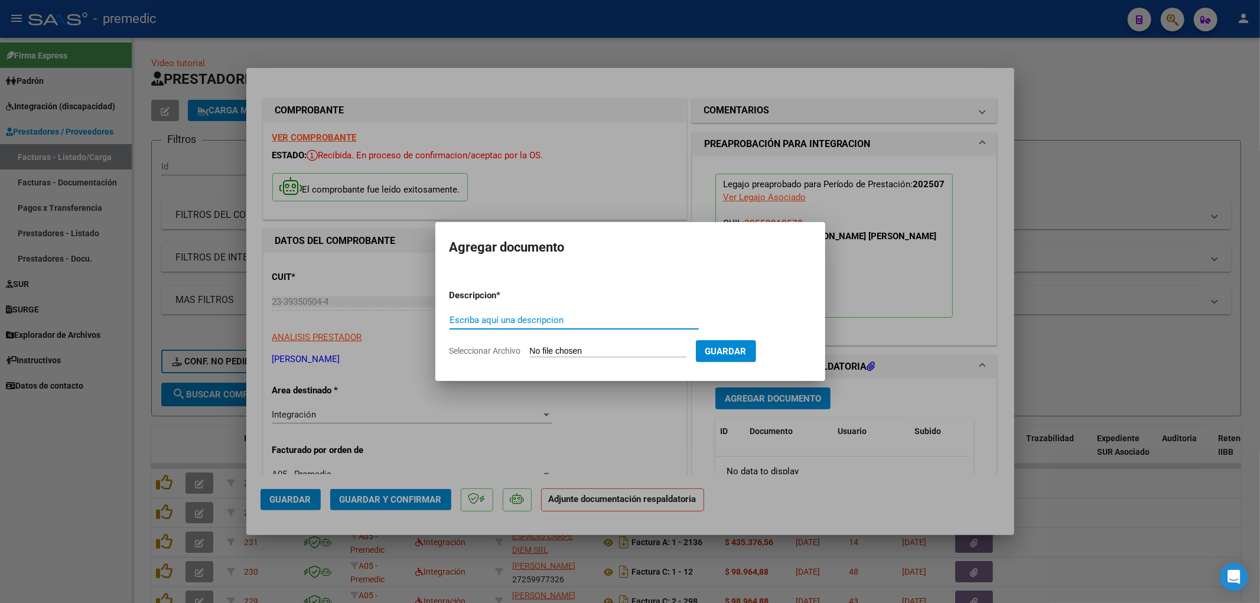
click at [587, 349] on input "Seleccionar Archivo" at bounding box center [608, 351] width 156 height 11
type input "C:\fakepath\[PERSON_NAME].pdf"
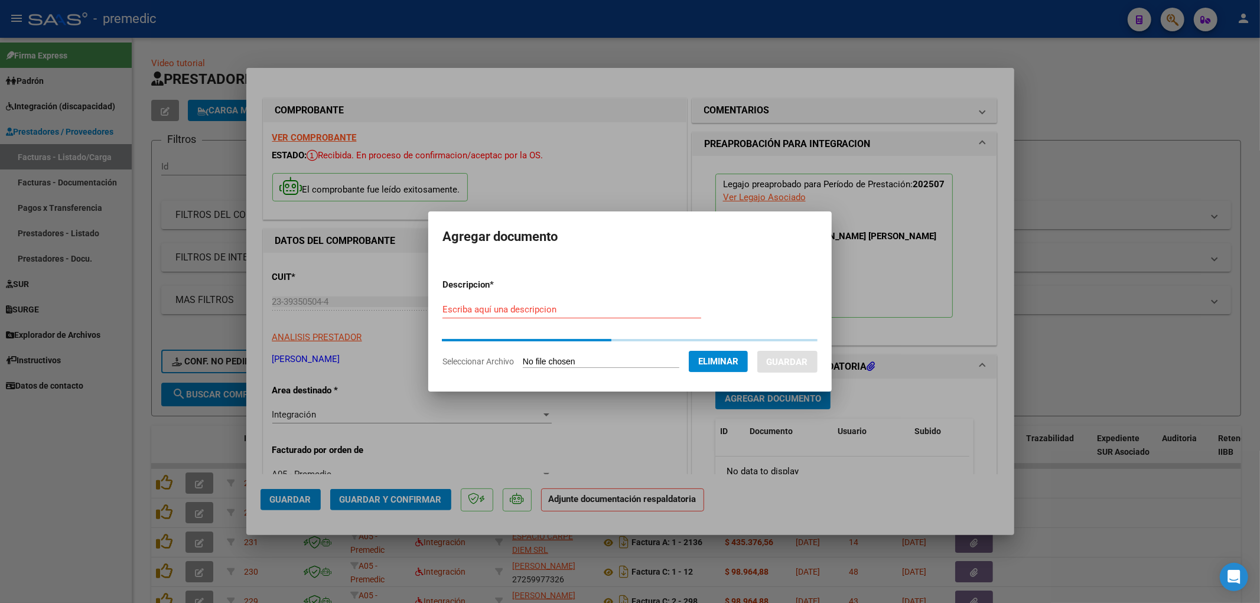
click at [462, 308] on input "Escriba aquí una descripcion" at bounding box center [571, 309] width 259 height 11
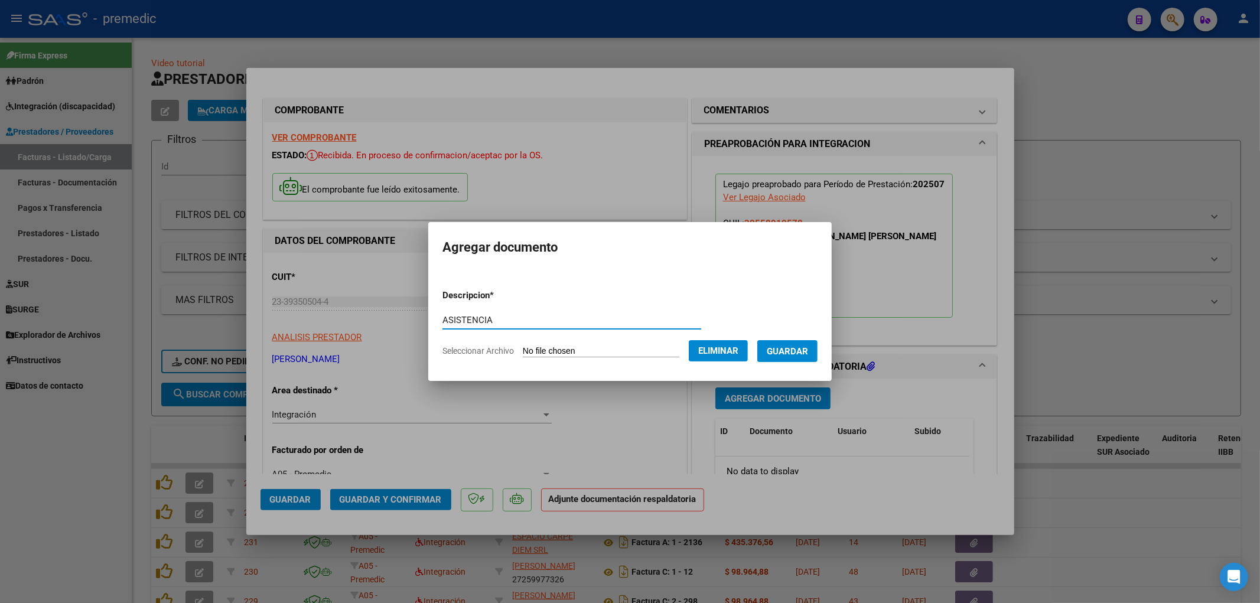
type input "ASISTENCIA"
click at [808, 354] on span "Guardar" at bounding box center [786, 351] width 41 height 11
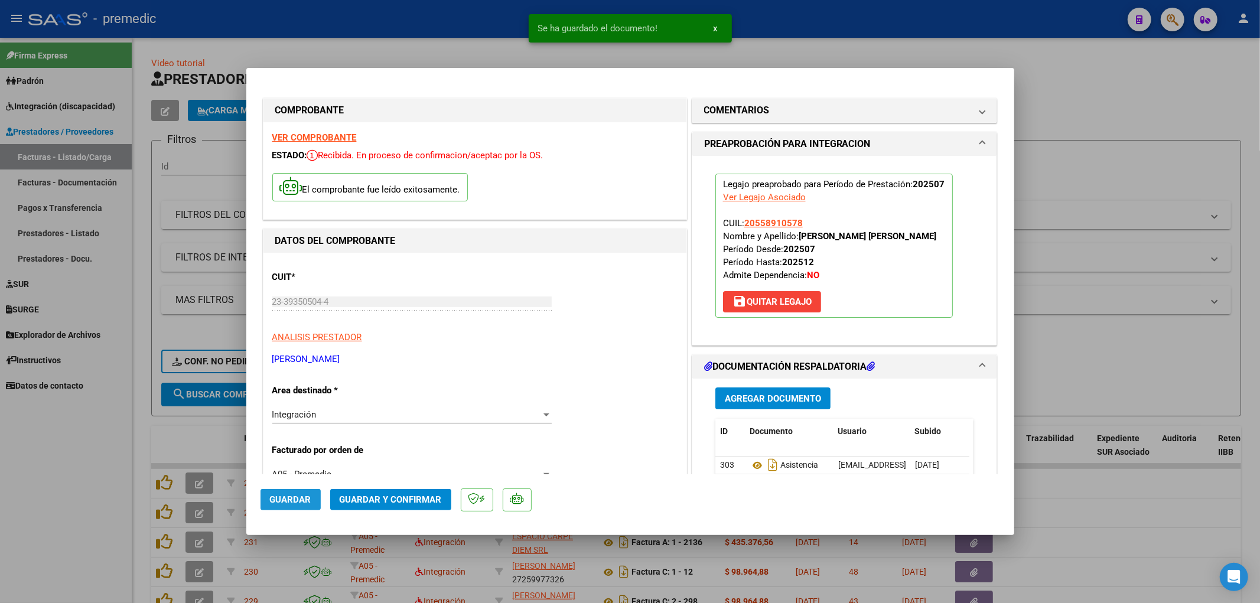
click at [299, 499] on span "Guardar" at bounding box center [290, 499] width 41 height 11
click at [1059, 313] on div at bounding box center [630, 301] width 1260 height 603
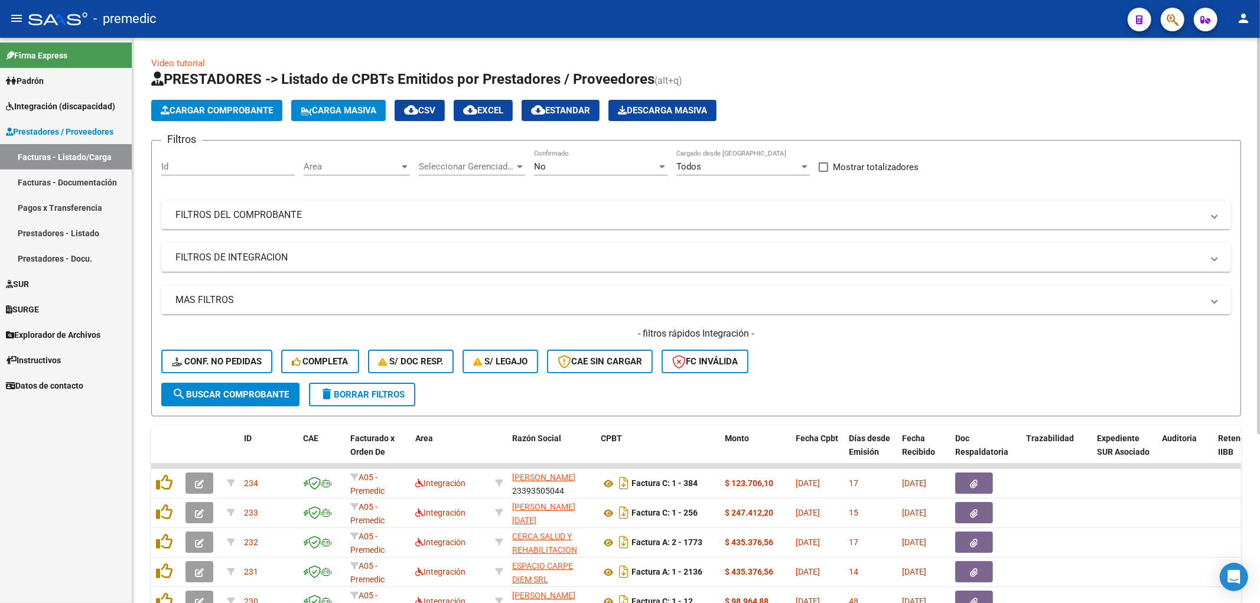
click at [213, 113] on span "Cargar Comprobante" at bounding box center [217, 110] width 112 height 11
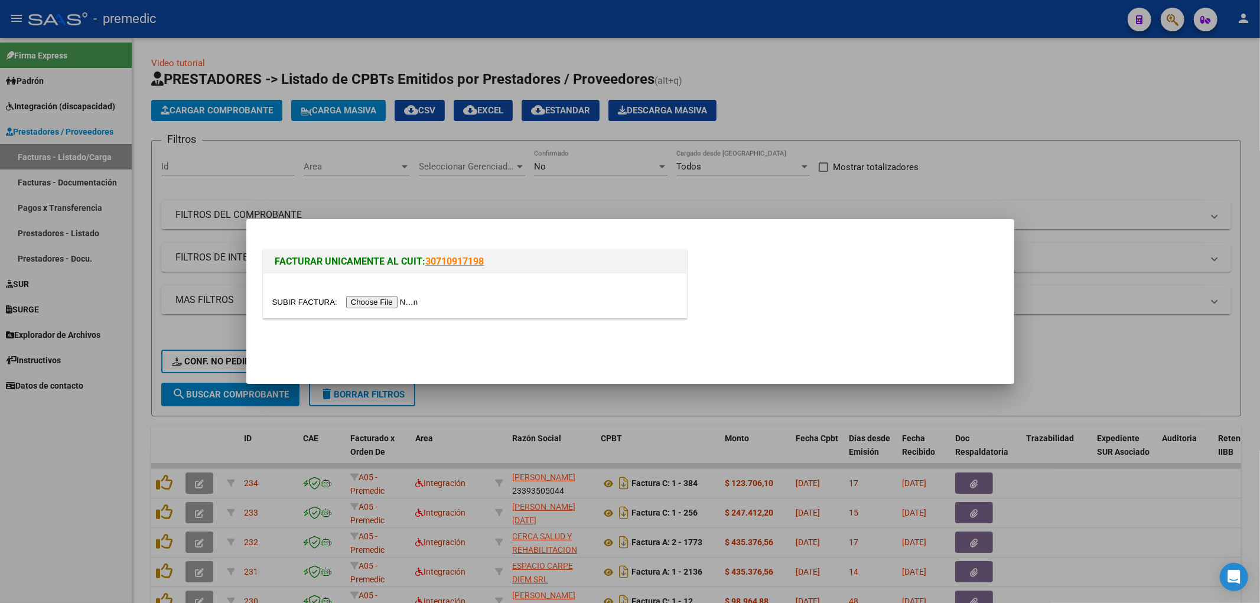
click at [364, 300] on input "file" at bounding box center [346, 302] width 149 height 12
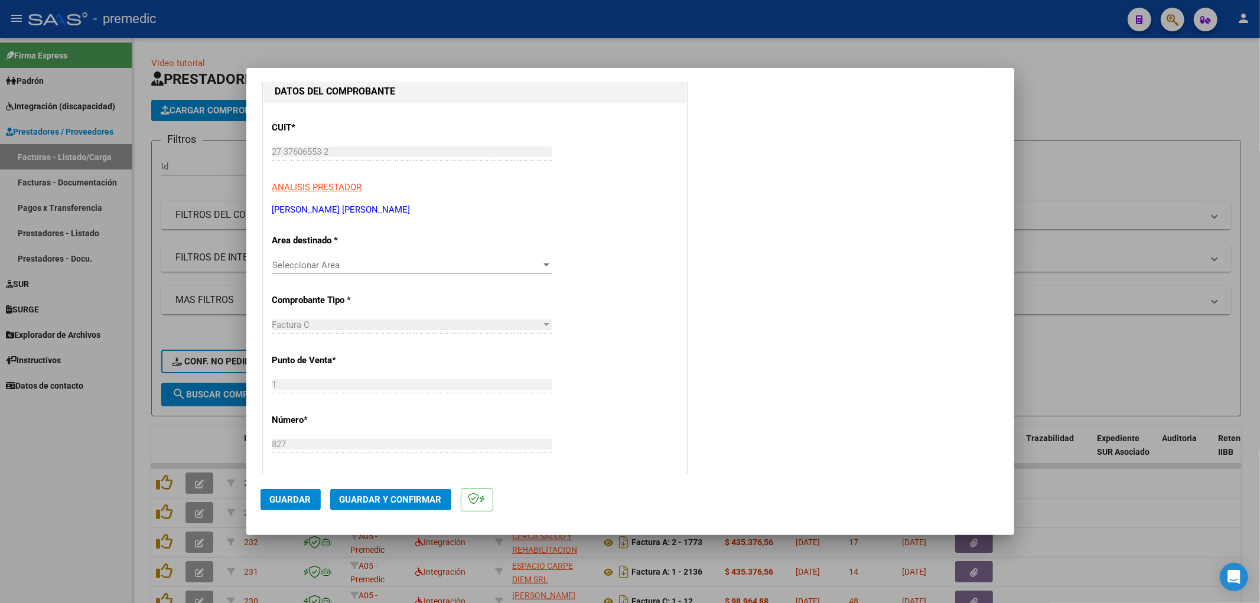
scroll to position [131, 0]
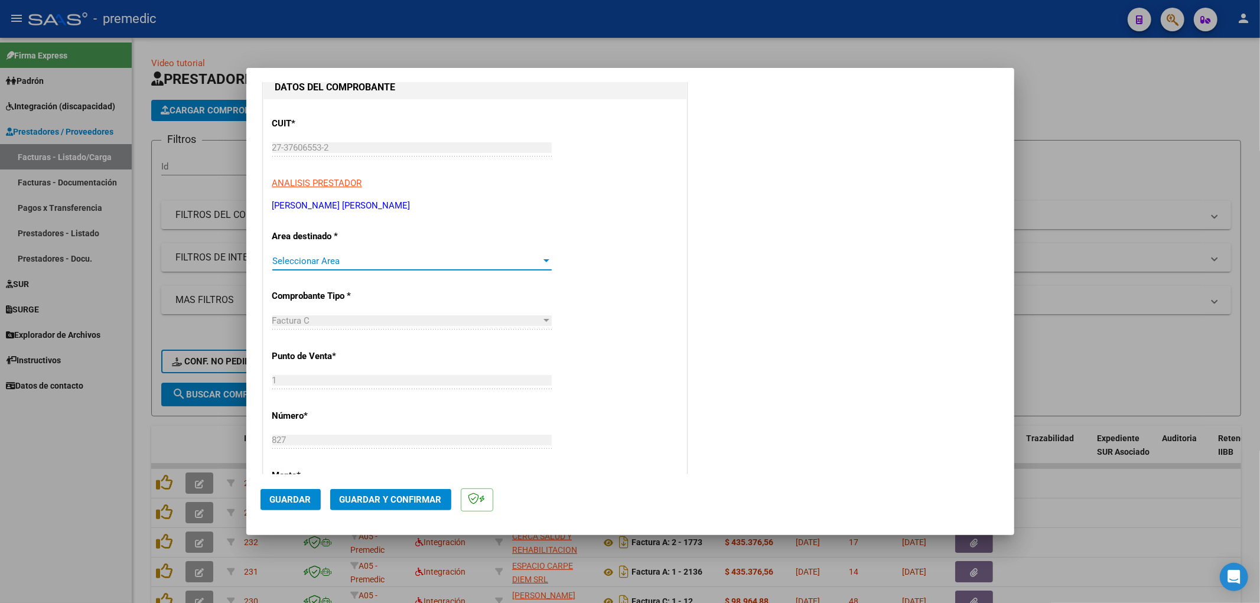
click at [541, 264] on div at bounding box center [546, 260] width 11 height 9
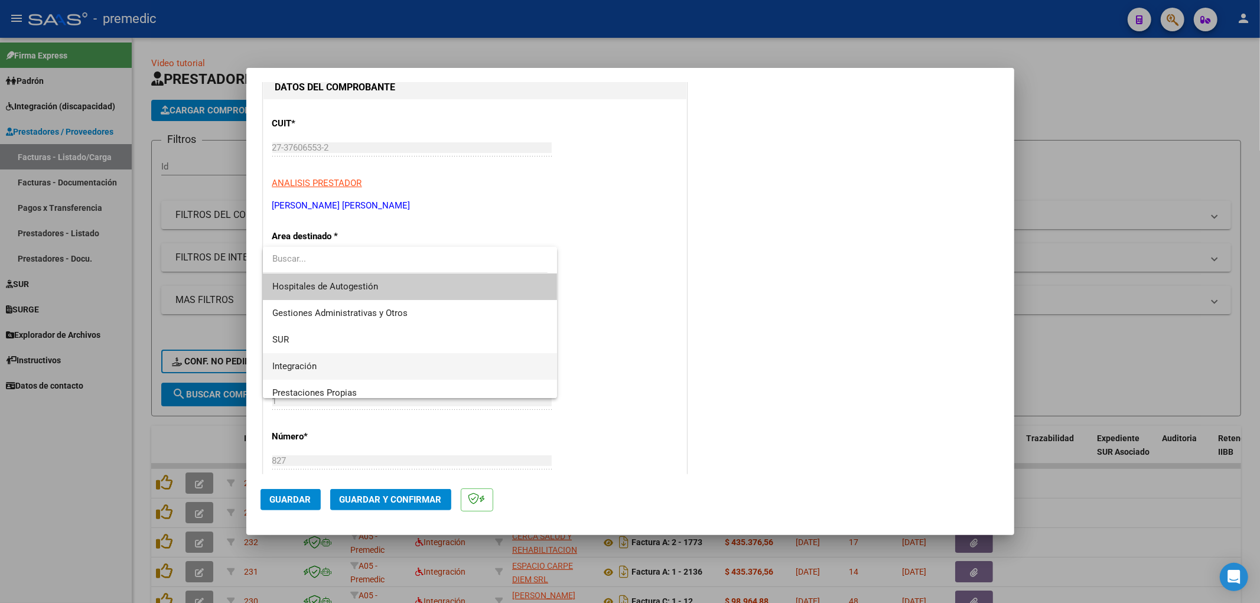
click at [347, 365] on span "Integración" at bounding box center [410, 366] width 276 height 27
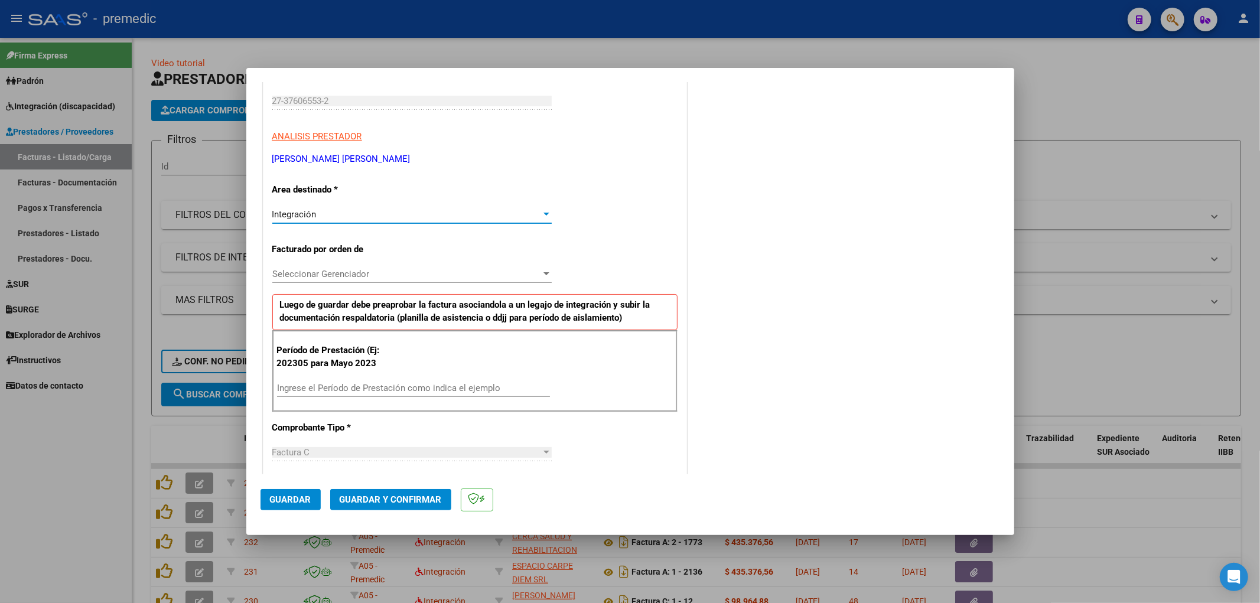
scroll to position [197, 0]
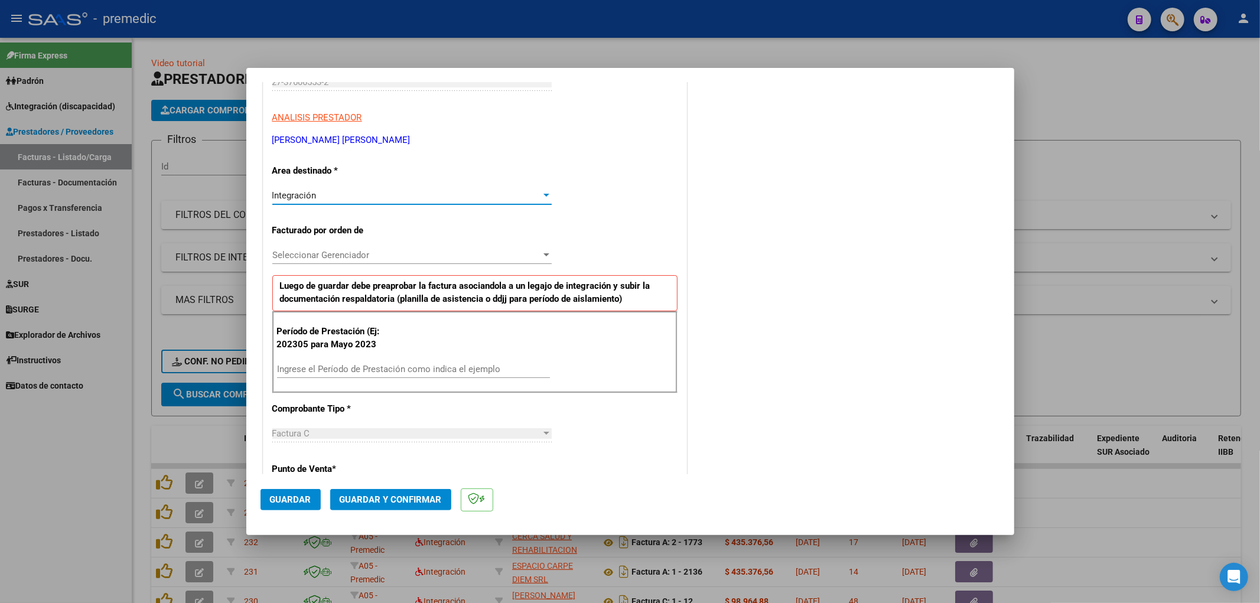
click at [373, 252] on span "Seleccionar Gerenciador" at bounding box center [406, 255] width 269 height 11
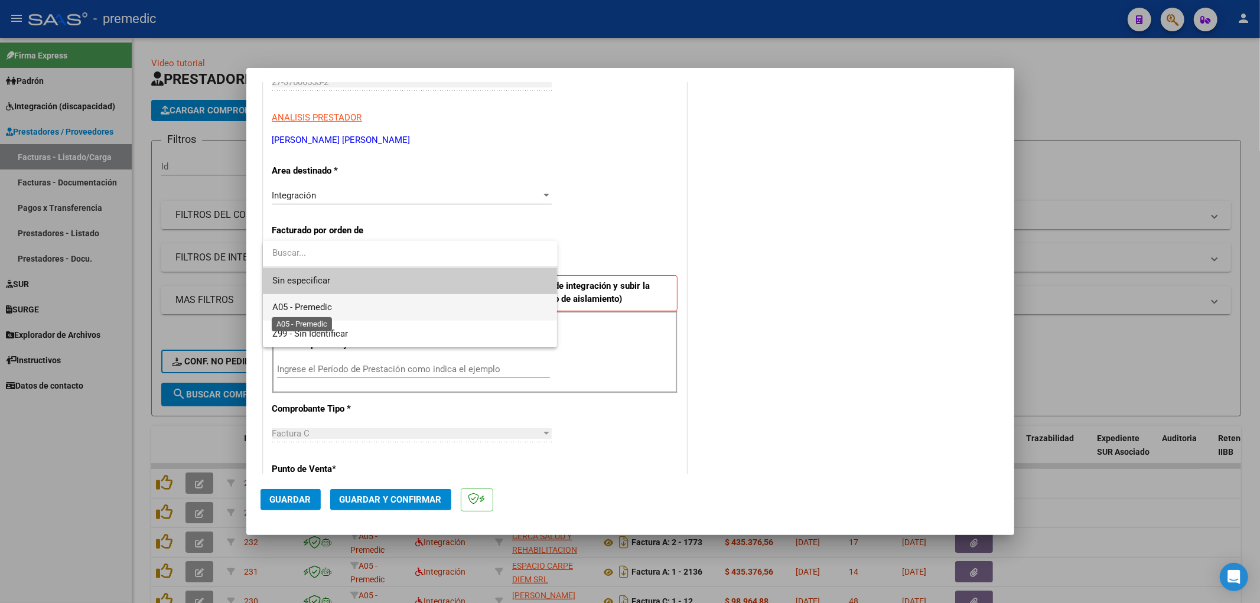
click at [317, 306] on span "A05 - Premedic" at bounding box center [302, 307] width 60 height 11
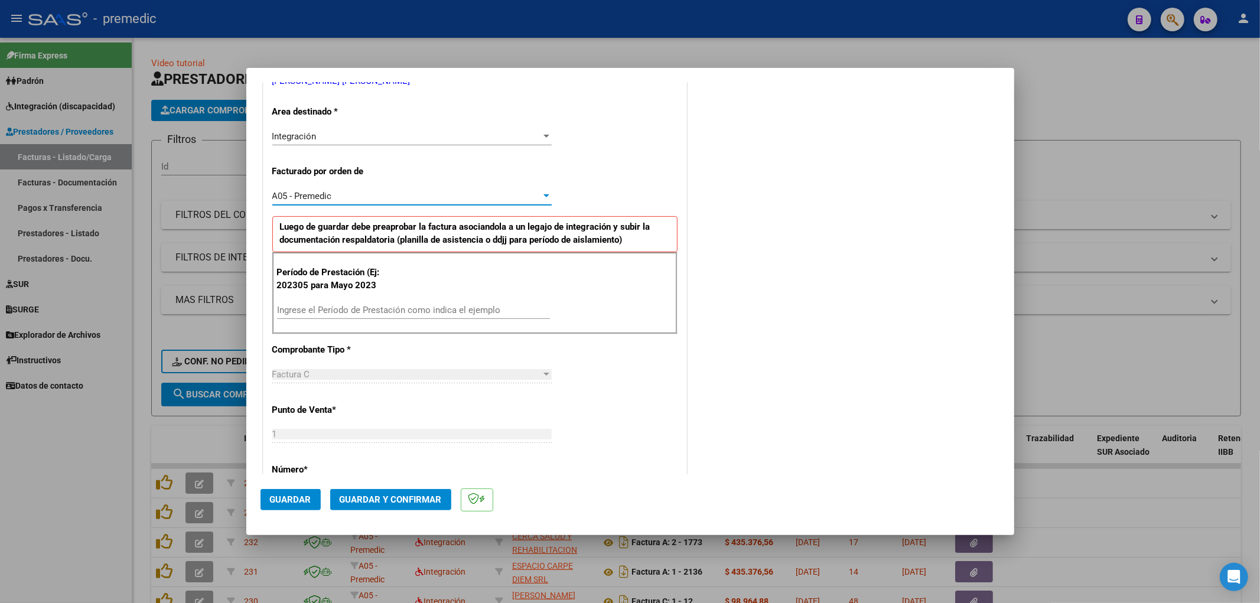
scroll to position [328, 0]
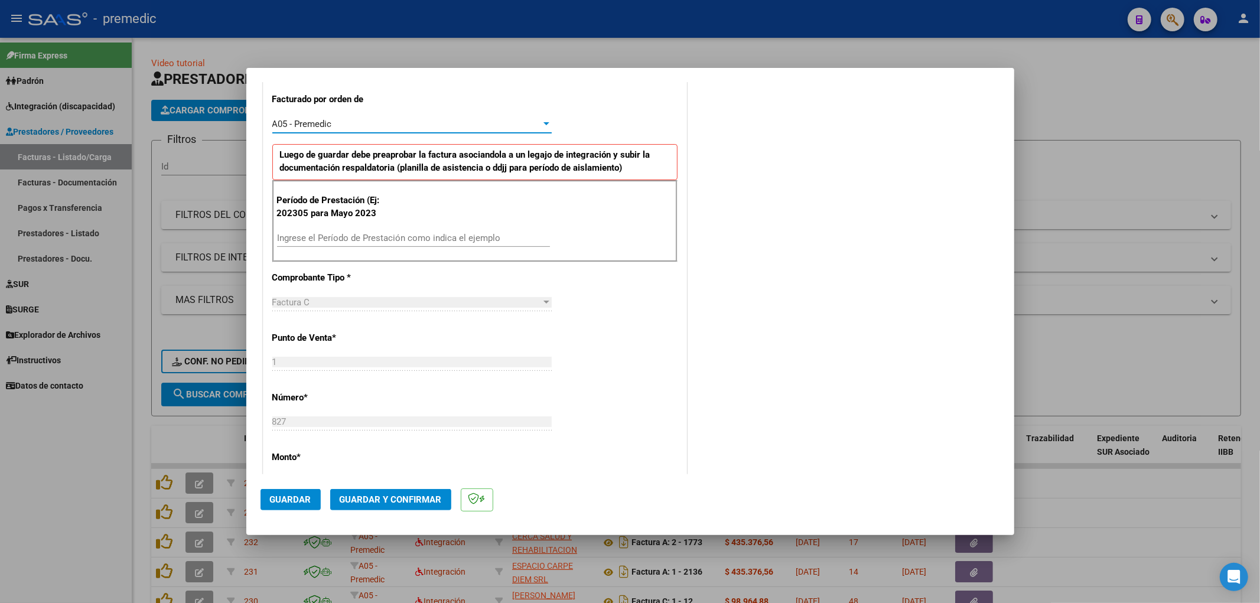
click at [333, 244] on div "Ingrese el Período de Prestación como indica el ejemplo" at bounding box center [413, 238] width 273 height 18
click at [337, 237] on input "Ingrese el Período de Prestación como indica el ejemplo" at bounding box center [413, 238] width 273 height 11
type input "202507"
click at [599, 361] on div "CUIT * 27-37606553-2 Ingresar CUIT ANALISIS PRESTADOR [PERSON_NAME] [PERSON_NAM…" at bounding box center [474, 411] width 423 height 1016
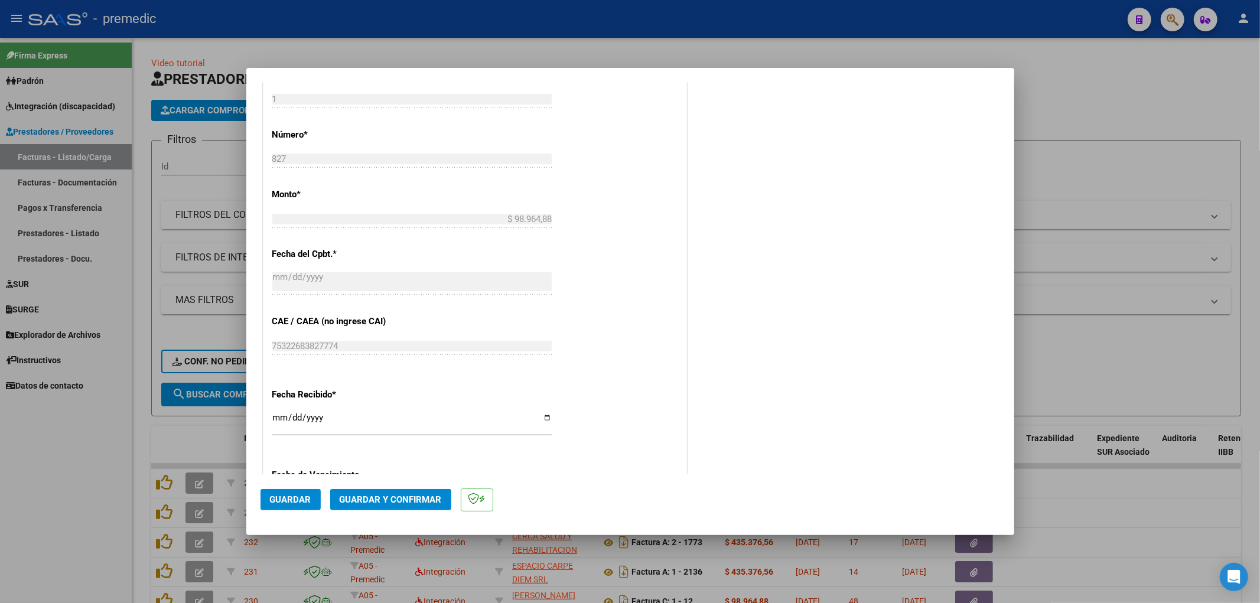
scroll to position [722, 0]
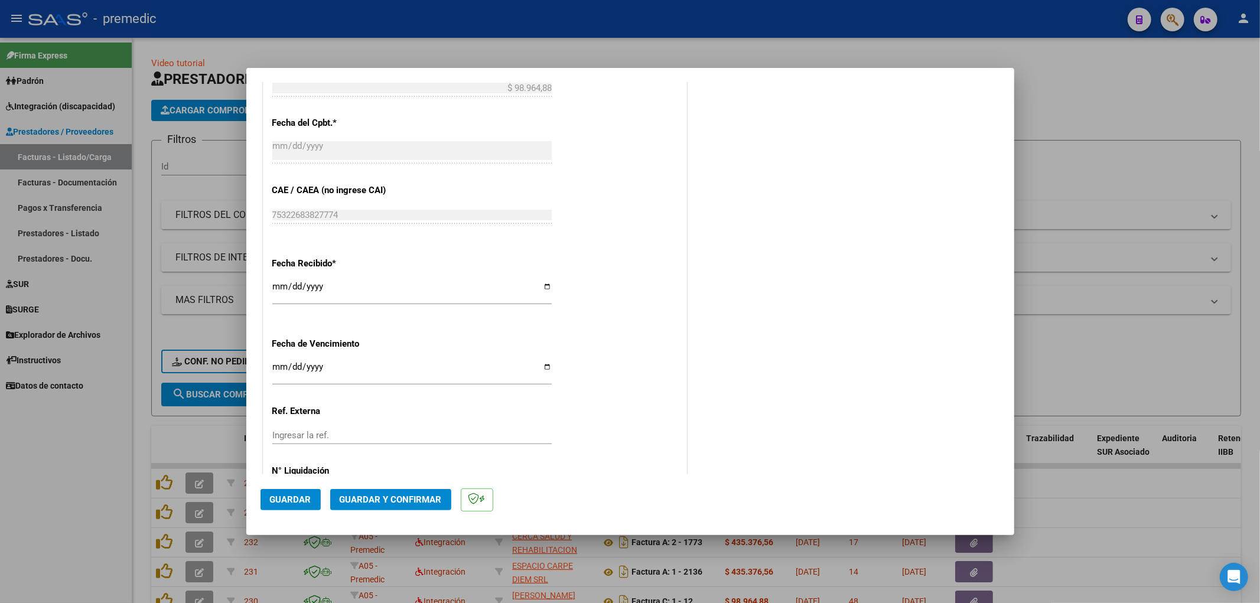
click at [278, 367] on input "Ingresar la fecha" at bounding box center [411, 371] width 279 height 19
type input "[DATE]"
click at [295, 496] on span "Guardar" at bounding box center [290, 499] width 41 height 11
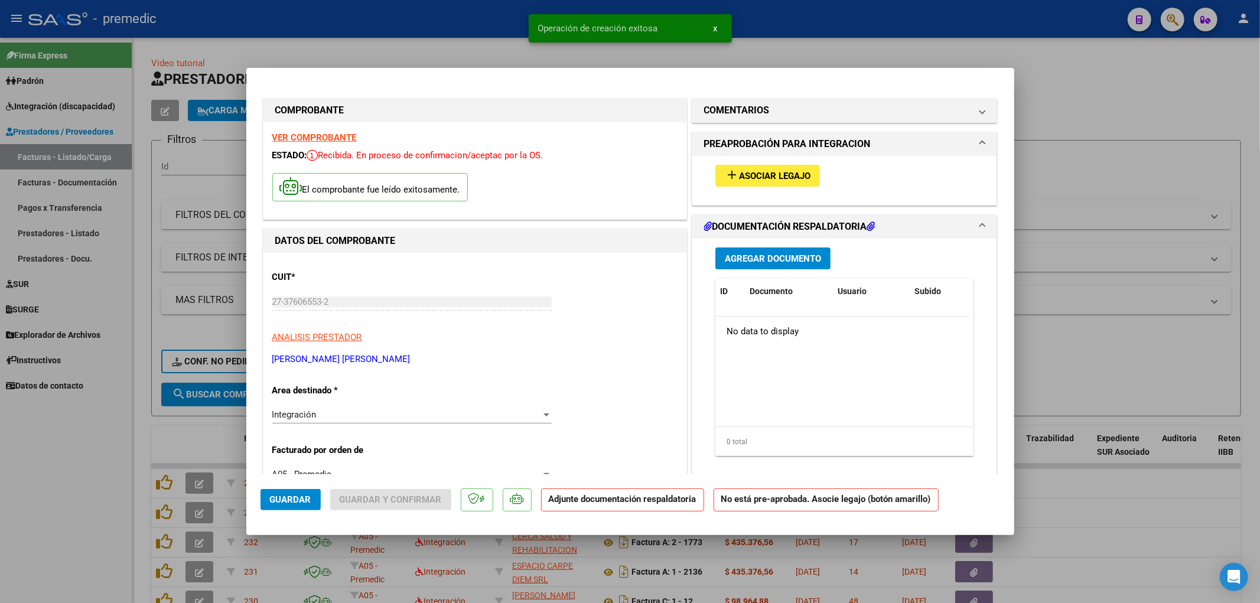
click at [779, 174] on span "Asociar Legajo" at bounding box center [774, 176] width 71 height 11
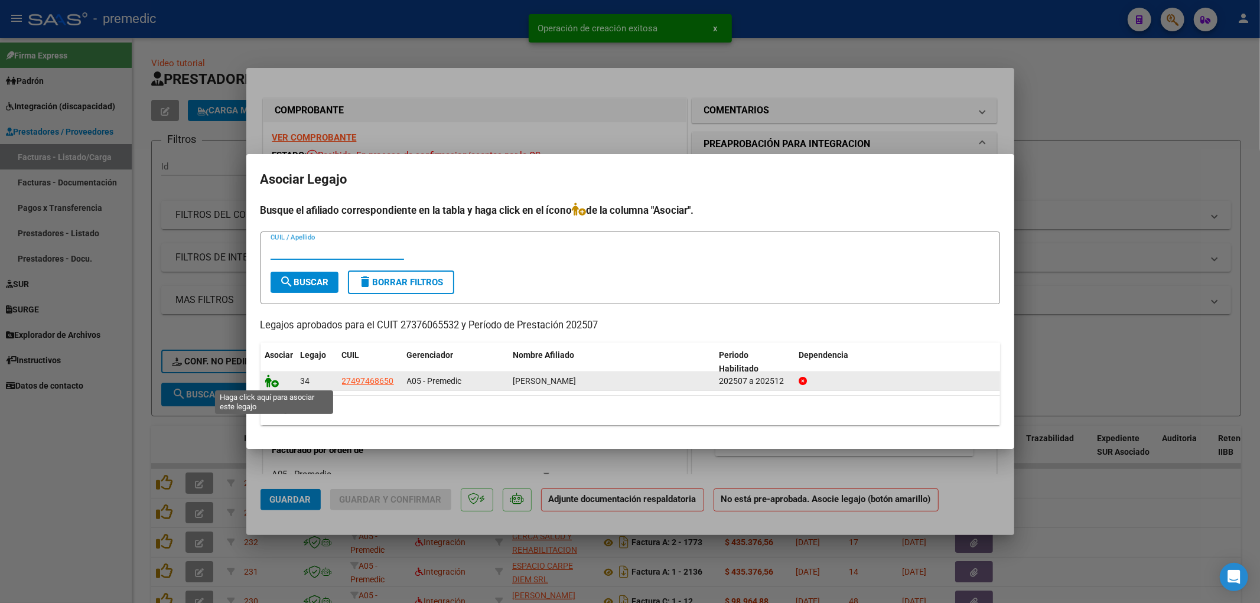
click at [269, 380] on icon at bounding box center [272, 380] width 14 height 13
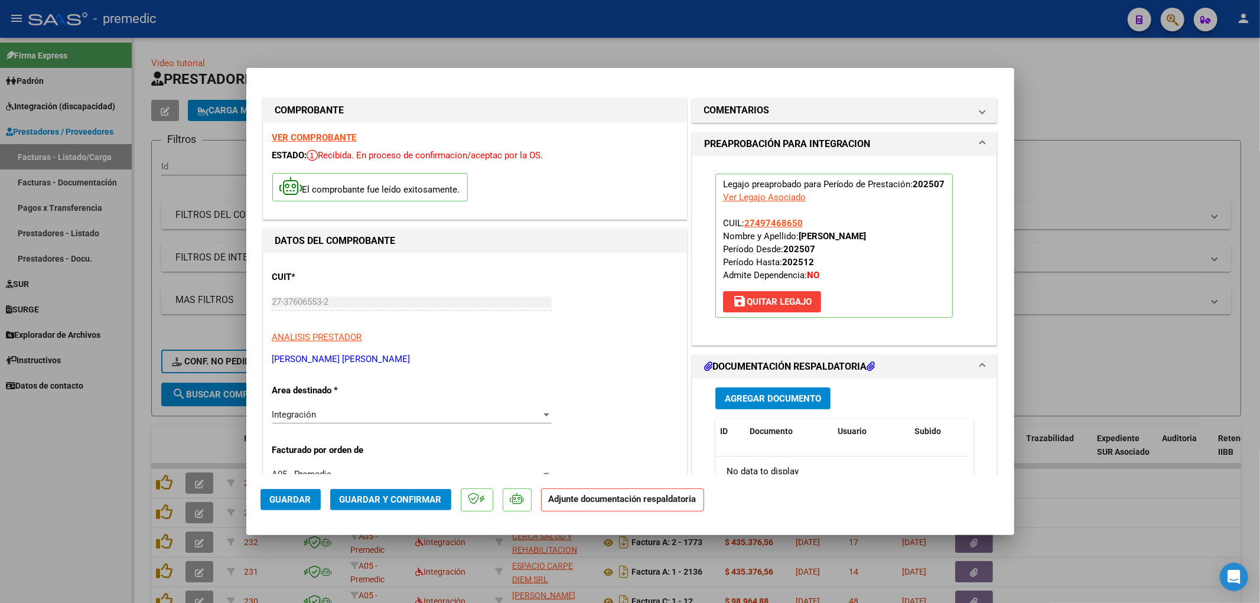
click at [780, 409] on button "Agregar Documento" at bounding box center [772, 398] width 115 height 22
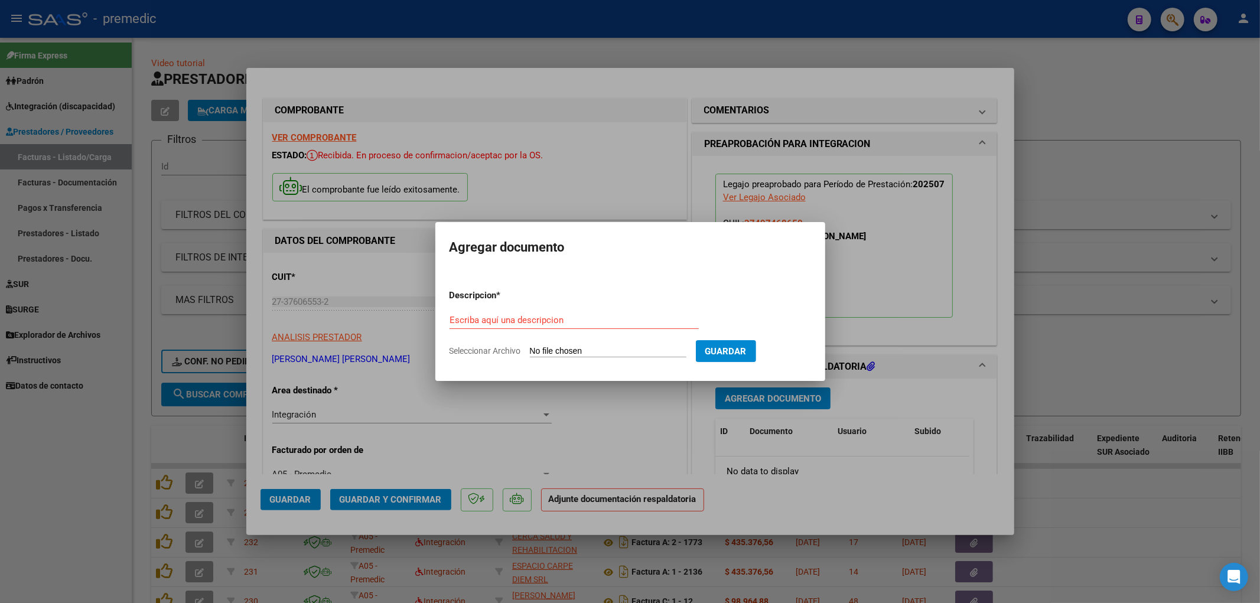
click at [610, 350] on input "Seleccionar Archivo" at bounding box center [608, 351] width 156 height 11
type input "C:\fakepath\ASISTENCIA.pdf"
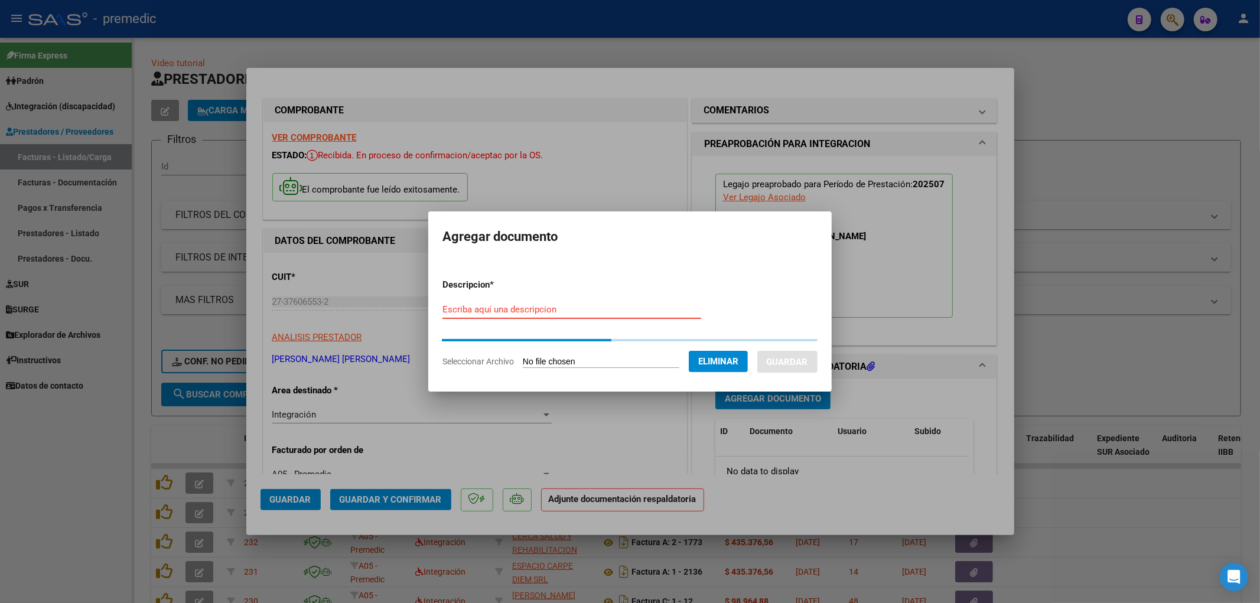
click at [560, 311] on input "Escriba aquí una descripcion" at bounding box center [571, 309] width 259 height 11
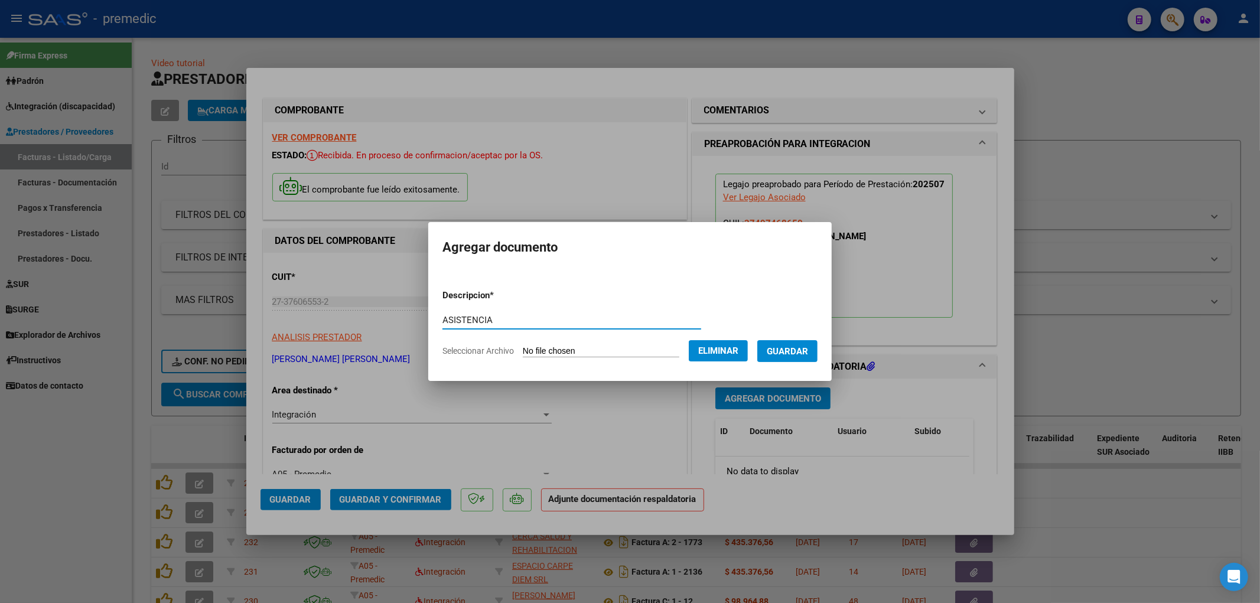
type input "ASISTENCIA"
click at [792, 355] on span "Guardar" at bounding box center [786, 351] width 41 height 11
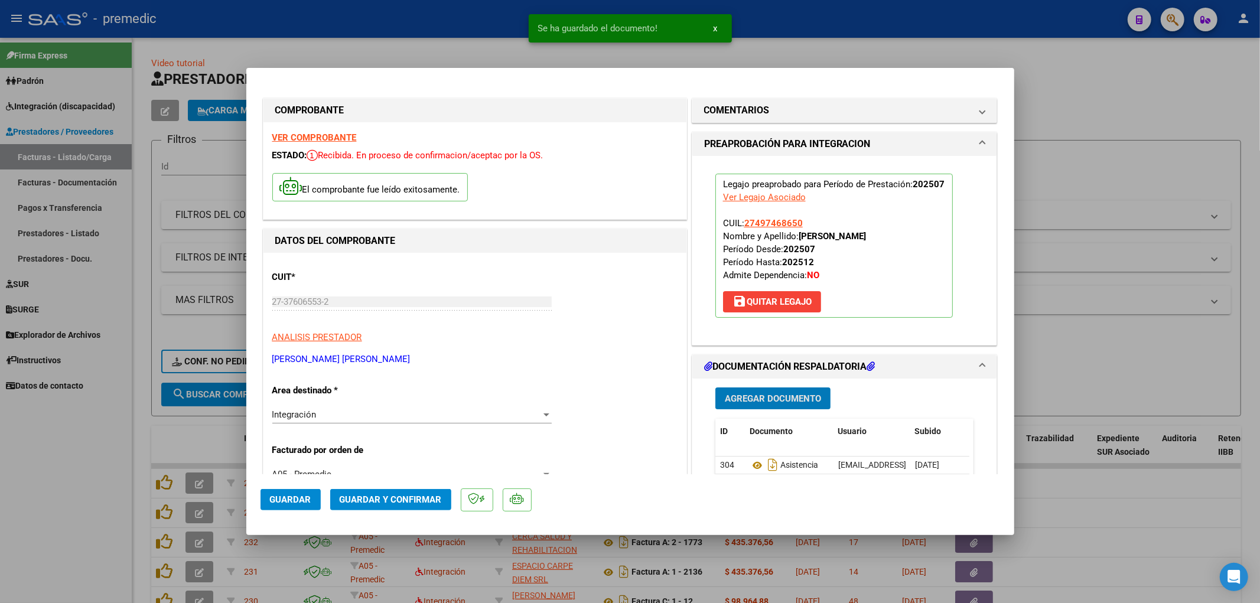
click at [285, 502] on span "Guardar" at bounding box center [290, 499] width 41 height 11
click at [1147, 295] on div at bounding box center [630, 301] width 1260 height 603
type input "$ 0,00"
